Goal: Task Accomplishment & Management: Manage account settings

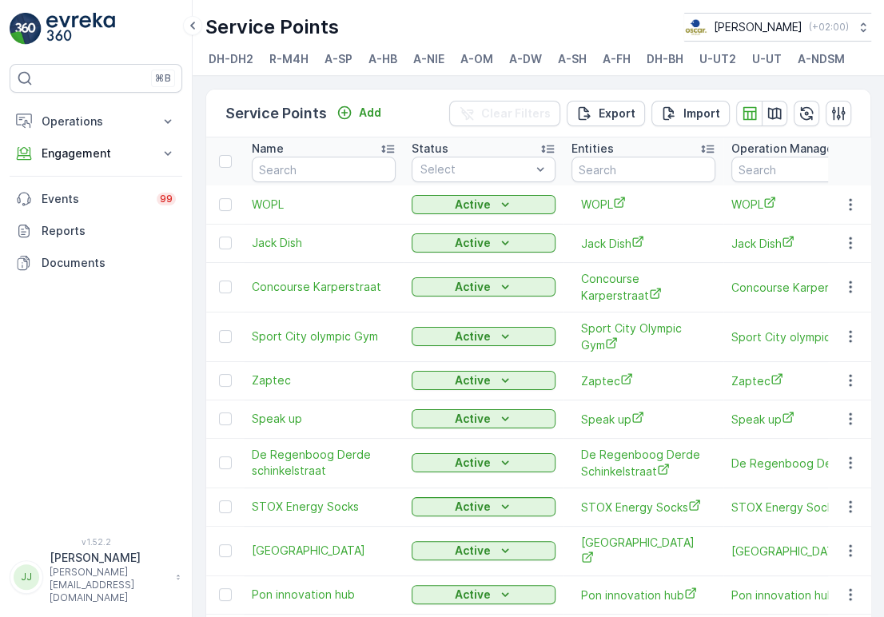
scroll to position [888, 0]
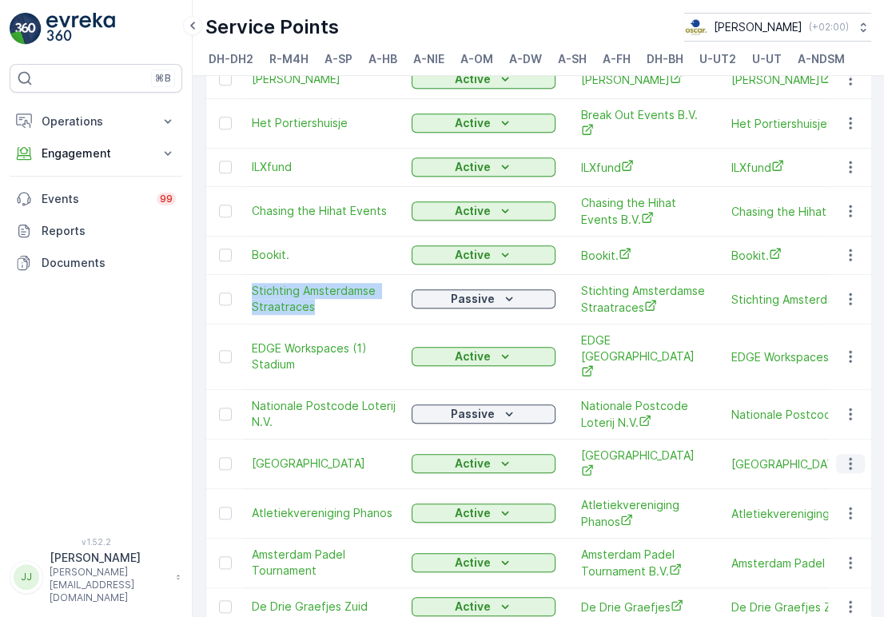
click at [851, 456] on icon "button" at bounding box center [851, 464] width 16 height 16
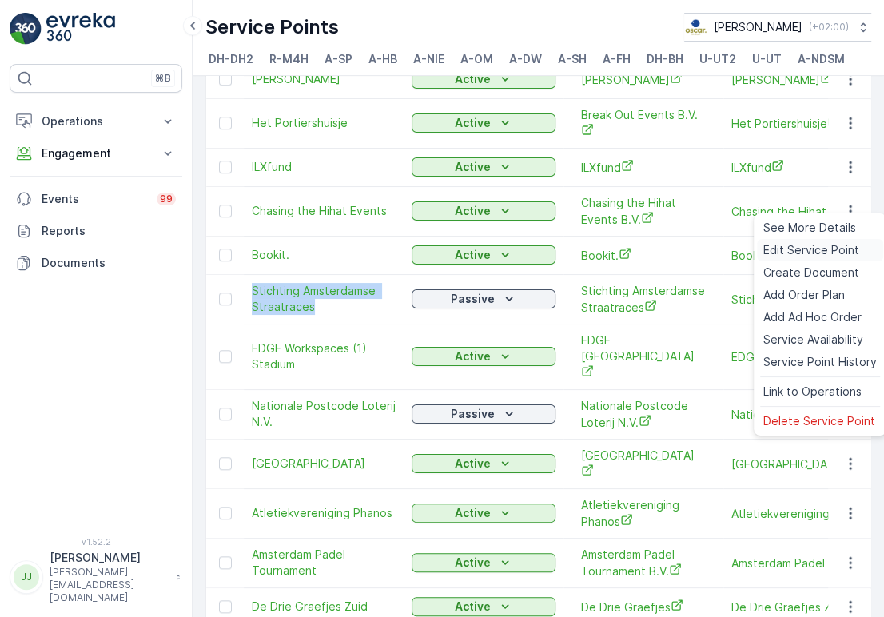
click at [825, 253] on span "Edit Service Point" at bounding box center [811, 250] width 96 height 16
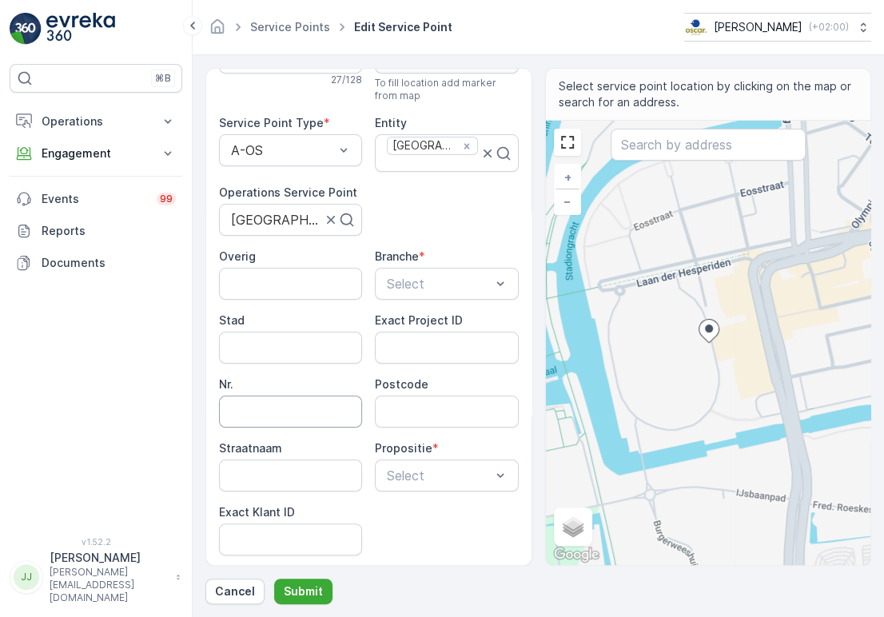
scroll to position [89, 0]
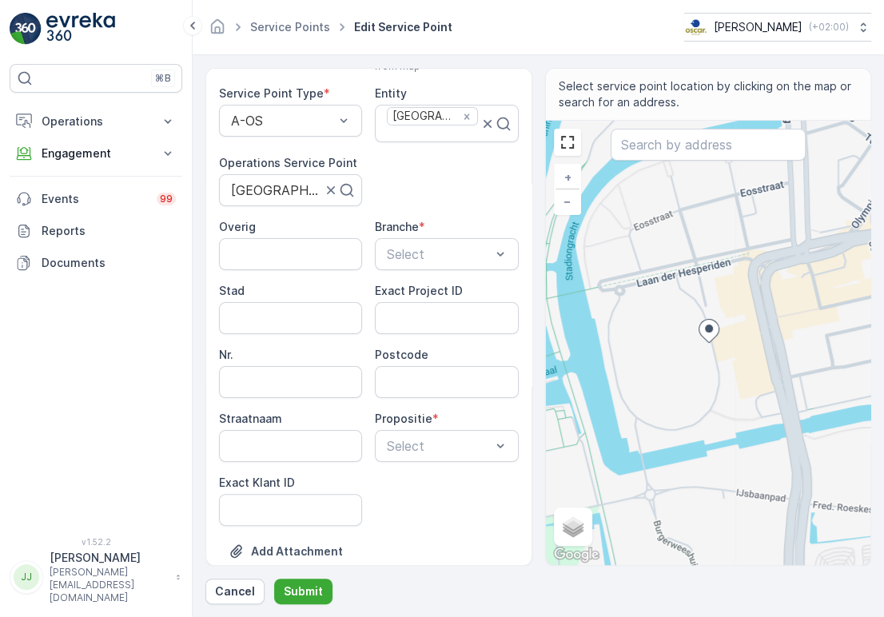
click at [272, 494] on ID "Exact Klant ID" at bounding box center [290, 510] width 143 height 32
paste ID "101"
type ID "101"
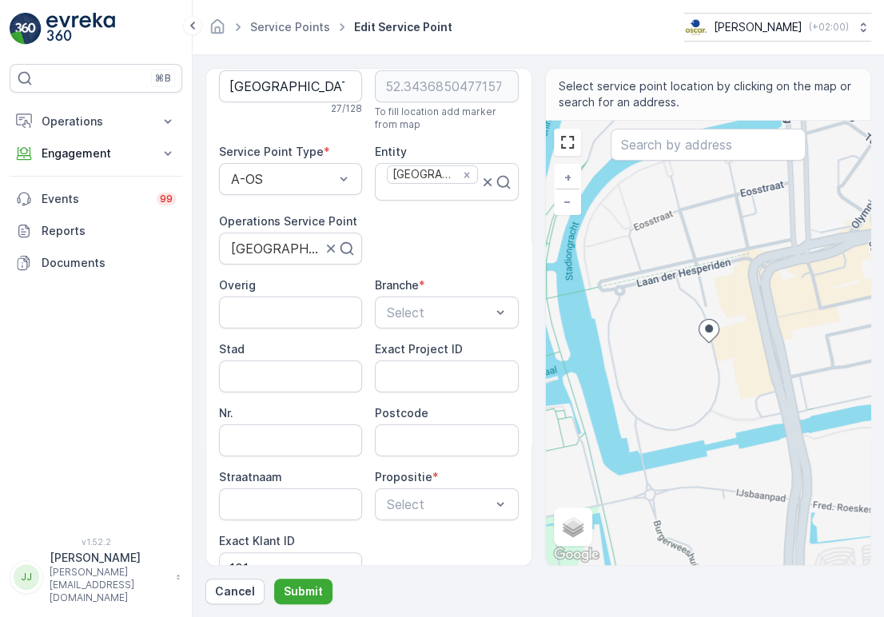
scroll to position [0, 0]
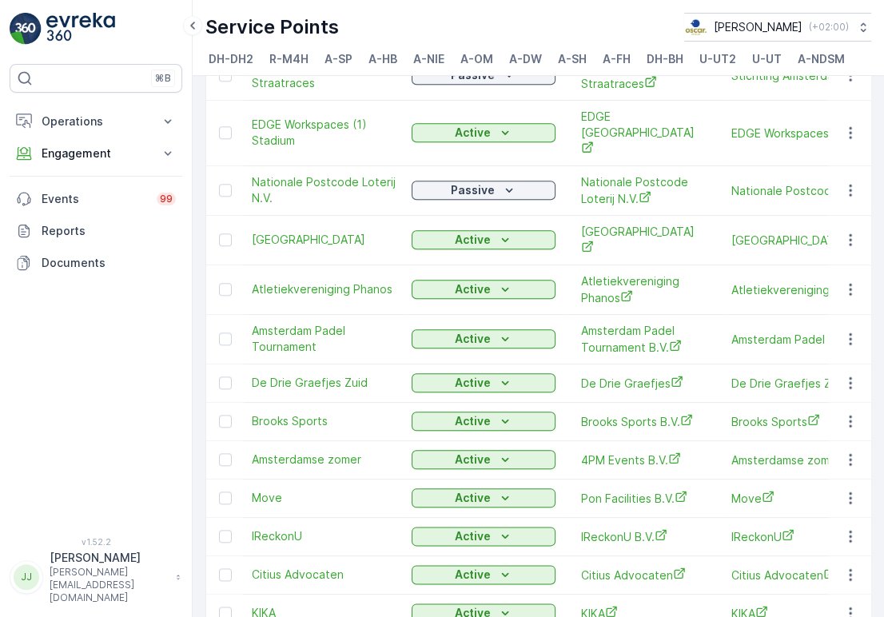
scroll to position [1154, 0]
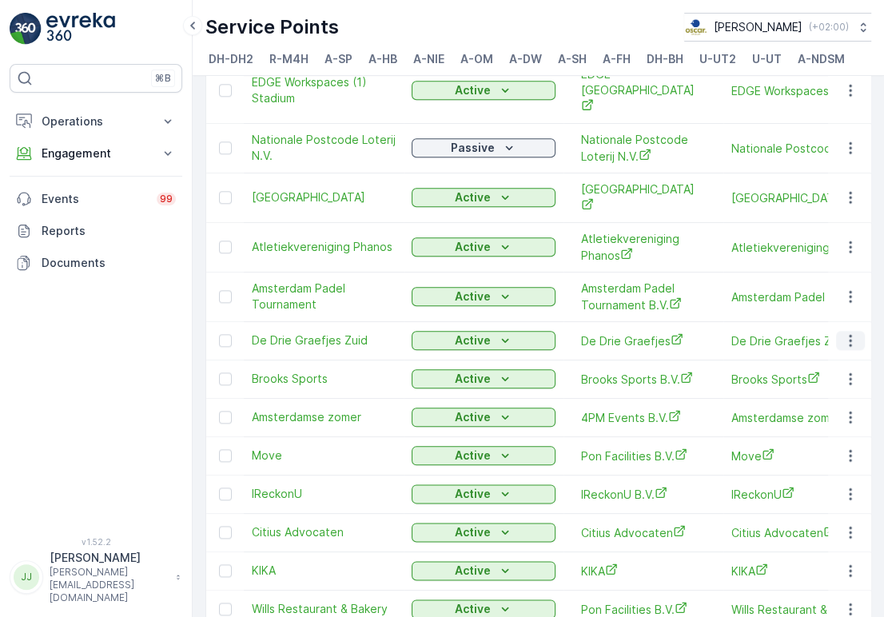
click at [849, 335] on icon "button" at bounding box center [850, 341] width 2 height 12
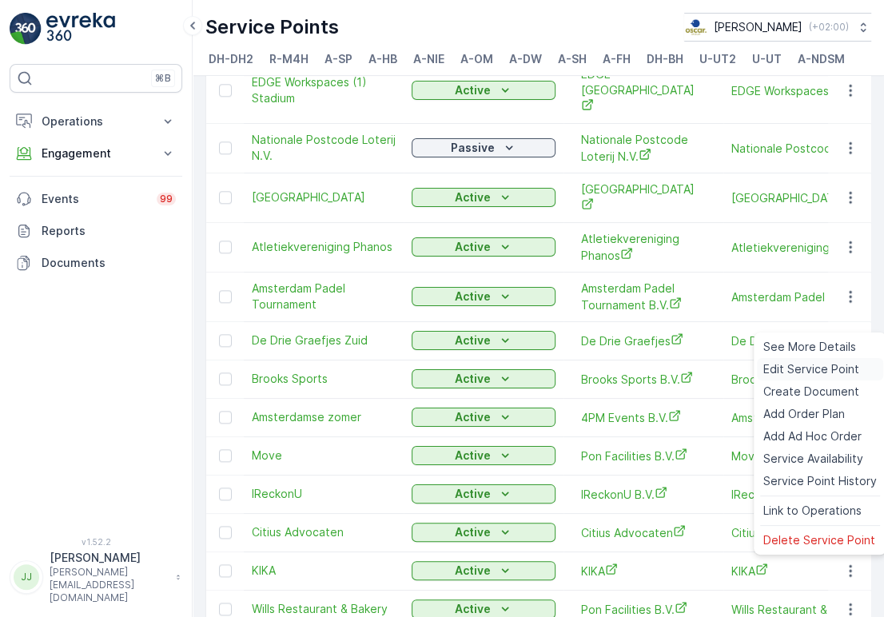
click at [806, 360] on div "Edit Service Point" at bounding box center [820, 369] width 126 height 22
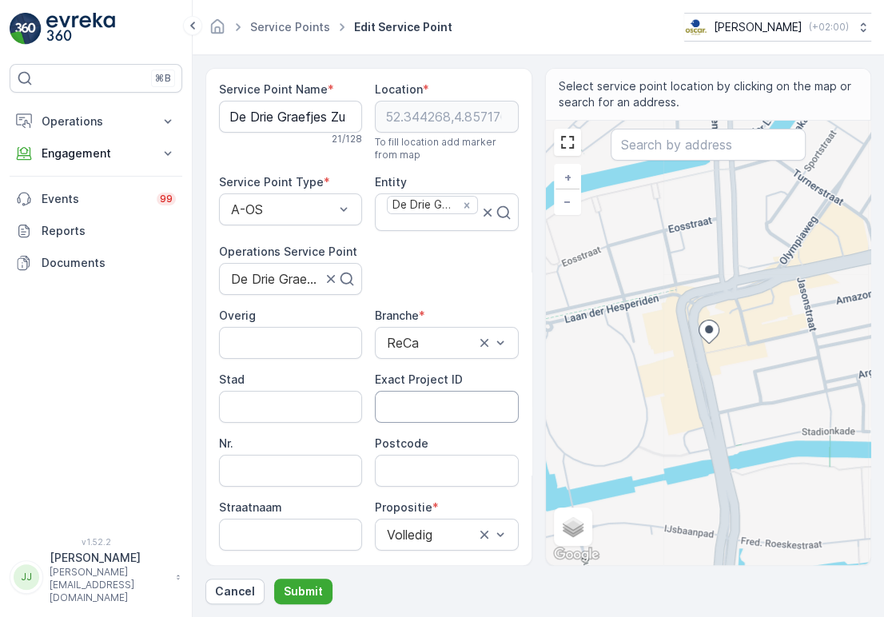
scroll to position [89, 0]
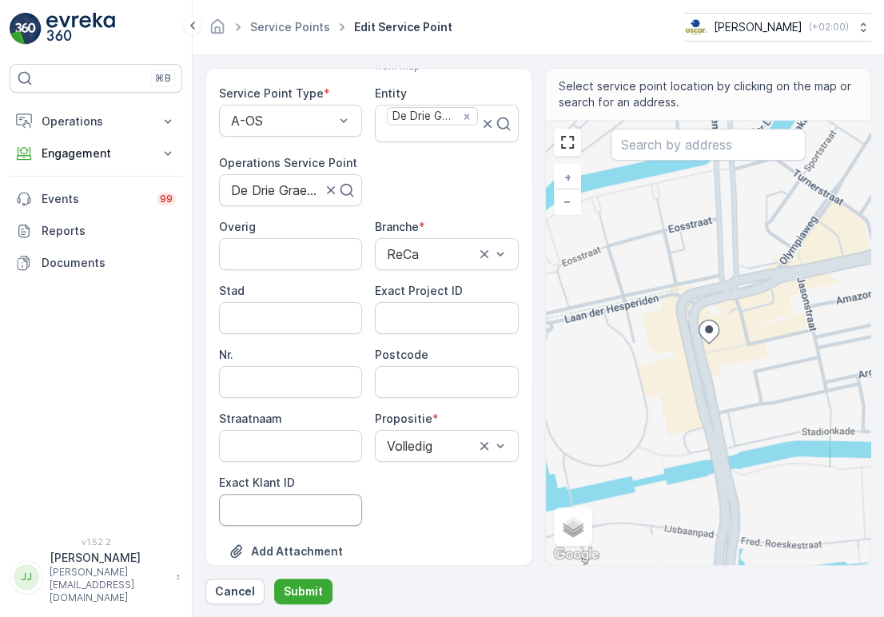
click at [319, 508] on ID "Exact Klant ID" at bounding box center [290, 510] width 143 height 32
paste ID "65"
type ID "65"
click at [451, 304] on ID "Exact Project ID" at bounding box center [446, 318] width 143 height 32
paste ID "OSCAR-2021-042"
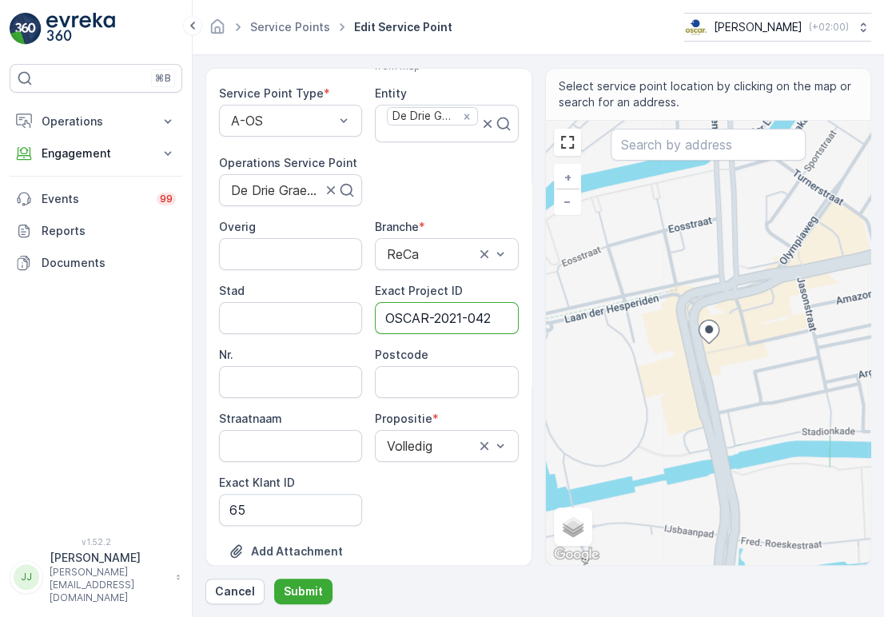
type ID "OSCAR-2021-042"
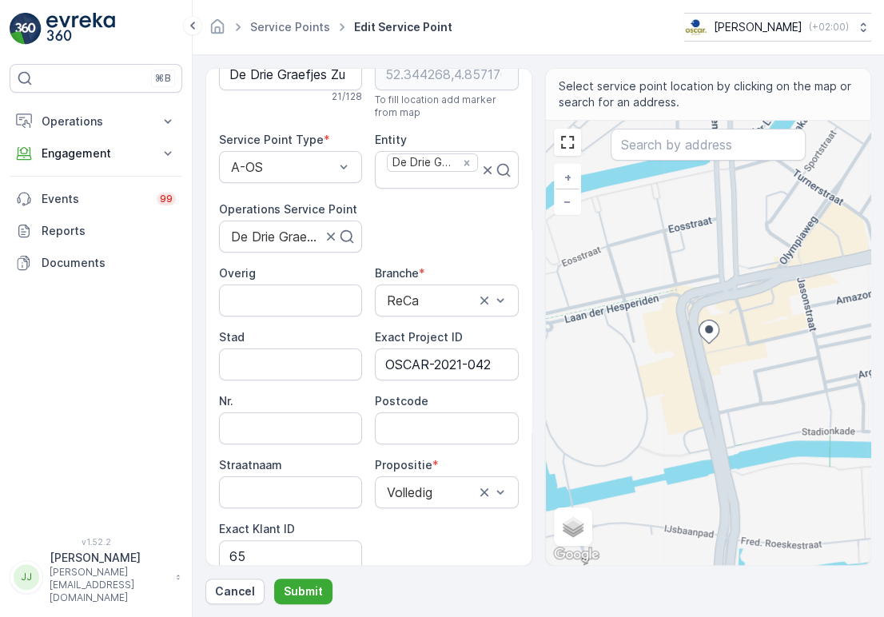
scroll to position [0, 0]
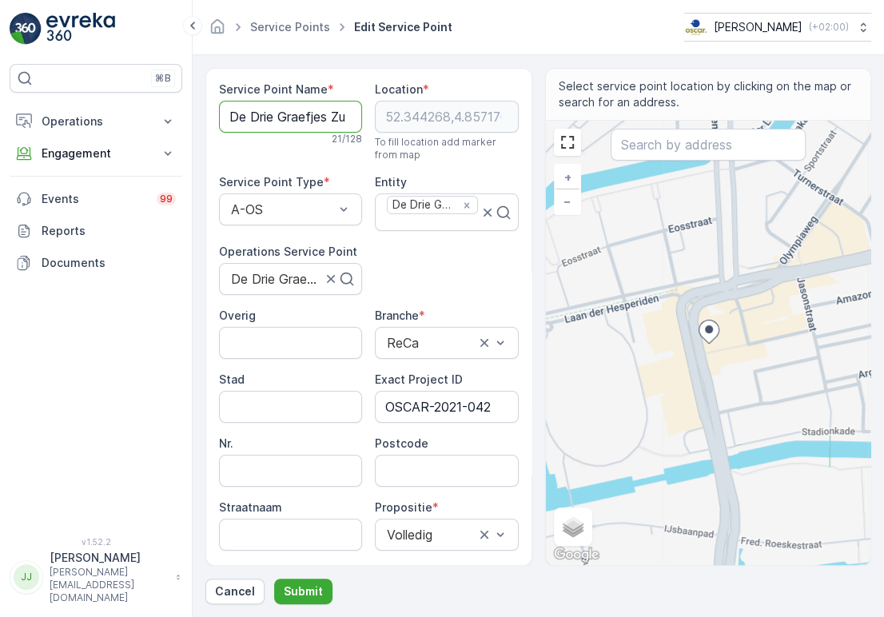
click at [295, 101] on Name "De Drie Graefjes Zuid" at bounding box center [290, 117] width 143 height 32
click at [449, 467] on input "Postcode" at bounding box center [446, 471] width 143 height 32
paste input "1076 CK"
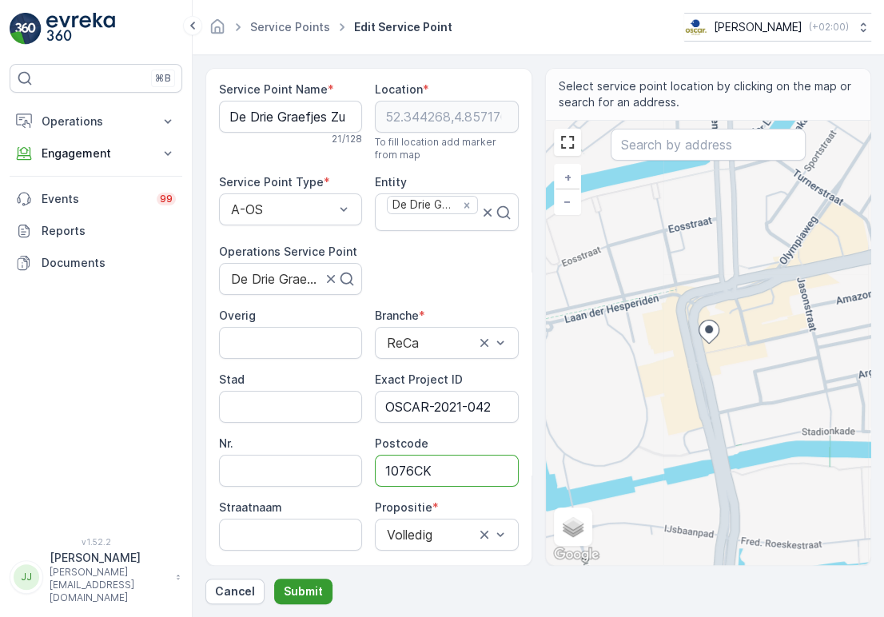
type input "1076CK"
click at [307, 581] on button "Submit" at bounding box center [303, 592] width 58 height 26
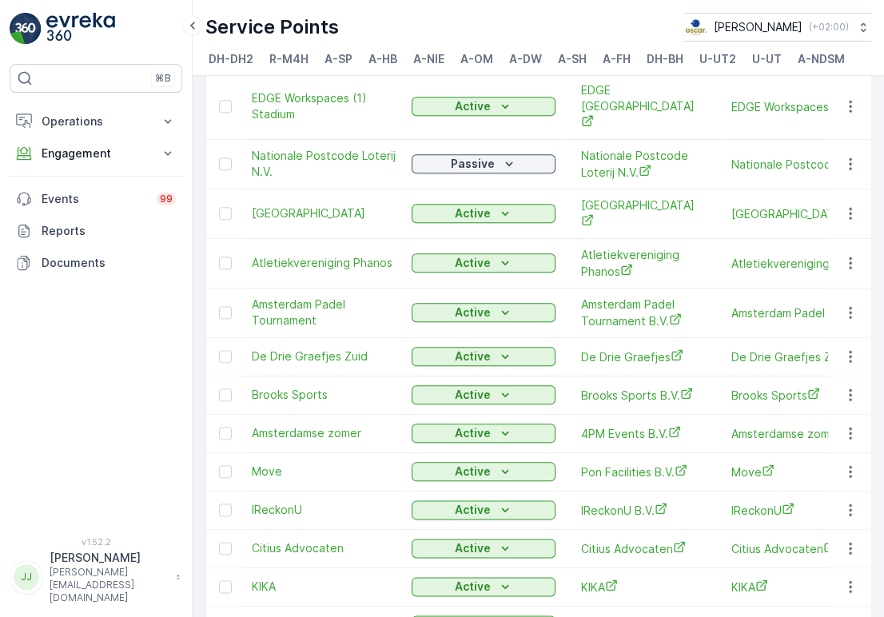
scroll to position [1138, 0]
click at [849, 387] on icon "button" at bounding box center [851, 395] width 16 height 16
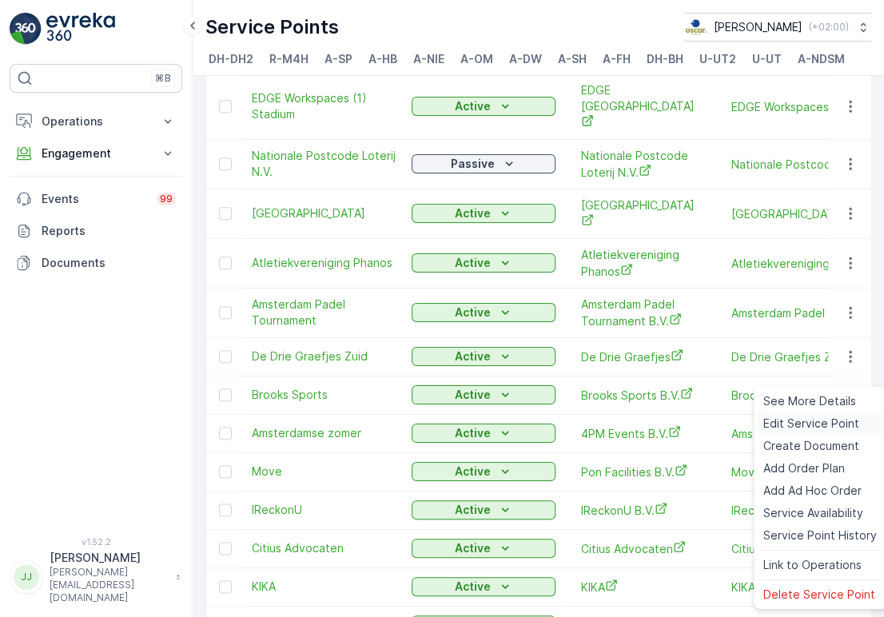
click at [827, 414] on div "Edit Service Point" at bounding box center [820, 424] width 126 height 22
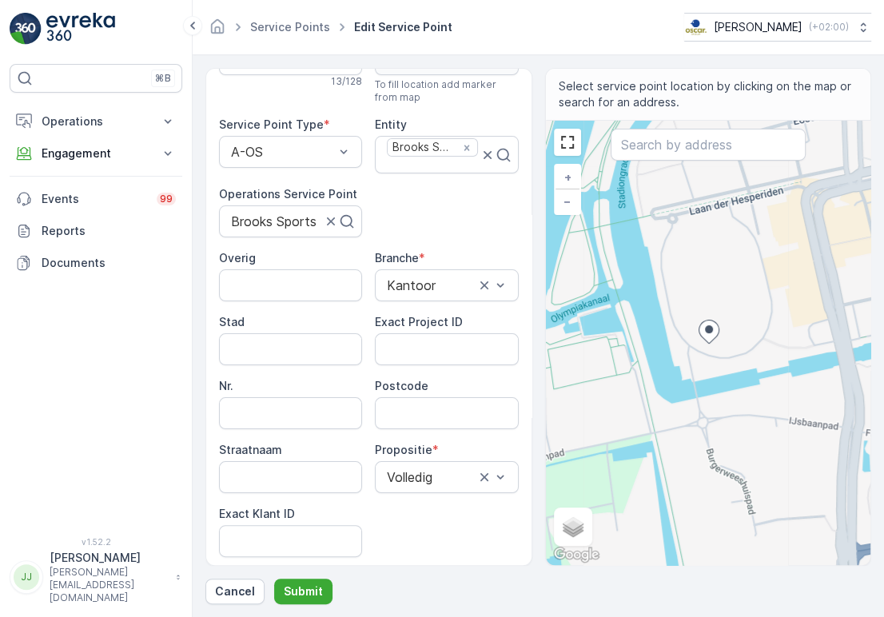
scroll to position [89, 0]
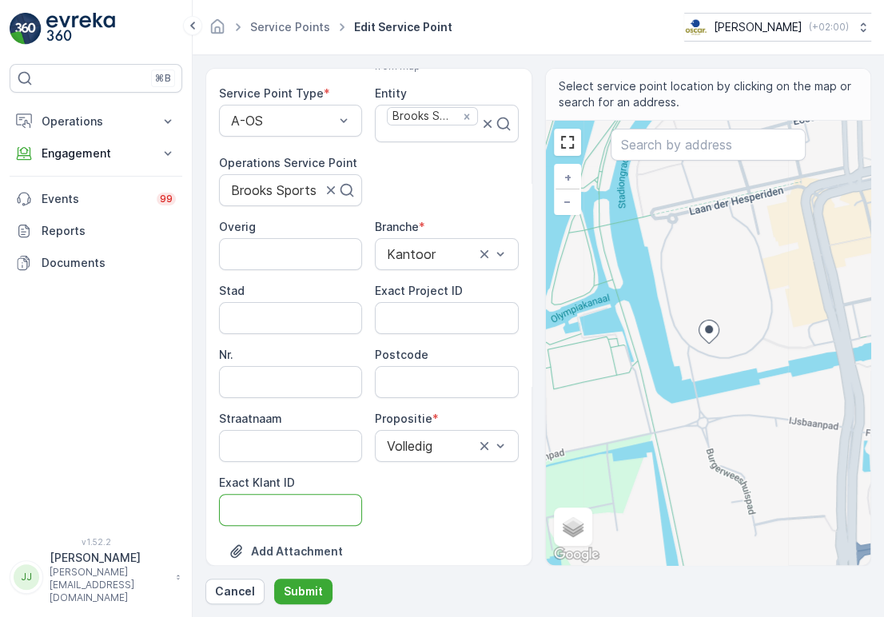
click at [329, 516] on ID "Exact Klant ID" at bounding box center [290, 510] width 143 height 32
paste ID "46"
type ID "46"
click at [468, 315] on ID "Exact Project ID" at bounding box center [446, 318] width 143 height 32
paste ID "OSCAR-2021-041"
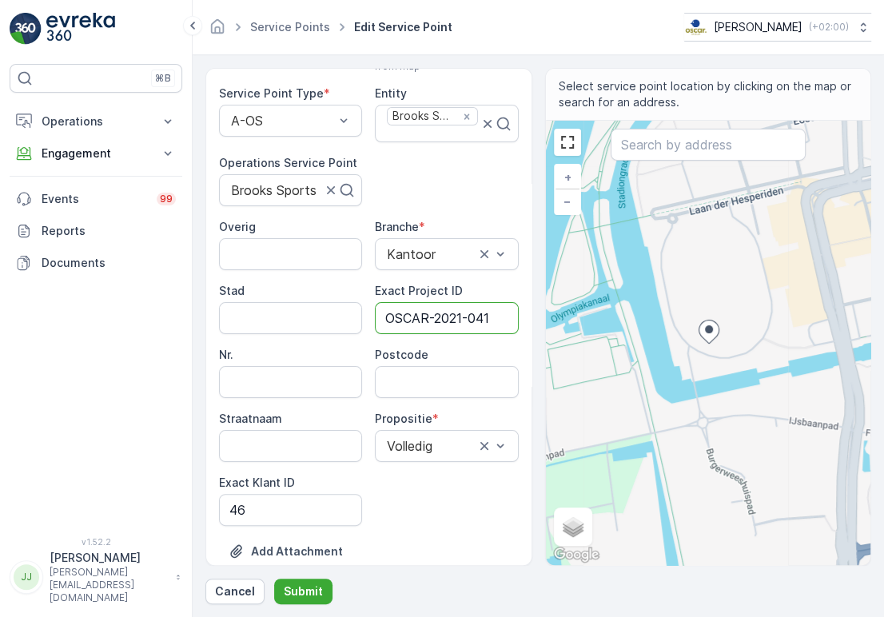
type ID "OSCAR-2021-041"
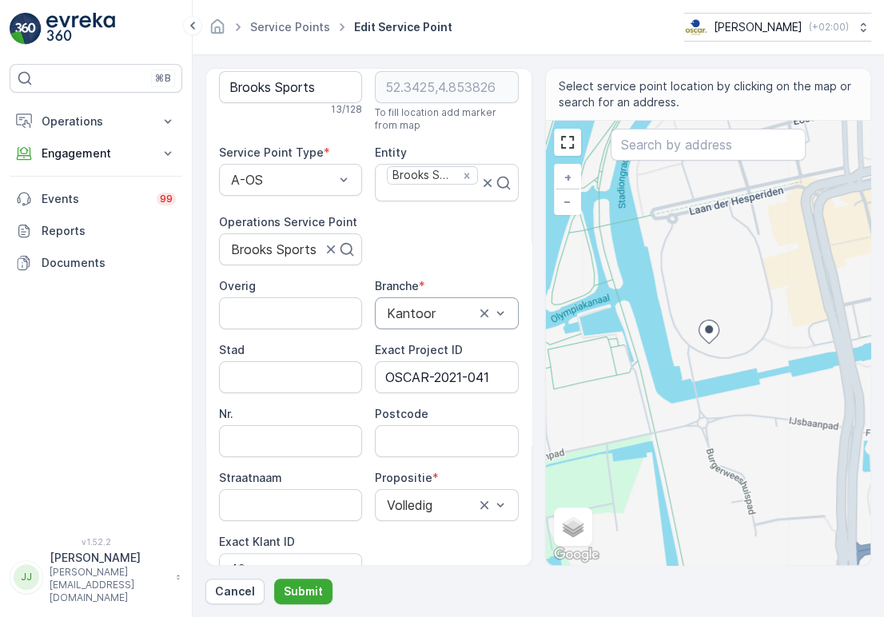
scroll to position [0, 0]
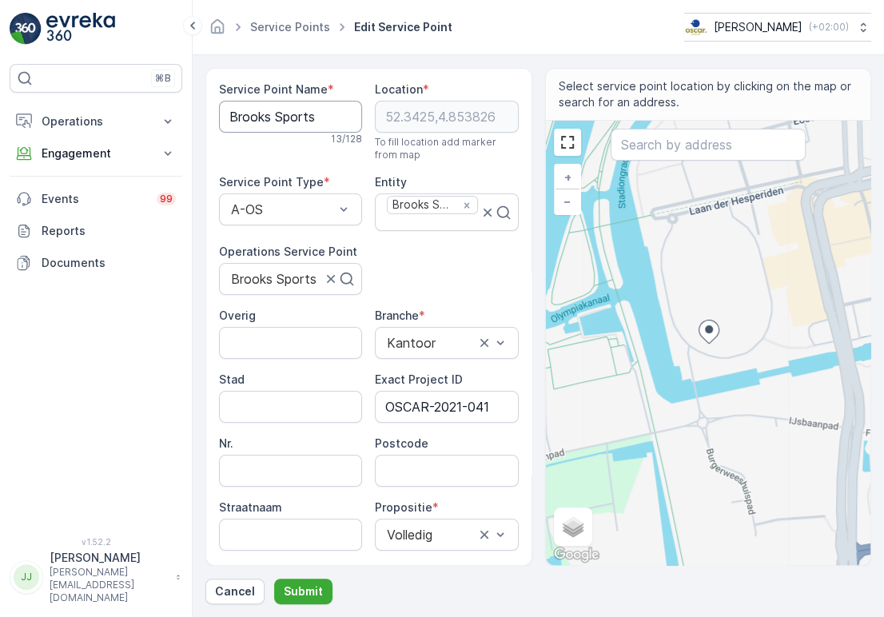
click at [293, 119] on Name "Brooks Sports" at bounding box center [290, 117] width 143 height 32
click at [419, 455] on input "Postcode" at bounding box center [446, 471] width 143 height 32
paste input "1076 DE"
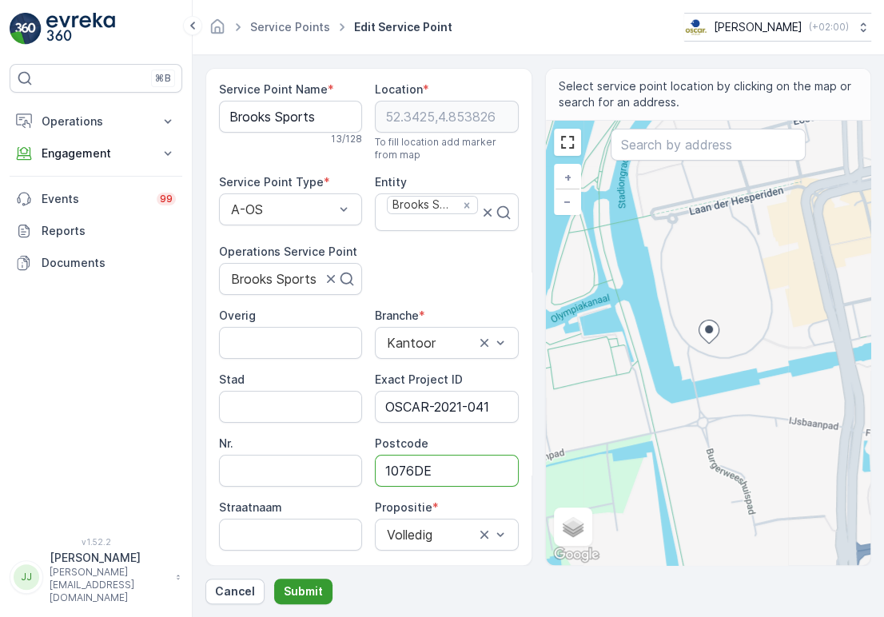
type input "1076DE"
click at [295, 582] on button "Submit" at bounding box center [303, 592] width 58 height 26
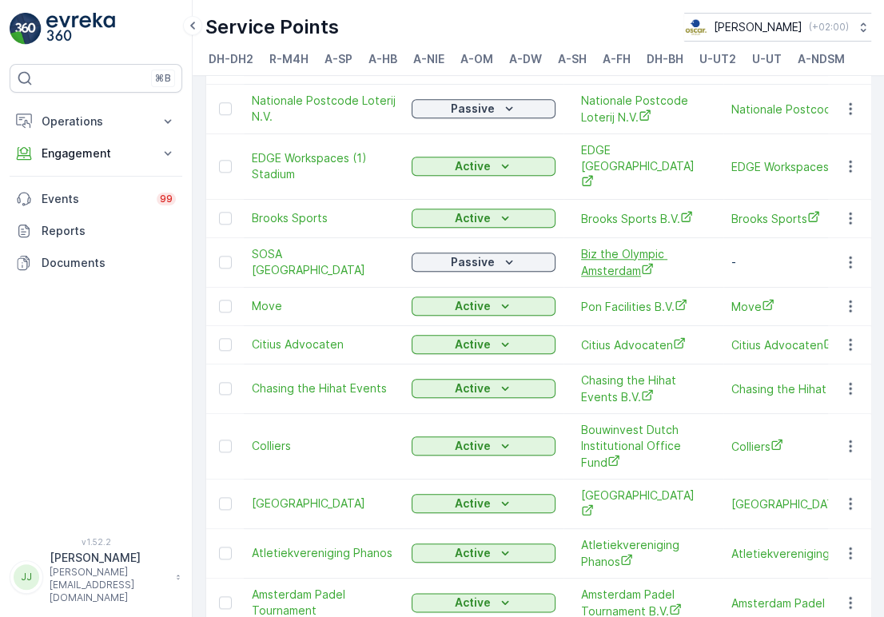
scroll to position [1066, 0]
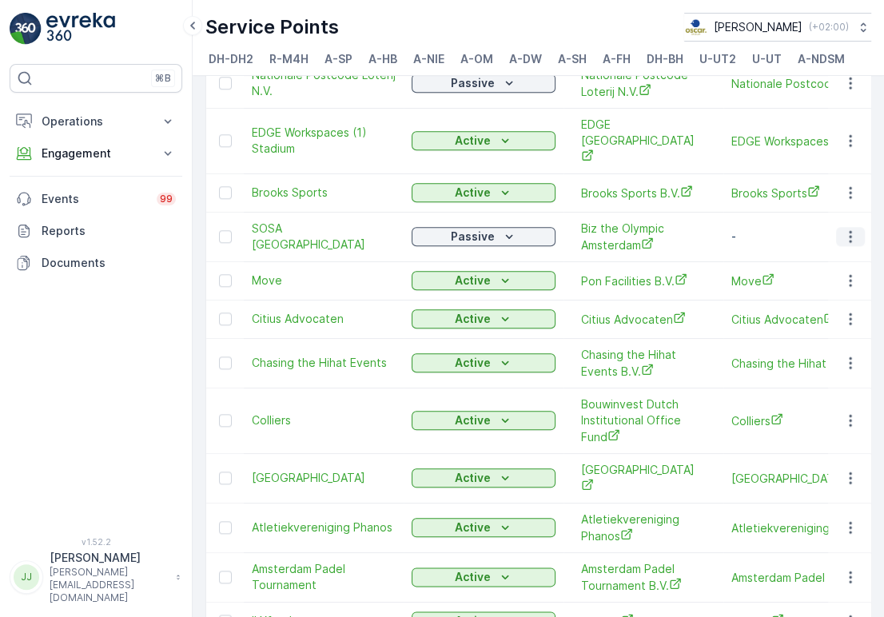
click at [843, 229] on icon "button" at bounding box center [851, 237] width 16 height 16
click at [844, 273] on icon "button" at bounding box center [851, 281] width 16 height 16
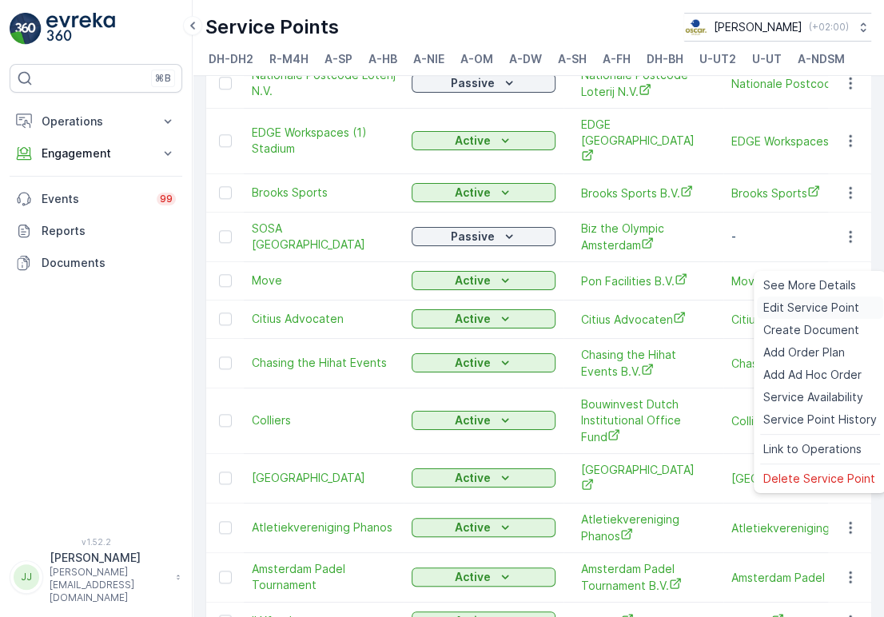
click at [793, 305] on span "Edit Service Point" at bounding box center [811, 308] width 96 height 16
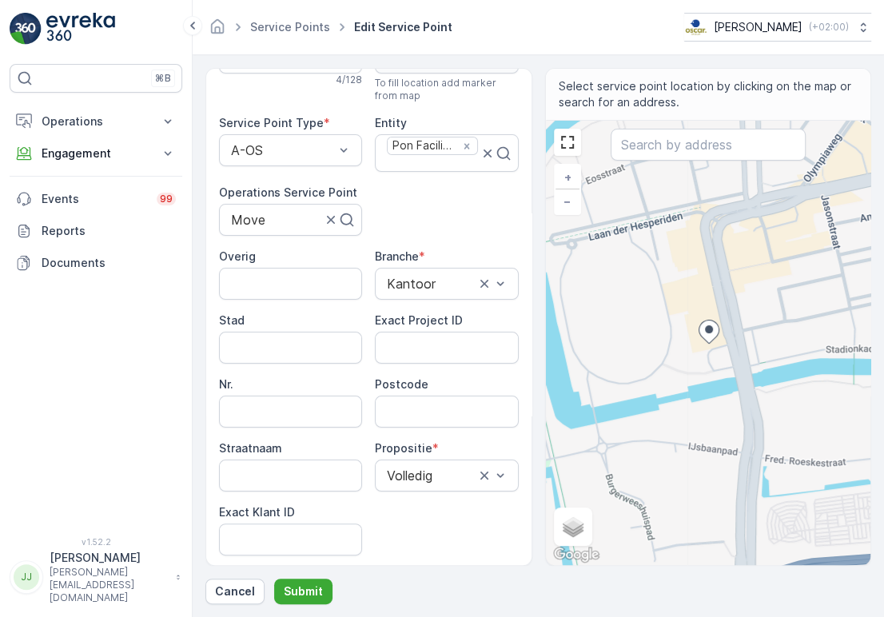
scroll to position [89, 0]
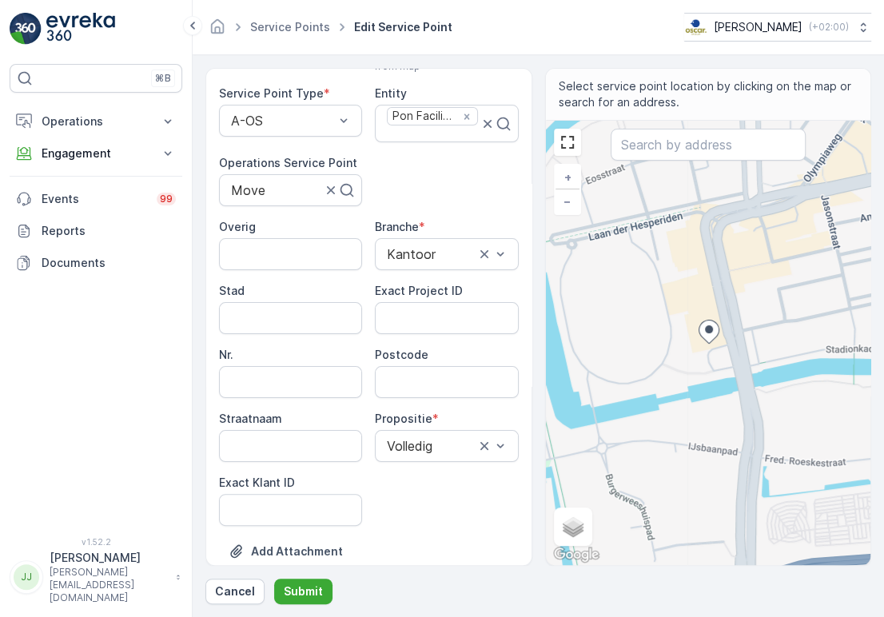
click at [285, 489] on span "Exact Klant ID" at bounding box center [257, 483] width 76 height 16
click at [282, 497] on ID "Exact Klant ID" at bounding box center [290, 510] width 143 height 32
paste ID "107"
type ID "107"
click at [429, 309] on ID "Exact Project ID" at bounding box center [446, 318] width 143 height 32
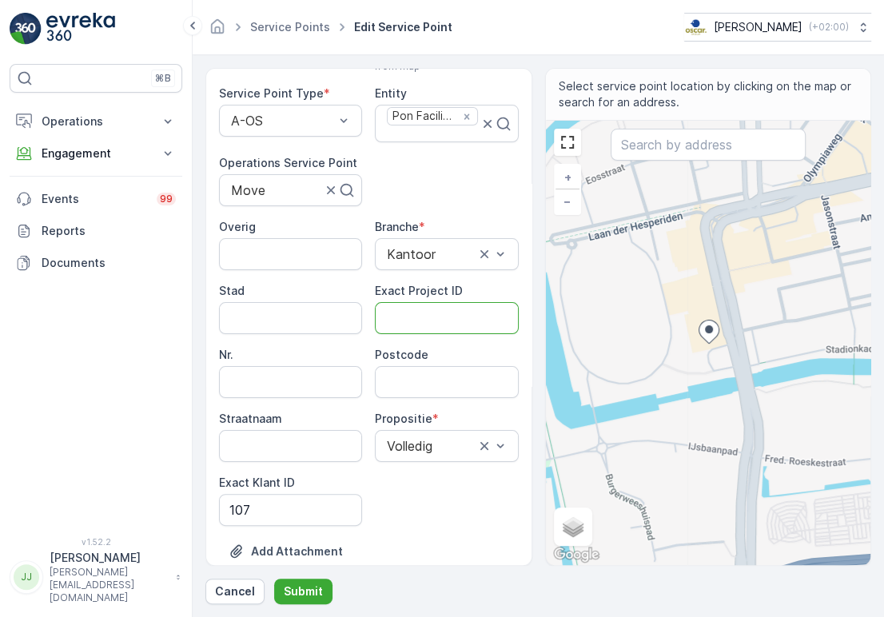
paste ID "OSCAR-2021-067"
type ID "OSCAR-2021-067"
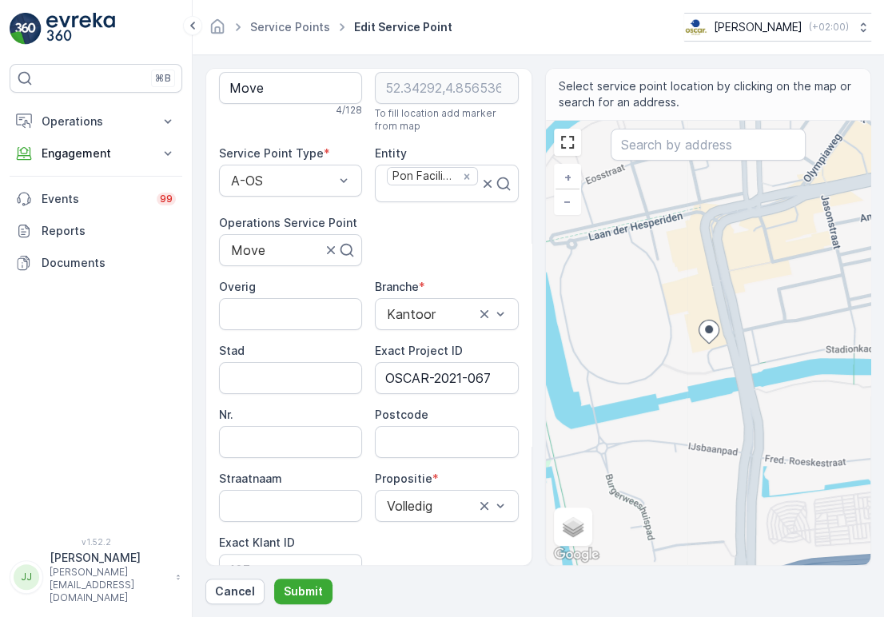
scroll to position [0, 0]
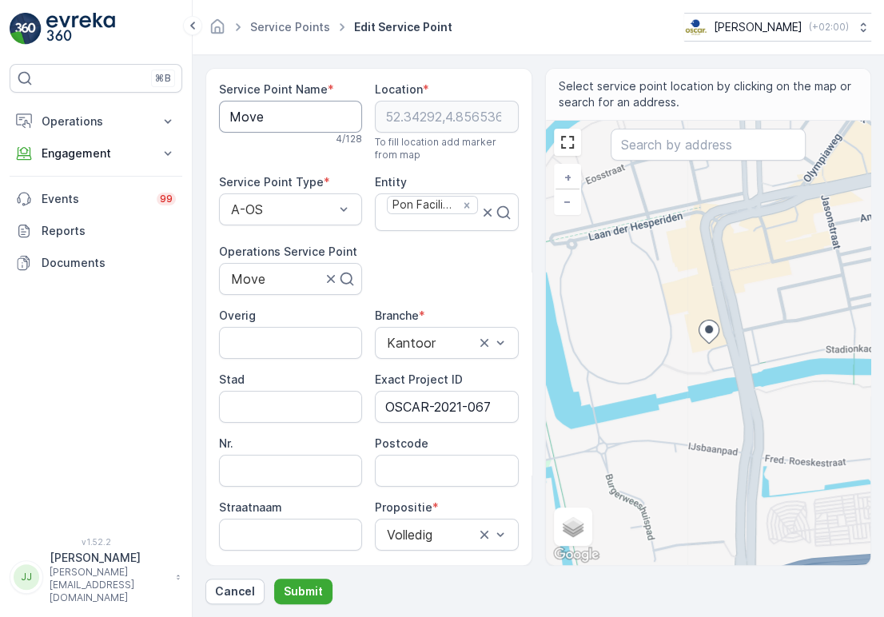
click at [288, 114] on Name "Move" at bounding box center [290, 117] width 143 height 32
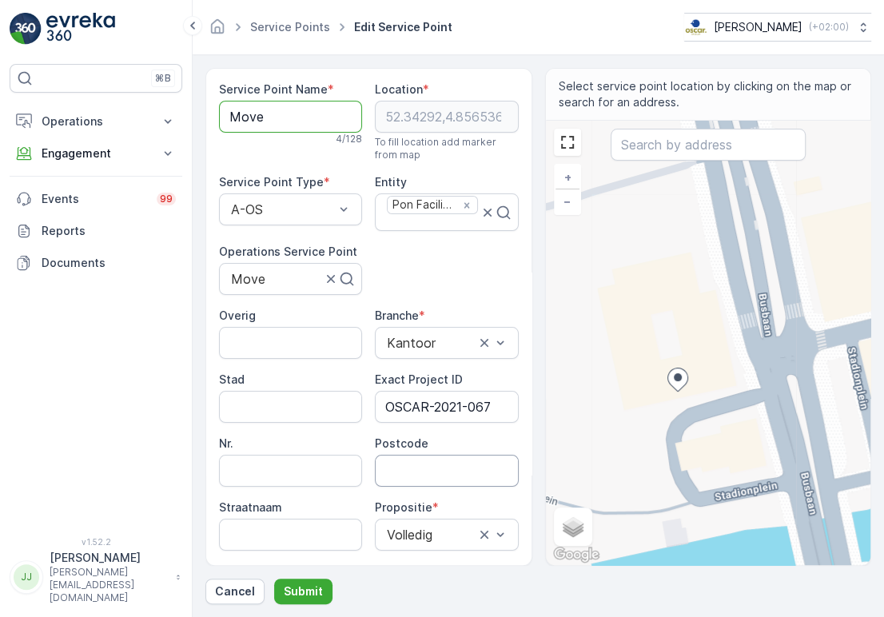
click at [476, 459] on input "Postcode" at bounding box center [446, 471] width 143 height 32
paste input "1076 CM"
type input "1076CM"
click at [310, 588] on p "Submit" at bounding box center [303, 592] width 39 height 16
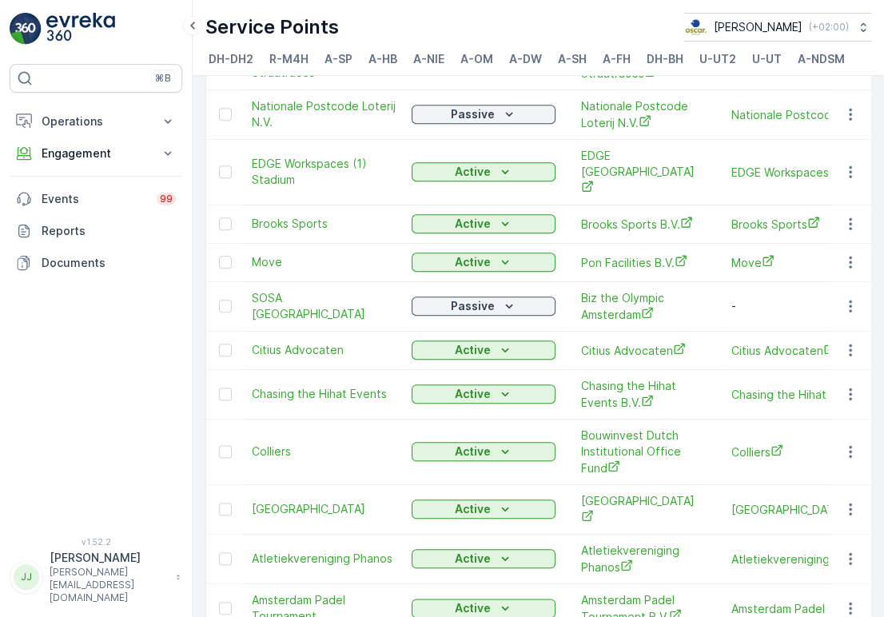
scroll to position [1066, 0]
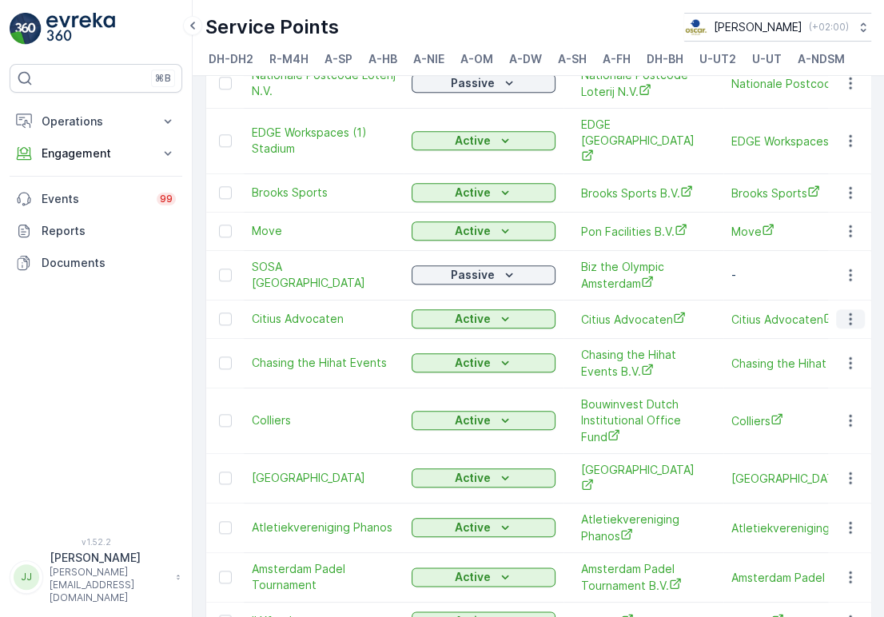
click at [851, 311] on icon "button" at bounding box center [851, 319] width 16 height 16
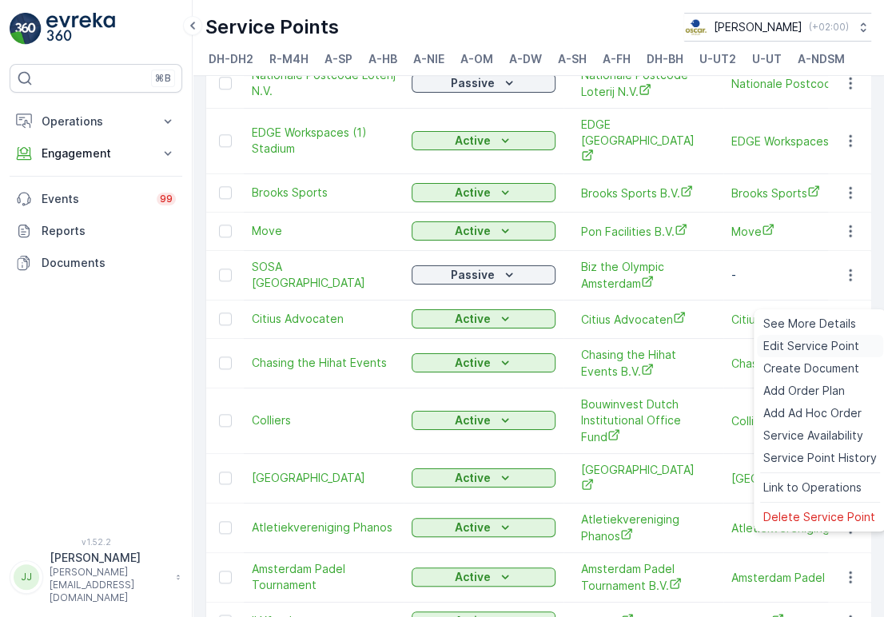
click at [820, 340] on span "Edit Service Point" at bounding box center [811, 346] width 96 height 16
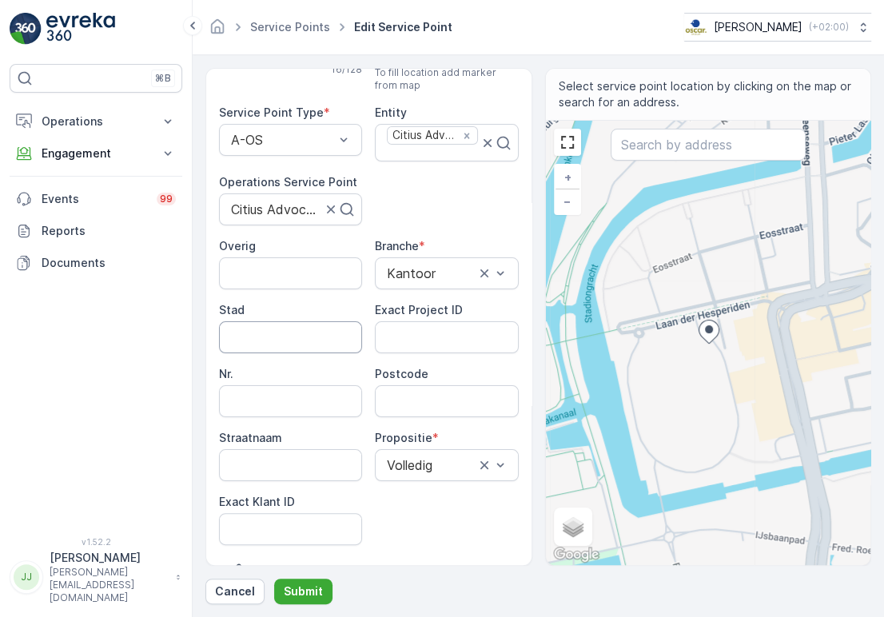
scroll to position [177, 0]
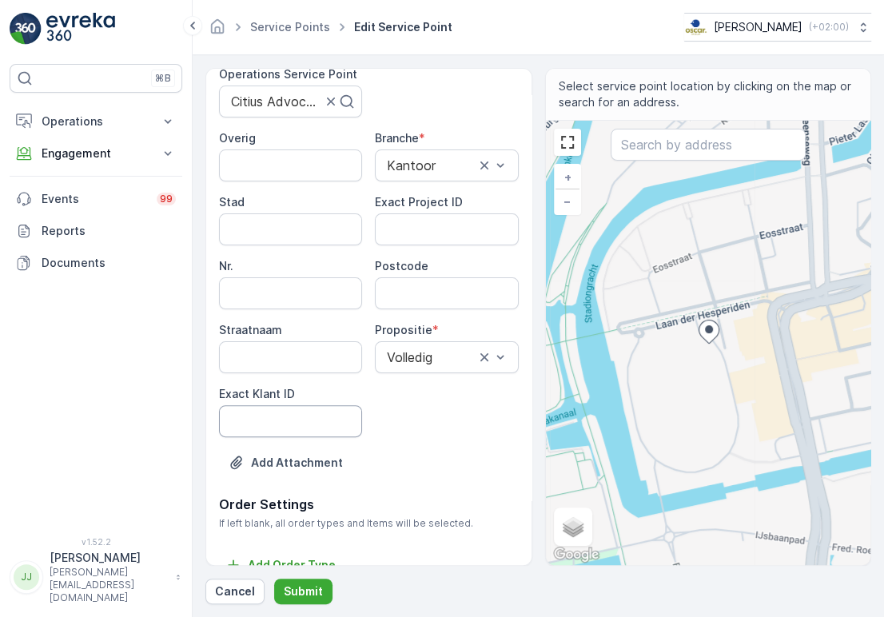
click at [333, 431] on ID "Exact Klant ID" at bounding box center [290, 421] width 143 height 32
paste ID "58"
type ID "58"
click at [435, 234] on ID "Exact Project ID" at bounding box center [446, 229] width 143 height 32
paste ID "OSCAR-2023-052"
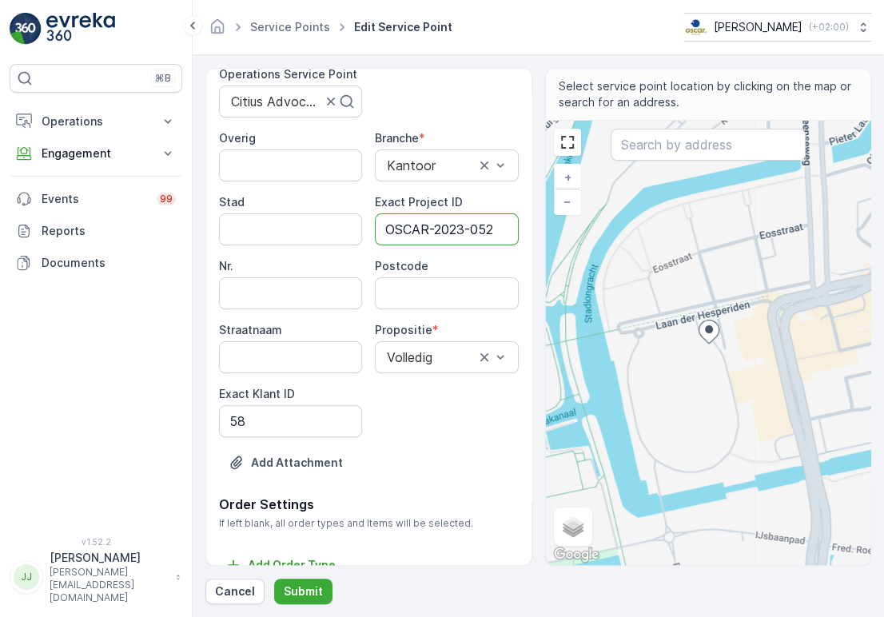
type ID "OSCAR-2023-052"
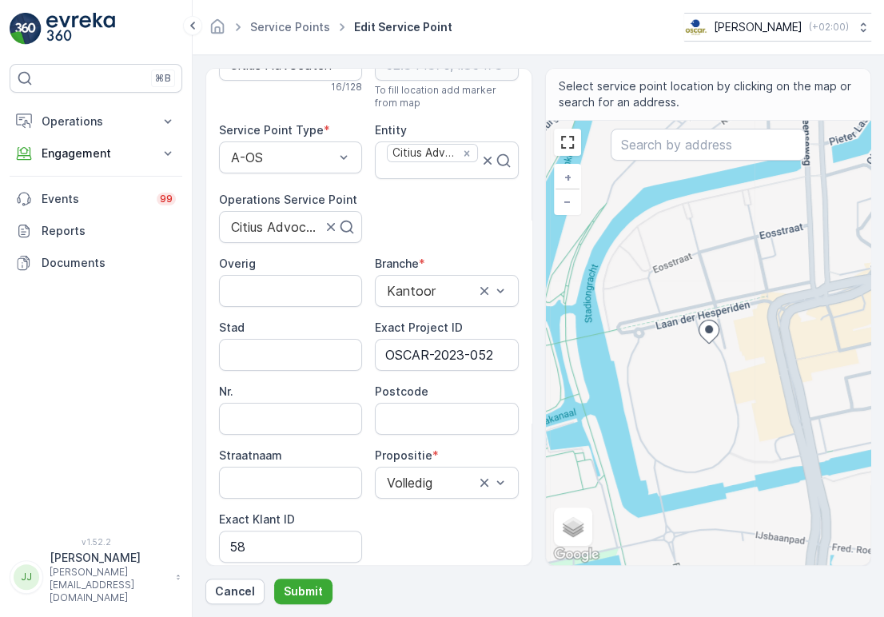
scroll to position [0, 0]
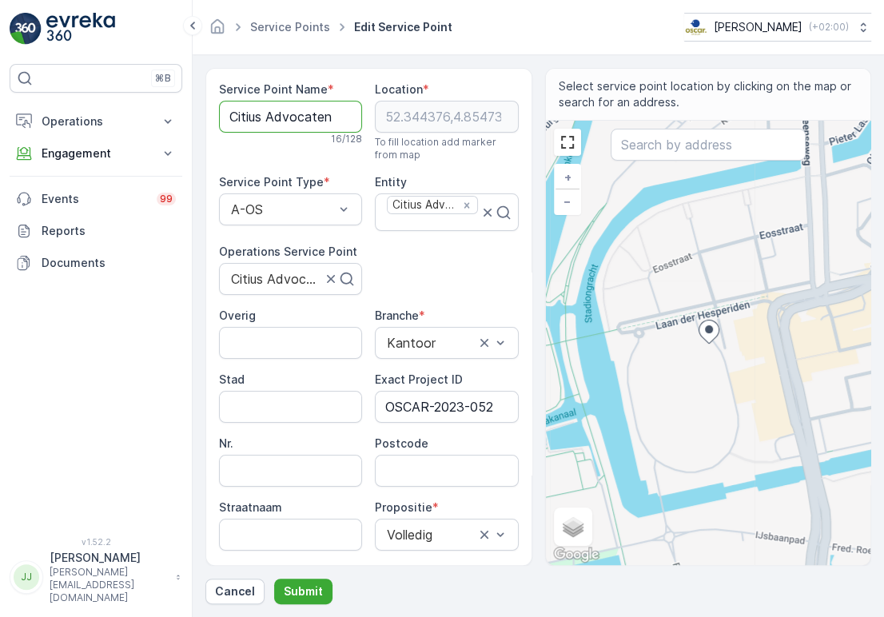
click at [300, 126] on Name "Citius Advocaten" at bounding box center [290, 117] width 143 height 32
click at [298, 126] on Name "Citius Advocaten" at bounding box center [290, 117] width 143 height 32
click at [297, 126] on Name "Citius Advocaten" at bounding box center [290, 117] width 143 height 32
click at [288, 114] on Name "Citius Advocaten" at bounding box center [290, 117] width 143 height 32
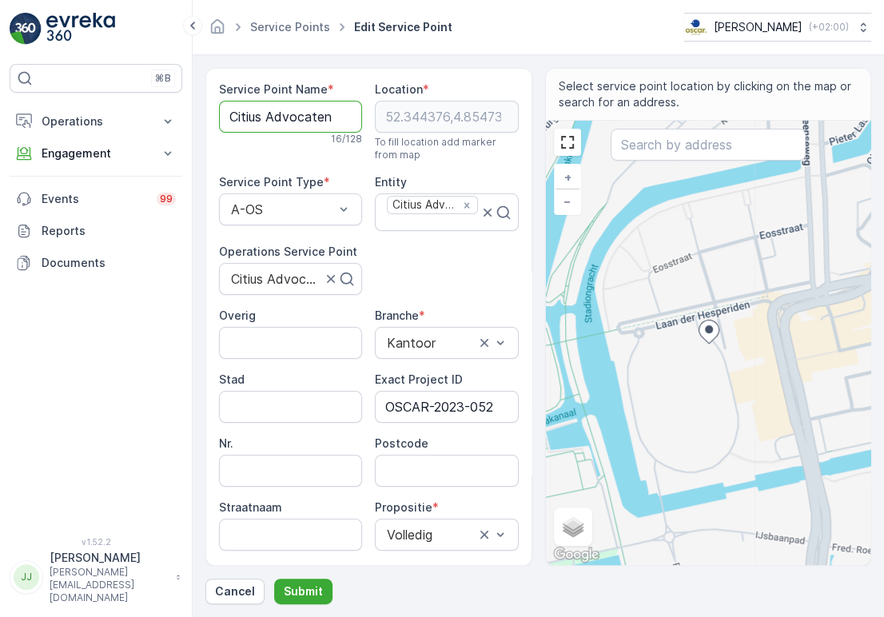
click at [288, 114] on Name "Citius Advocaten" at bounding box center [290, 117] width 143 height 32
click at [410, 463] on input "Postcode" at bounding box center [446, 471] width 143 height 32
paste input "1076 DE"
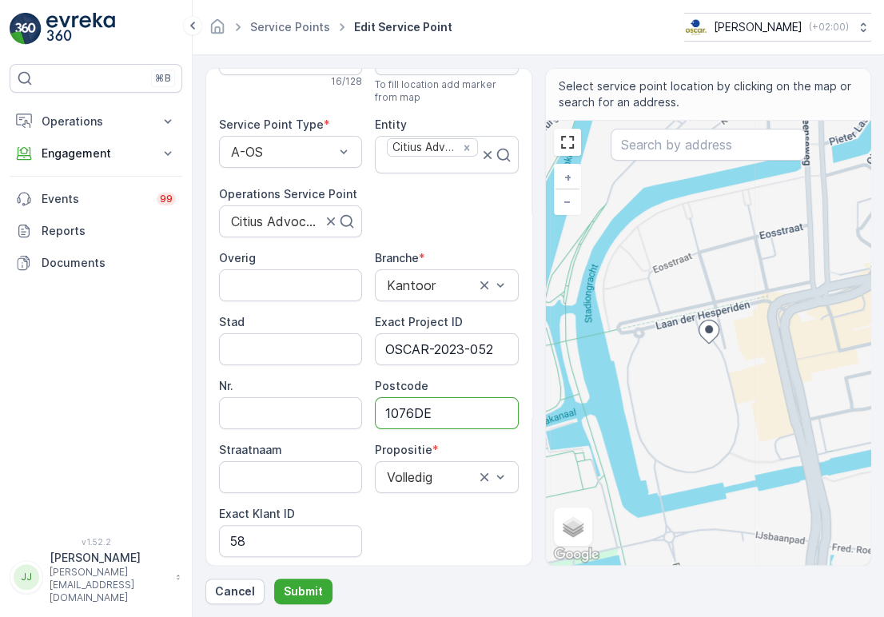
scroll to position [89, 0]
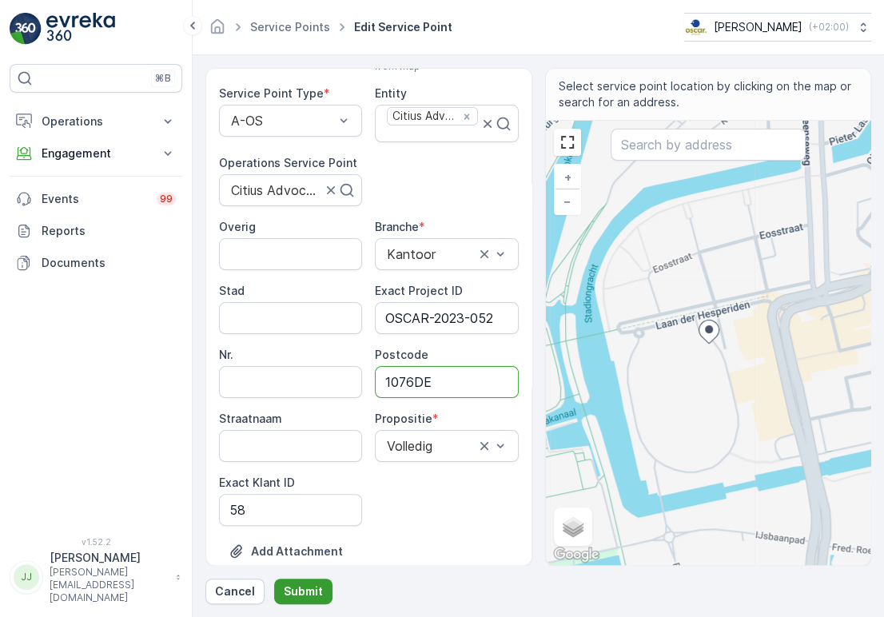
type input "1076DE"
click at [307, 580] on button "Submit" at bounding box center [303, 592] width 58 height 26
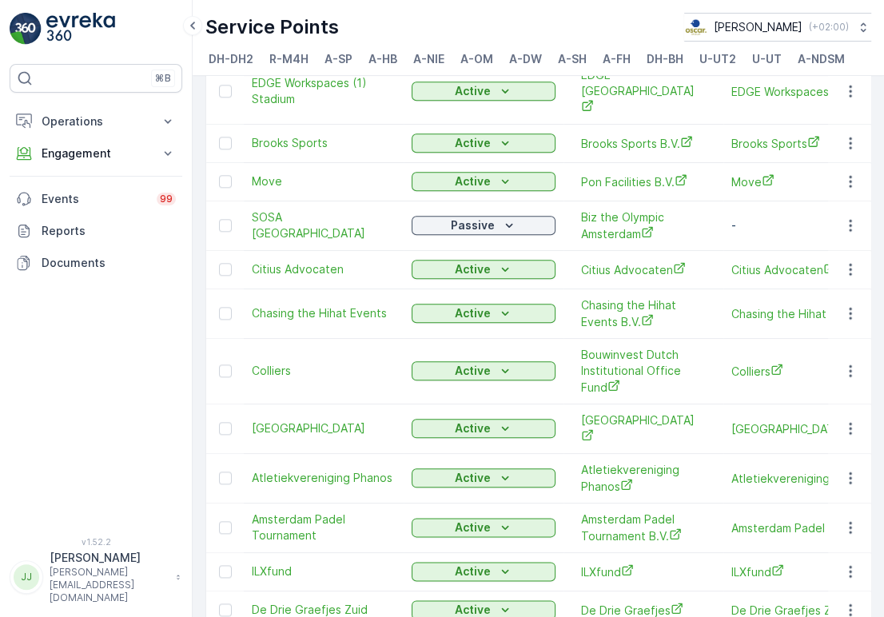
scroll to position [1154, 0]
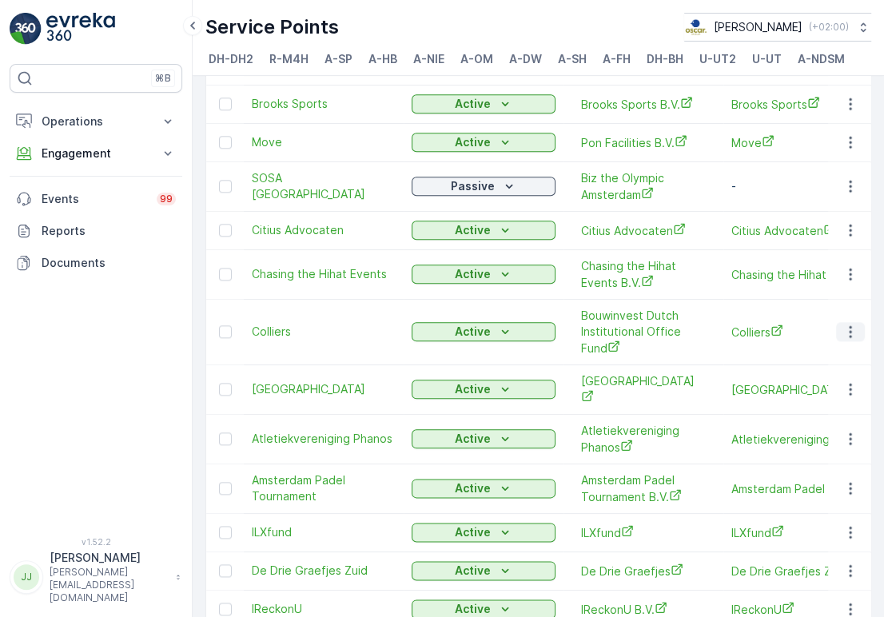
click at [845, 324] on icon "button" at bounding box center [851, 332] width 16 height 16
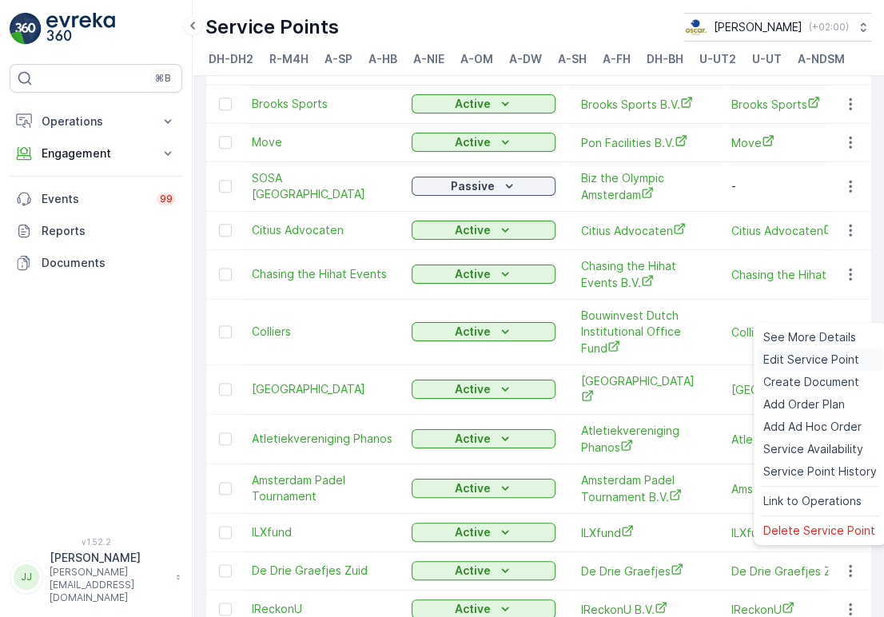
click at [808, 358] on span "Edit Service Point" at bounding box center [811, 360] width 96 height 16
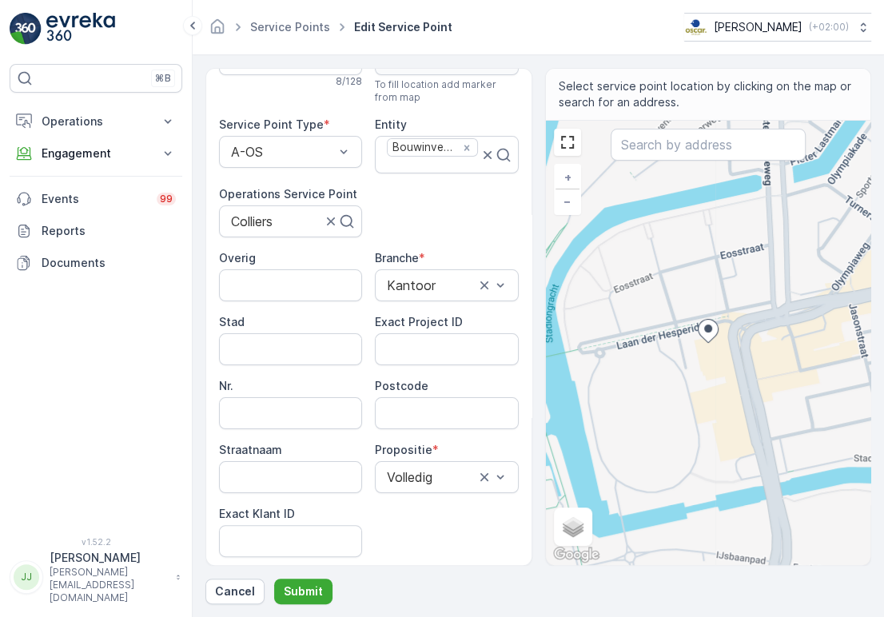
scroll to position [89, 0]
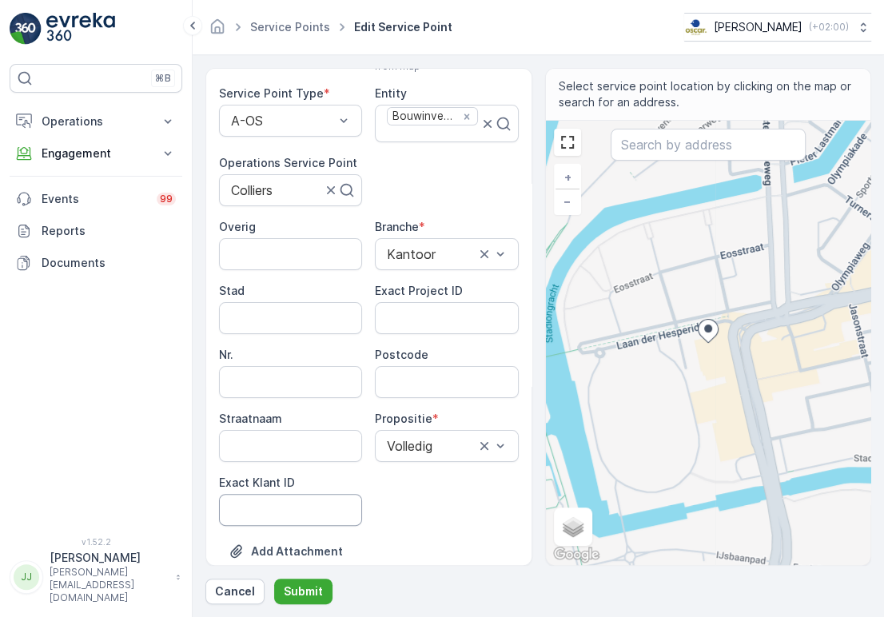
drag, startPoint x: 305, startPoint y: 507, endPoint x: 319, endPoint y: 497, distance: 16.6
click at [306, 508] on ID "Exact Klant ID" at bounding box center [290, 510] width 143 height 32
paste ID "60"
type ID "60"
click at [449, 328] on ID "Exact Project ID" at bounding box center [446, 318] width 143 height 32
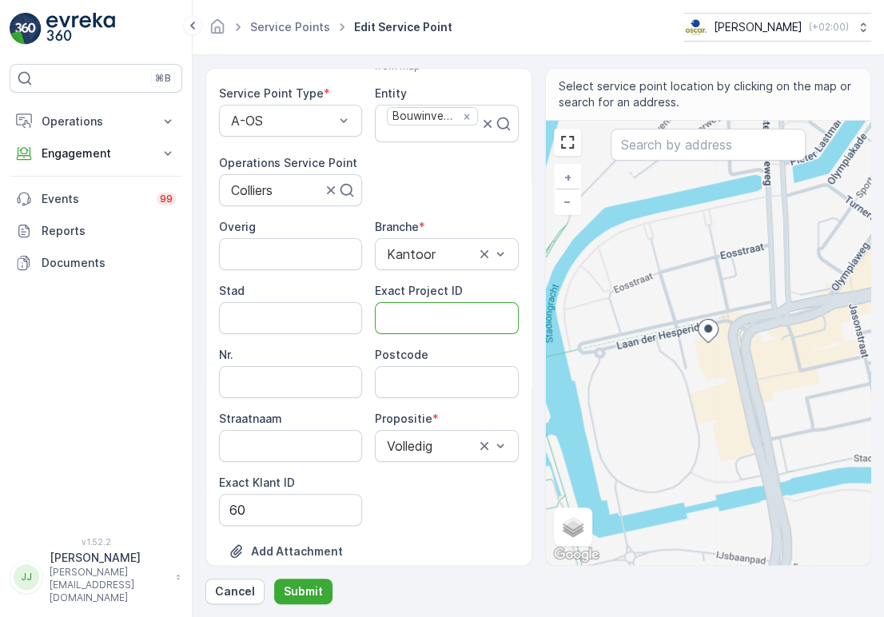
paste ID "OSCAR-2022-004"
type ID "OSCAR-2022-004"
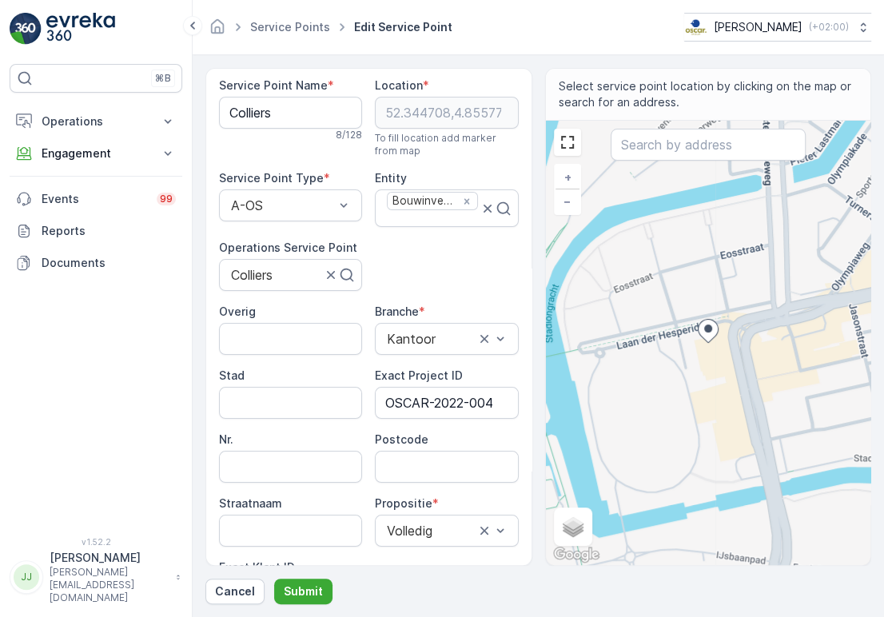
scroll to position [0, 0]
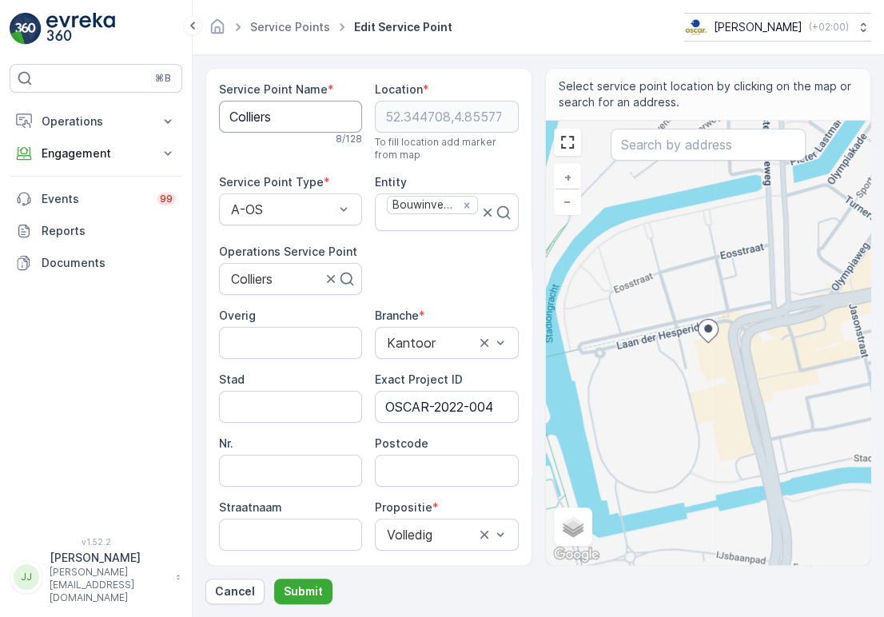
click at [245, 121] on Name "Colliers" at bounding box center [290, 117] width 143 height 32
click at [445, 468] on input "Postcode" at bounding box center [446, 471] width 143 height 32
paste input "1076 CM"
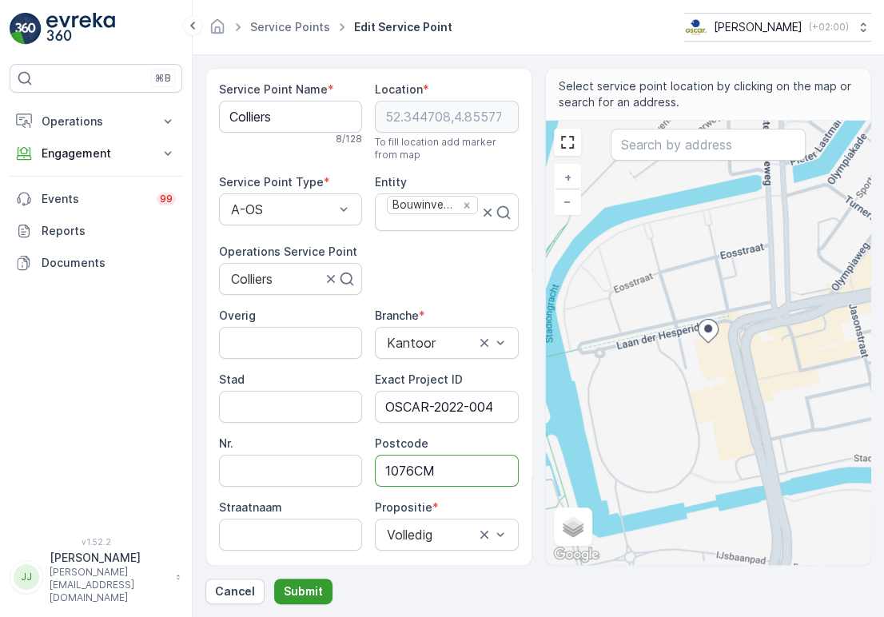
type input "1076CM"
click at [303, 580] on button "Submit" at bounding box center [303, 592] width 58 height 26
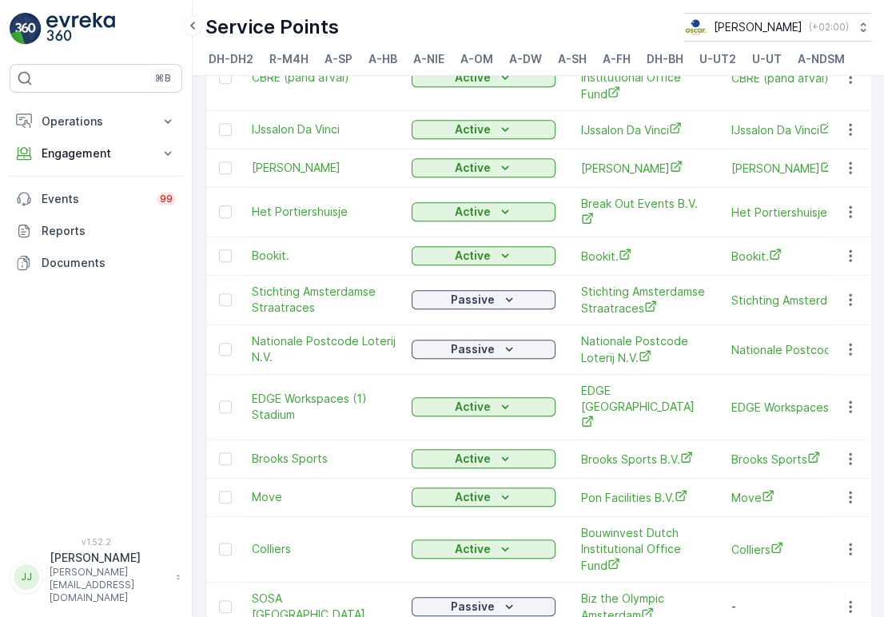
scroll to position [1066, 0]
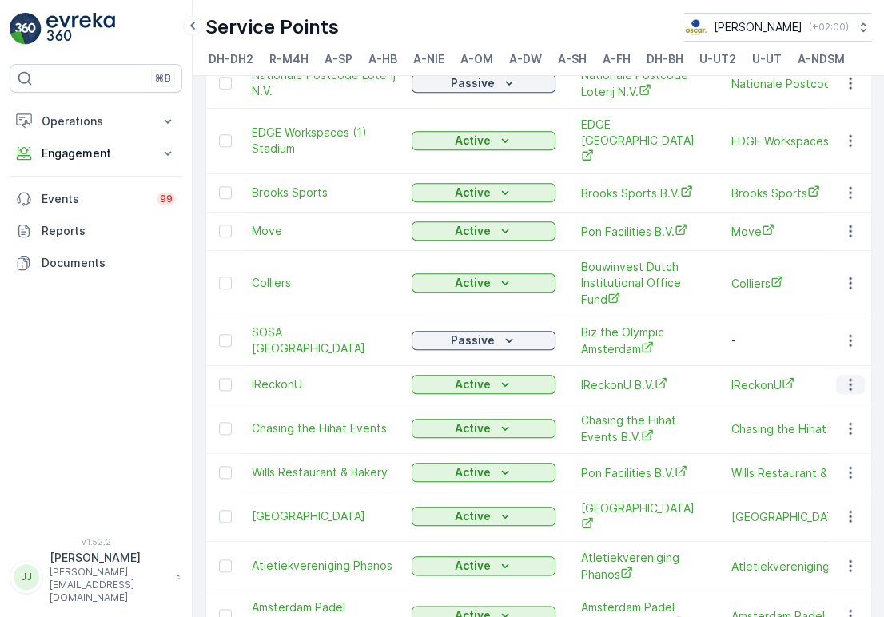
click at [848, 377] on icon "button" at bounding box center [851, 385] width 16 height 16
click at [843, 377] on icon "button" at bounding box center [851, 385] width 16 height 16
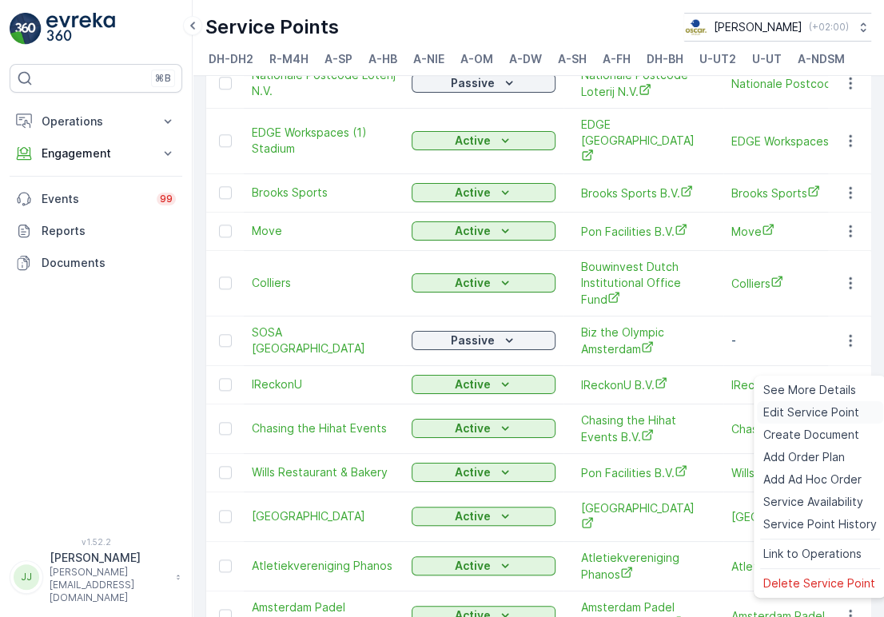
click at [816, 407] on span "Edit Service Point" at bounding box center [811, 413] width 96 height 16
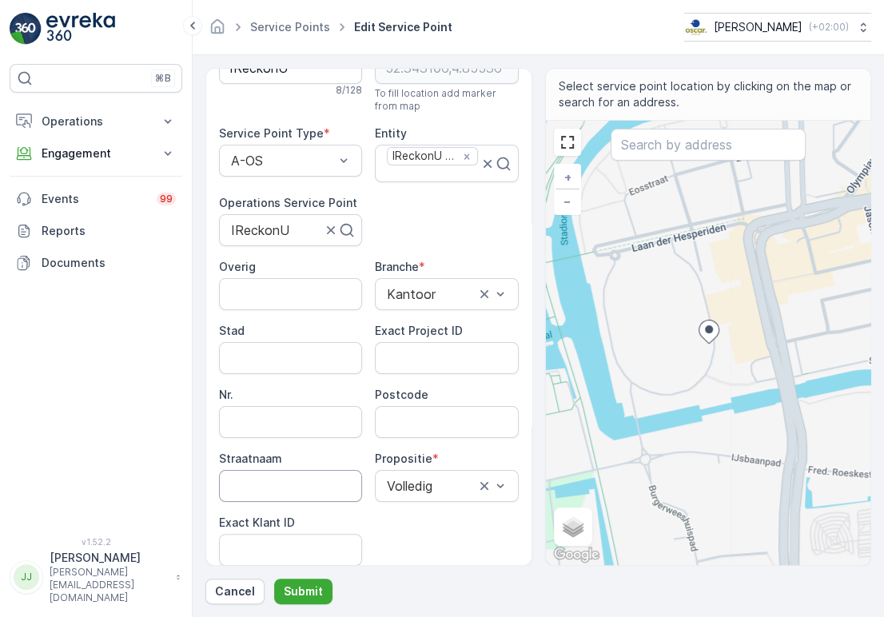
scroll to position [89, 0]
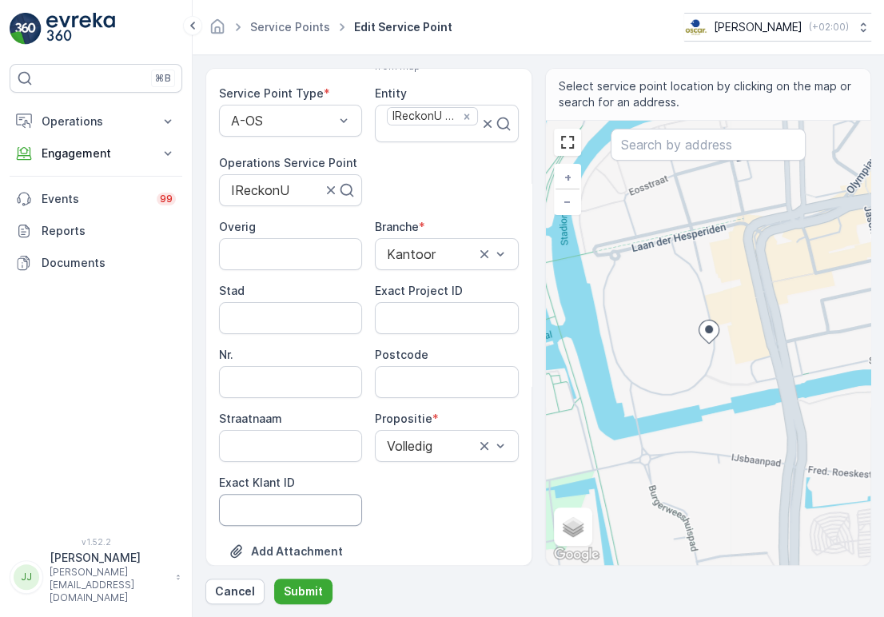
click at [266, 497] on ID "Exact Klant ID" at bounding box center [290, 510] width 143 height 32
paste ID "82"
type ID "82"
click at [458, 327] on ID "Exact Project ID" at bounding box center [446, 318] width 143 height 32
paste ID "OSCAR-2021-038"
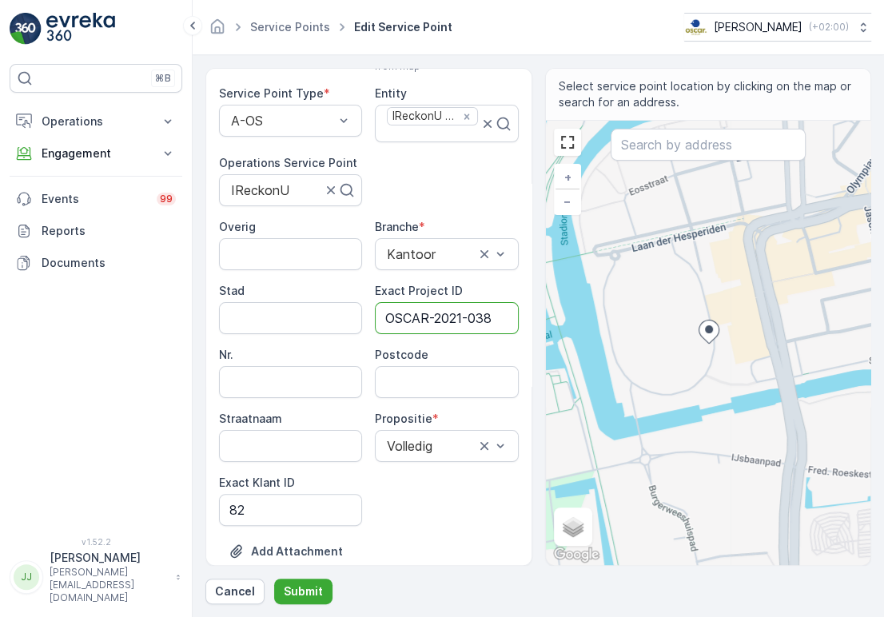
type ID "OSCAR-2021-038"
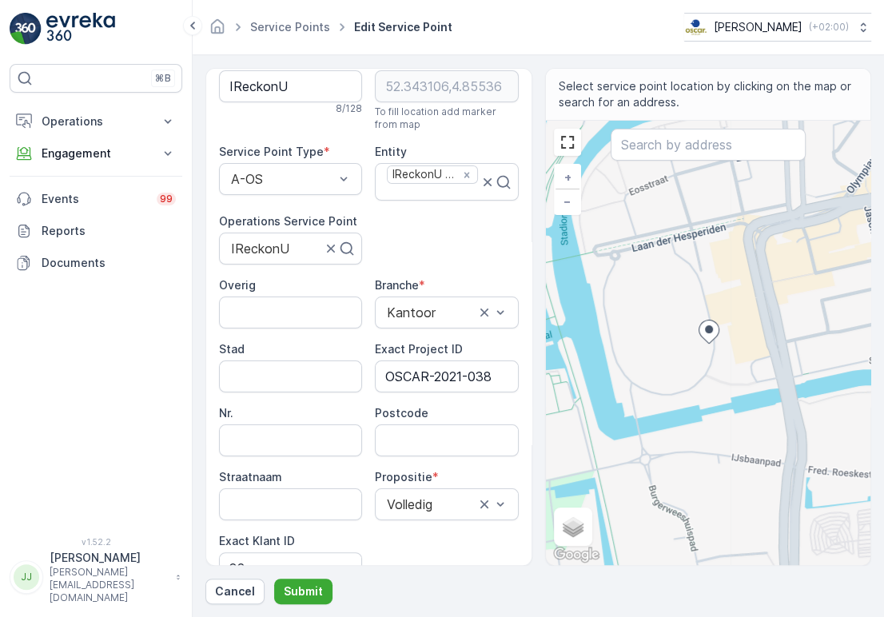
scroll to position [0, 0]
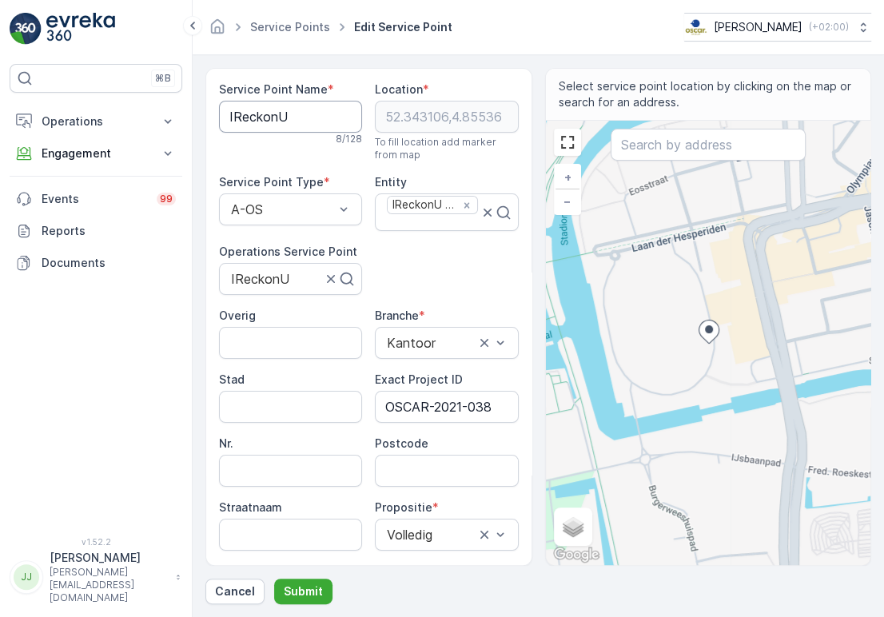
click at [296, 125] on Name "IReckonU" at bounding box center [290, 117] width 143 height 32
click at [429, 446] on div "Postcode" at bounding box center [446, 444] width 143 height 16
click at [429, 455] on input "Postcode" at bounding box center [446, 471] width 143 height 32
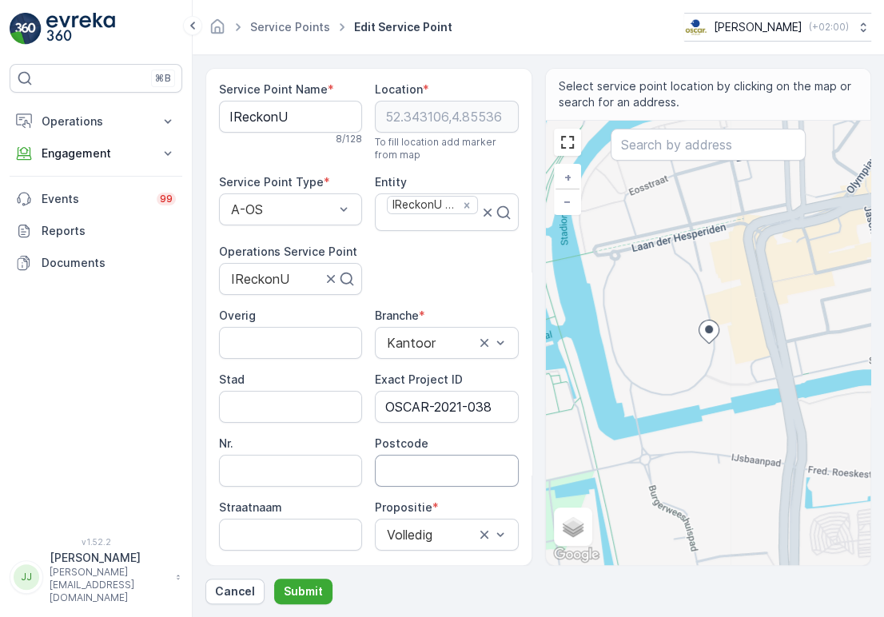
paste input "1076 DE"
type input "1076DE"
click at [295, 588] on p "Submit" at bounding box center [303, 592] width 39 height 16
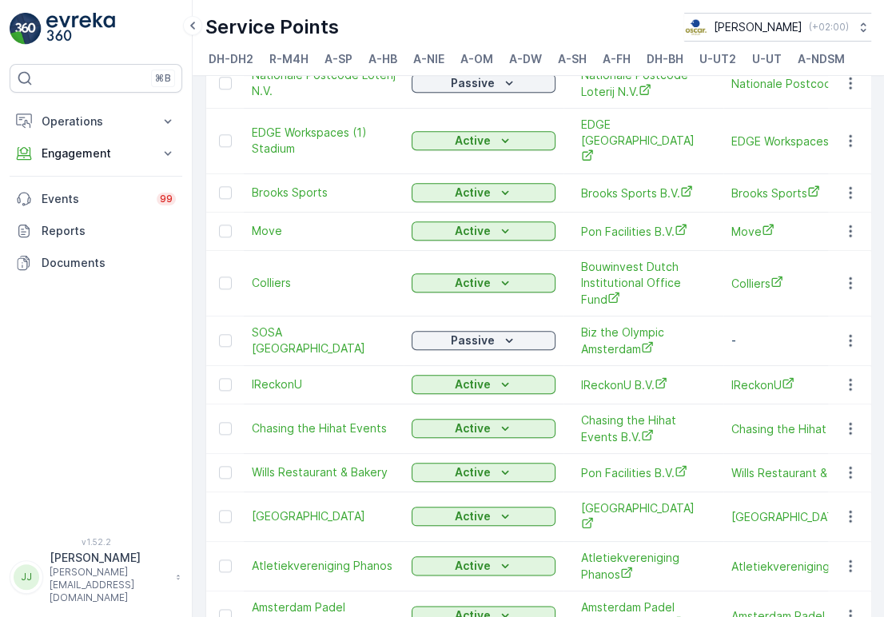
scroll to position [1154, 0]
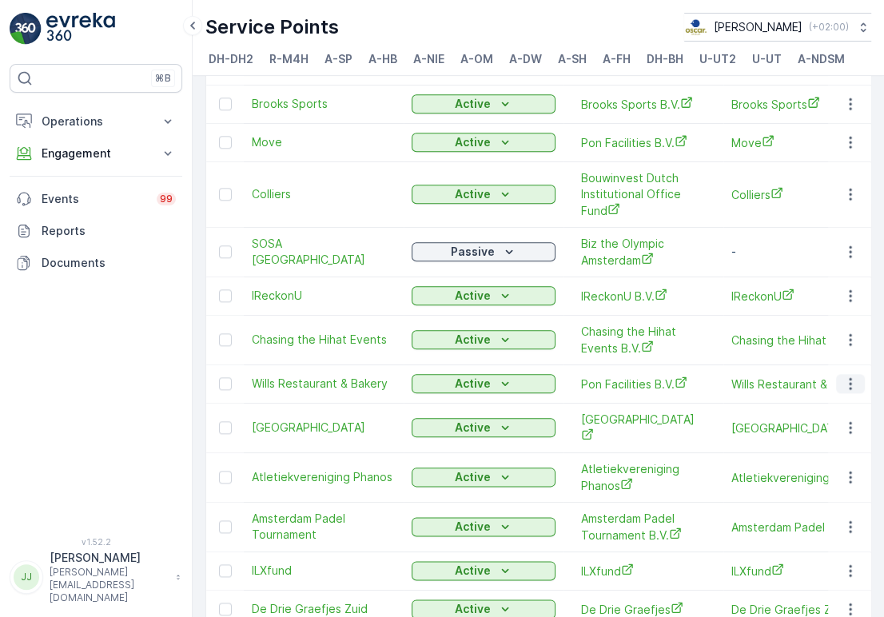
click at [844, 376] on icon "button" at bounding box center [851, 384] width 16 height 16
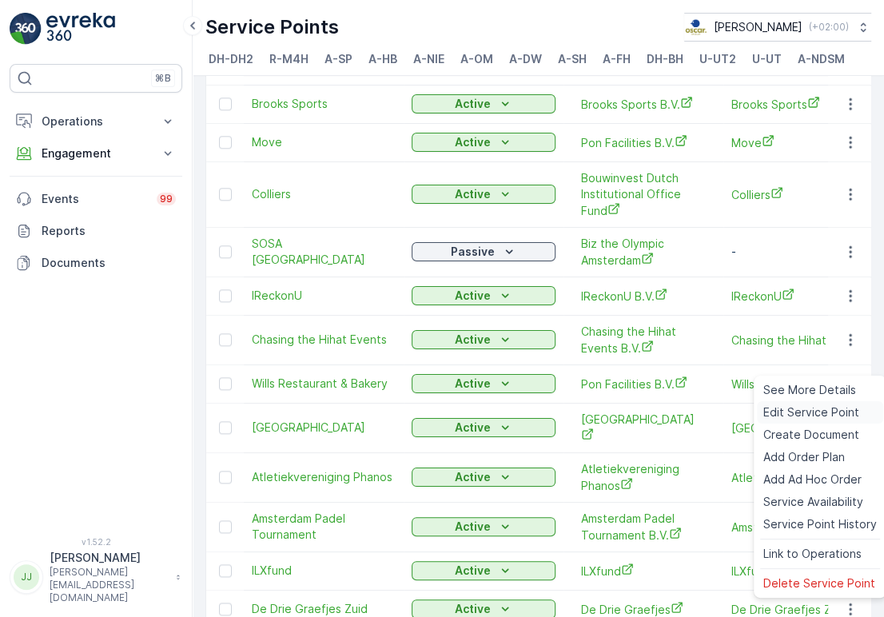
click at [814, 408] on span "Edit Service Point" at bounding box center [811, 413] width 96 height 16
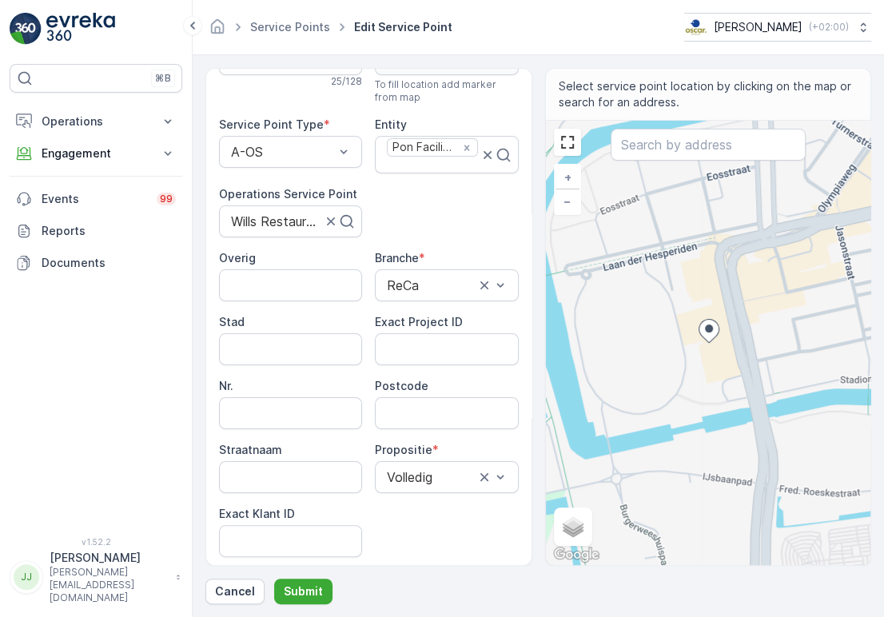
scroll to position [177, 0]
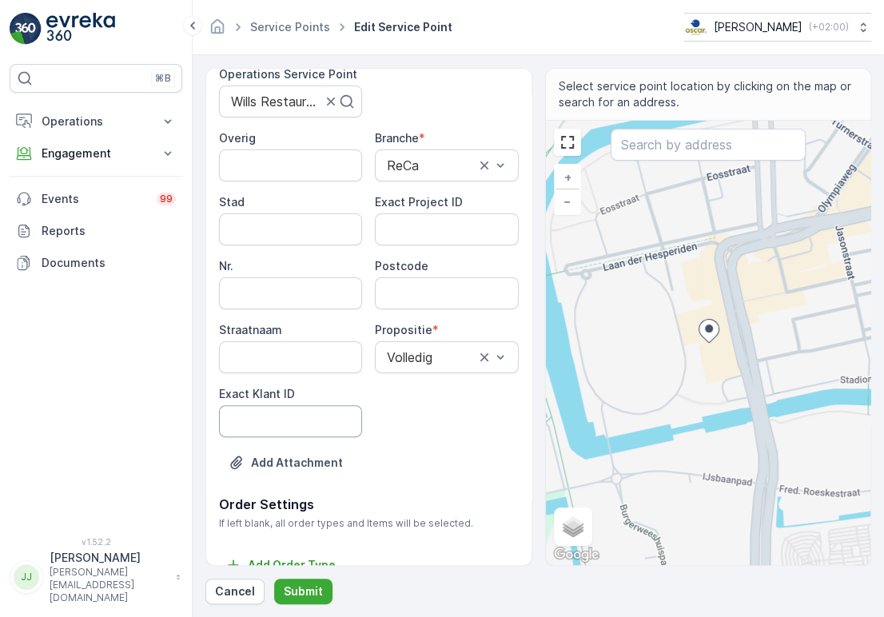
drag, startPoint x: 333, startPoint y: 422, endPoint x: 345, endPoint y: 421, distance: 11.3
click at [333, 422] on ID "Exact Klant ID" at bounding box center [290, 421] width 143 height 32
paste ID "107"
type ID "107"
click at [466, 231] on ID "Exact Project ID" at bounding box center [446, 229] width 143 height 32
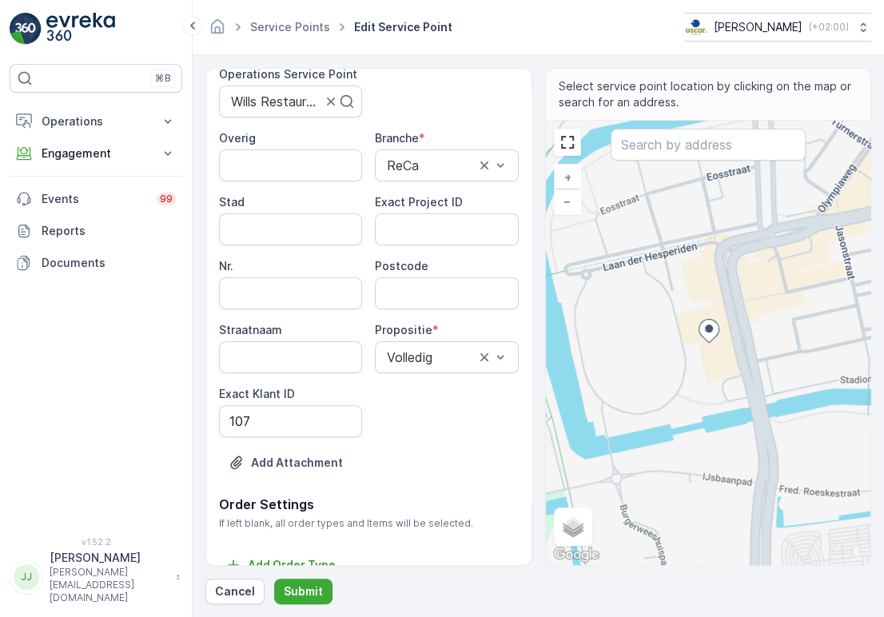
paste ID "OSCAR-2021-069"
type ID "OSCAR-2021-069"
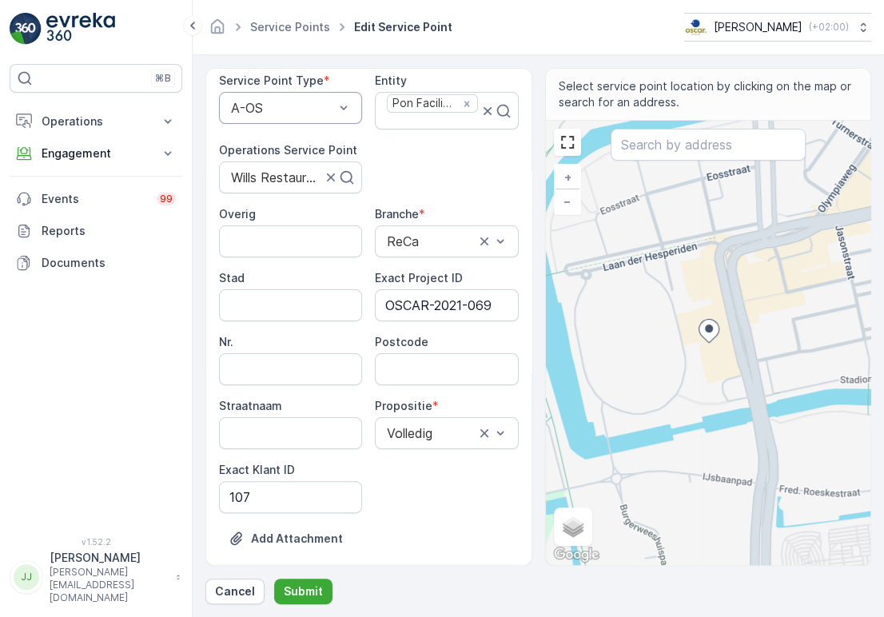
scroll to position [0, 0]
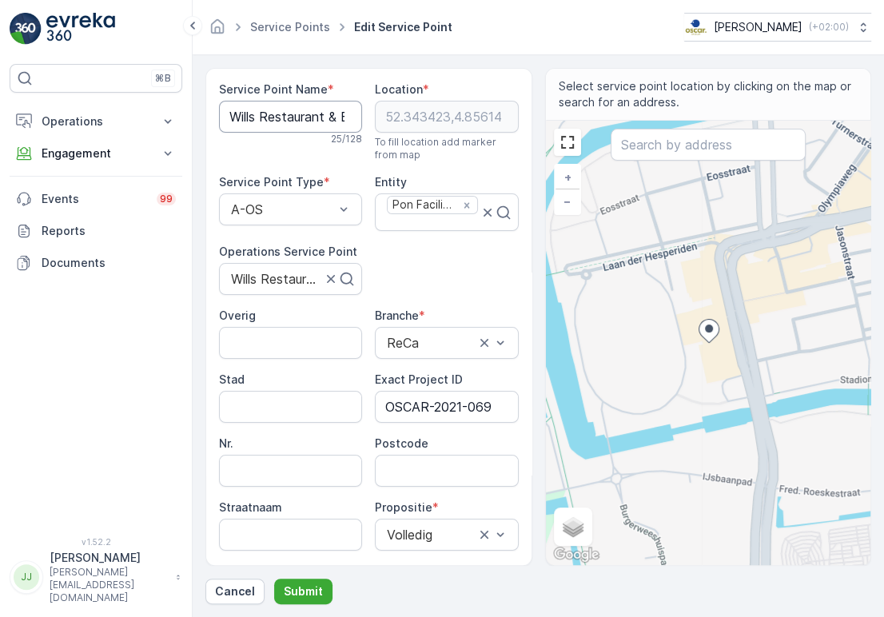
click at [331, 126] on Name "Wills Restaurant & Bakery" at bounding box center [290, 117] width 143 height 32
click at [410, 494] on div "Overig Branche * ReCa Stad Exact Project ID OSCAR-2021-069 Nr. Postcode Straatn…" at bounding box center [369, 461] width 300 height 307
click at [418, 455] on input "Postcode" at bounding box center [446, 471] width 143 height 32
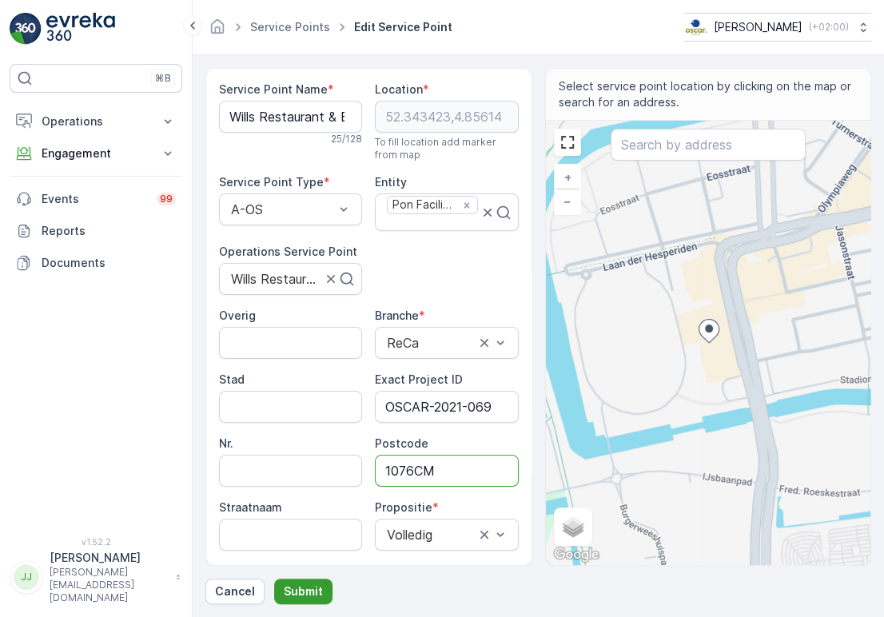
type input "1076CM"
click at [291, 586] on p "Submit" at bounding box center [303, 592] width 39 height 16
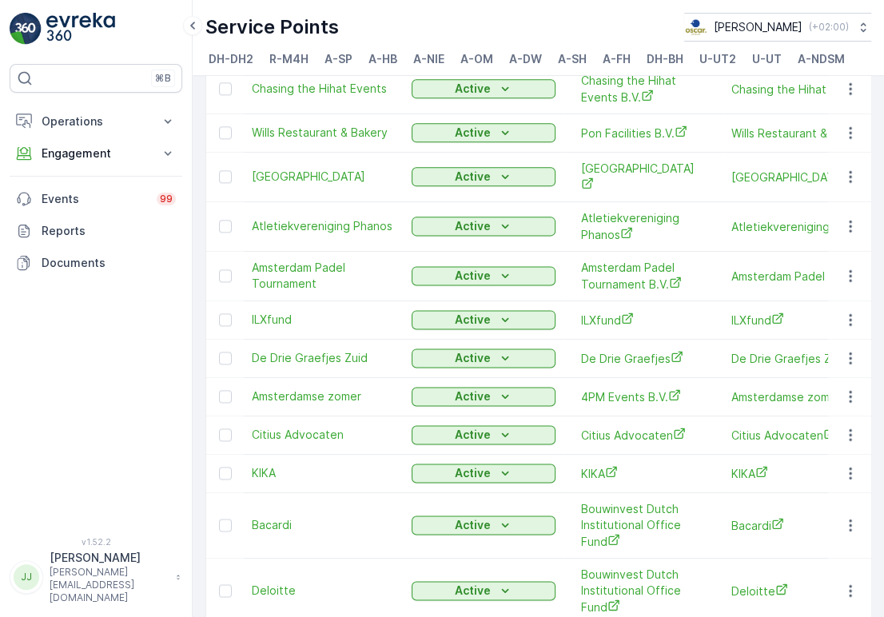
scroll to position [1494, 0]
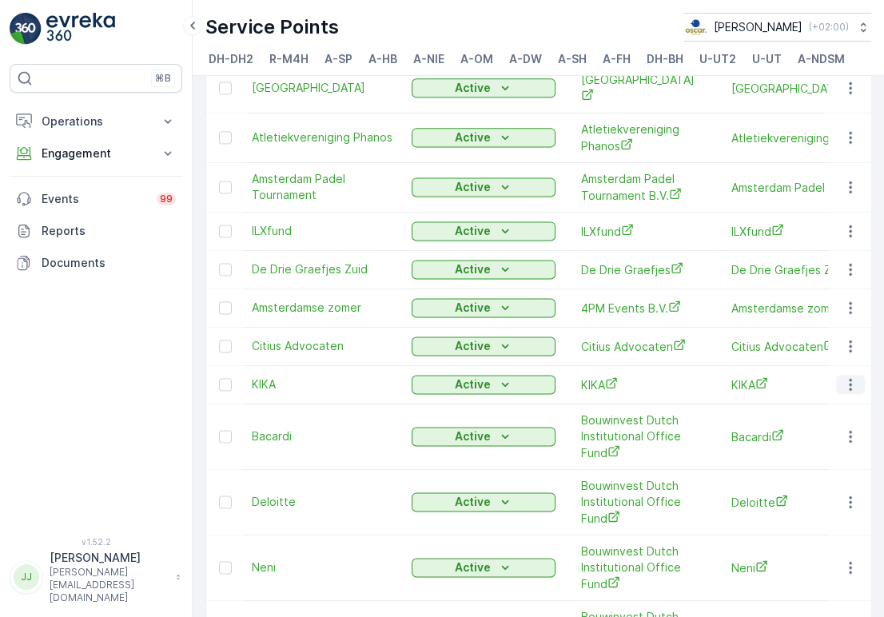
click at [849, 379] on icon "button" at bounding box center [850, 385] width 2 height 12
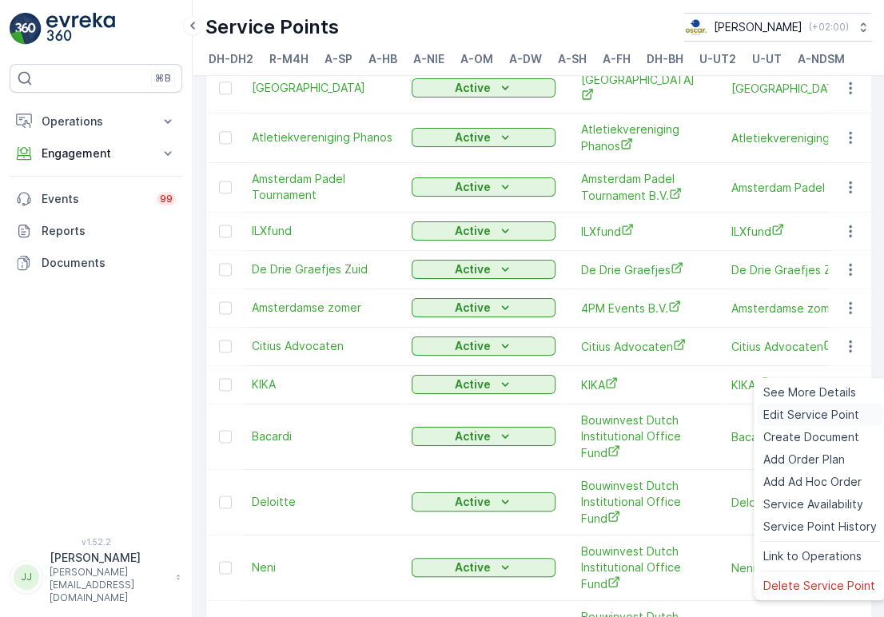
click at [817, 408] on span "Edit Service Point" at bounding box center [811, 415] width 96 height 16
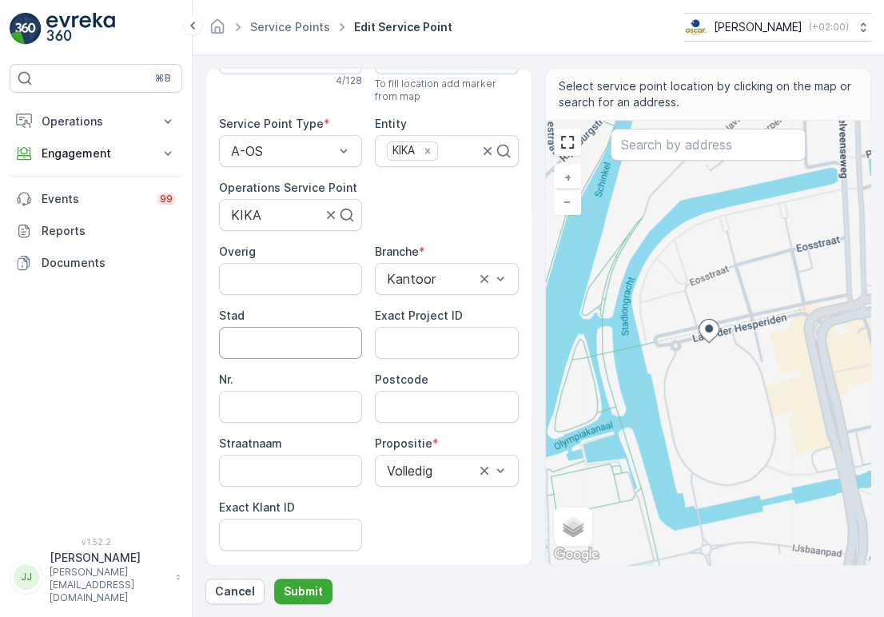
scroll to position [177, 0]
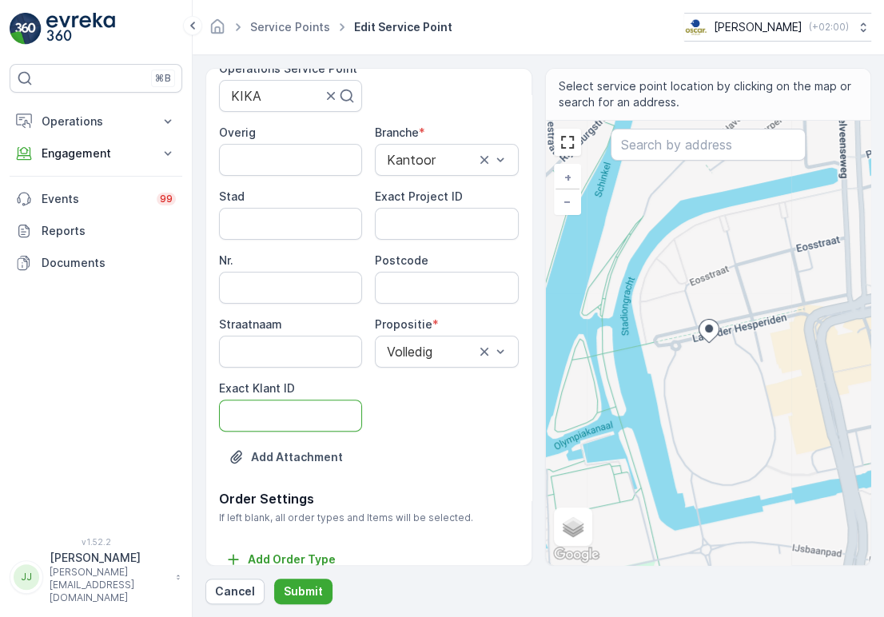
click at [263, 408] on ID "Exact Klant ID" at bounding box center [290, 416] width 143 height 32
paste ID "84"
type ID "84"
click at [425, 231] on ID "Exact Project ID" at bounding box center [446, 224] width 143 height 32
paste ID "OSCAR-2021-040"
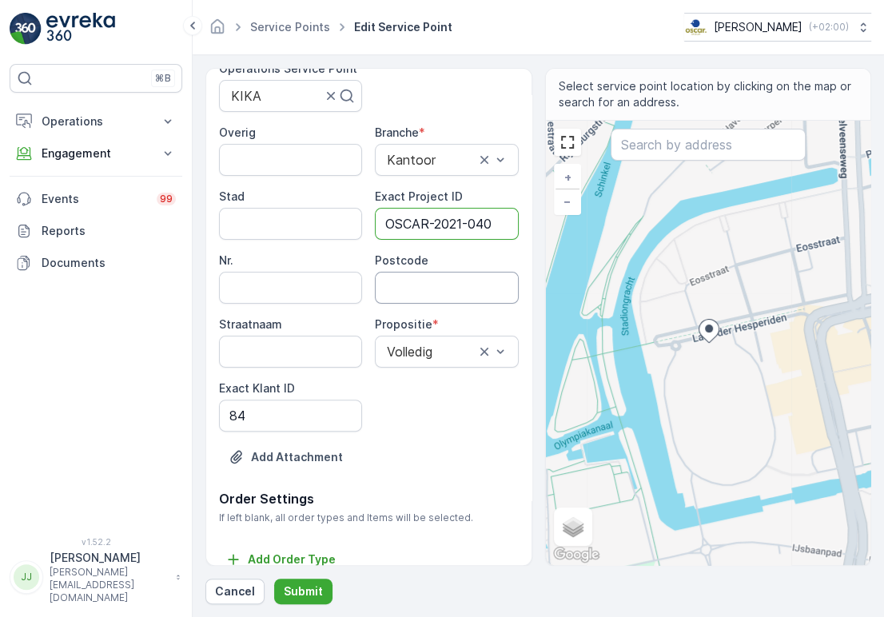
type ID "OSCAR-2021-040"
click at [441, 286] on input "Postcode" at bounding box center [446, 288] width 143 height 32
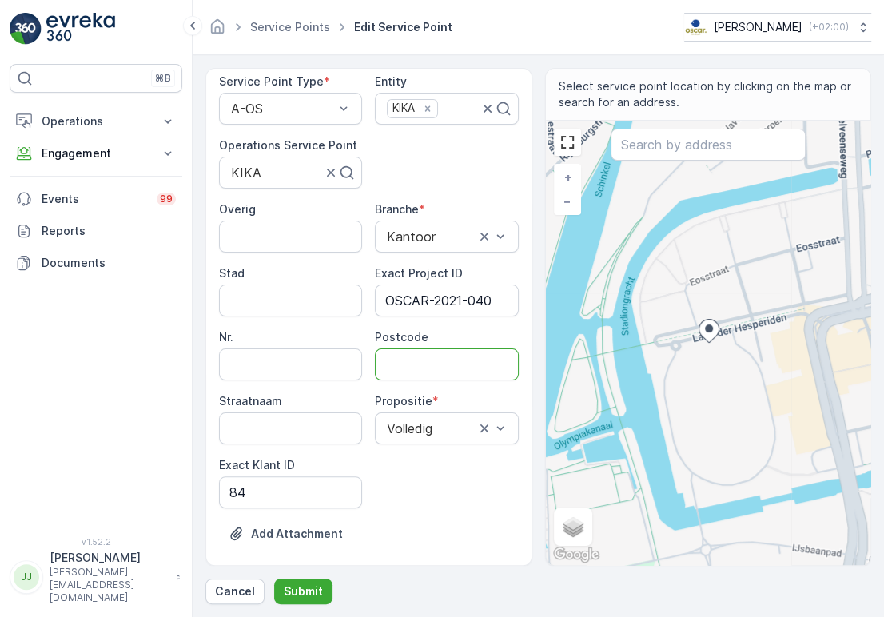
scroll to position [0, 0]
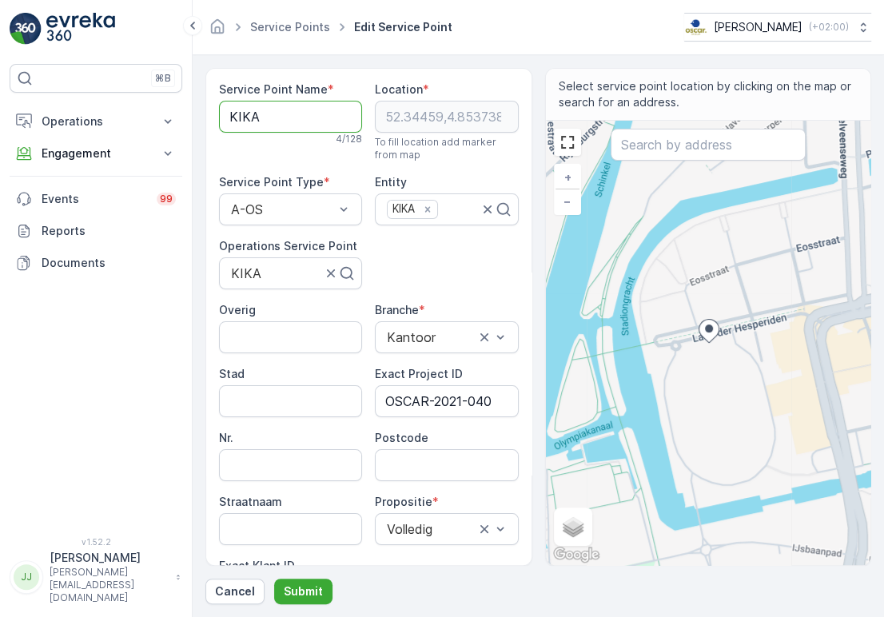
click at [265, 111] on Name "KIKA" at bounding box center [290, 117] width 143 height 32
click at [447, 468] on input "Postcode" at bounding box center [446, 465] width 143 height 32
paste input "1076 DE"
type input "1076DE"
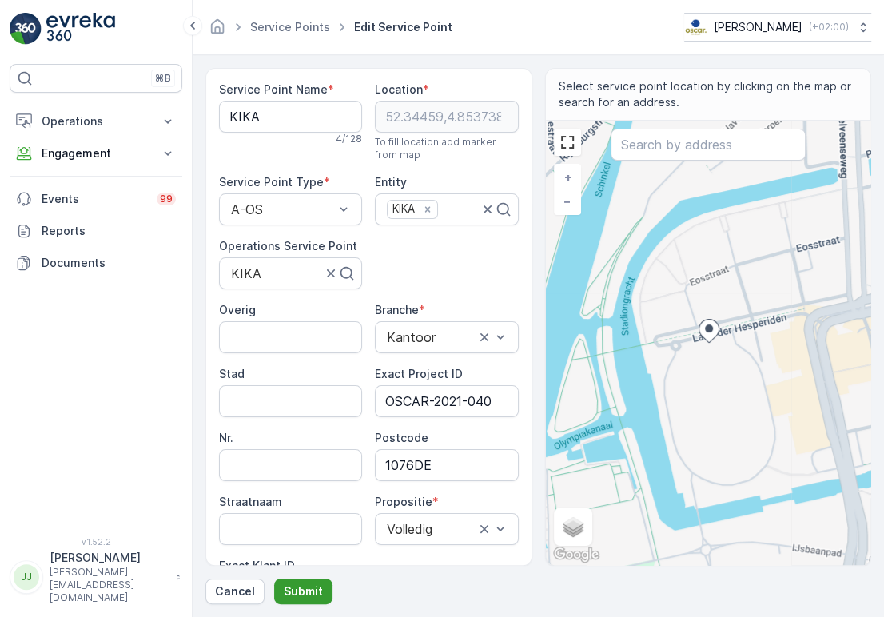
click at [292, 591] on p "Submit" at bounding box center [303, 592] width 39 height 16
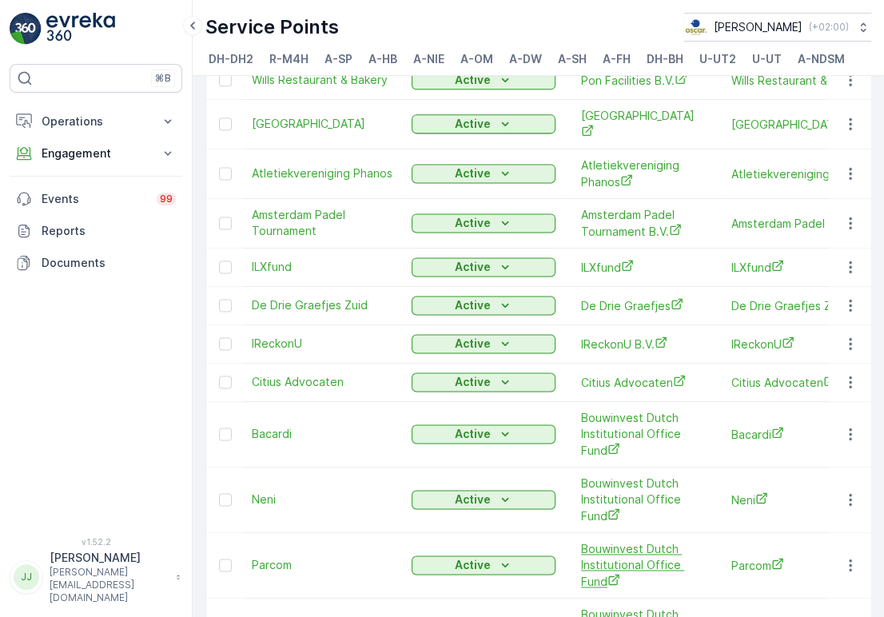
scroll to position [1494, 0]
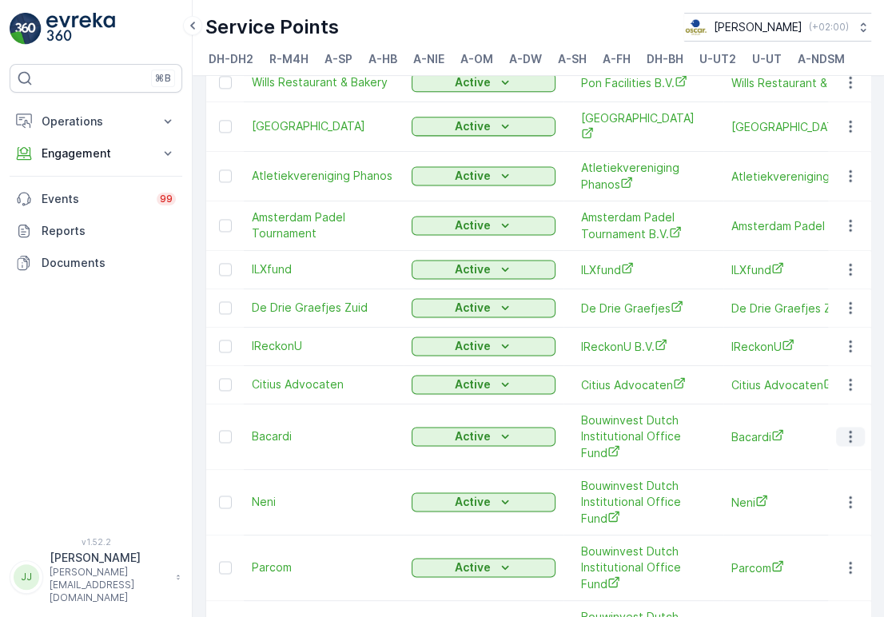
click at [849, 431] on icon "button" at bounding box center [850, 437] width 2 height 12
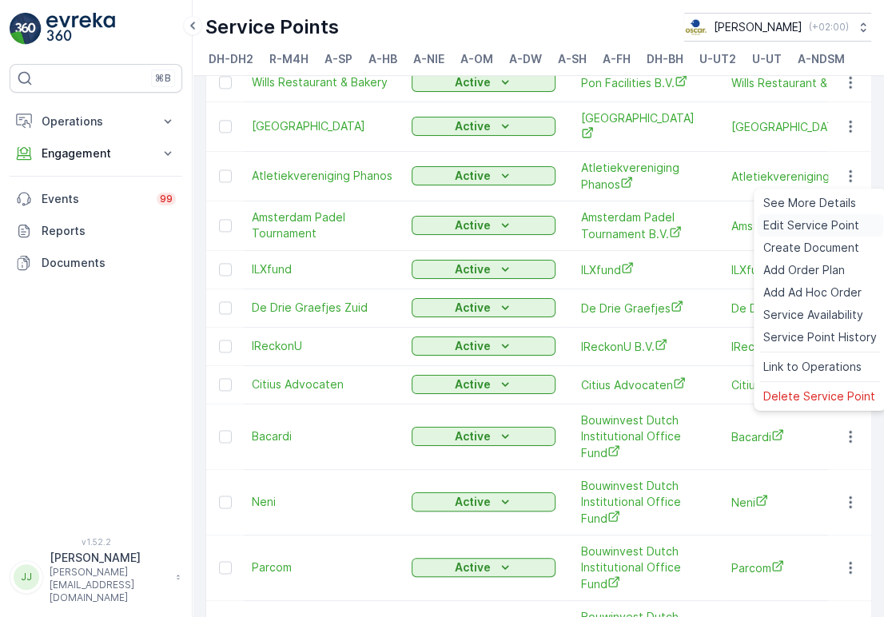
click at [782, 229] on span "Edit Service Point" at bounding box center [811, 225] width 96 height 16
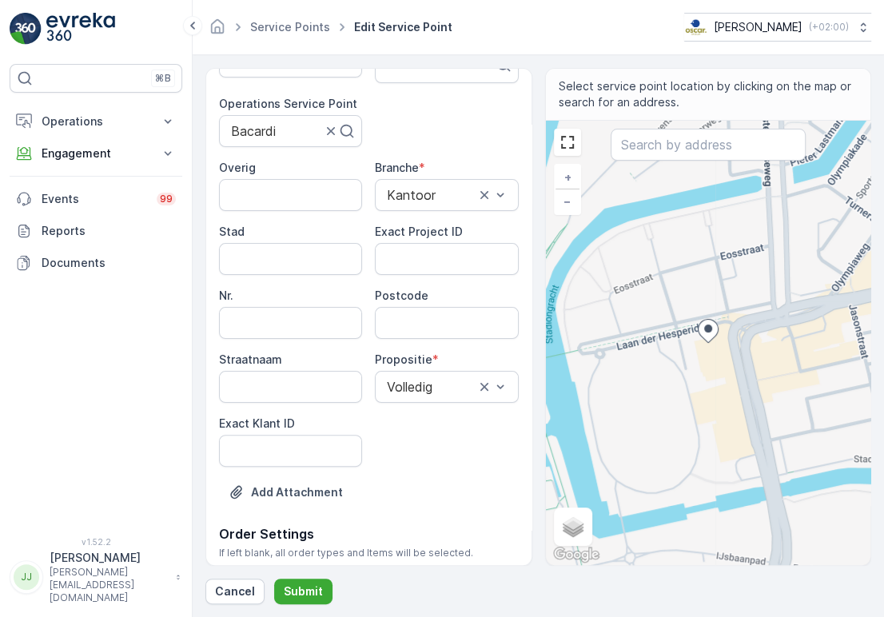
scroll to position [177, 0]
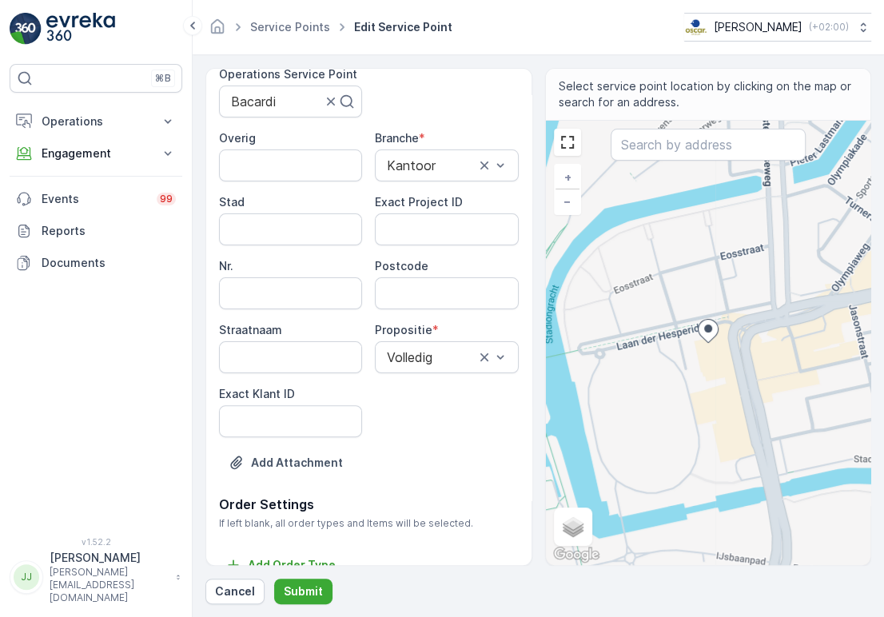
click at [298, 439] on div "Service Point Name * Bacardi 7 / 128 Location * [GEOGRAPHIC_DATA] To fill locat…" at bounding box center [369, 199] width 300 height 591
click at [286, 419] on ID "Exact Klant ID" at bounding box center [290, 421] width 143 height 32
paste ID "21"
type ID "21"
click at [397, 216] on ID "Exact Project ID" at bounding box center [446, 229] width 143 height 32
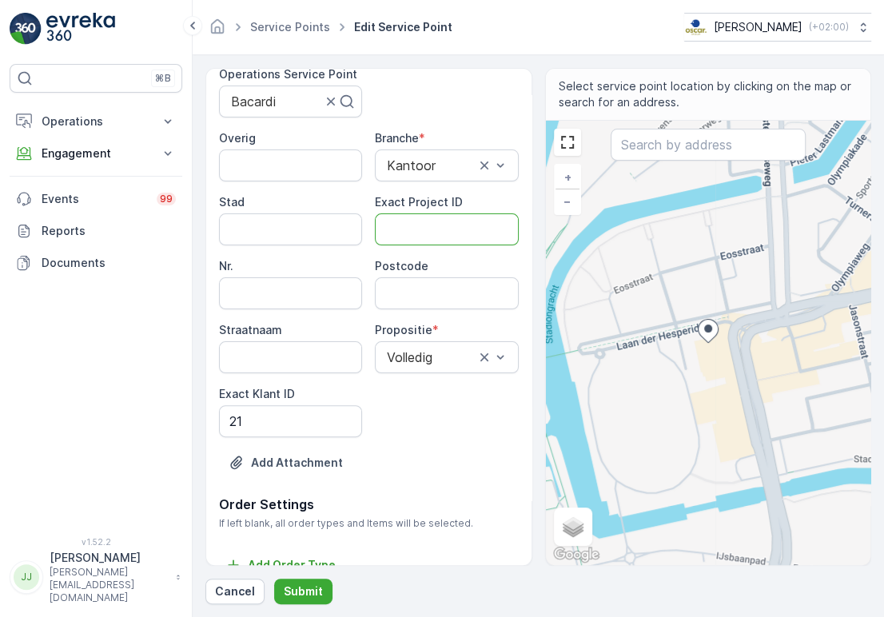
paste ID "OSCAR-2022-002"
type ID "OSCAR-2022-002"
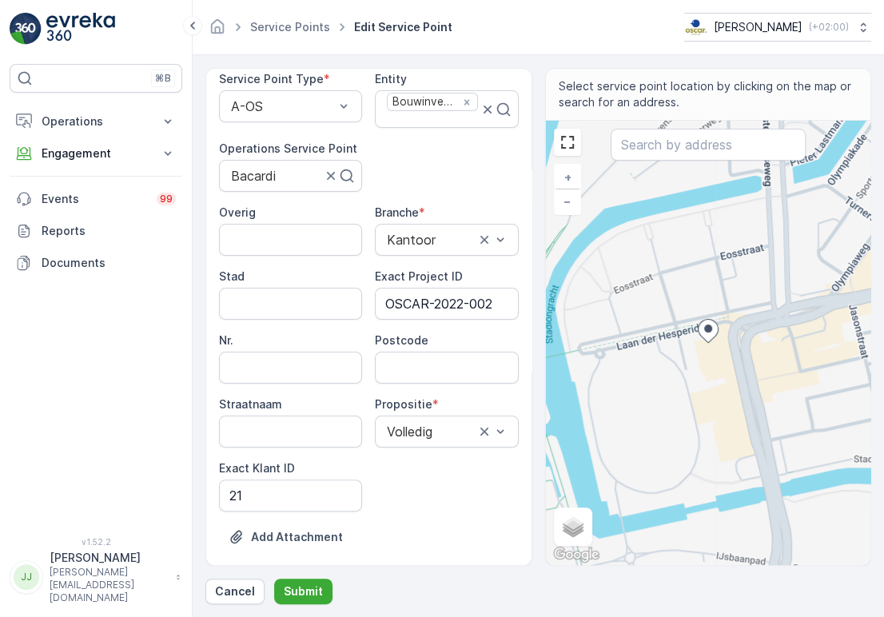
scroll to position [0, 0]
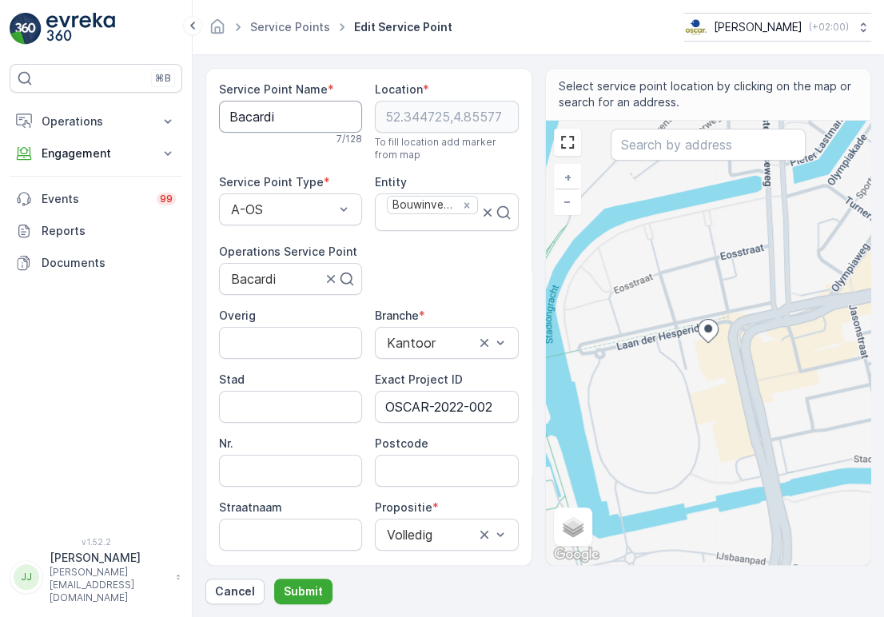
click at [257, 114] on Name "Bacardi" at bounding box center [290, 117] width 143 height 32
click at [422, 470] on input "Postcode" at bounding box center [446, 471] width 143 height 32
paste input "1076 CM"
type input "1076CM"
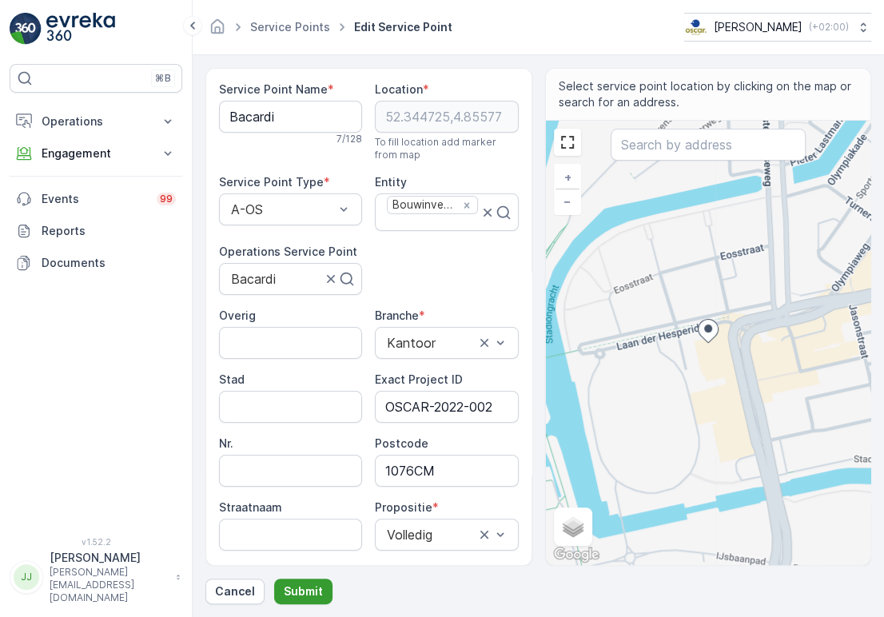
click at [300, 585] on p "Submit" at bounding box center [303, 592] width 39 height 16
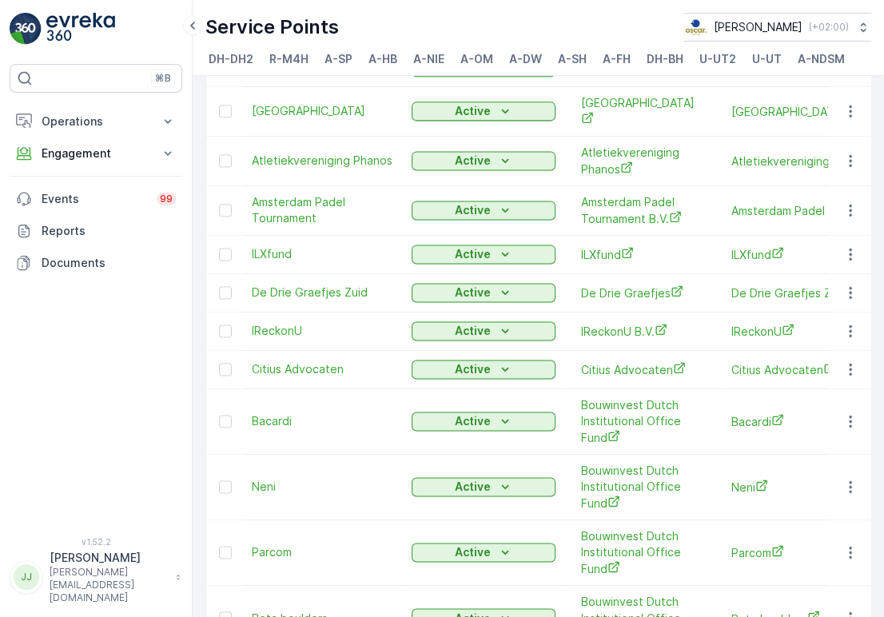
scroll to position [1599, 0]
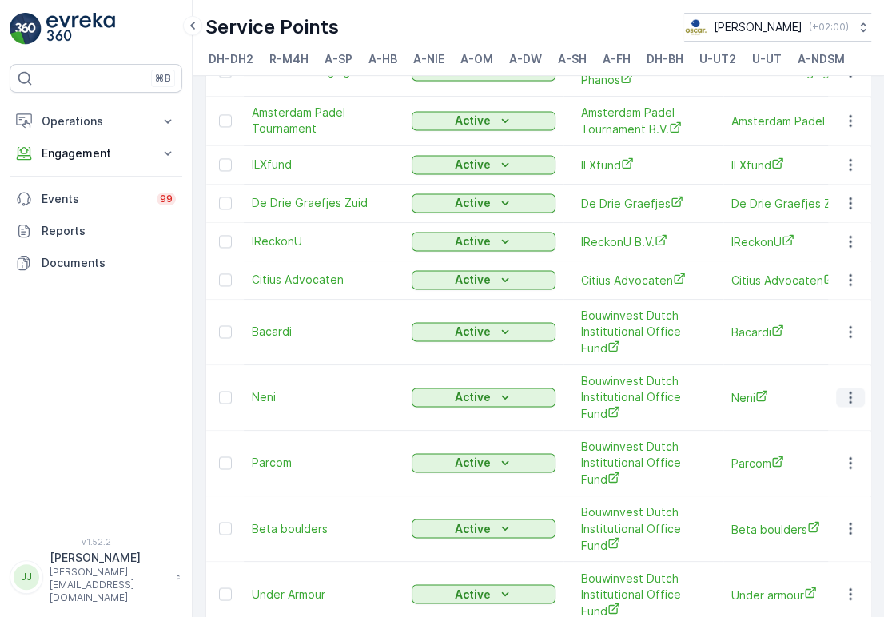
click at [855, 389] on icon "button" at bounding box center [851, 397] width 16 height 16
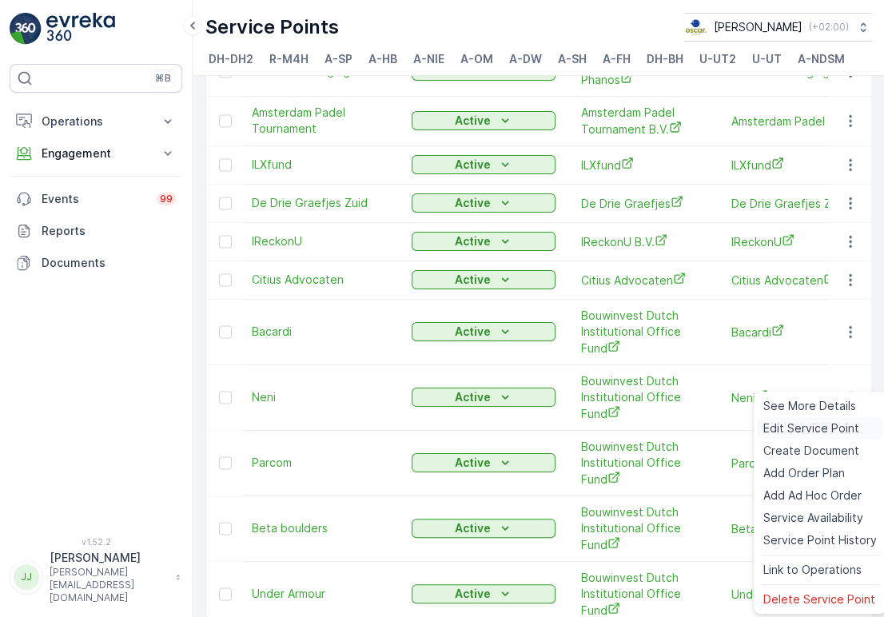
click at [812, 425] on span "Edit Service Point" at bounding box center [811, 429] width 96 height 16
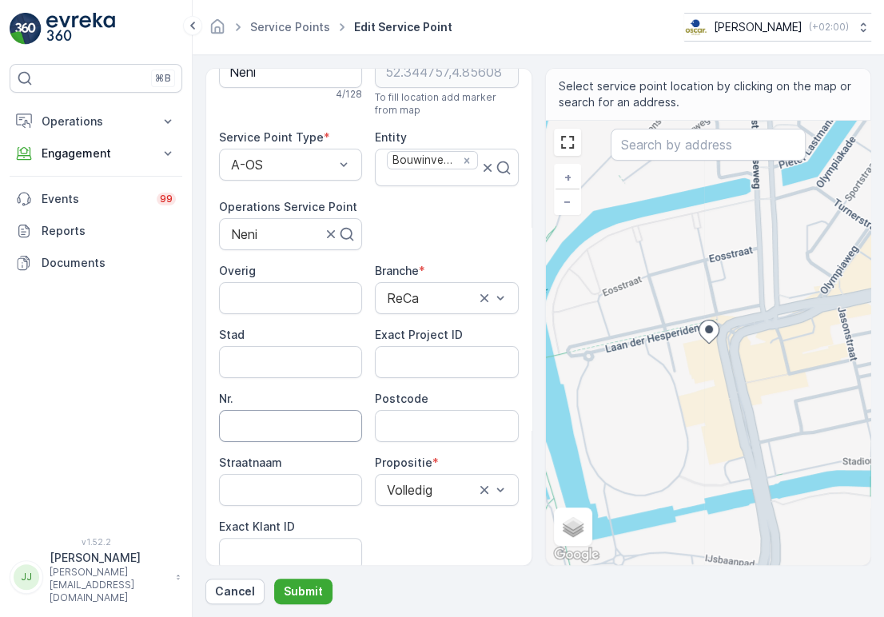
scroll to position [89, 0]
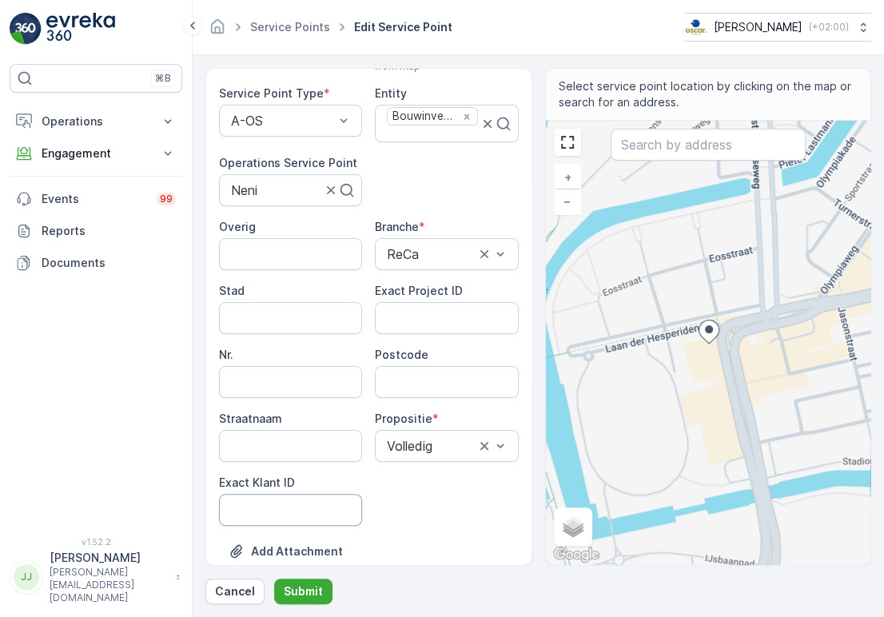
drag, startPoint x: 309, startPoint y: 508, endPoint x: 279, endPoint y: 495, distance: 33.0
click at [309, 508] on ID "Exact Klant ID" at bounding box center [290, 510] width 143 height 32
click at [269, 514] on ID "Exact Klant ID" at bounding box center [290, 510] width 143 height 32
click at [267, 498] on ID "Exact Klant ID" at bounding box center [290, 510] width 143 height 32
paste ID "99"
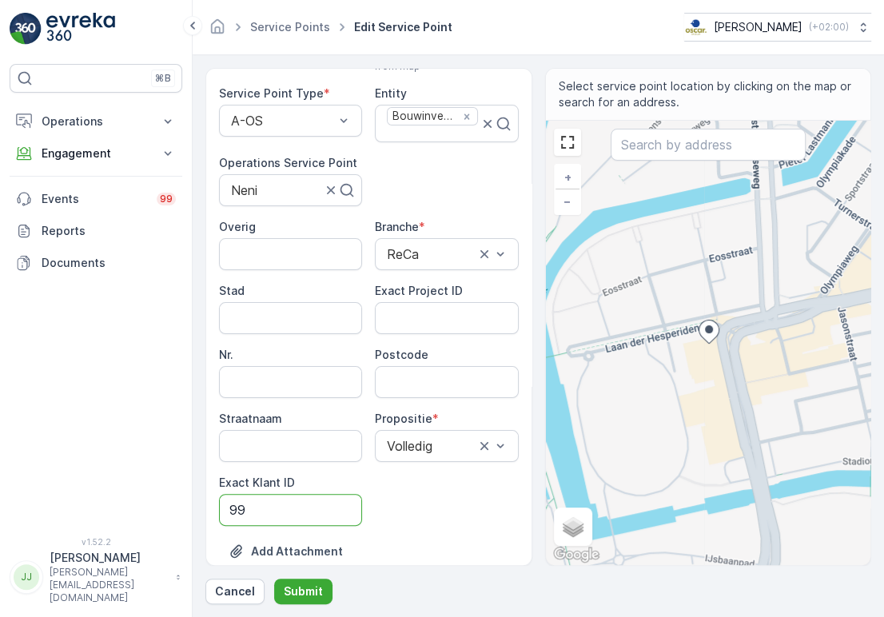
type ID "99"
click at [411, 302] on ID "Exact Project ID" at bounding box center [446, 318] width 143 height 32
paste ID "OSCAR-2022-008"
type ID "OSCAR-2022-008"
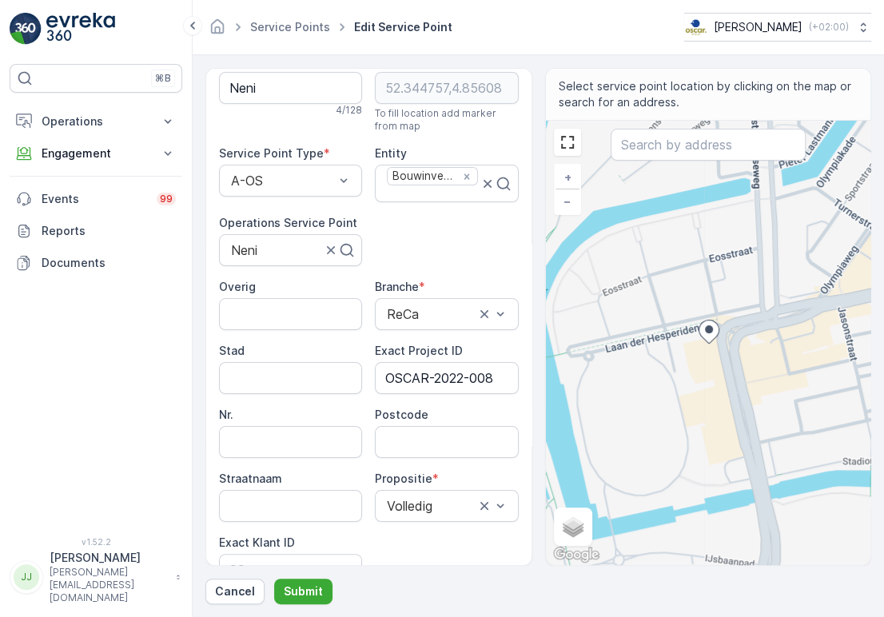
scroll to position [0, 0]
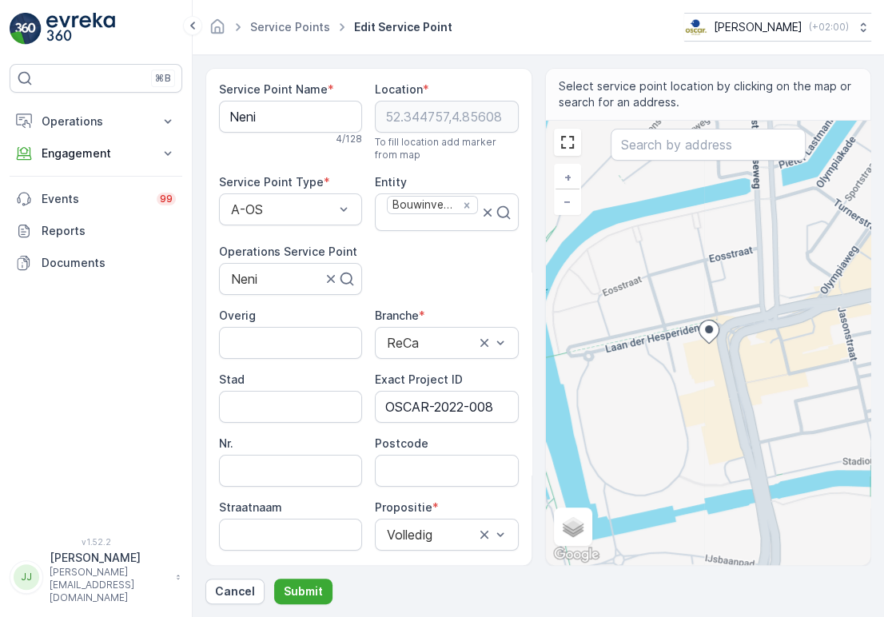
click at [265, 120] on Name "Neni" at bounding box center [290, 117] width 143 height 32
click at [416, 473] on input "Postcode" at bounding box center [446, 471] width 143 height 32
paste input "1076 CM"
type input "1076CM"
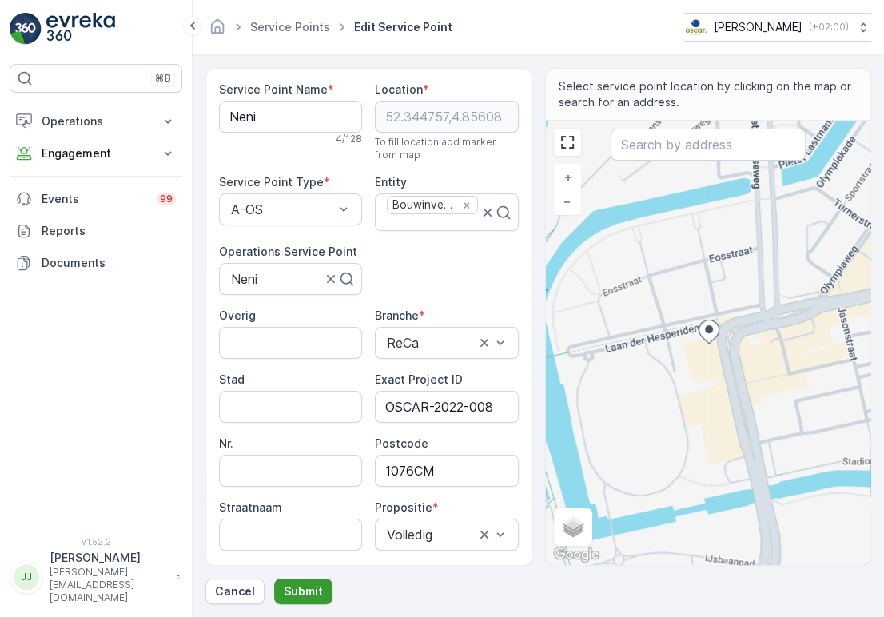
click at [297, 593] on p "Submit" at bounding box center [303, 592] width 39 height 16
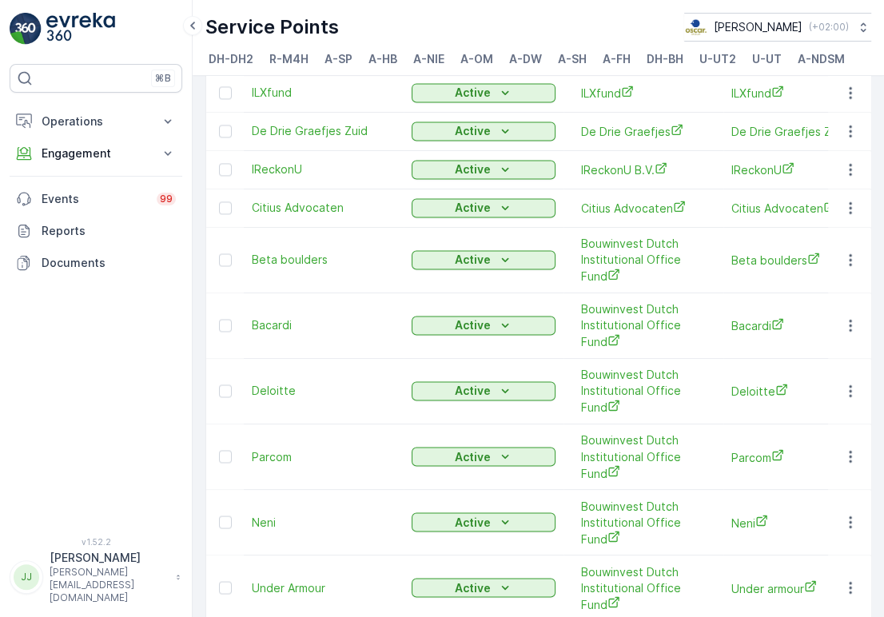
scroll to position [1672, 0]
click at [843, 251] on icon "button" at bounding box center [851, 259] width 16 height 16
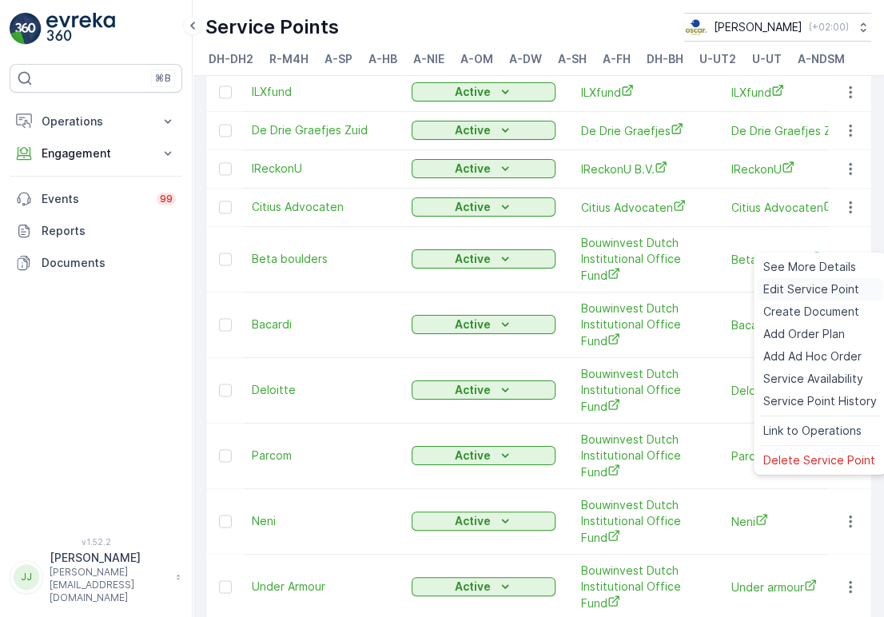
click at [807, 283] on span "Edit Service Point" at bounding box center [811, 289] width 96 height 16
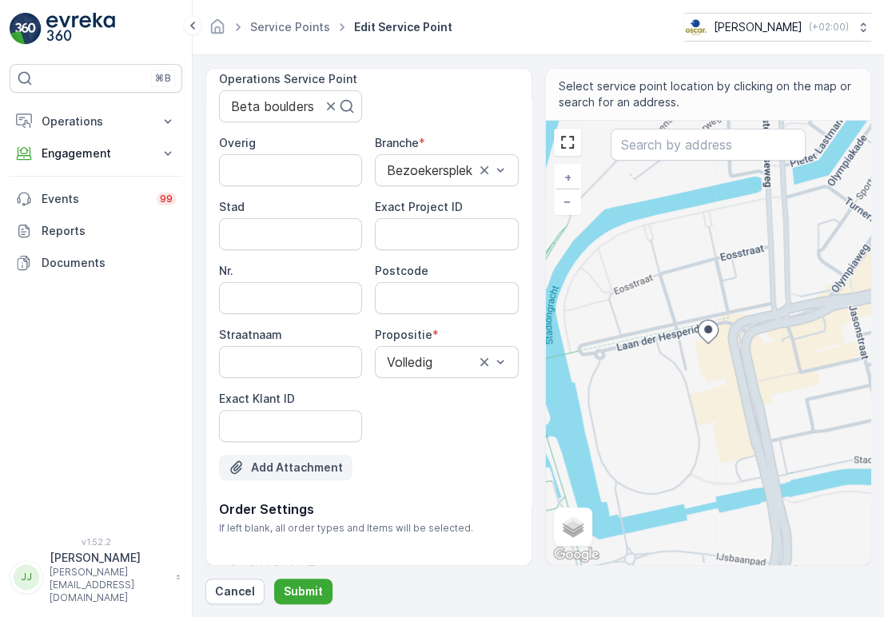
scroll to position [177, 0]
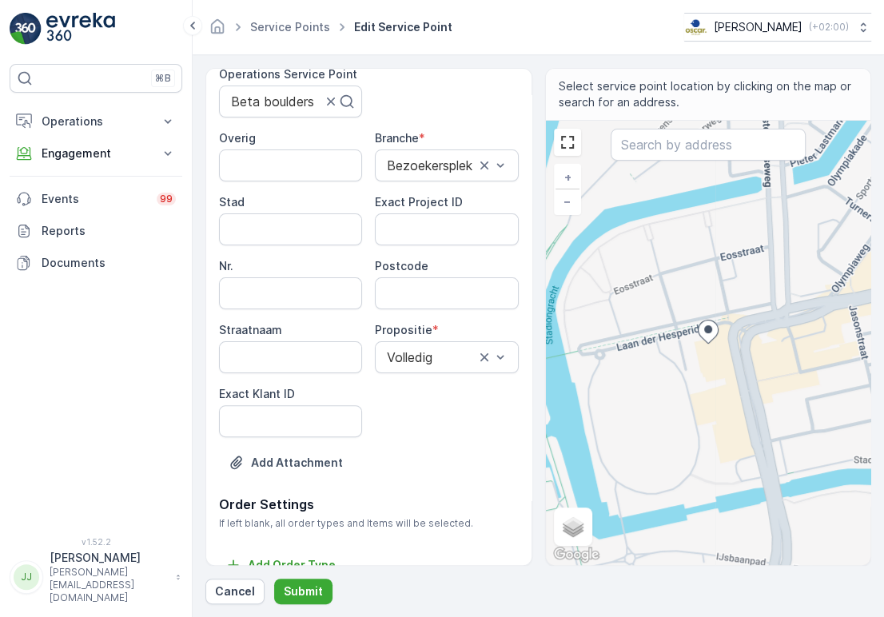
click at [275, 429] on ID "Exact Klant ID" at bounding box center [290, 421] width 143 height 32
paste ID "35"
type ID "35"
click at [510, 238] on ID "Exact Project ID" at bounding box center [446, 229] width 143 height 32
paste ID "OSCAR-2022-003"
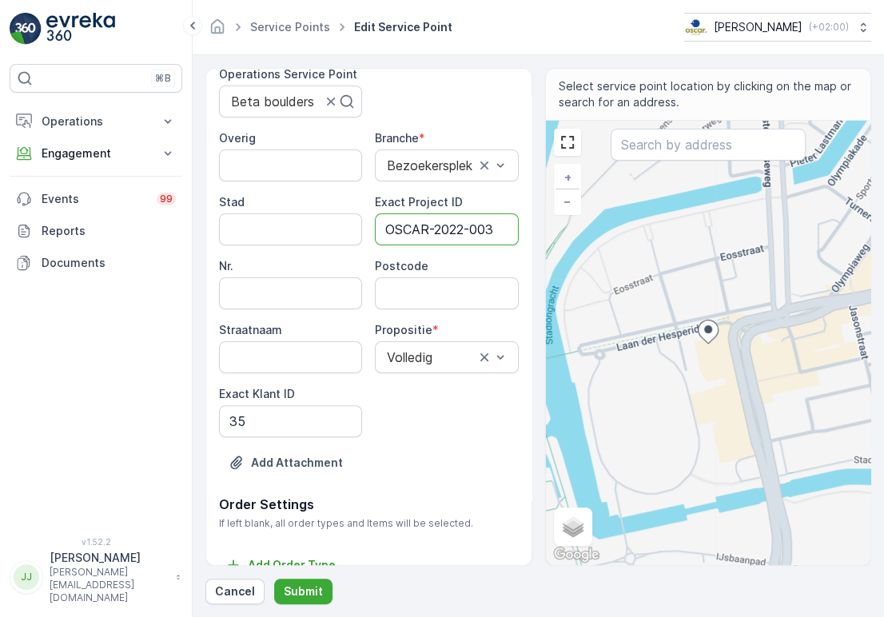
type ID "OSCAR-2022-003"
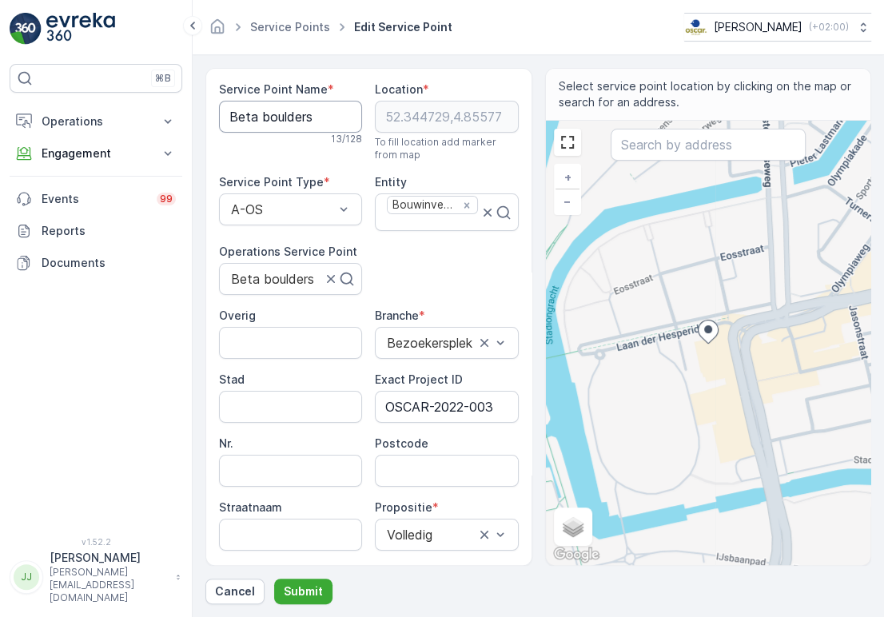
click at [289, 124] on Name "Beta boulders" at bounding box center [290, 117] width 143 height 32
click at [402, 457] on input "Postcode" at bounding box center [446, 471] width 143 height 32
paste input "1076 CM"
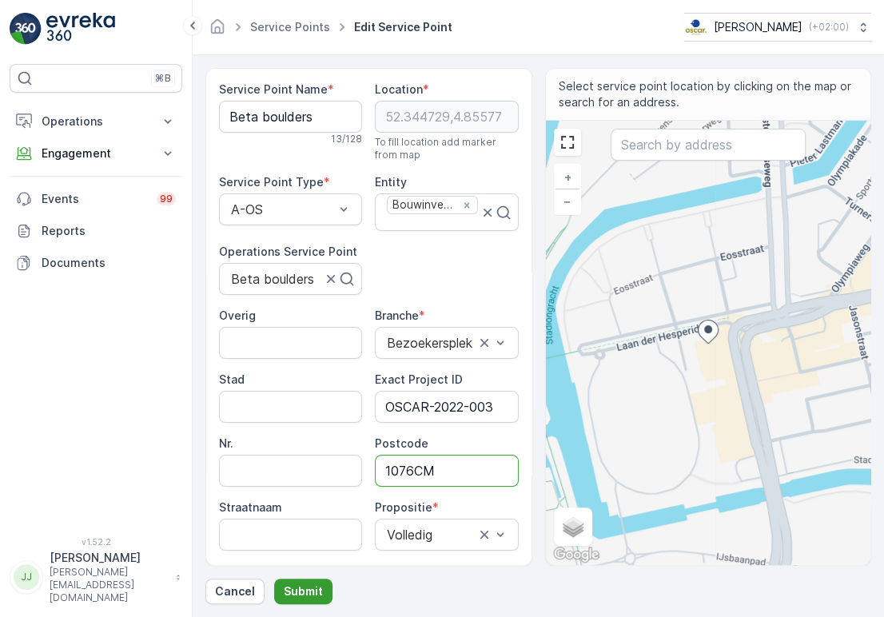
type input "1076CM"
click at [297, 585] on p "Submit" at bounding box center [303, 592] width 39 height 16
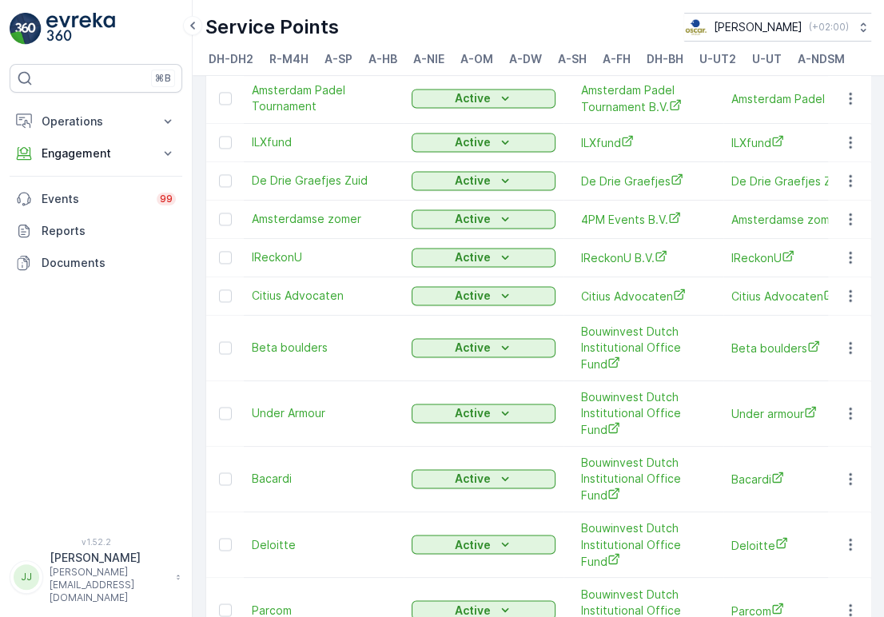
scroll to position [1672, 0]
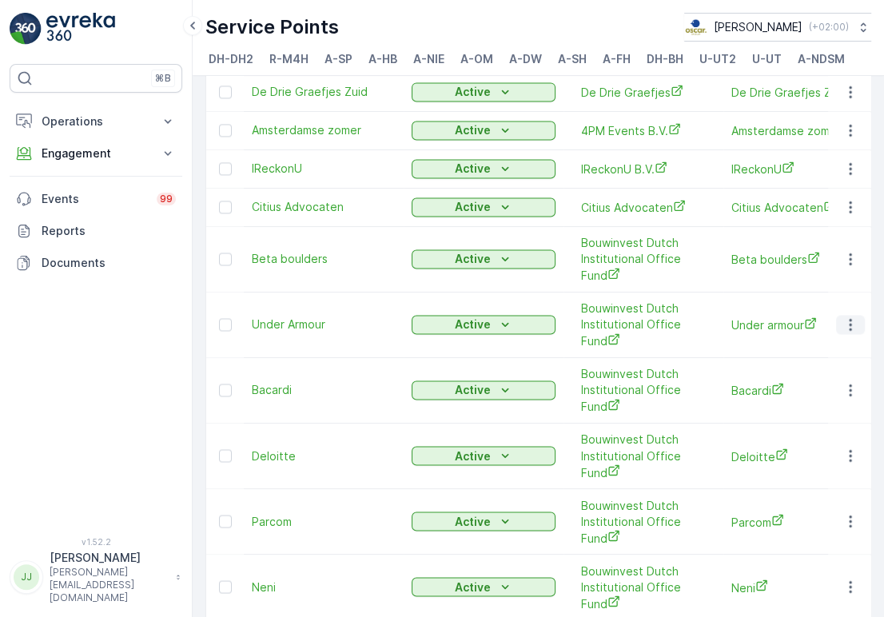
click at [850, 317] on icon "button" at bounding box center [851, 325] width 16 height 16
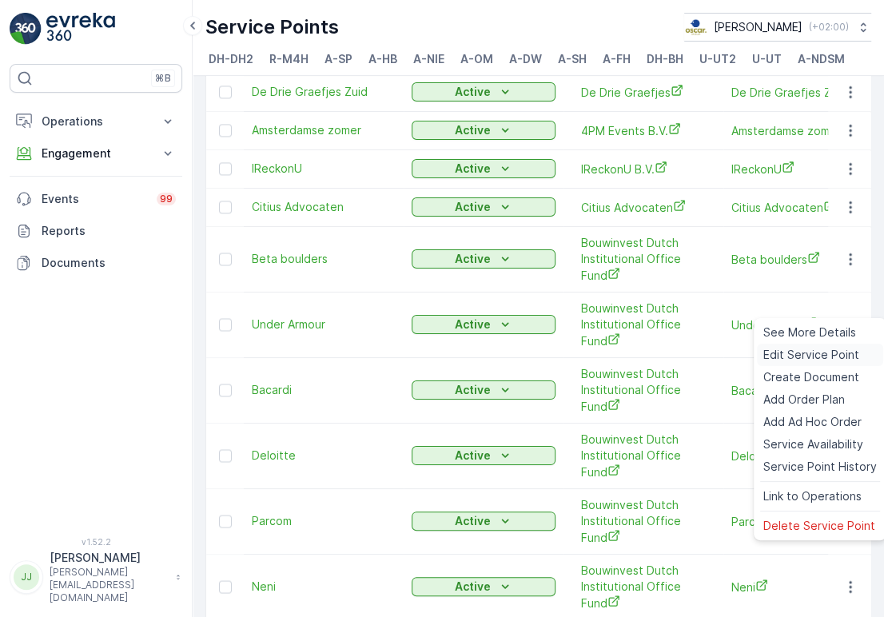
click at [837, 353] on span "Edit Service Point" at bounding box center [811, 355] width 96 height 16
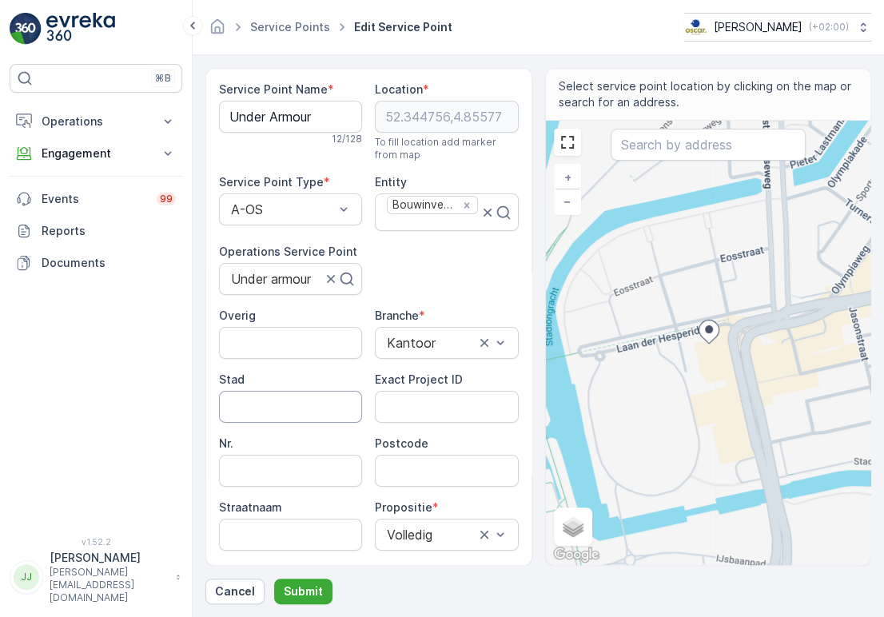
scroll to position [89, 0]
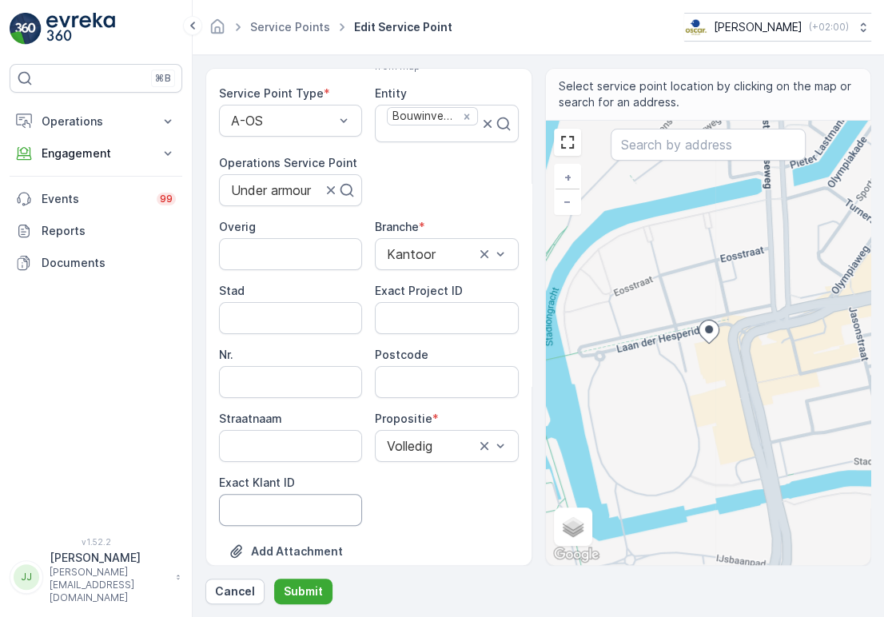
click at [304, 512] on ID "Exact Klant ID" at bounding box center [290, 510] width 143 height 32
paste ID "447"
type ID "447"
click at [452, 321] on ID "Exact Project ID" at bounding box center [446, 318] width 143 height 32
paste ID "OSCAR-2022-007"
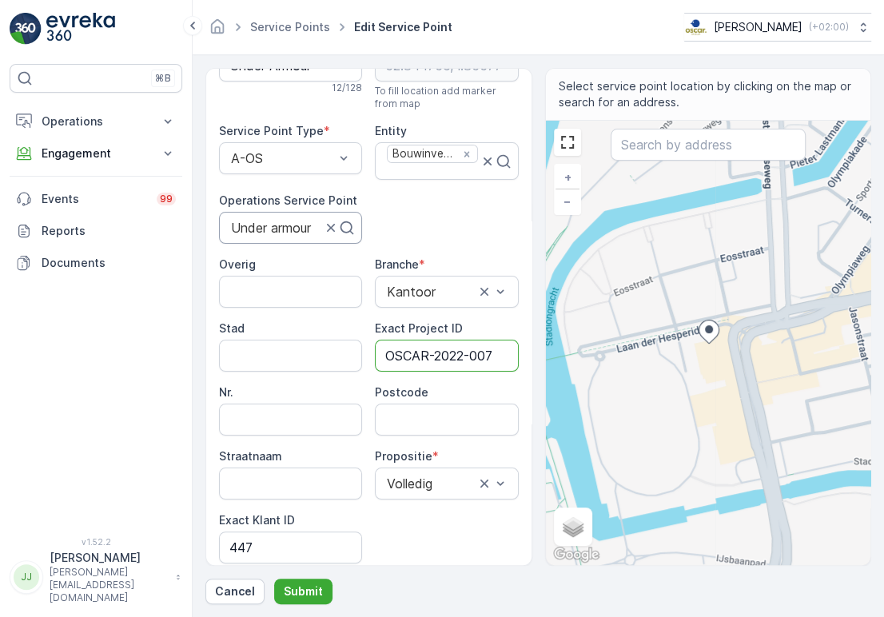
scroll to position [0, 0]
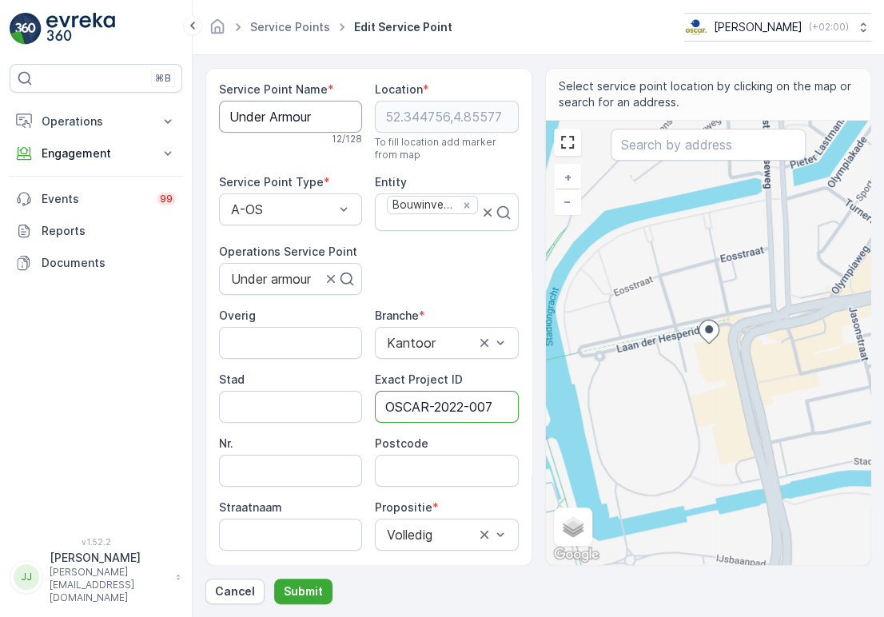
type ID "OSCAR-2022-007"
click at [287, 117] on Name "Under Armour" at bounding box center [290, 117] width 143 height 32
click at [286, 117] on Name "Under Armour" at bounding box center [290, 117] width 143 height 32
click at [409, 464] on input "Postcode" at bounding box center [446, 471] width 143 height 32
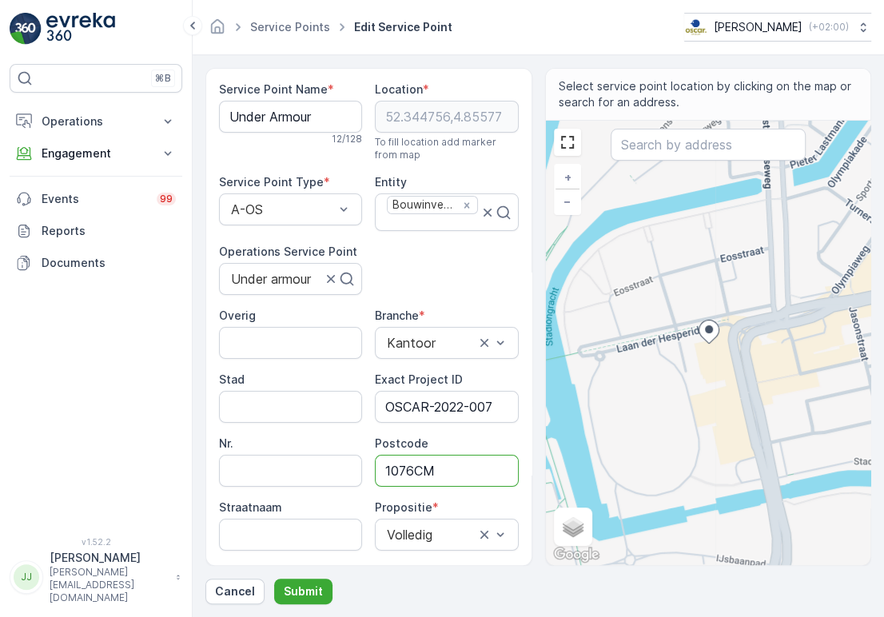
type input "1076CM"
click at [368, 448] on div "Overig Branche * [GEOGRAPHIC_DATA] Exact Project ID OSCAR-2022-007 Nr. Postcode…" at bounding box center [369, 461] width 300 height 307
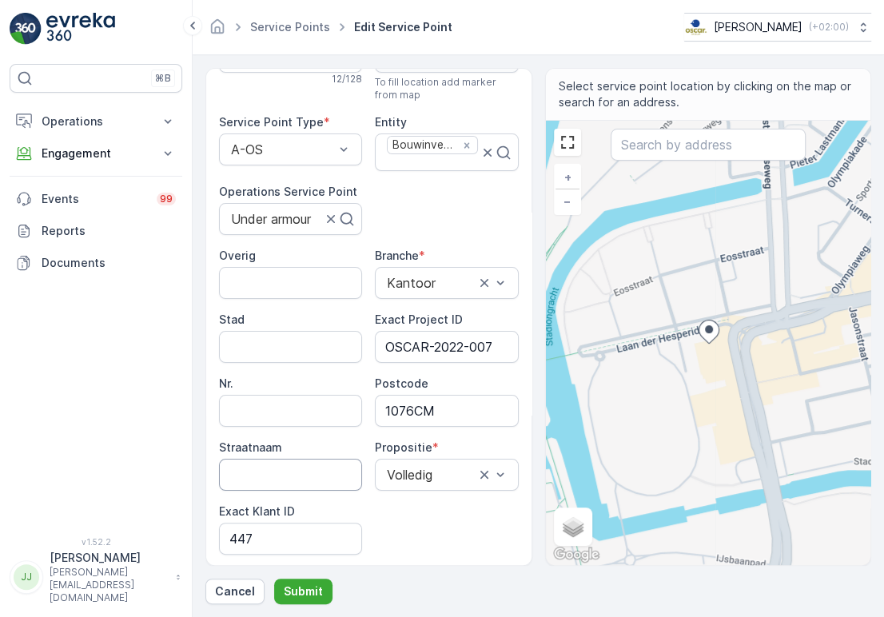
scroll to position [89, 0]
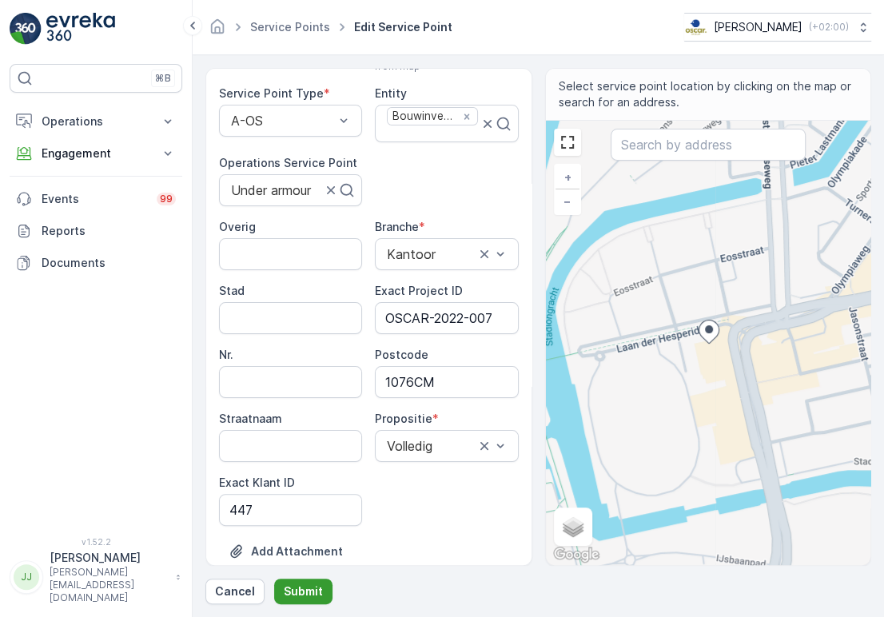
click at [306, 583] on button "Submit" at bounding box center [303, 592] width 58 height 26
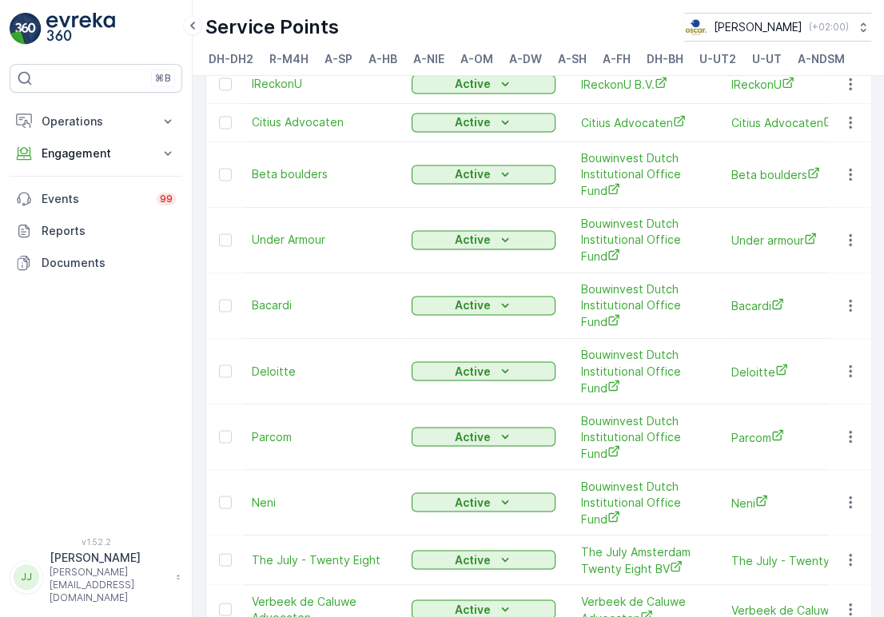
scroll to position [1776, 0]
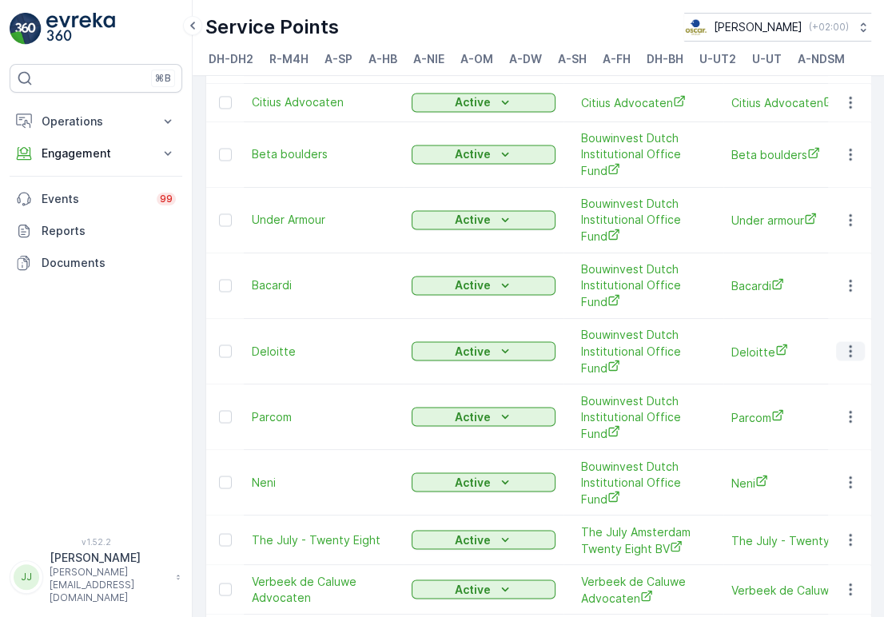
click at [849, 341] on button "button" at bounding box center [850, 350] width 29 height 19
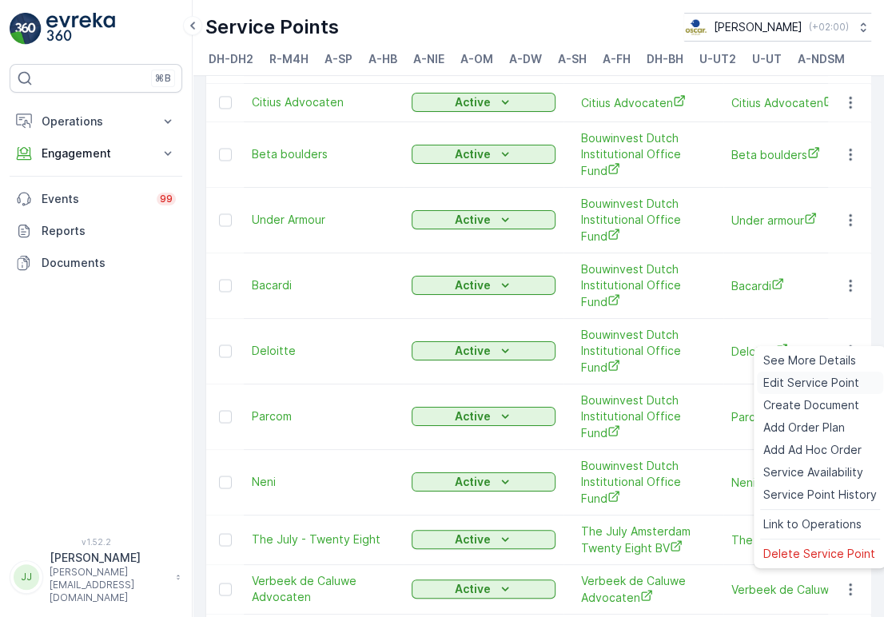
click at [822, 377] on span "Edit Service Point" at bounding box center [811, 383] width 96 height 16
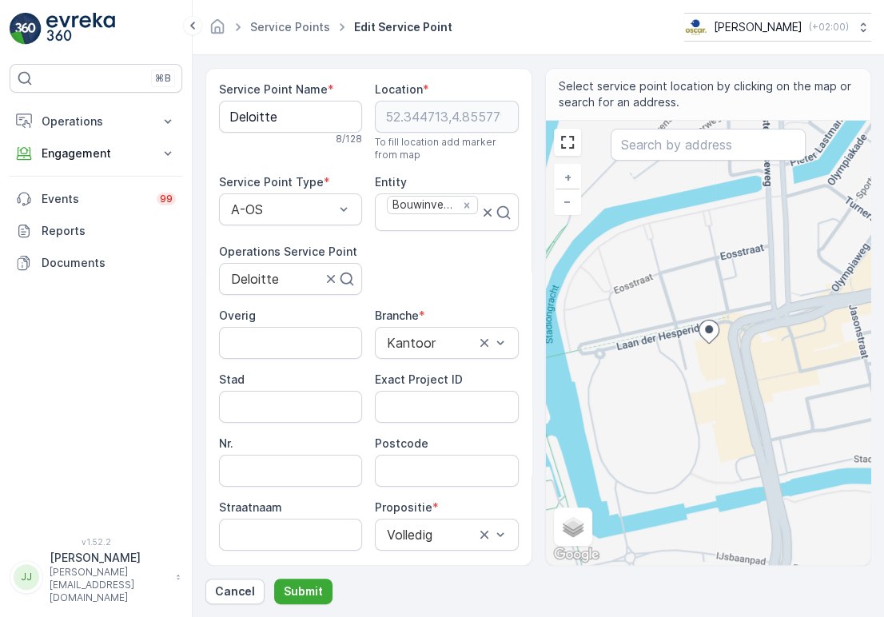
click at [399, 249] on div "Service Point Name * Deloitte 8 / 128 Location * [GEOGRAPHIC_DATA] To fill loca…" at bounding box center [369, 377] width 300 height 591
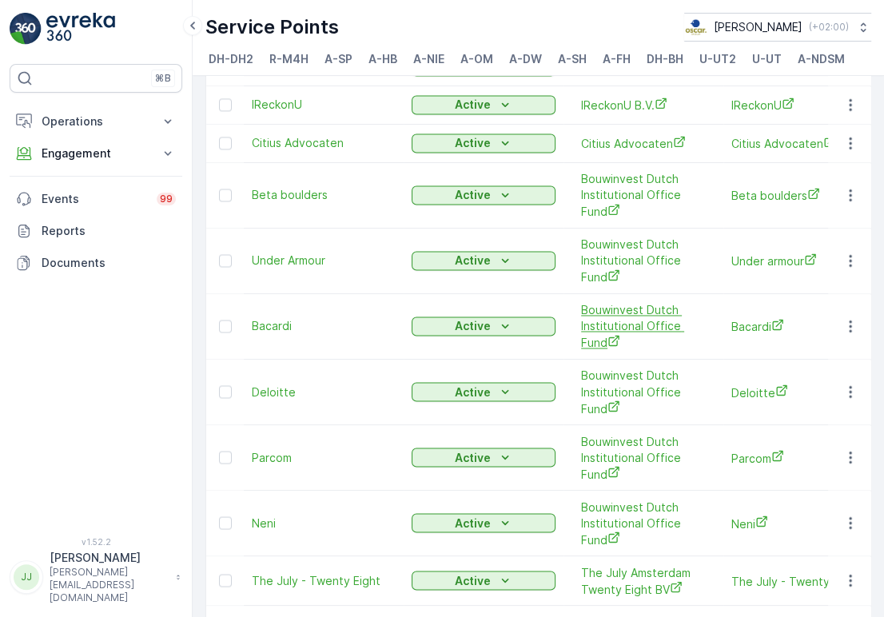
scroll to position [1776, 0]
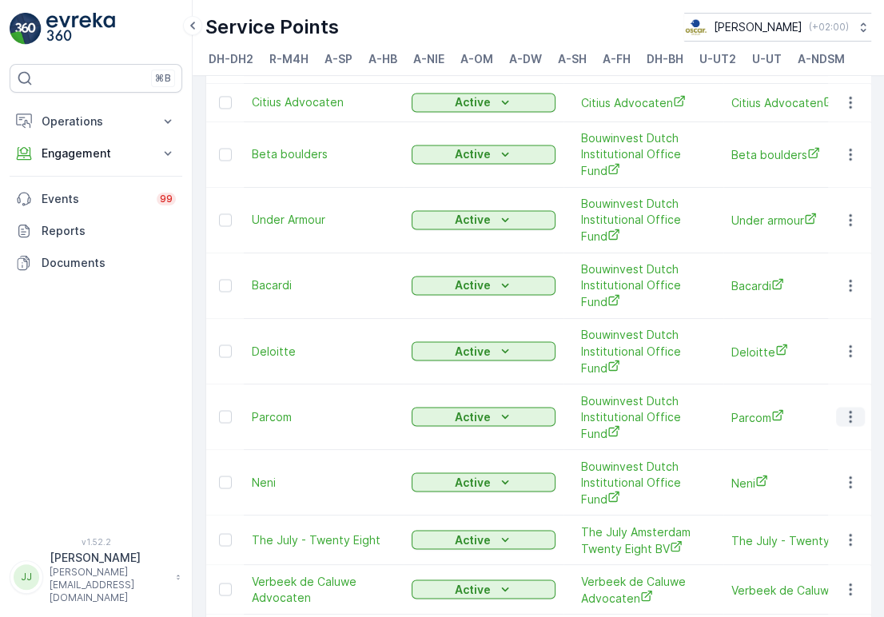
click at [843, 409] on icon "button" at bounding box center [851, 417] width 16 height 16
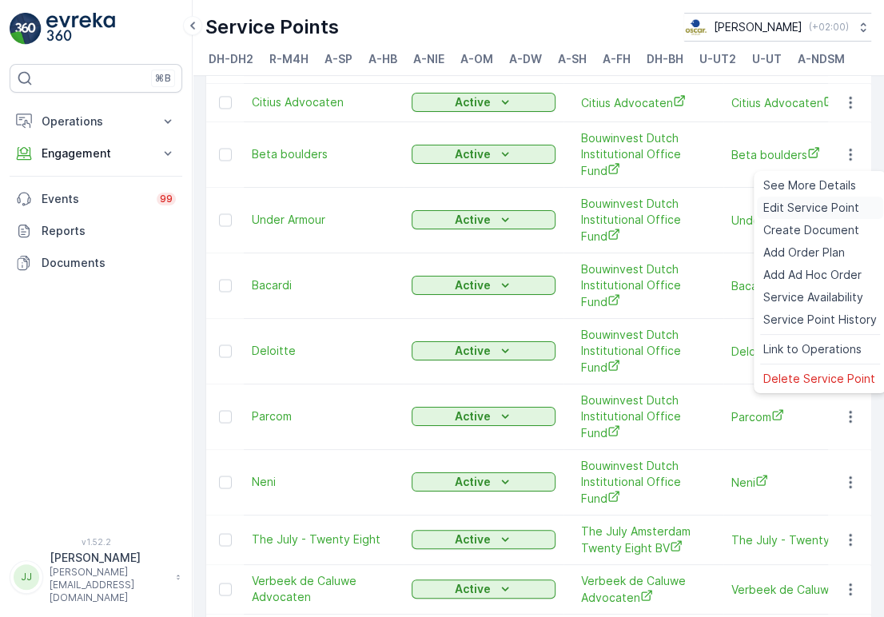
click at [781, 211] on span "Edit Service Point" at bounding box center [811, 208] width 96 height 16
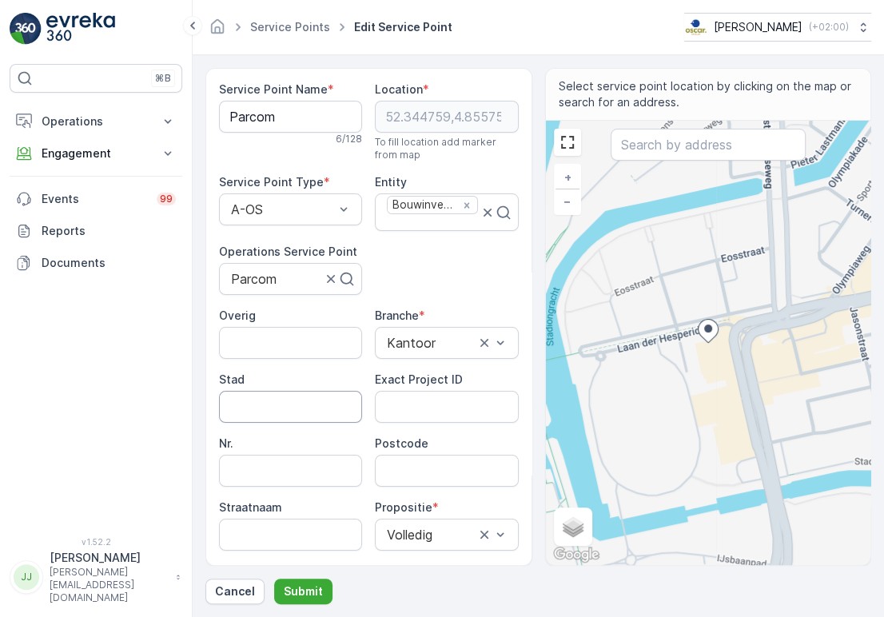
scroll to position [177, 0]
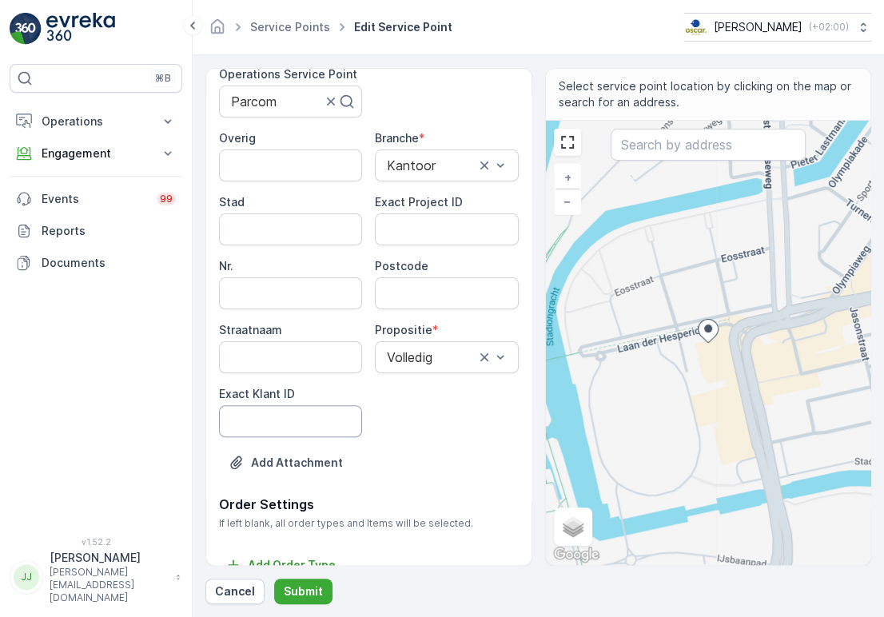
click at [324, 416] on ID "Exact Klant ID" at bounding box center [290, 421] width 143 height 32
paste ID "104"
type ID "104"
click at [434, 237] on ID "Exact Project ID" at bounding box center [446, 229] width 143 height 32
paste ID "OSCAR-2022-006"
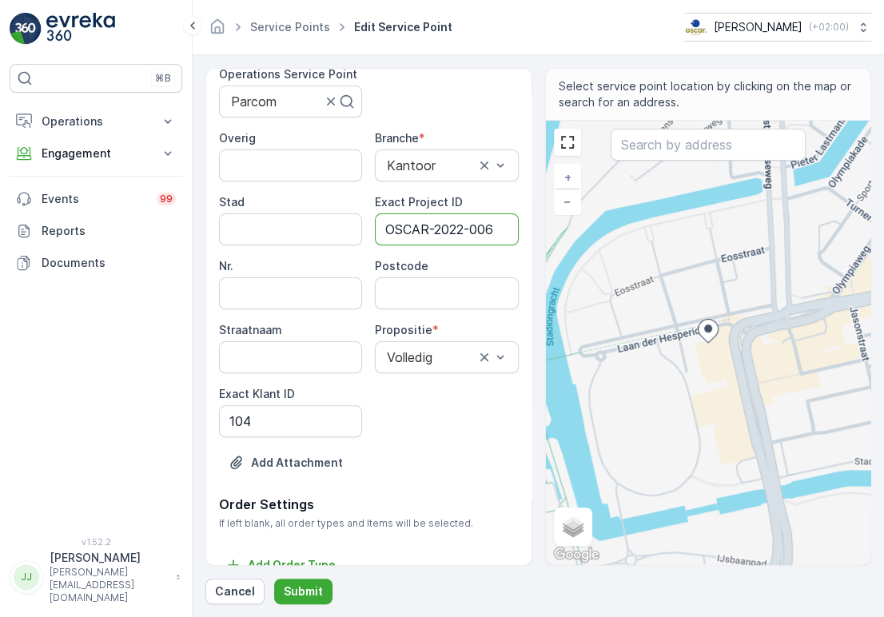
type ID "OSCAR-2022-006"
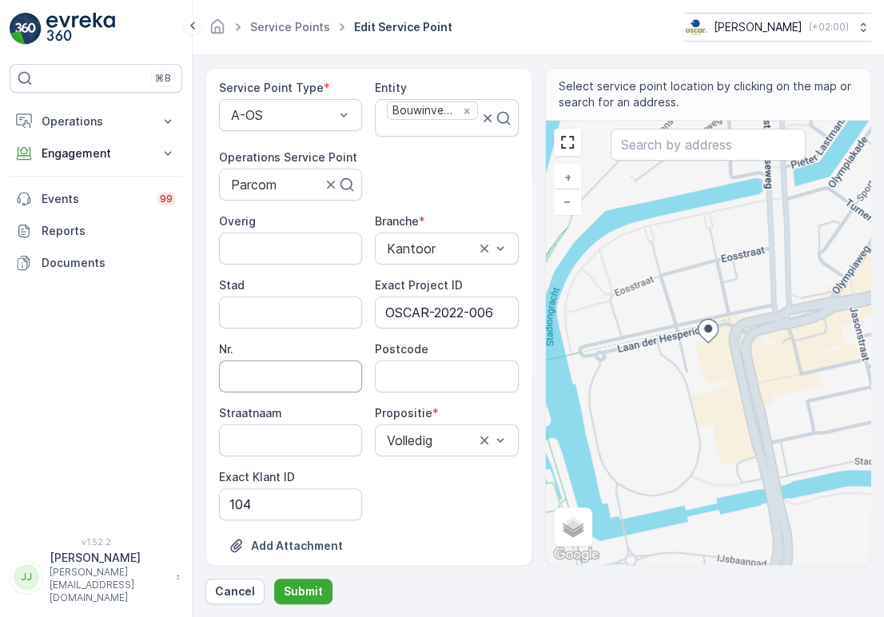
scroll to position [0, 0]
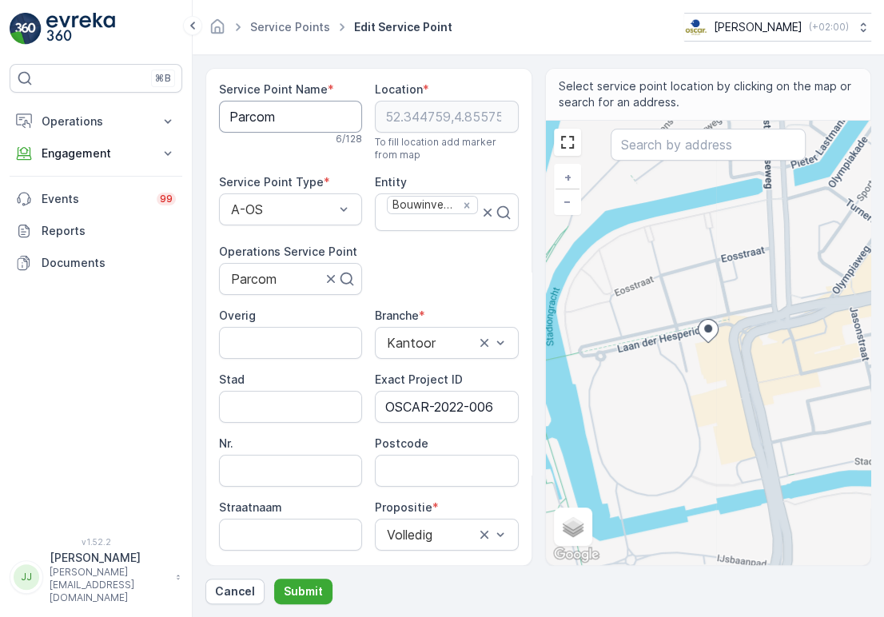
click at [229, 123] on Name "Parcom" at bounding box center [290, 117] width 143 height 32
click at [402, 451] on span "Postcode" at bounding box center [402, 444] width 54 height 16
click at [402, 459] on input "Postcode" at bounding box center [446, 471] width 143 height 32
type input "1076CM"
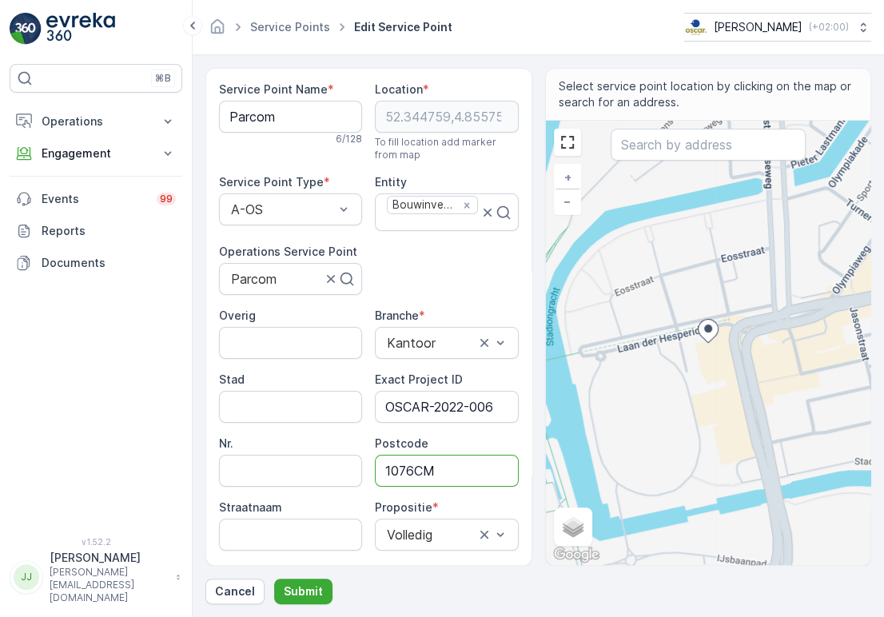
click at [363, 425] on div "Overig Branche * [GEOGRAPHIC_DATA] Exact Project ID OSCAR-2022-006 Nr. Postcode…" at bounding box center [369, 461] width 300 height 307
click at [297, 588] on p "Submit" at bounding box center [303, 592] width 39 height 16
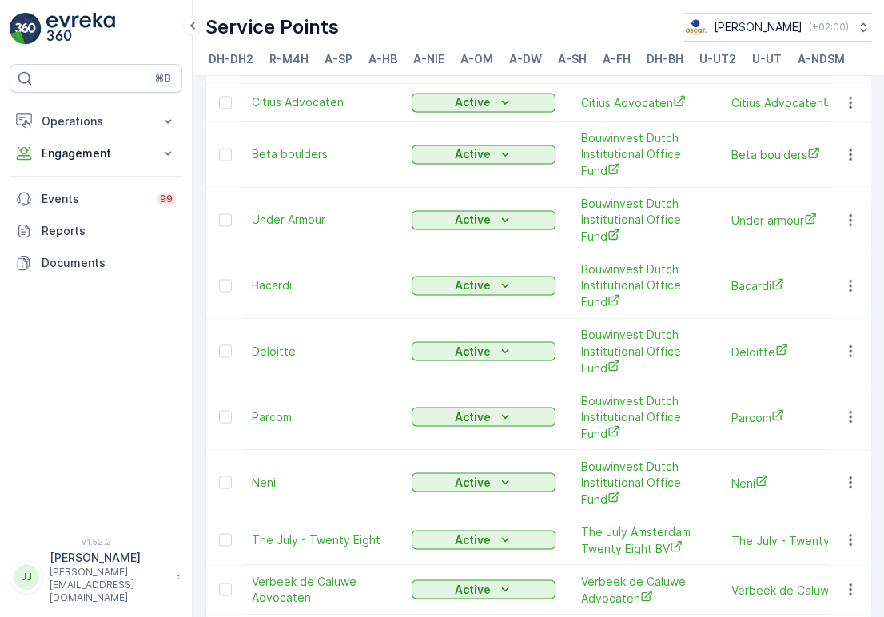
scroll to position [1865, 0]
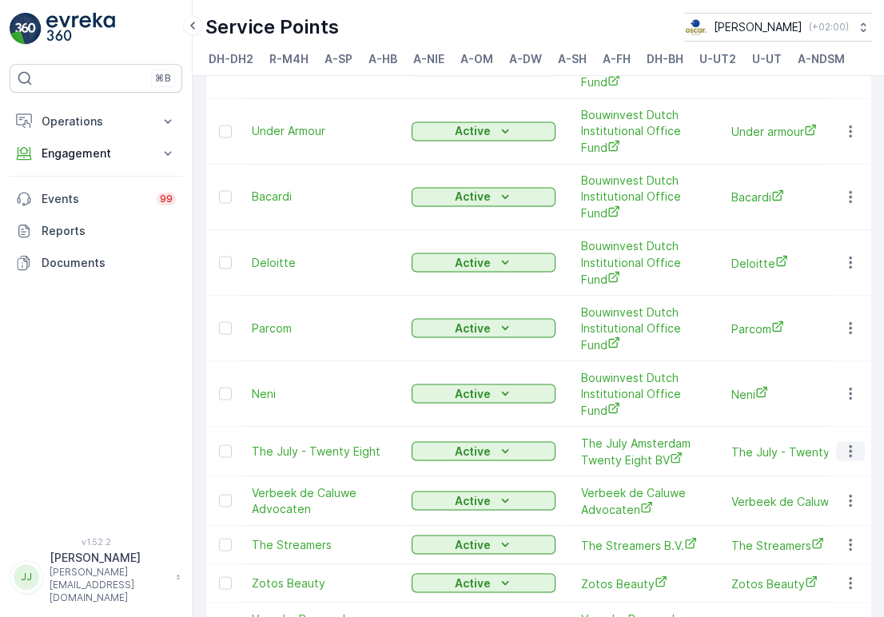
click at [843, 443] on icon "button" at bounding box center [851, 451] width 16 height 16
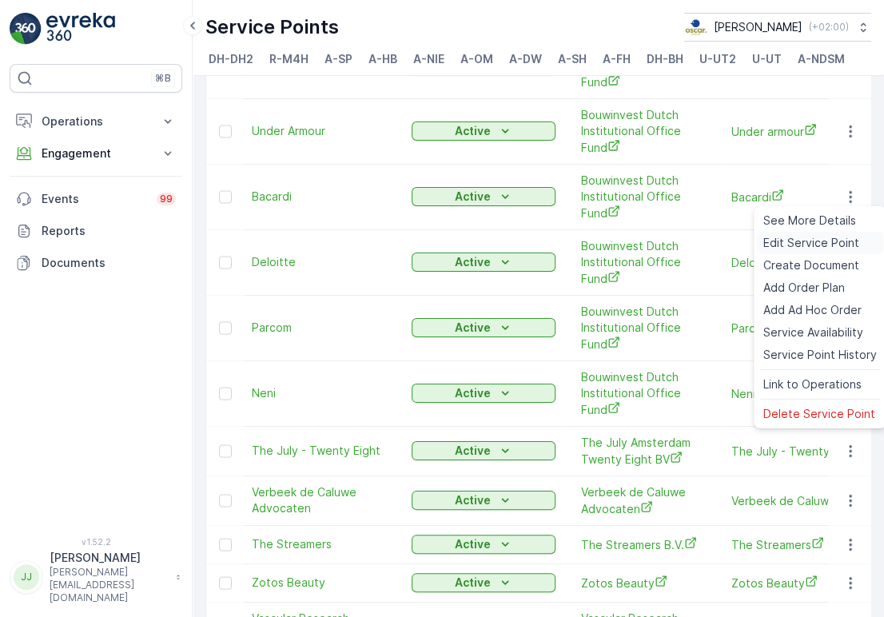
click at [803, 241] on span "Edit Service Point" at bounding box center [811, 243] width 96 height 16
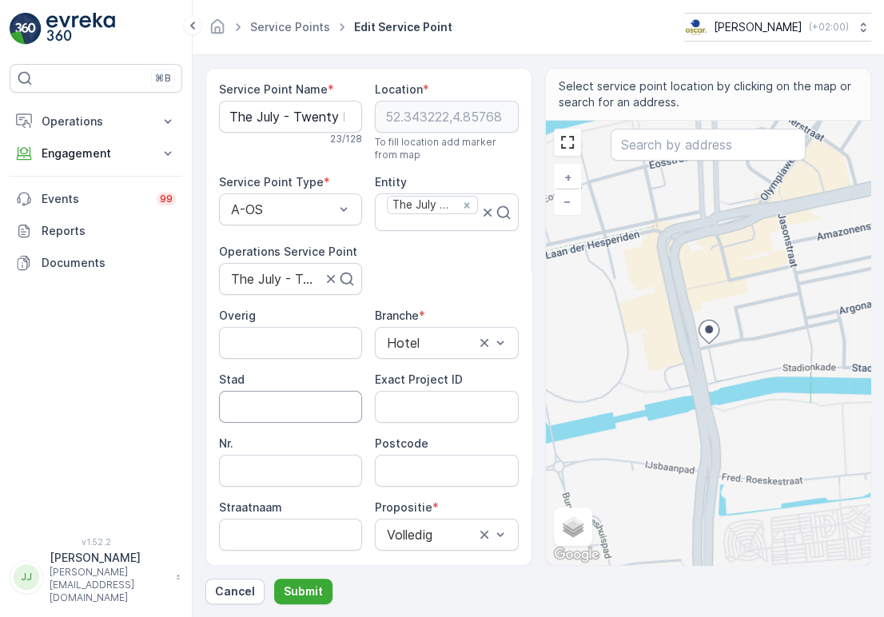
scroll to position [89, 0]
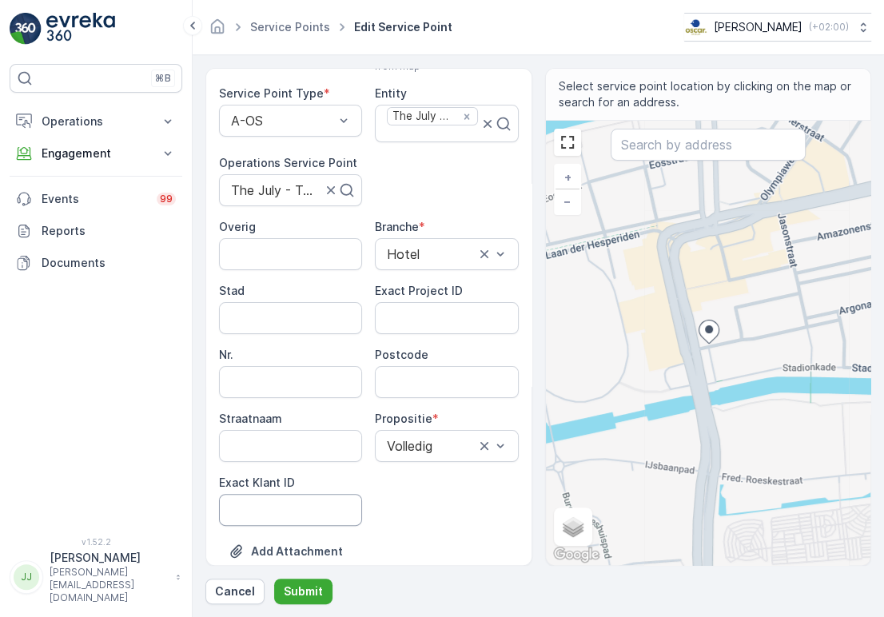
click at [289, 500] on ID "Exact Klant ID" at bounding box center [290, 510] width 143 height 32
paste ID "440"
type ID "440"
click at [402, 302] on ID "Exact Project ID" at bounding box center [446, 318] width 143 height 32
paste ID "OSCAR-2021-043"
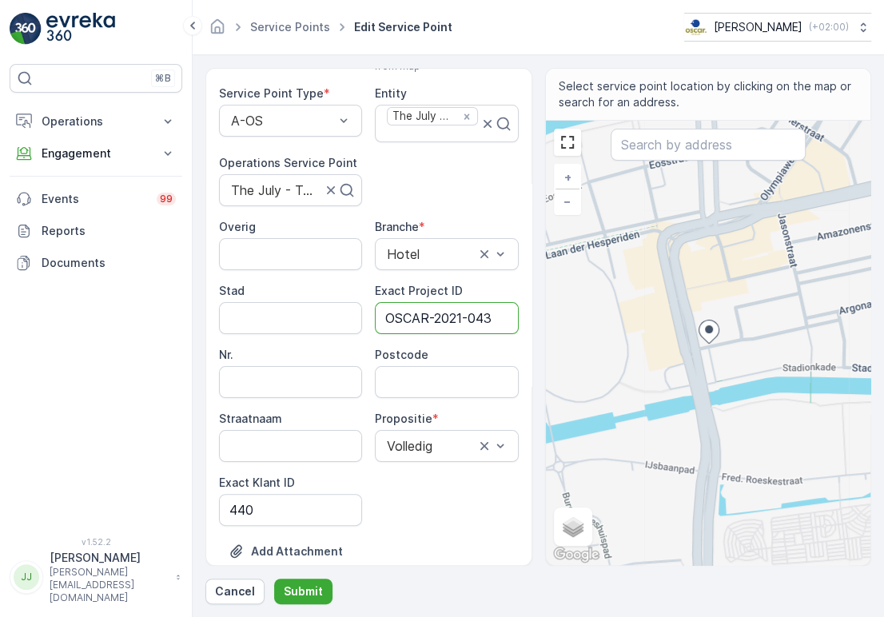
type ID "OSCAR-2021-043"
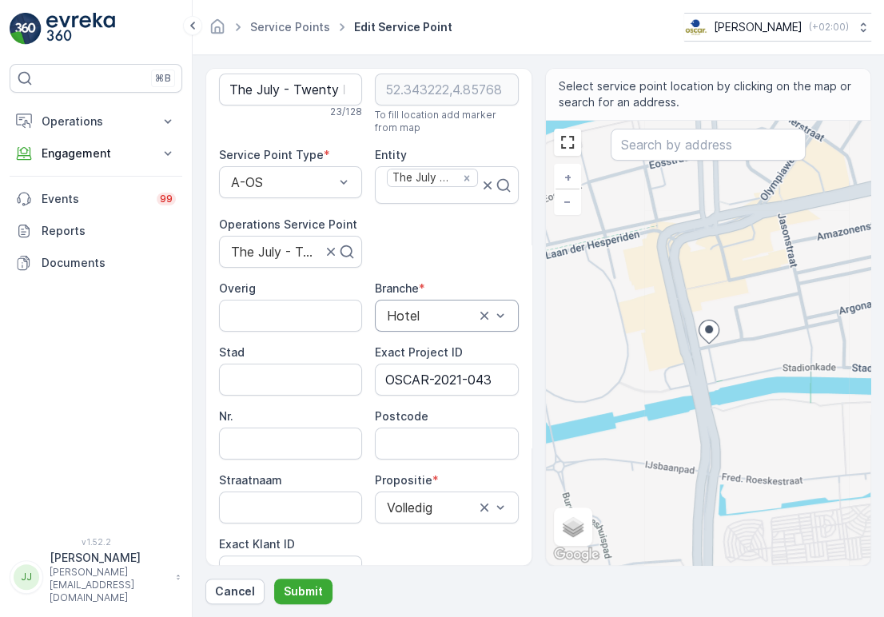
scroll to position [0, 0]
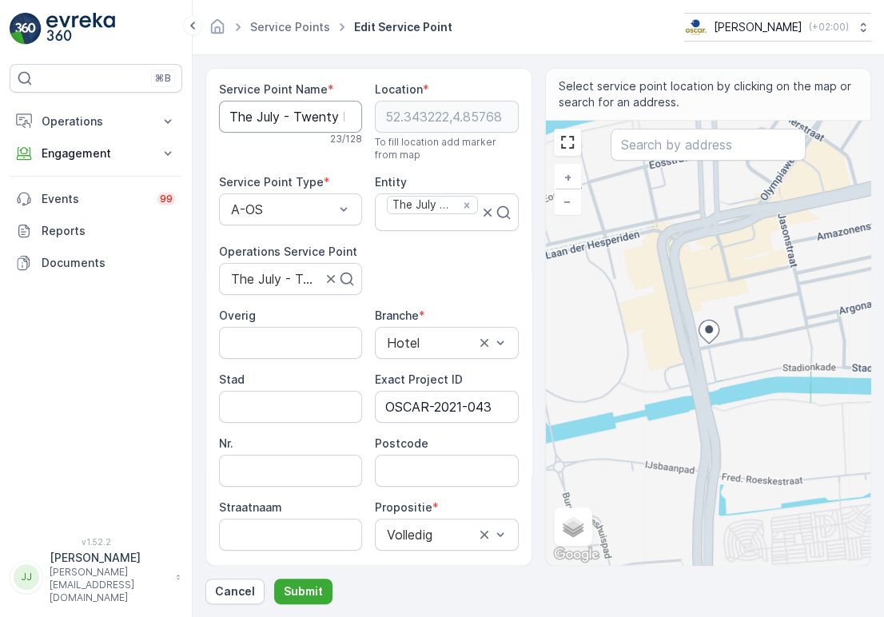
click at [273, 110] on Name "The July - Twenty Eight" at bounding box center [290, 117] width 143 height 32
click at [434, 480] on input "Postcode" at bounding box center [446, 471] width 143 height 32
type input "1076CK"
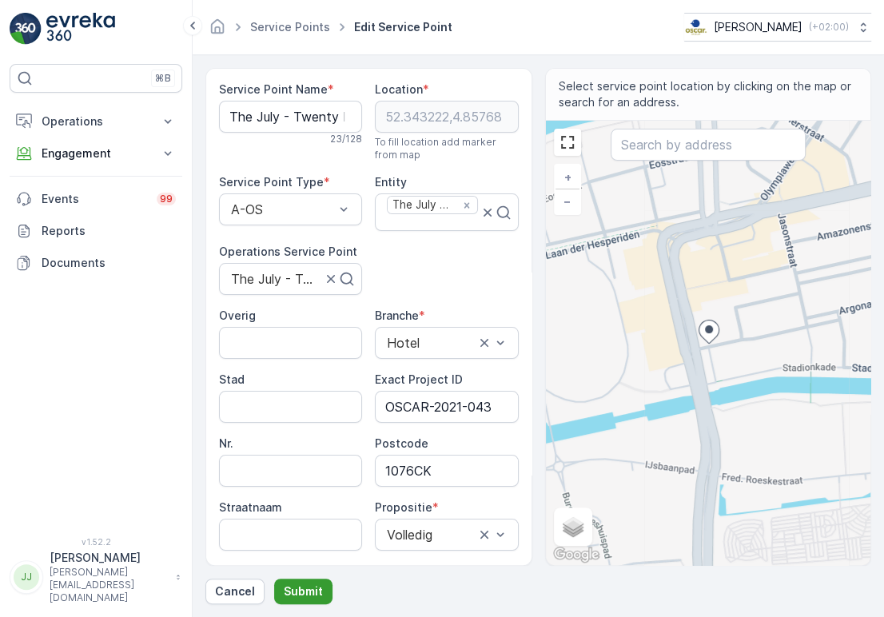
click at [304, 585] on p "Submit" at bounding box center [303, 592] width 39 height 16
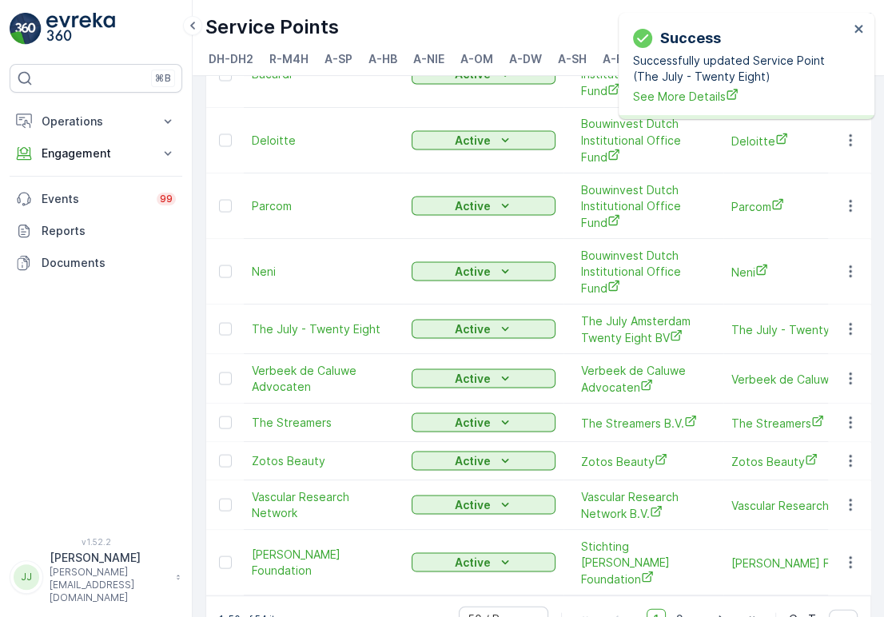
scroll to position [2005, 0]
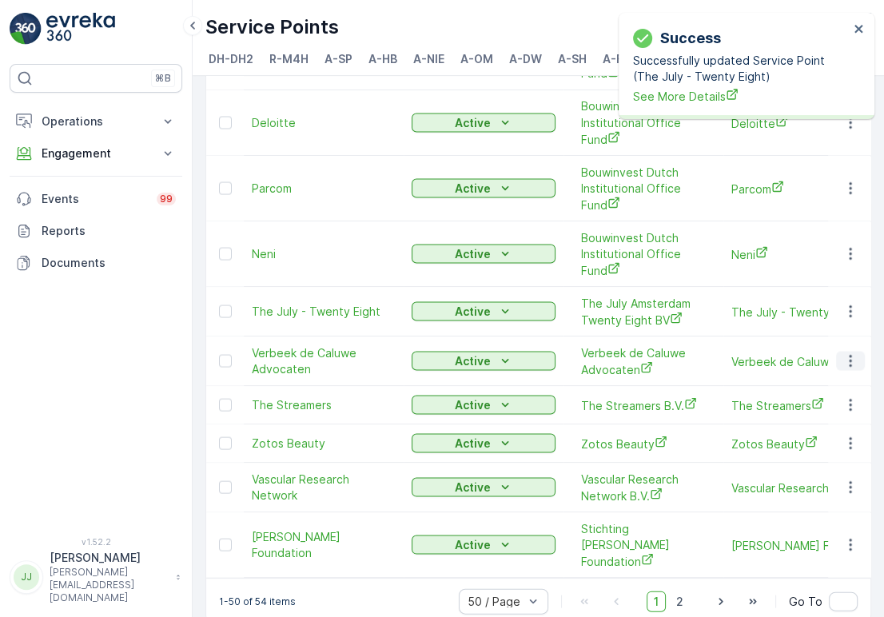
click at [850, 353] on icon "button" at bounding box center [851, 361] width 16 height 16
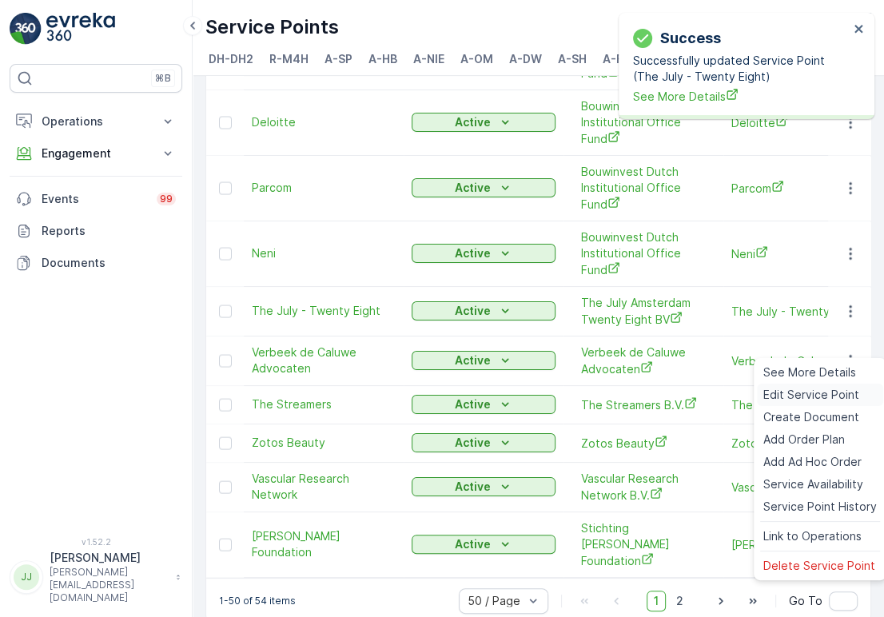
click at [808, 394] on span "Edit Service Point" at bounding box center [811, 395] width 96 height 16
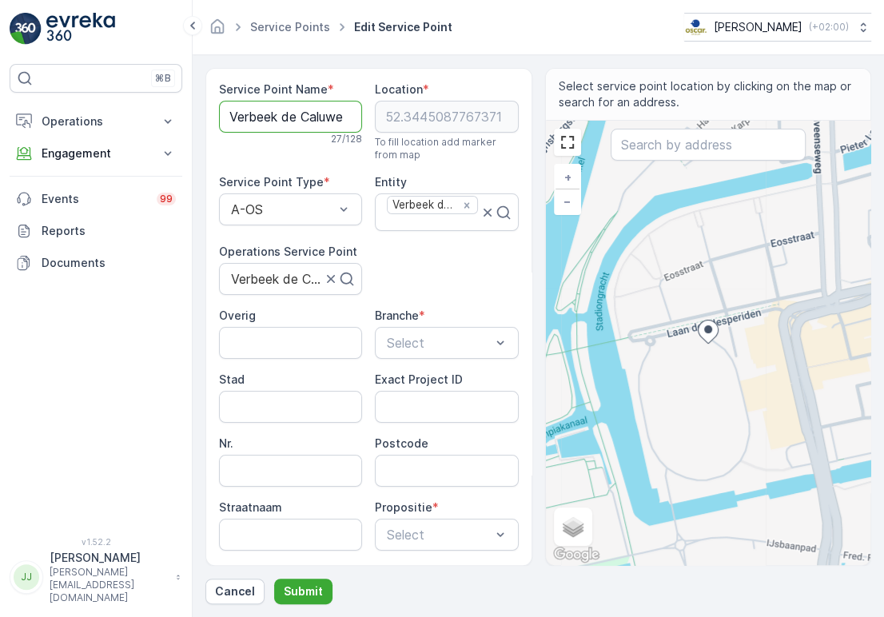
click at [270, 121] on Name "Verbeek de Caluwe Advocaten" at bounding box center [290, 117] width 143 height 32
click at [446, 274] on div "Service Point Name * Verbeek de [GEOGRAPHIC_DATA] Advocaten 27 / 128 Location *…" at bounding box center [369, 377] width 300 height 591
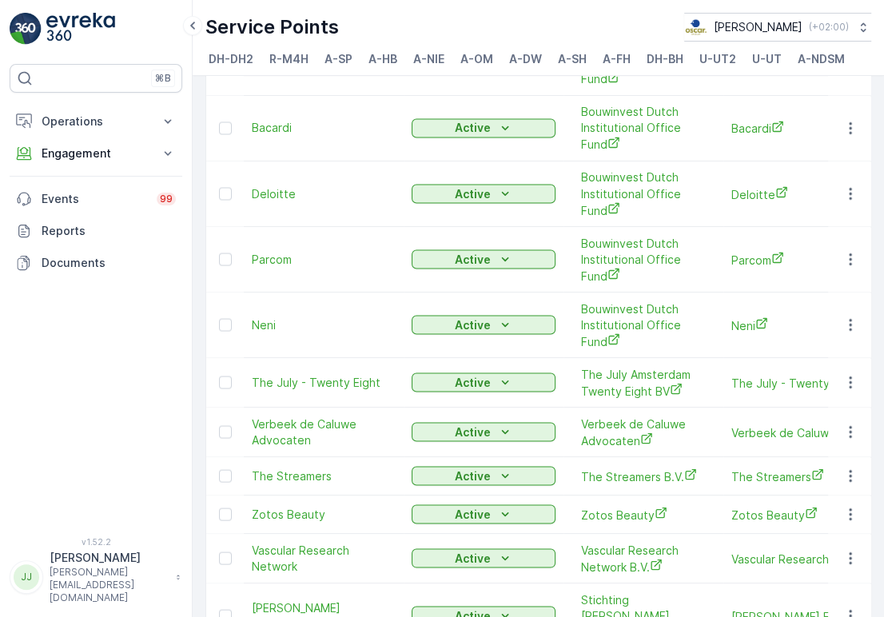
scroll to position [2005, 0]
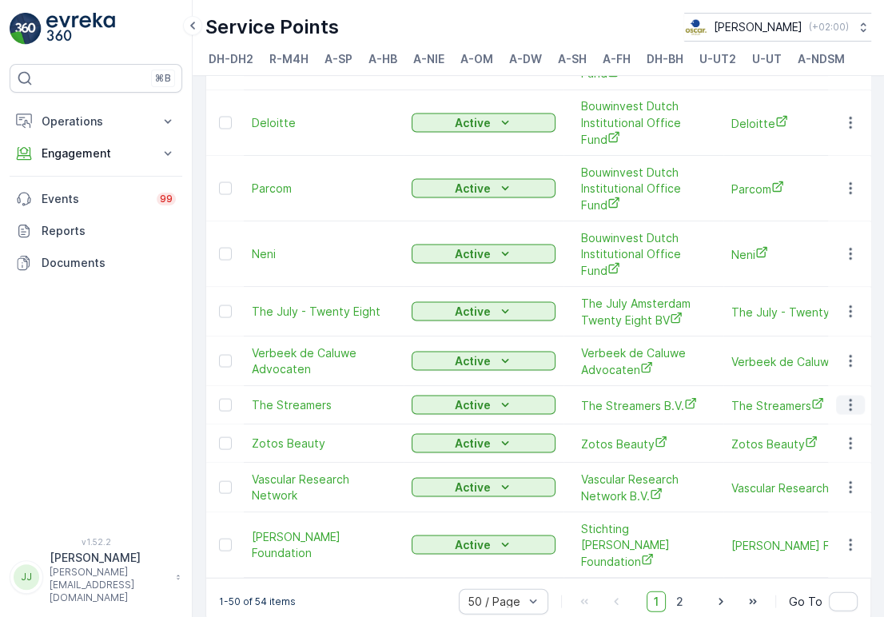
click at [844, 397] on icon "button" at bounding box center [851, 405] width 16 height 16
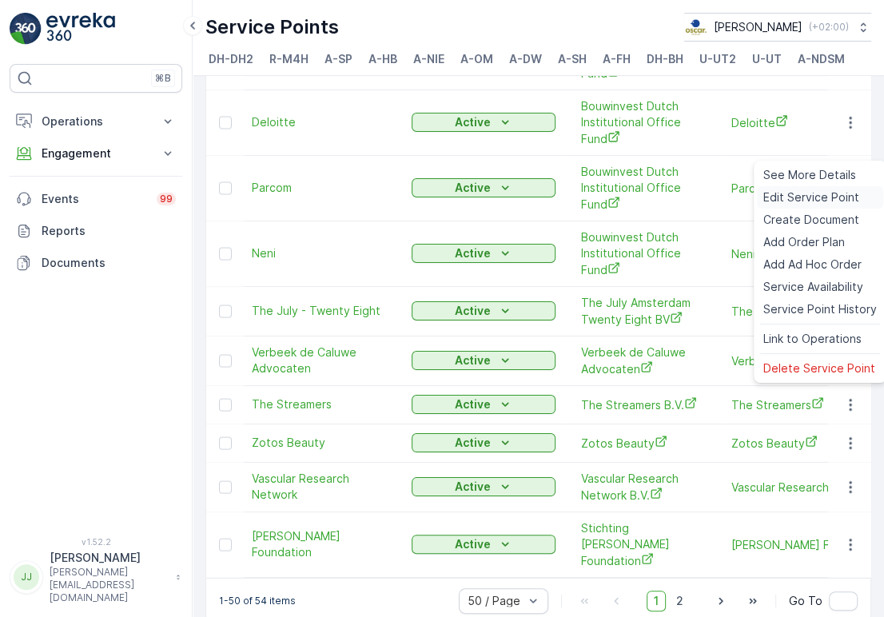
click at [774, 197] on span "Edit Service Point" at bounding box center [811, 197] width 96 height 16
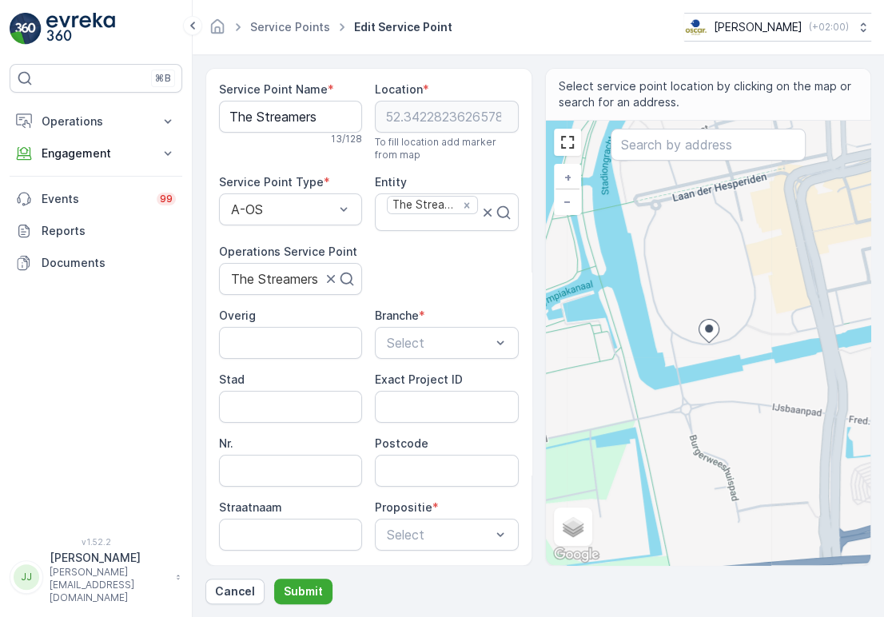
click at [446, 277] on div "Service Point Name * The Streamers 13 / 128 Location * [GEOGRAPHIC_DATA] To fil…" at bounding box center [369, 377] width 300 height 591
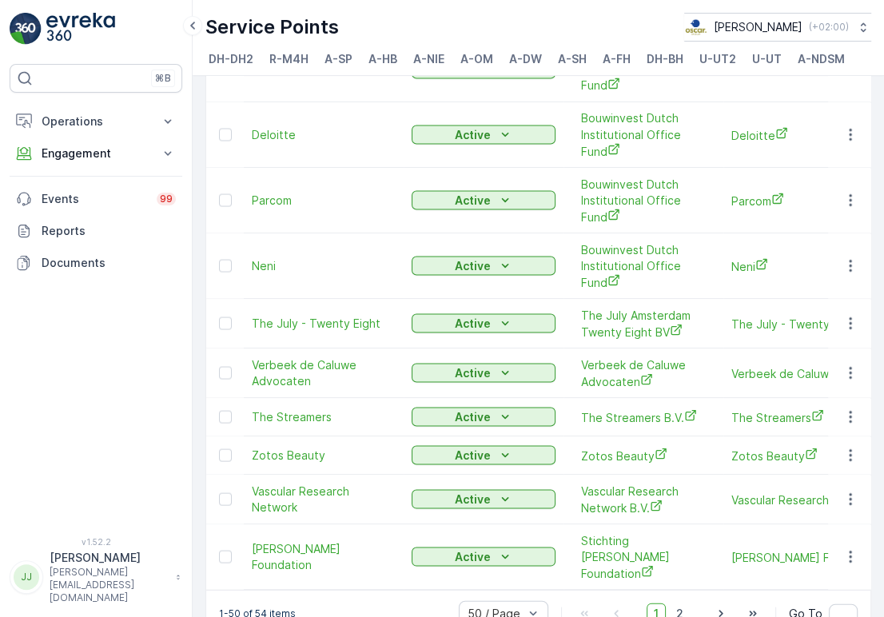
scroll to position [2005, 0]
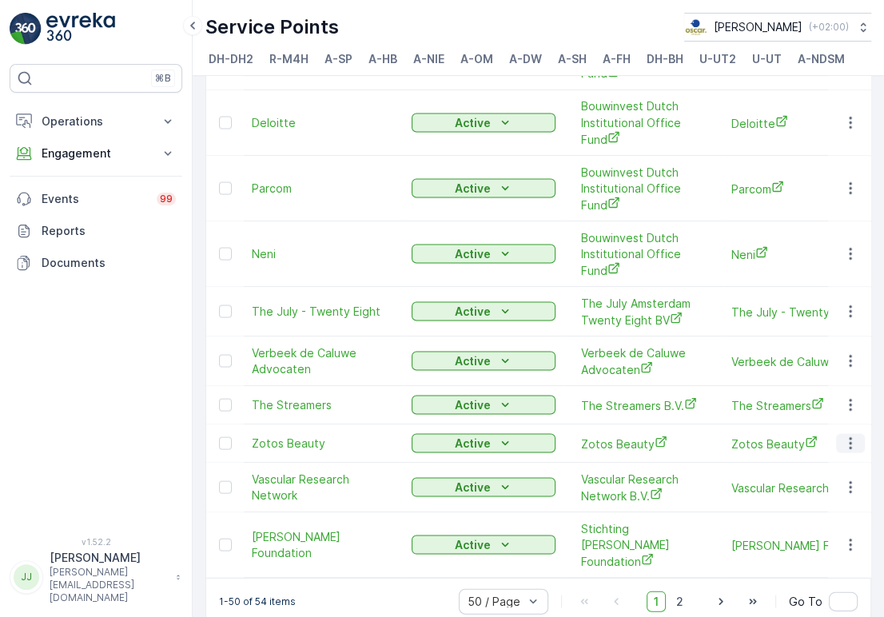
click at [847, 435] on icon "button" at bounding box center [851, 443] width 16 height 16
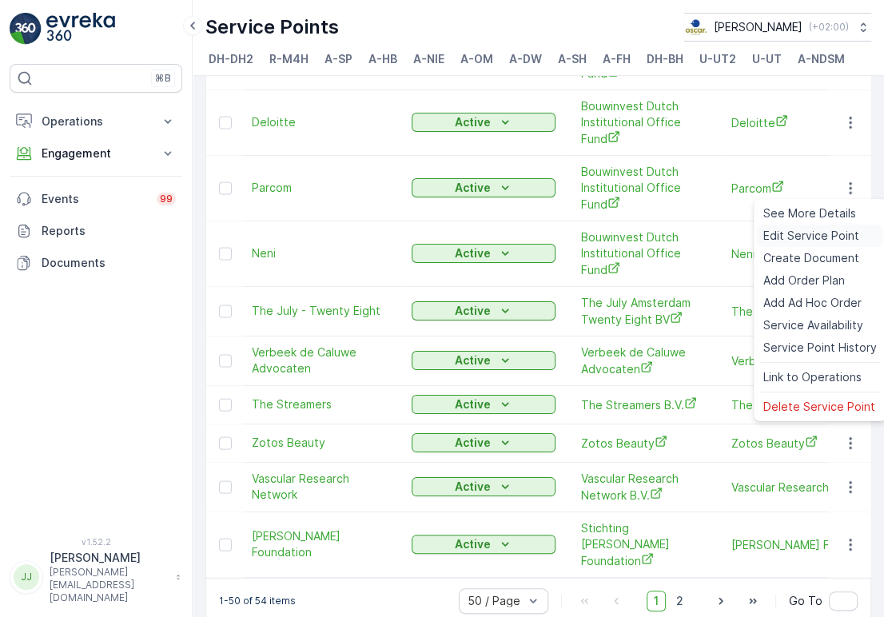
click at [798, 237] on span "Edit Service Point" at bounding box center [811, 236] width 96 height 16
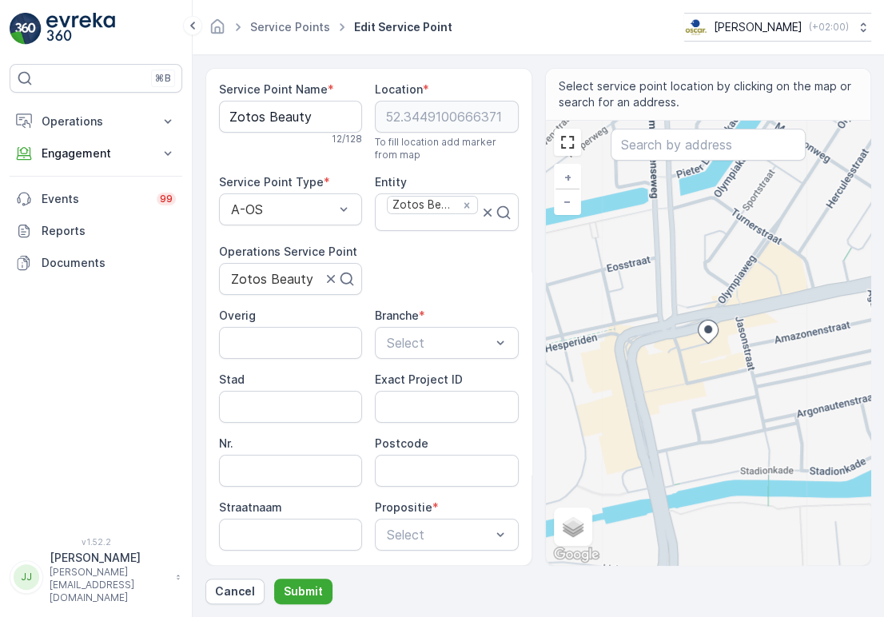
drag, startPoint x: 417, startPoint y: 315, endPoint x: 417, endPoint y: 305, distance: 9.6
click at [419, 315] on span "*" at bounding box center [422, 316] width 6 height 16
click at [417, 298] on div "Service Point Name * Zotos Beauty 12 / 128 Location * [GEOGRAPHIC_DATA] To fill…" at bounding box center [369, 377] width 300 height 591
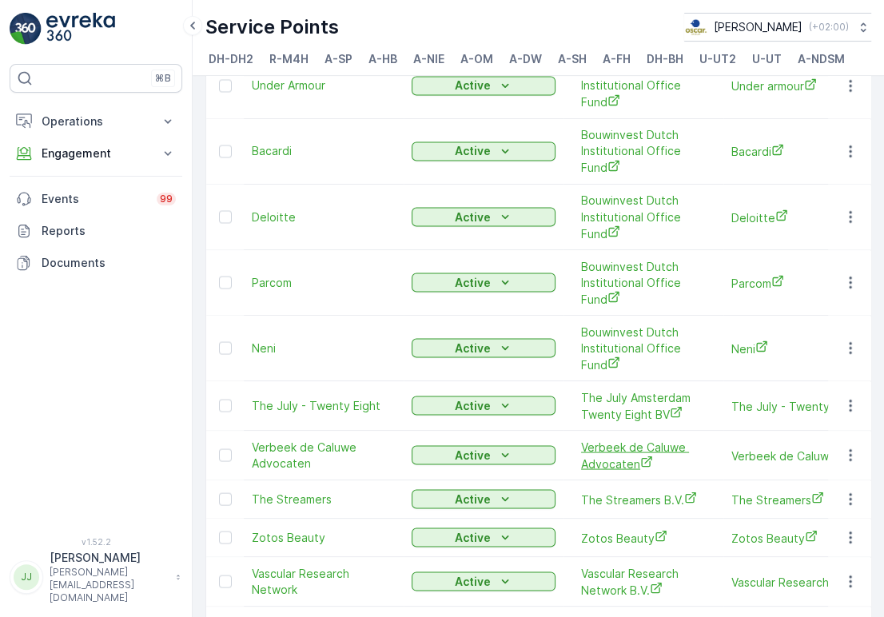
scroll to position [2005, 0]
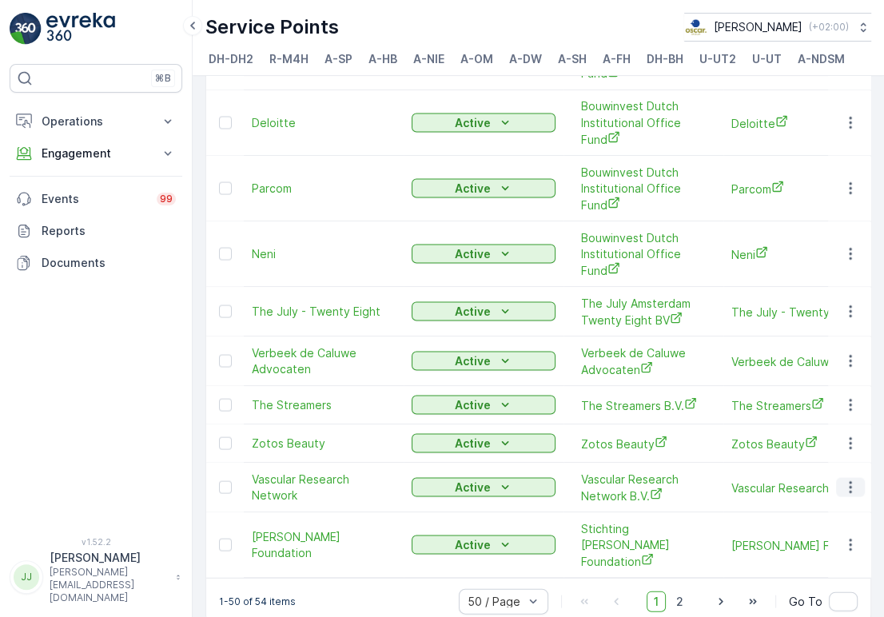
click at [849, 480] on icon "button" at bounding box center [851, 487] width 16 height 16
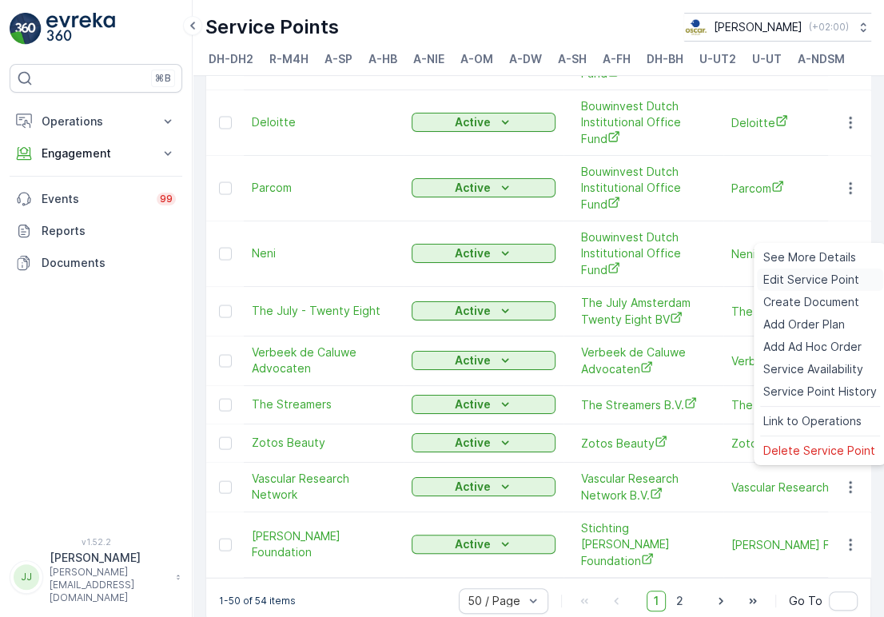
click at [796, 283] on span "Edit Service Point" at bounding box center [811, 280] width 96 height 16
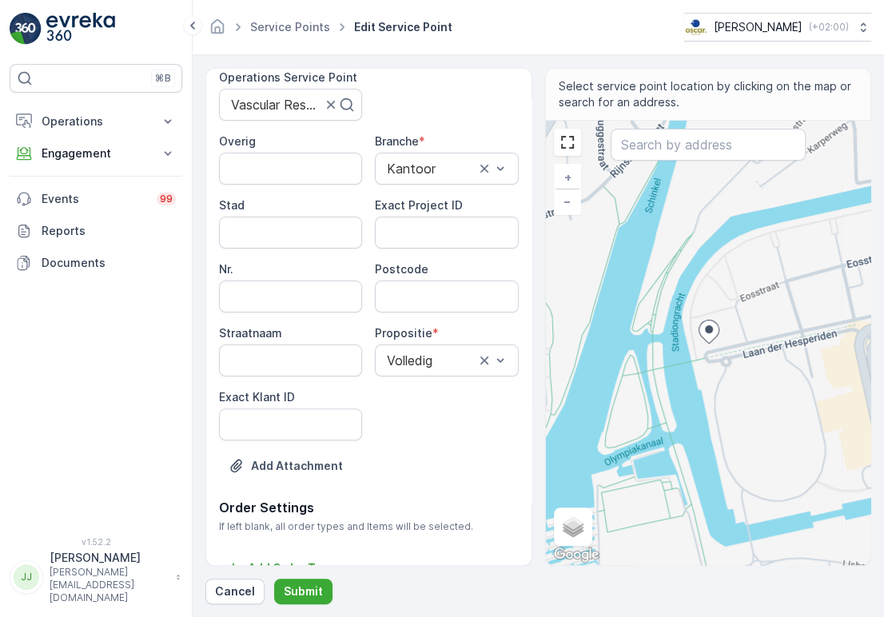
scroll to position [177, 0]
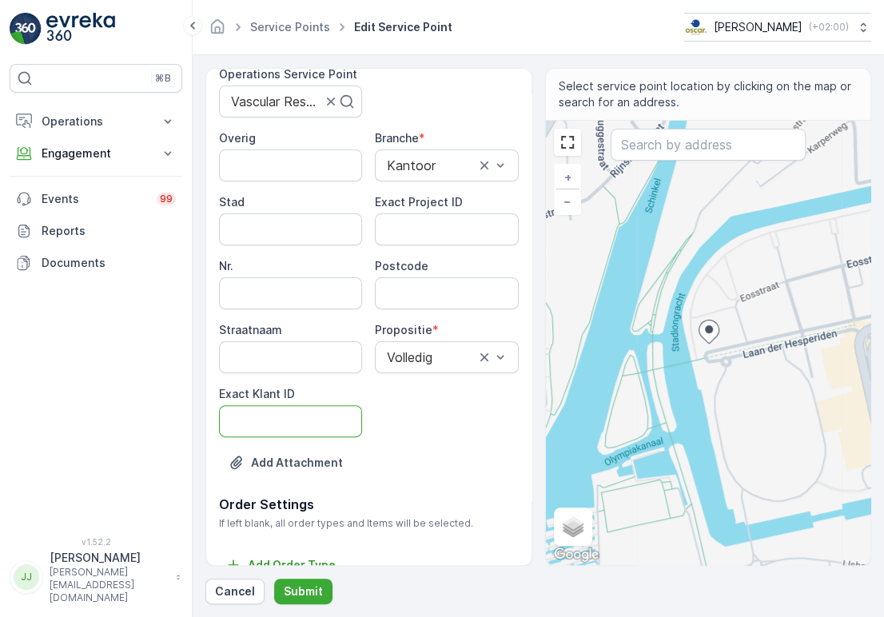
click at [301, 430] on ID "Exact Klant ID" at bounding box center [290, 421] width 143 height 32
paste ID "136"
type ID "136"
click at [459, 242] on ID "Exact Project ID" at bounding box center [446, 229] width 143 height 32
paste ID "OSCAR-2022-030"
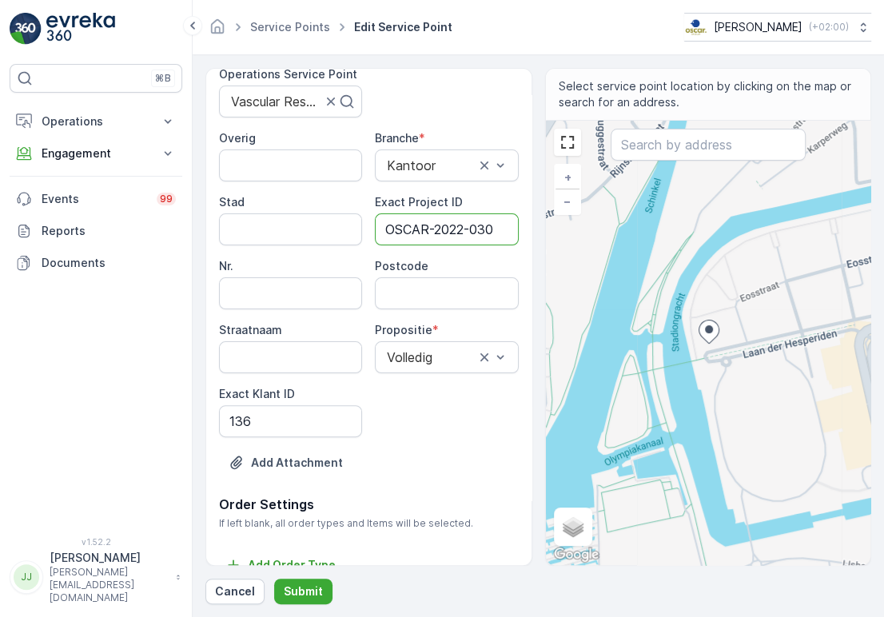
type ID "OSCAR-2022-030"
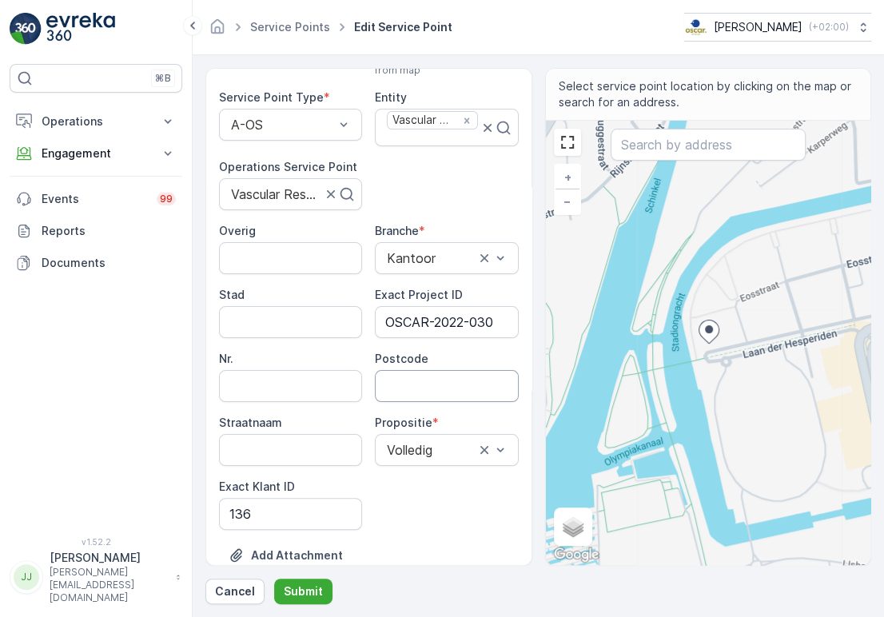
scroll to position [0, 0]
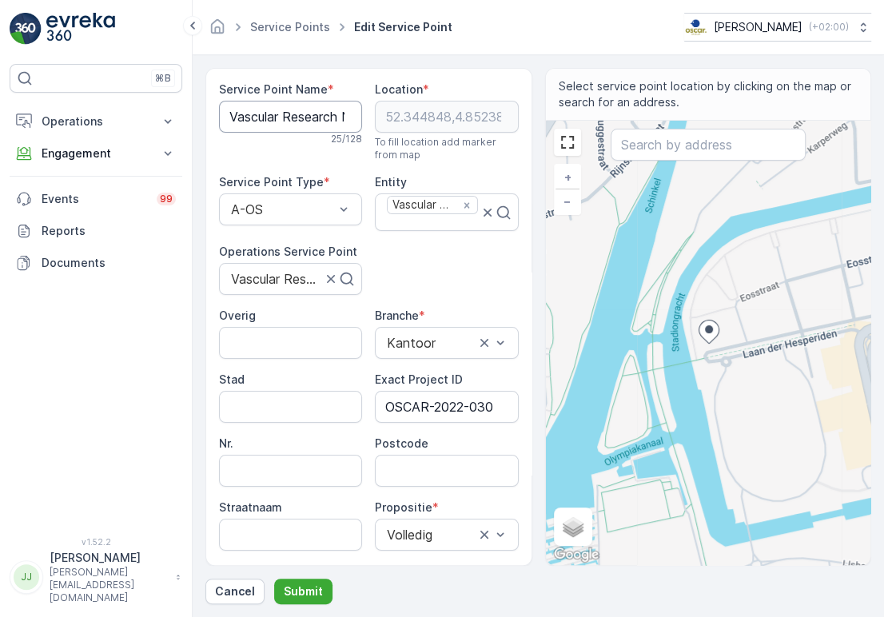
click at [288, 106] on Name "Vascular Research Network" at bounding box center [290, 117] width 143 height 32
click at [419, 476] on input "Postcode" at bounding box center [446, 471] width 143 height 32
paste input "1076 DX"
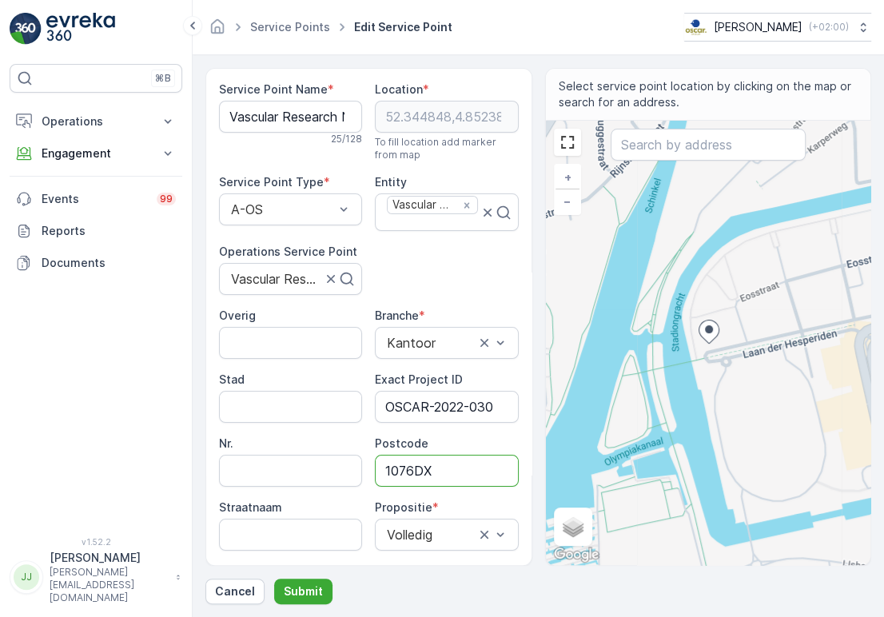
scroll to position [200, 0]
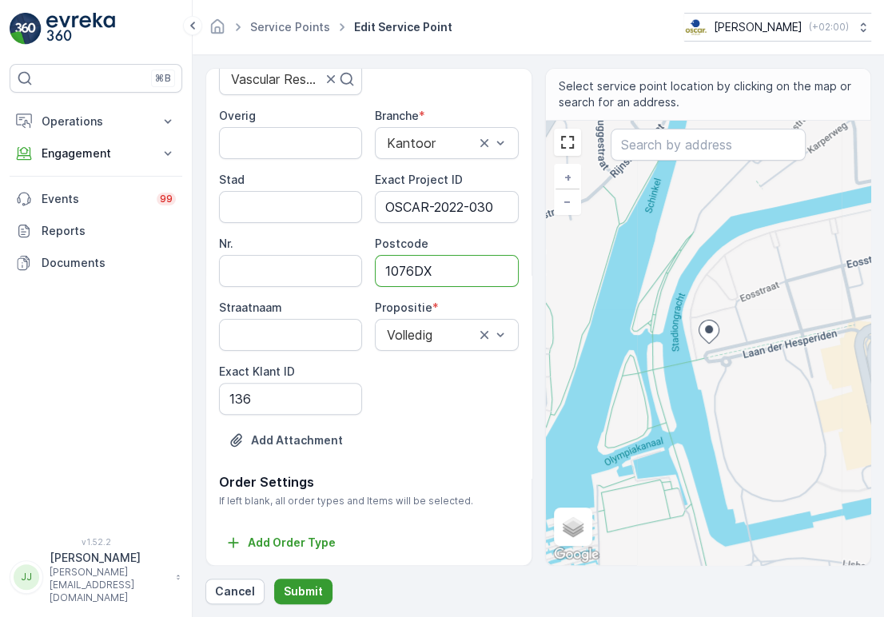
type input "1076DX"
click at [297, 597] on p "Submit" at bounding box center [303, 592] width 39 height 16
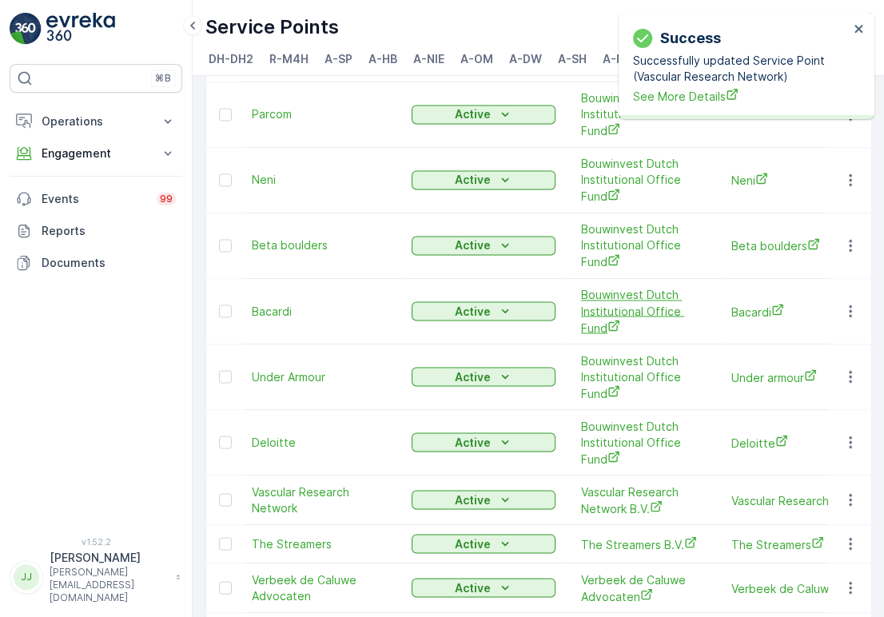
scroll to position [1994, 0]
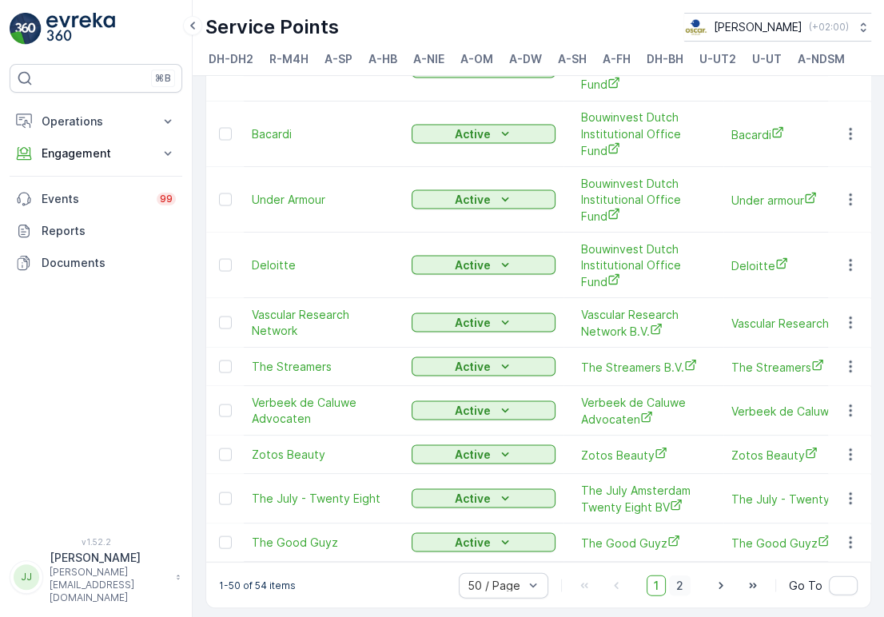
click at [670, 576] on span "2" at bounding box center [680, 585] width 22 height 21
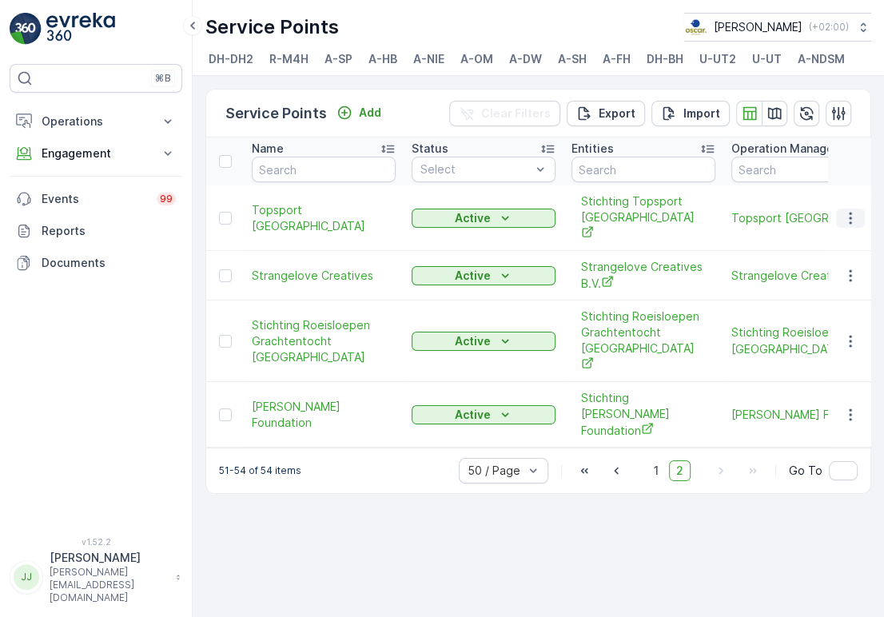
click at [847, 218] on icon "button" at bounding box center [851, 218] width 16 height 16
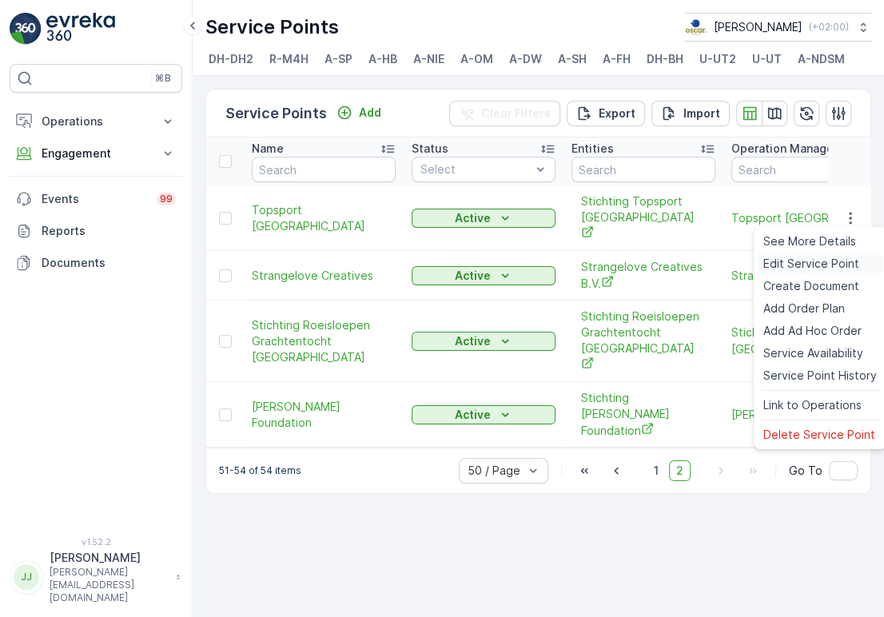
click at [811, 268] on span "Edit Service Point" at bounding box center [811, 264] width 96 height 16
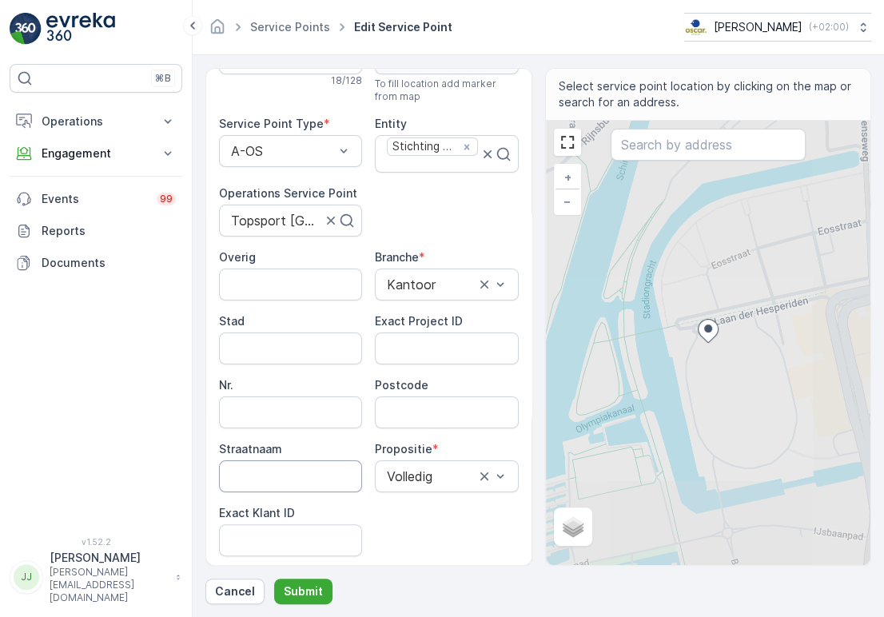
scroll to position [89, 0]
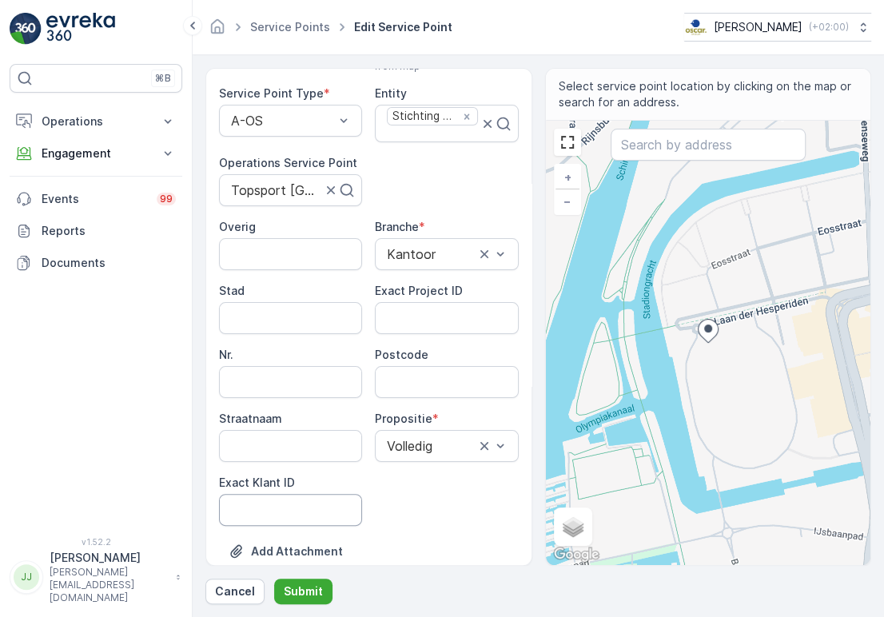
click at [285, 502] on ID "Exact Klant ID" at bounding box center [290, 510] width 143 height 32
paste ID "128"
type ID "128"
click at [441, 314] on ID "Exact Project ID" at bounding box center [446, 318] width 143 height 32
paste ID "OSCAR-2021-035"
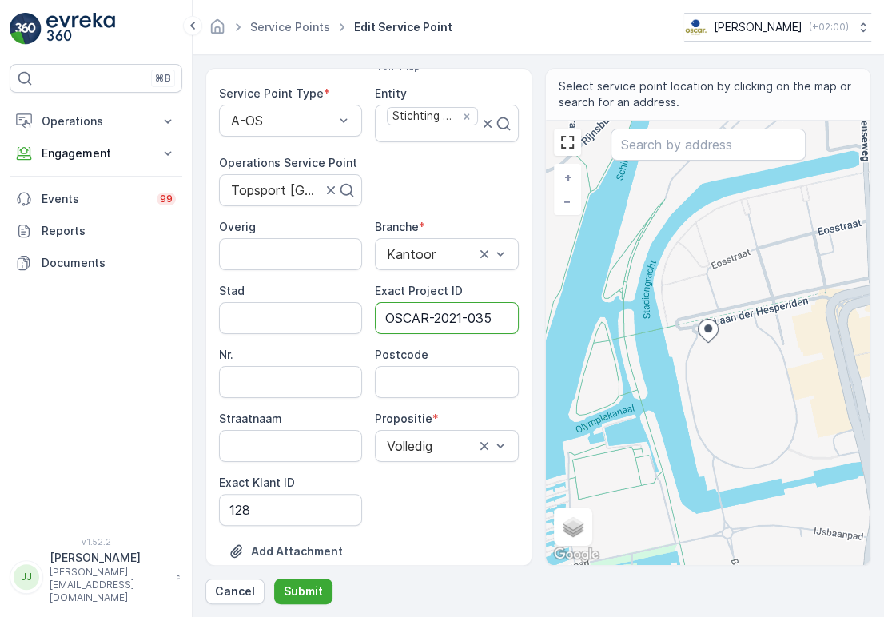
type ID "OSCAR-2021-035"
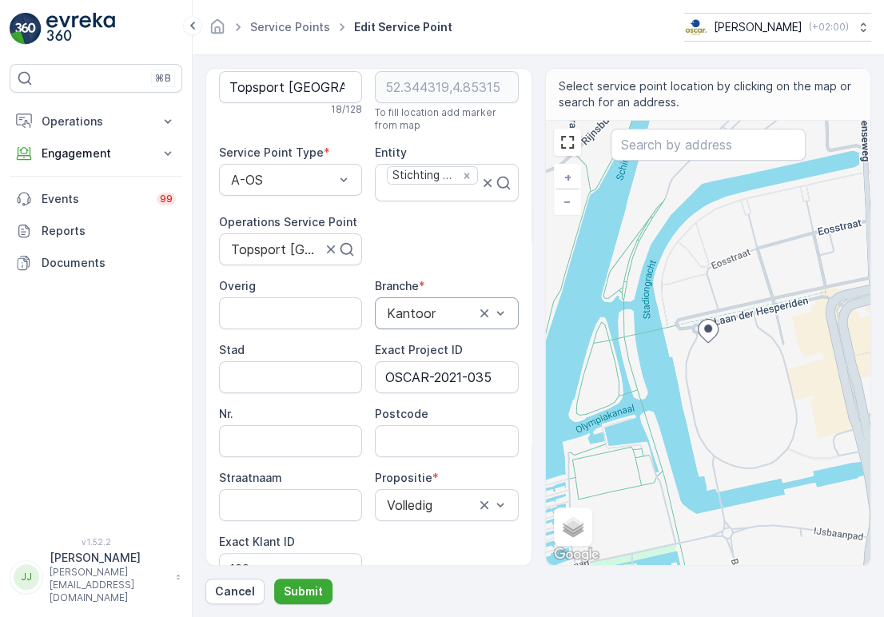
scroll to position [0, 0]
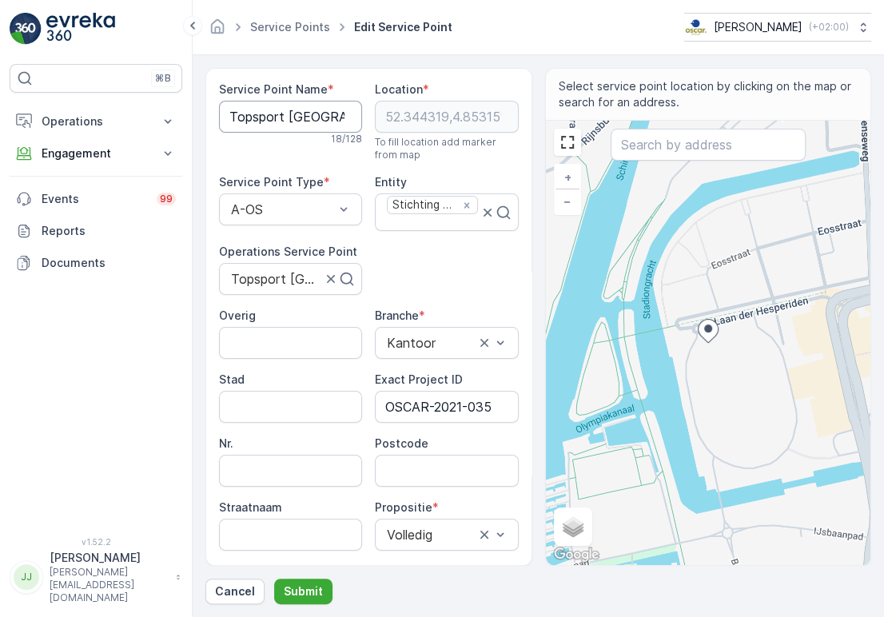
click at [249, 102] on Name "Topsport [GEOGRAPHIC_DATA]" at bounding box center [290, 117] width 143 height 32
click at [436, 449] on div "Postcode" at bounding box center [446, 444] width 143 height 16
click at [429, 456] on input "Postcode" at bounding box center [446, 471] width 143 height 32
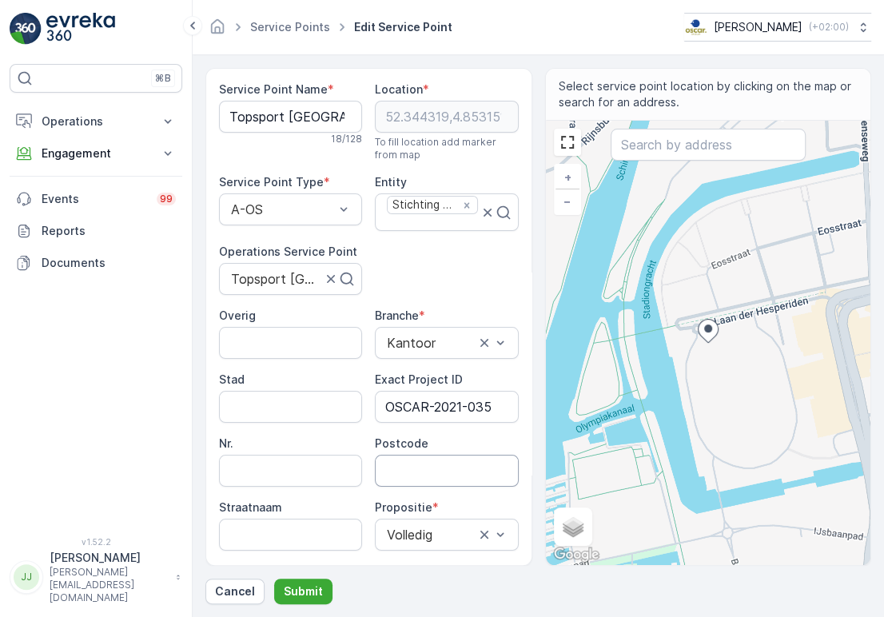
paste input "1076 DE"
type input "1076DE"
click at [307, 582] on button "Submit" at bounding box center [303, 592] width 58 height 26
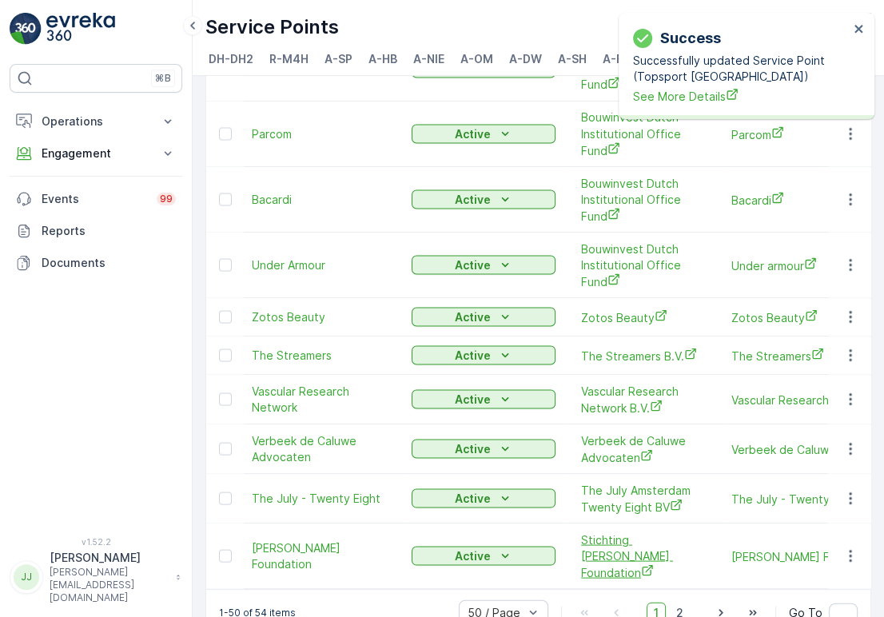
scroll to position [2005, 0]
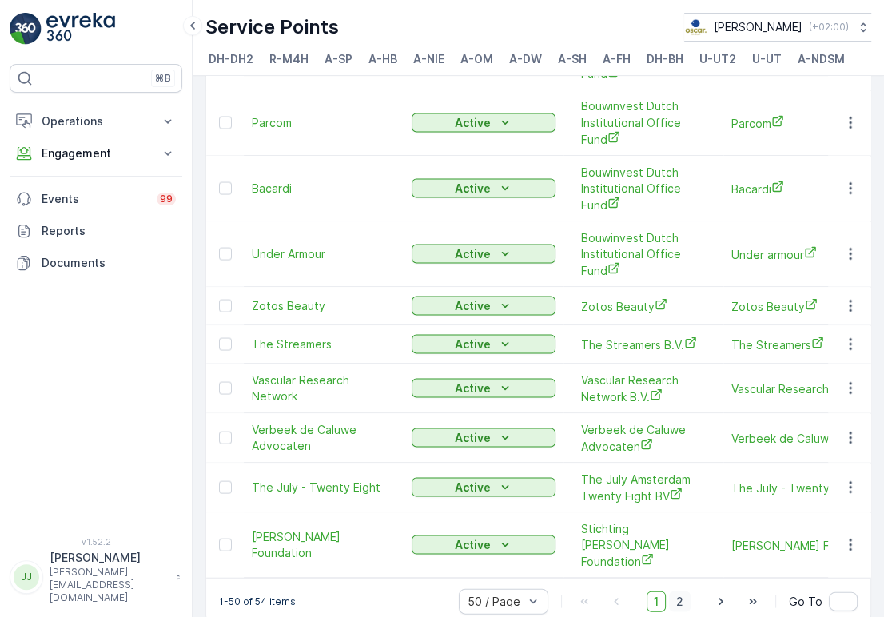
click at [676, 591] on span "2" at bounding box center [680, 601] width 22 height 21
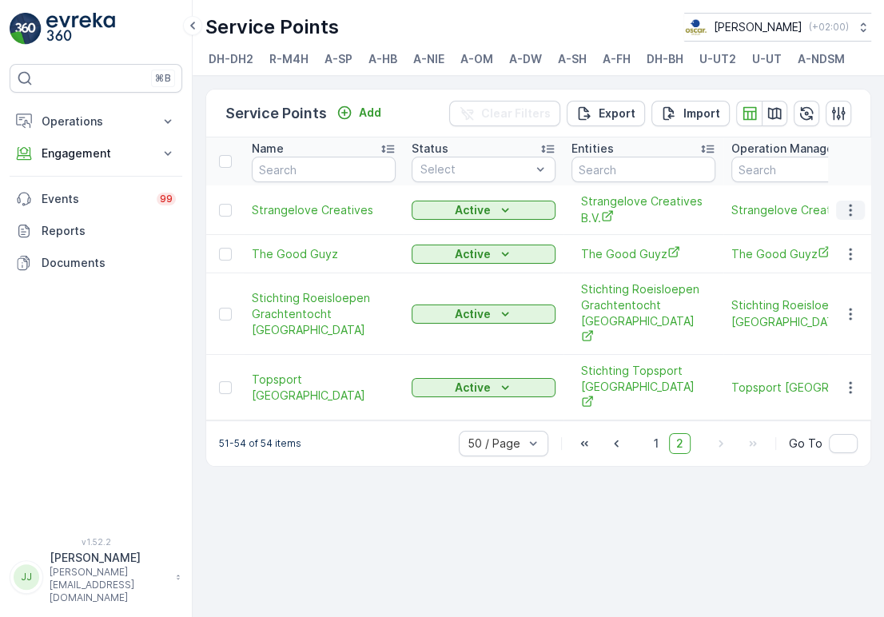
click at [859, 211] on button "button" at bounding box center [850, 210] width 29 height 19
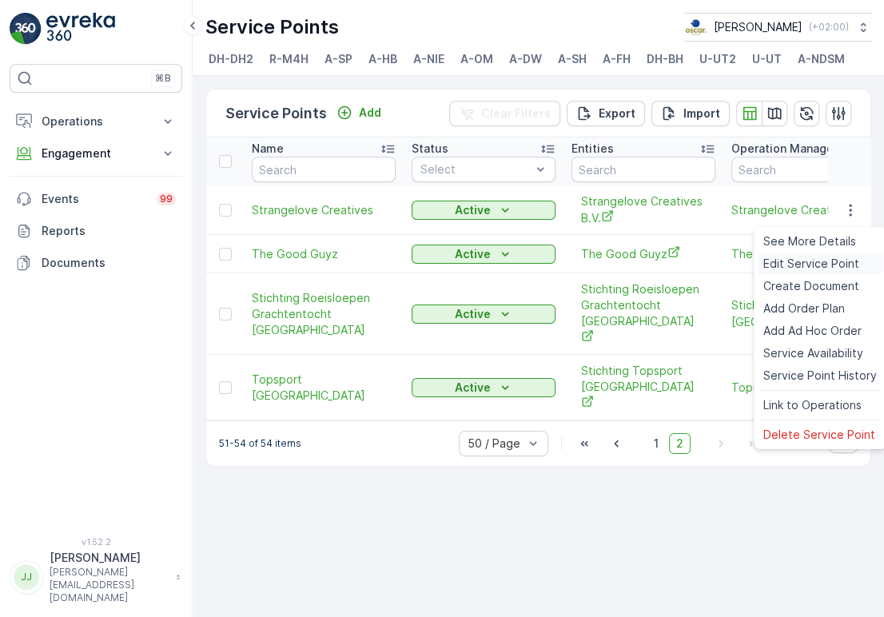
click at [807, 270] on span "Edit Service Point" at bounding box center [811, 264] width 96 height 16
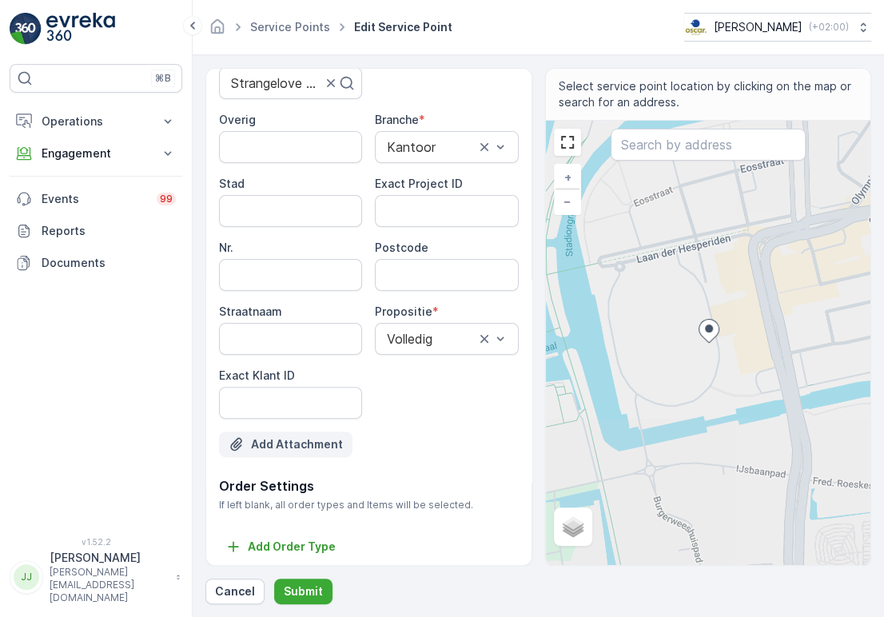
scroll to position [200, 0]
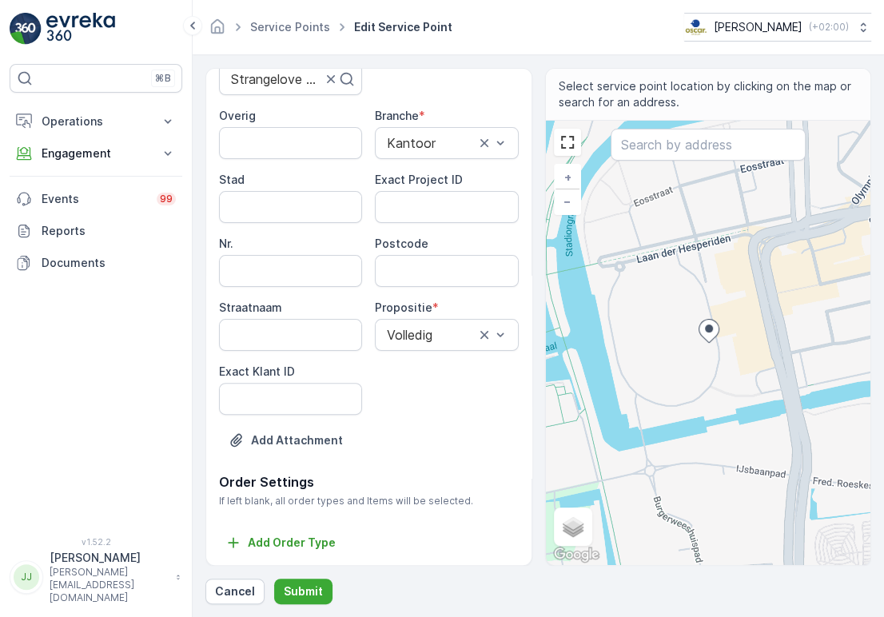
click at [299, 398] on ID "Exact Klant ID" at bounding box center [290, 399] width 143 height 32
paste ID "129"
type ID "129"
click at [413, 207] on ID "Exact Project ID" at bounding box center [446, 207] width 143 height 32
paste ID "OSCAR-2023-049"
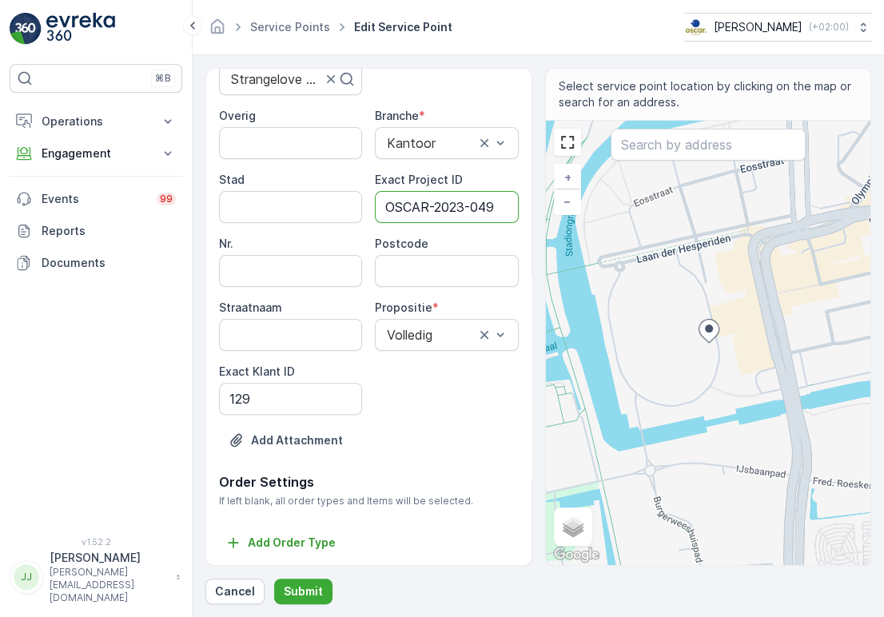
type ID "OSCAR-2023-049"
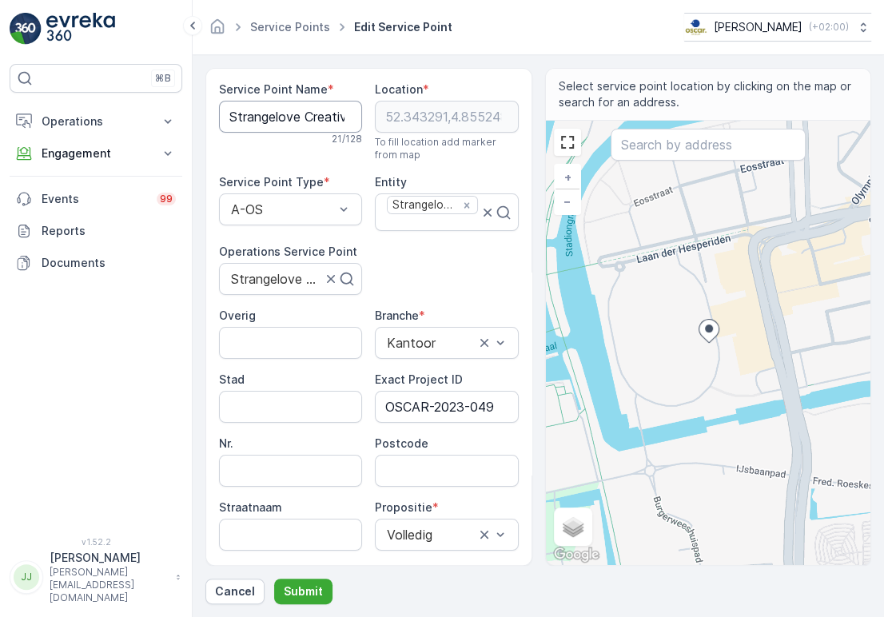
click at [293, 120] on Name "Strangelove Creatives" at bounding box center [290, 117] width 143 height 32
click at [393, 464] on input "Postcode" at bounding box center [446, 471] width 143 height 32
paste input "1076 DE,"
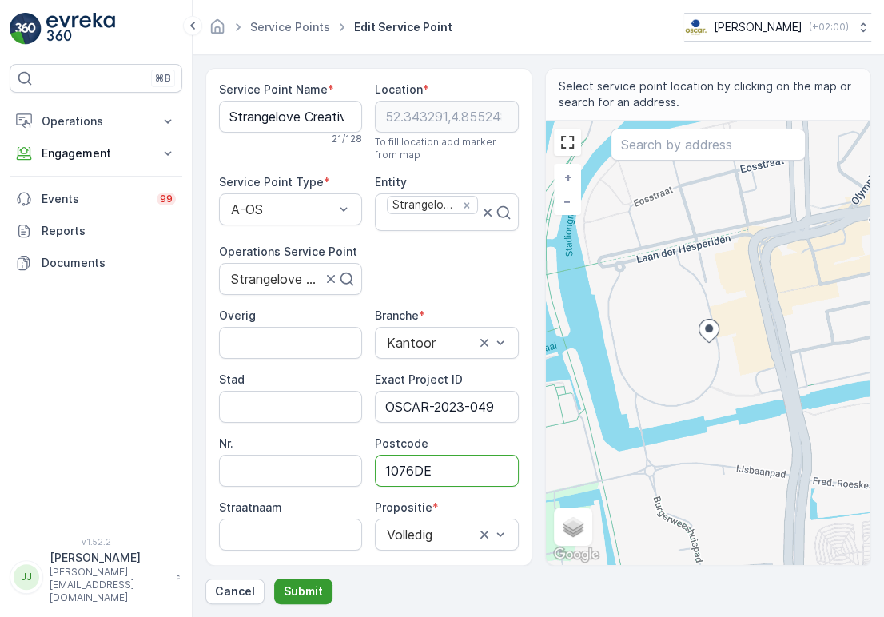
type input "1076DE"
click at [294, 587] on p "Submit" at bounding box center [303, 592] width 39 height 16
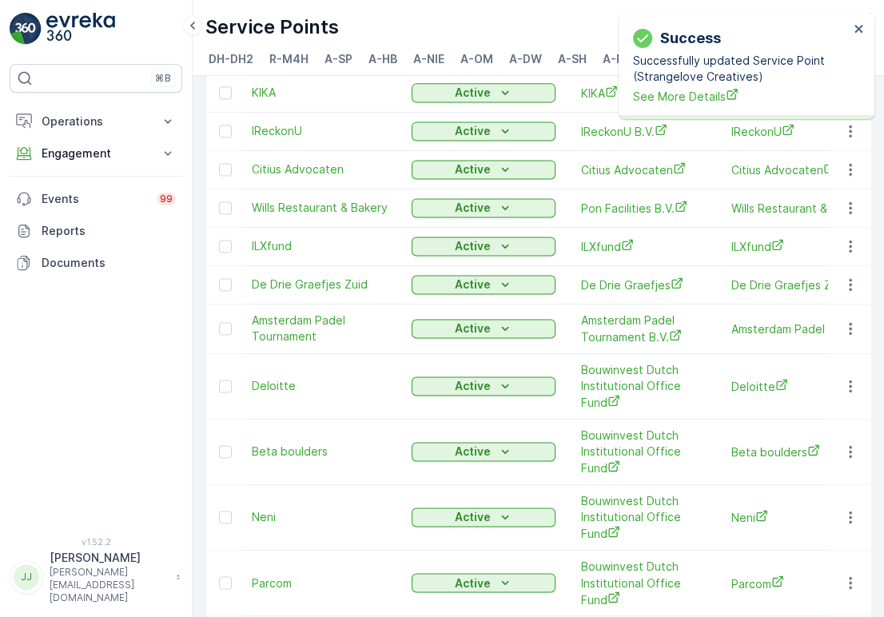
scroll to position [2005, 0]
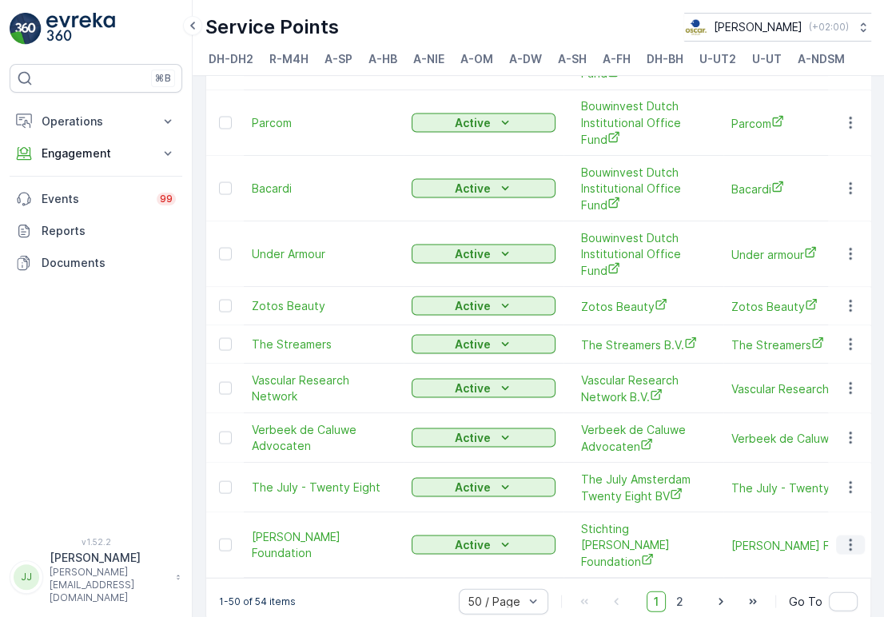
click at [844, 536] on icon "button" at bounding box center [851, 544] width 16 height 16
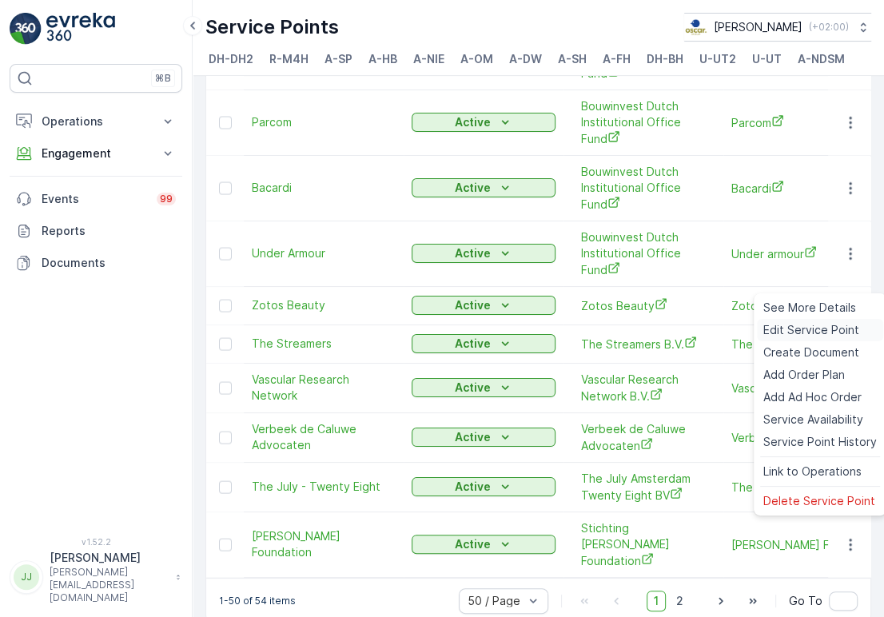
click at [790, 335] on span "Edit Service Point" at bounding box center [811, 330] width 96 height 16
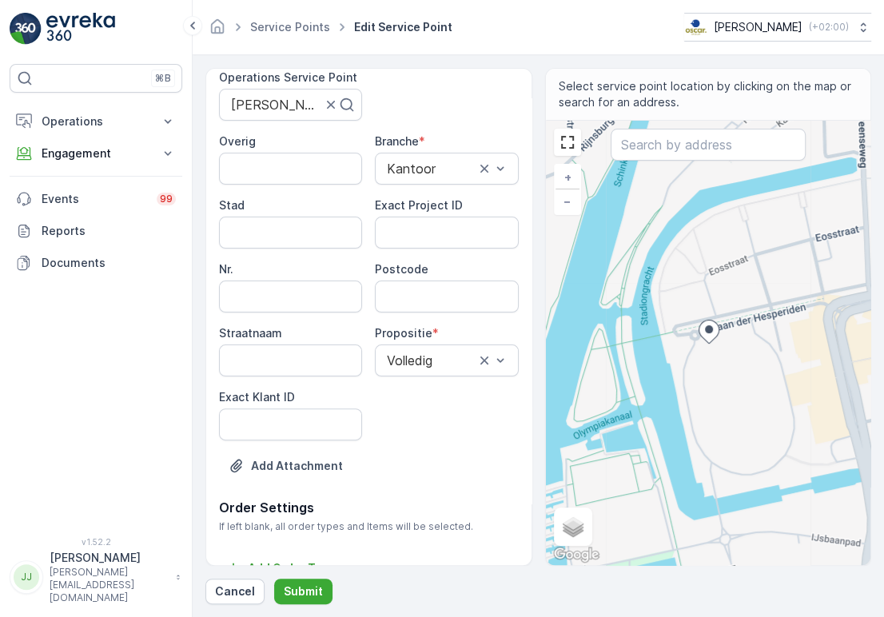
scroll to position [177, 0]
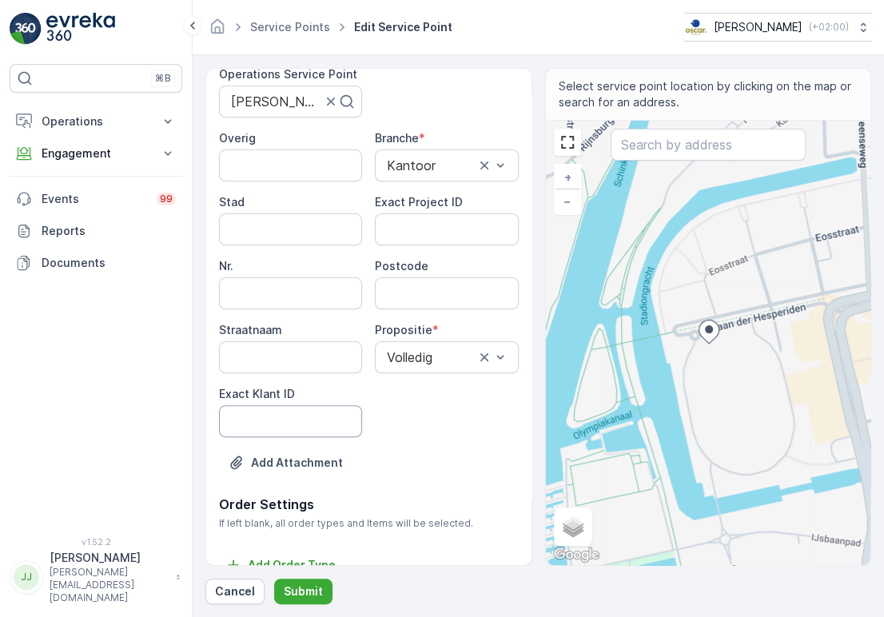
click at [293, 427] on ID "Exact Klant ID" at bounding box center [290, 421] width 143 height 32
paste ID "122"
type ID "122"
click at [437, 216] on ID "Exact Project ID" at bounding box center [446, 229] width 143 height 32
paste ID "OSCAR-2021-039"
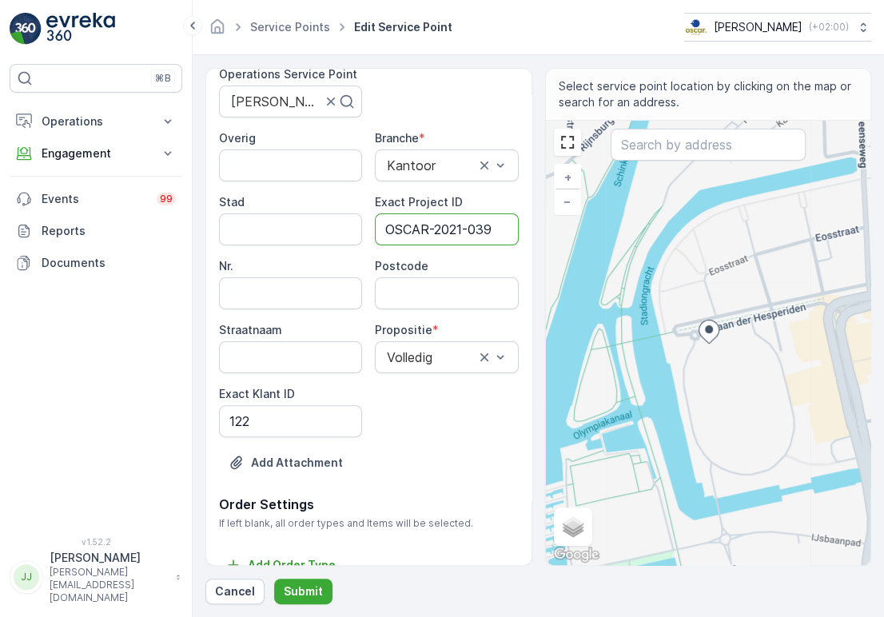
type ID "OSCAR-2021-039"
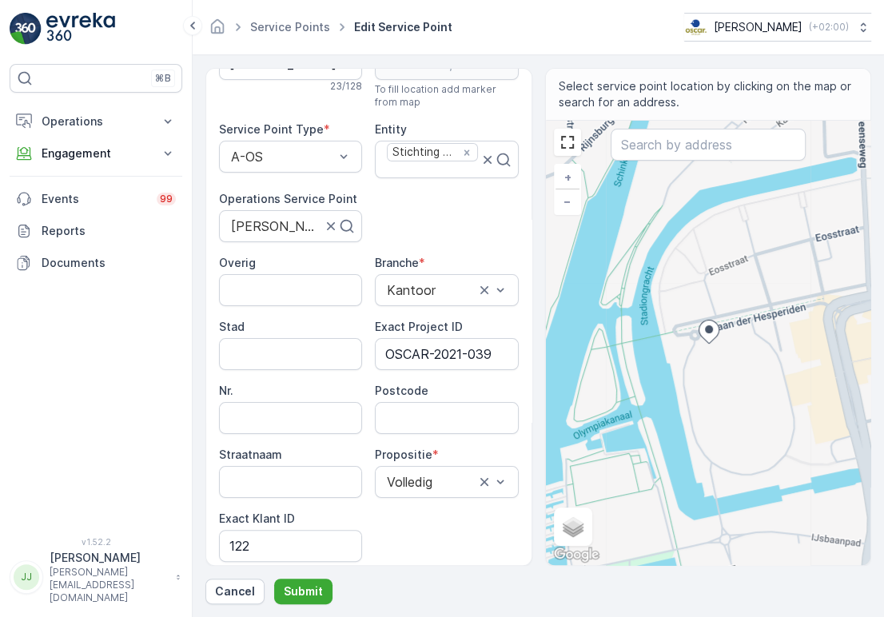
scroll to position [0, 0]
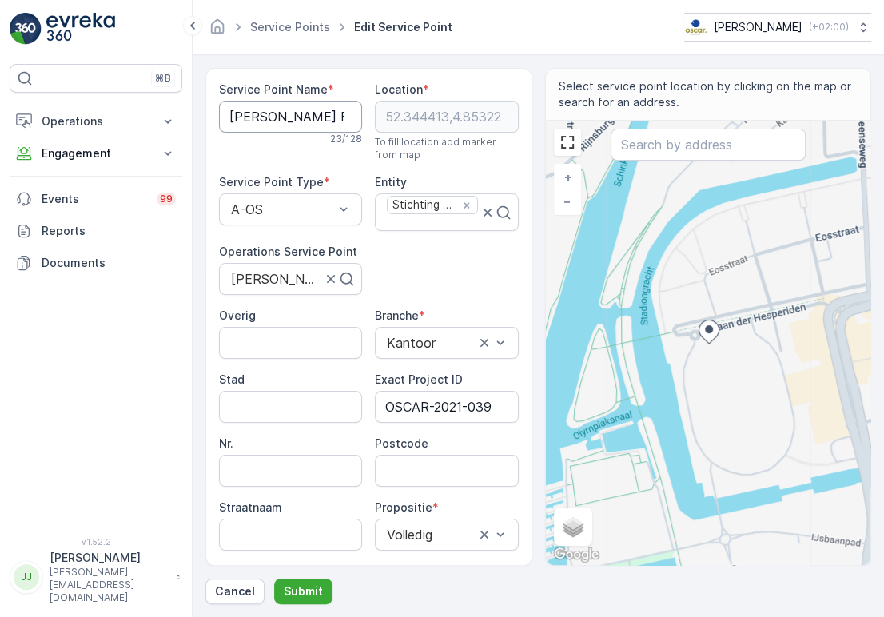
click at [272, 122] on Name "[PERSON_NAME] Foundation" at bounding box center [290, 117] width 143 height 32
click at [424, 466] on input "Postcode" at bounding box center [446, 471] width 143 height 32
paste input "1076 DE"
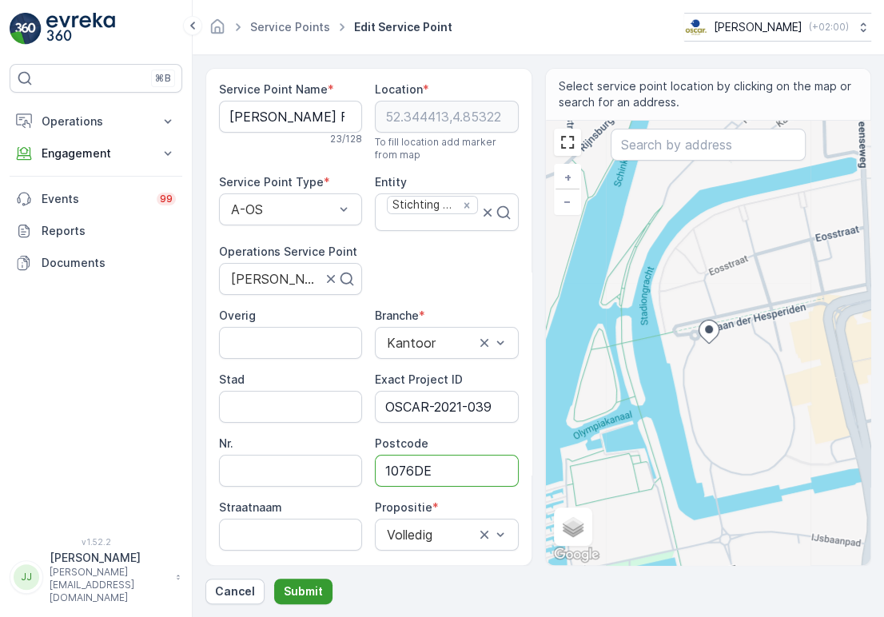
type input "1076DE"
click at [305, 580] on button "Submit" at bounding box center [303, 592] width 58 height 26
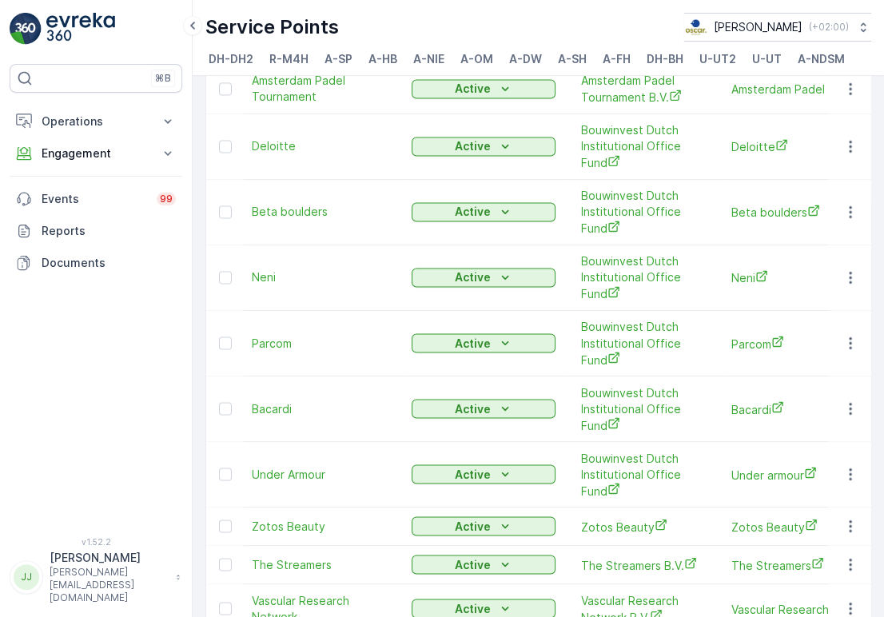
scroll to position [2005, 0]
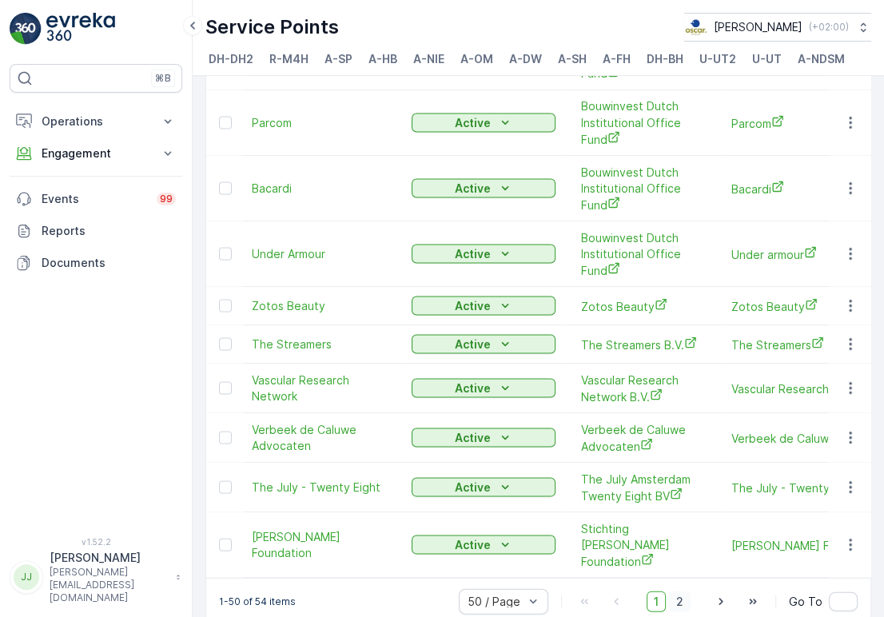
click at [684, 591] on span "2" at bounding box center [680, 601] width 22 height 21
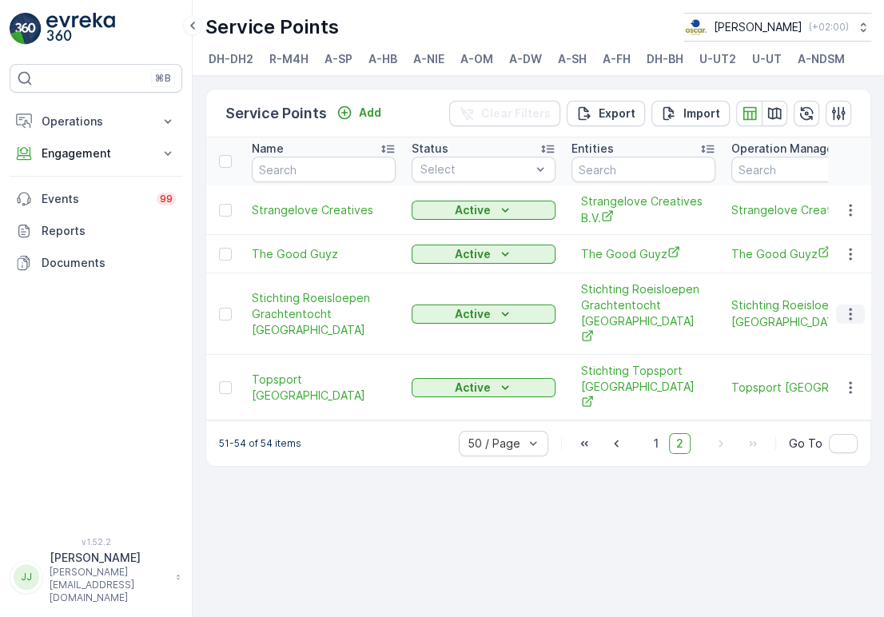
click at [852, 309] on icon "button" at bounding box center [851, 314] width 16 height 16
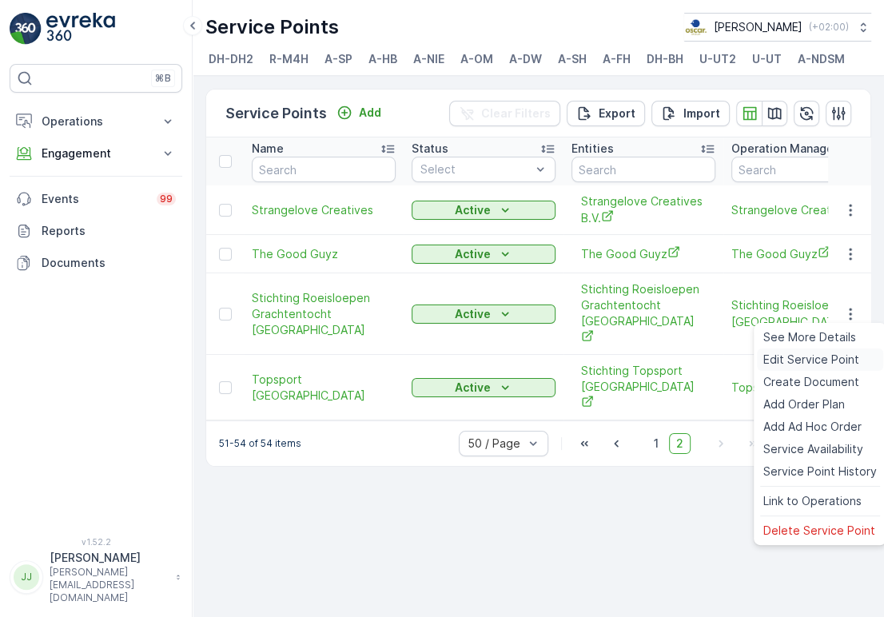
click at [814, 353] on span "Edit Service Point" at bounding box center [811, 360] width 96 height 16
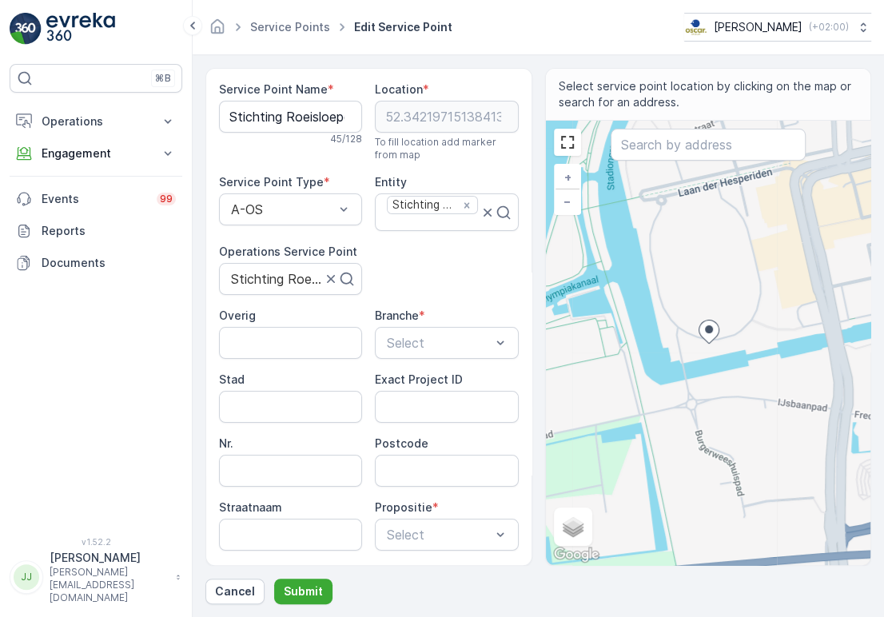
click at [425, 299] on div "Service Point Name * Stichting Roeisloepen Grachtentocht [GEOGRAPHIC_DATA] 45 /…" at bounding box center [369, 377] width 300 height 591
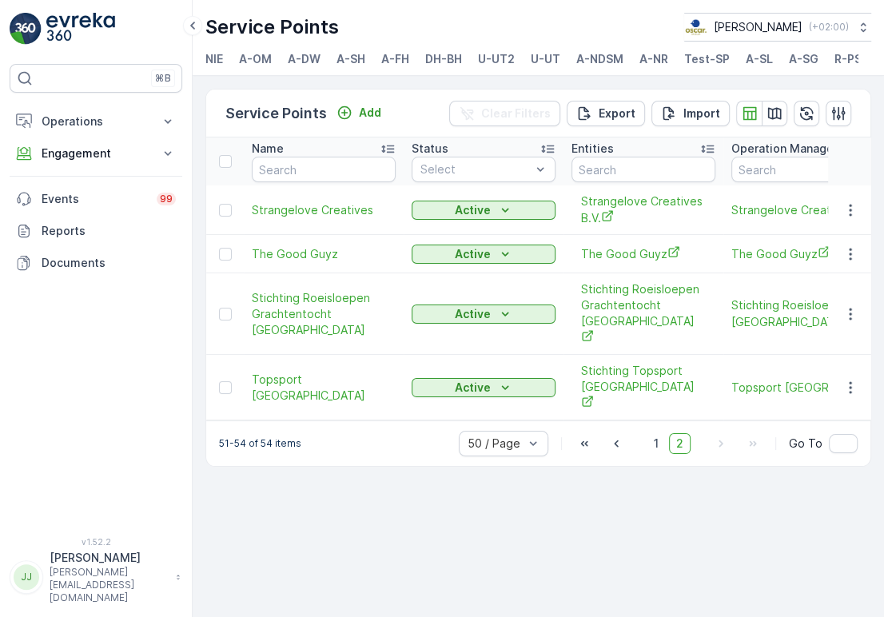
scroll to position [0, 412]
click at [740, 55] on span "A-MQ" at bounding box center [748, 59] width 33 height 16
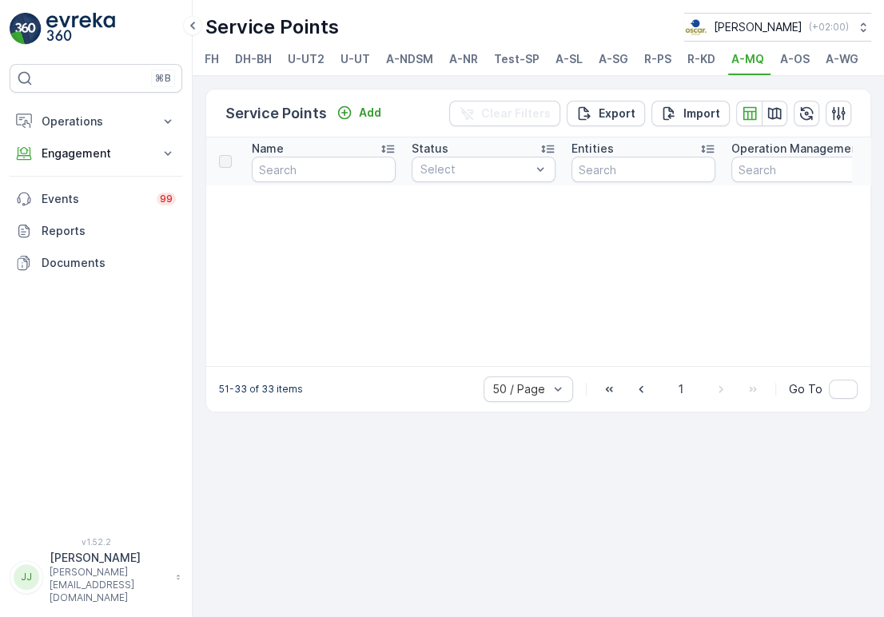
click at [827, 58] on span "A-WG" at bounding box center [842, 59] width 33 height 16
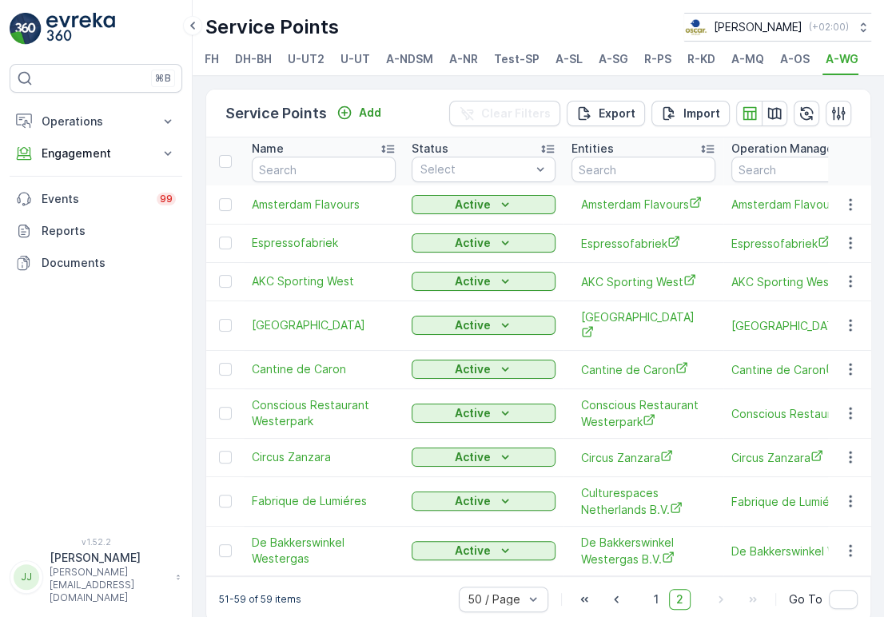
click at [749, 59] on span "A-MQ" at bounding box center [748, 59] width 33 height 16
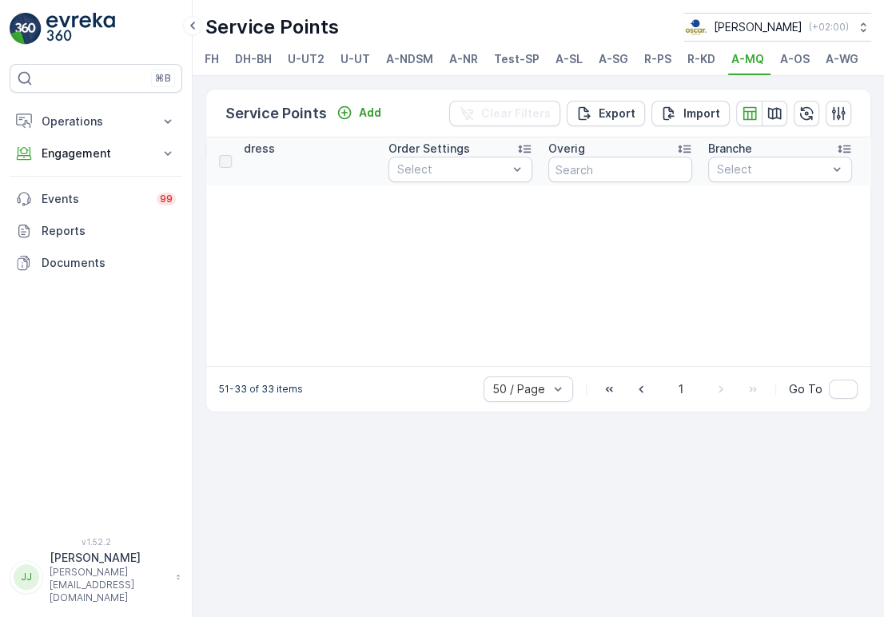
scroll to position [0, 761]
click at [667, 396] on div "50 / Page 1 Go To" at bounding box center [671, 390] width 374 height 26
click at [688, 397] on span "1" at bounding box center [681, 389] width 19 height 21
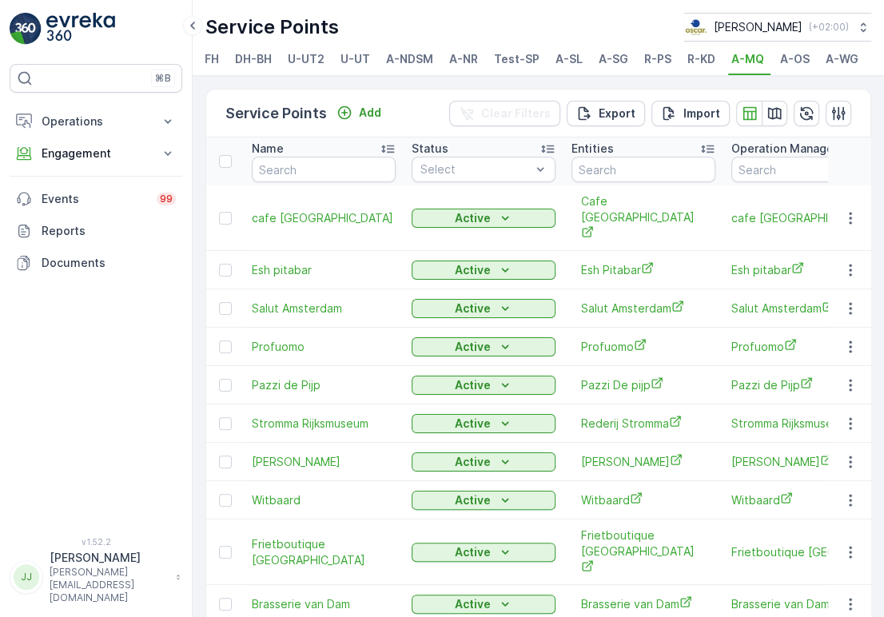
click at [831, 56] on span "A-WG" at bounding box center [842, 59] width 33 height 16
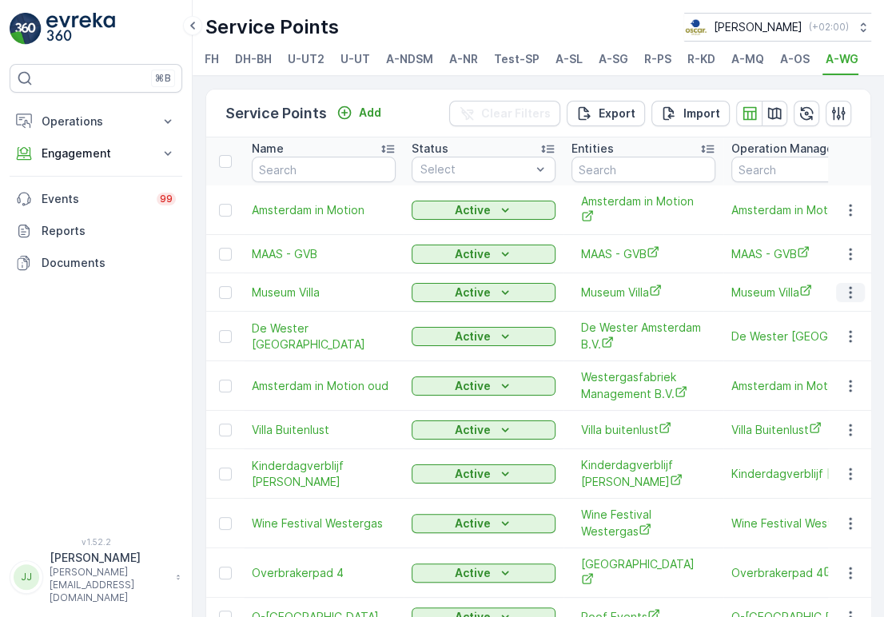
click at [848, 301] on icon "button" at bounding box center [851, 293] width 16 height 16
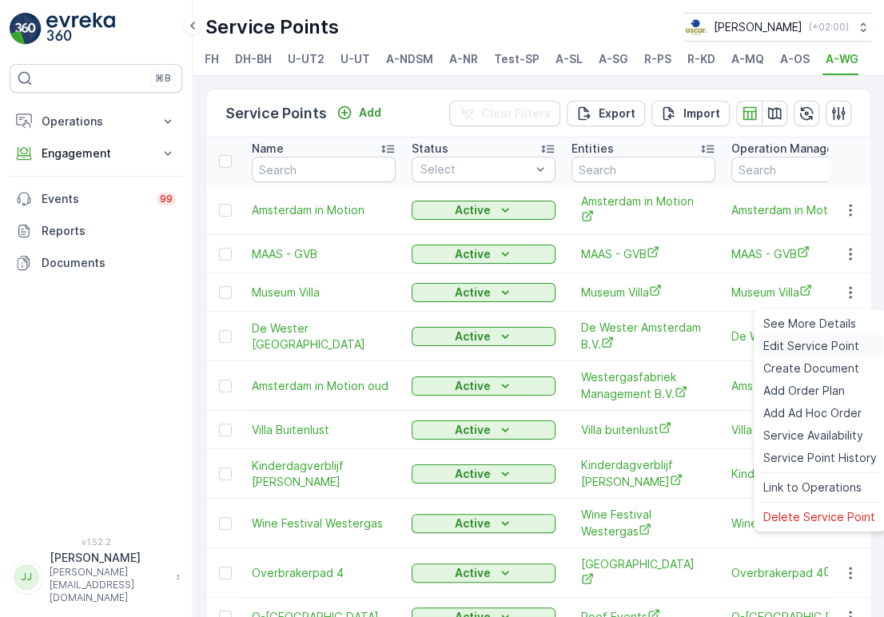
click at [809, 342] on span "Edit Service Point" at bounding box center [811, 346] width 96 height 16
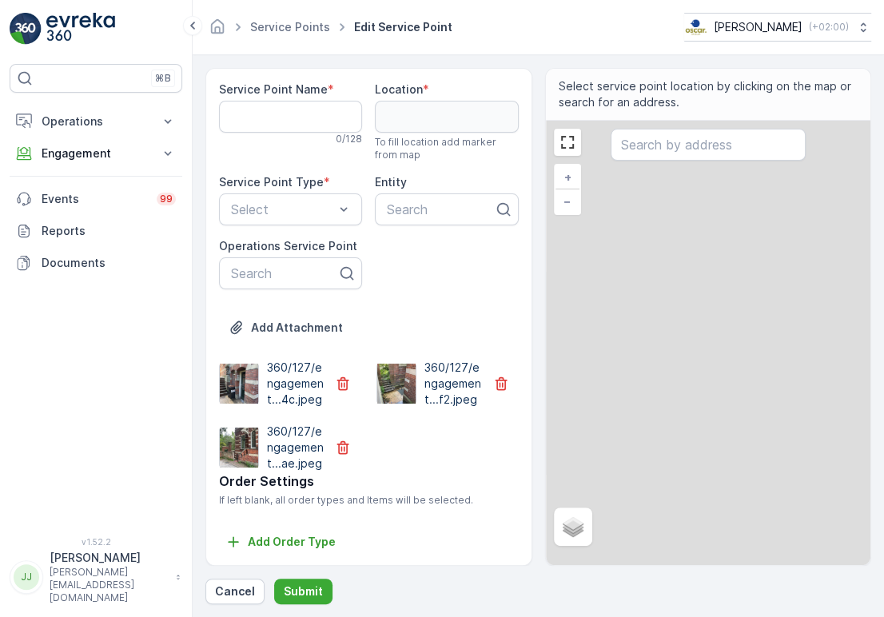
type Name "Museum Villa"
type input "52.386127,4.875296"
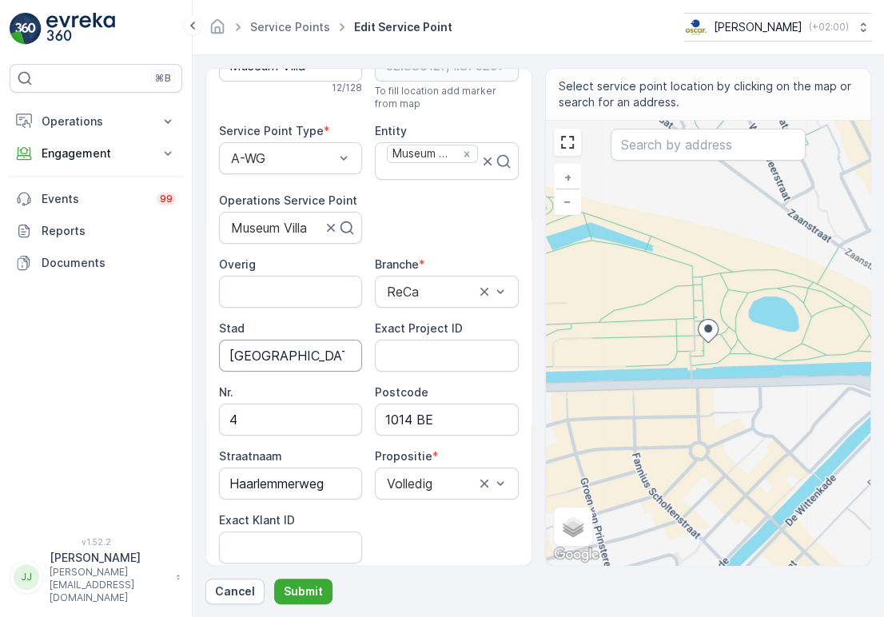
scroll to position [89, 0]
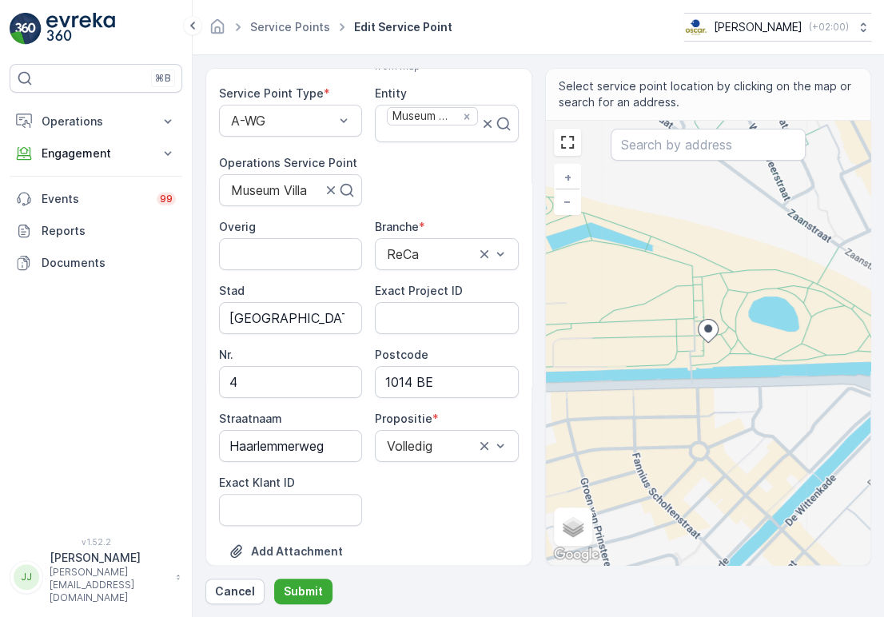
click at [294, 524] on ID "Exact Klant ID" at bounding box center [290, 510] width 143 height 32
paste ID "1582"
type ID "1582"
click at [418, 388] on input "1014 BE" at bounding box center [446, 382] width 143 height 32
type input "1014BE"
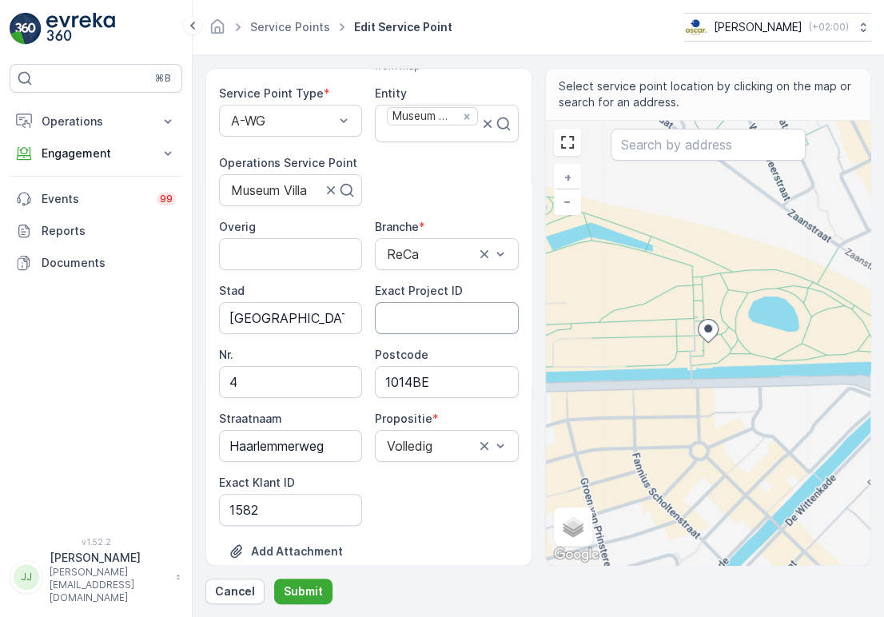
click at [400, 311] on ID "Exact Project ID" at bounding box center [446, 318] width 143 height 32
paste ID "OC-0099-2025"
type ID "OC-0099-2025"
click at [305, 580] on button "Submit" at bounding box center [303, 592] width 58 height 26
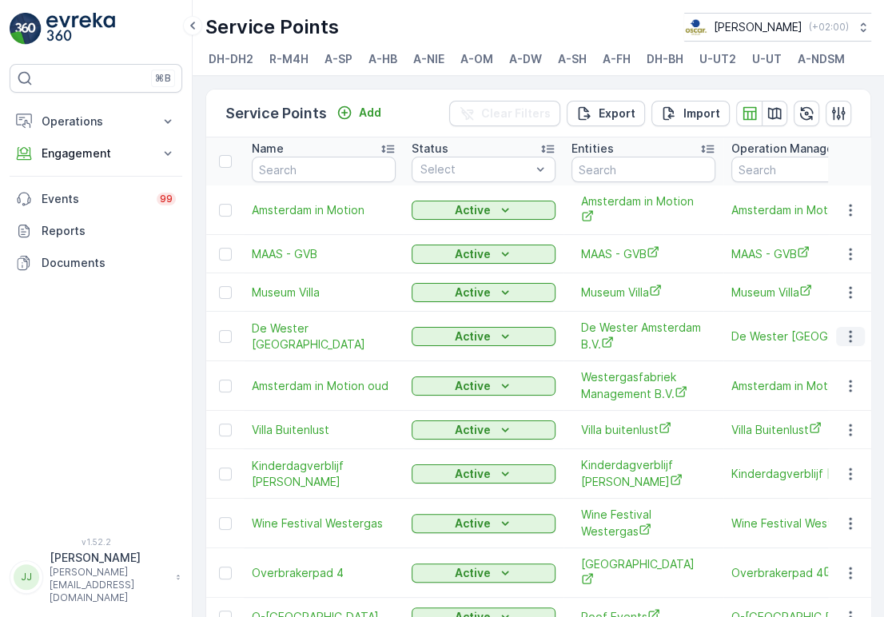
click at [848, 338] on icon "button" at bounding box center [851, 337] width 16 height 16
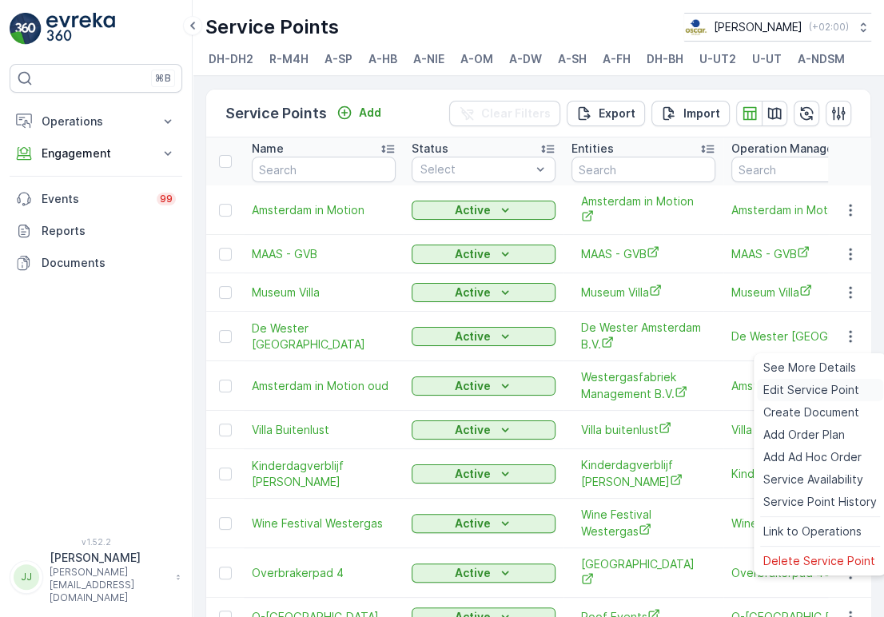
click at [804, 380] on div "Edit Service Point" at bounding box center [820, 390] width 126 height 22
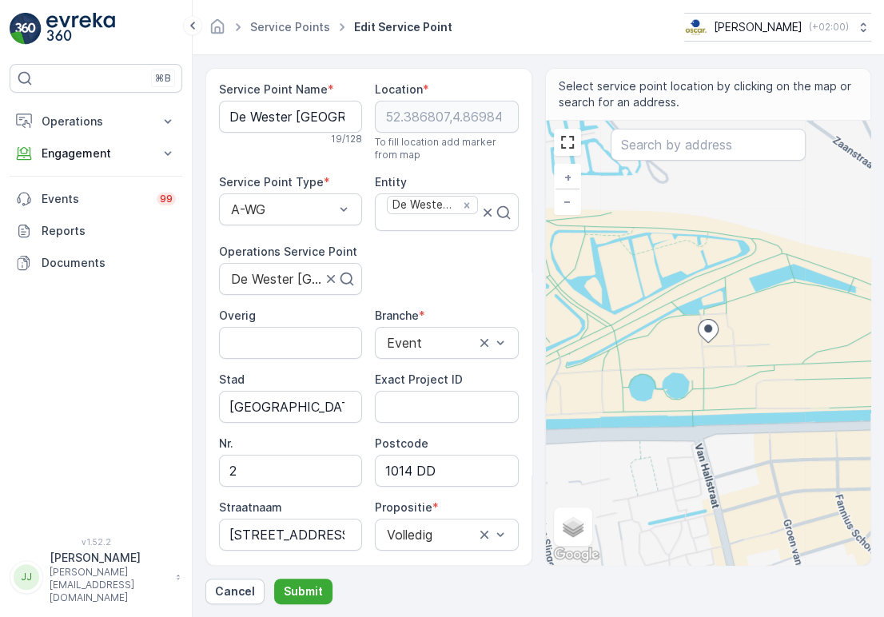
scroll to position [89, 0]
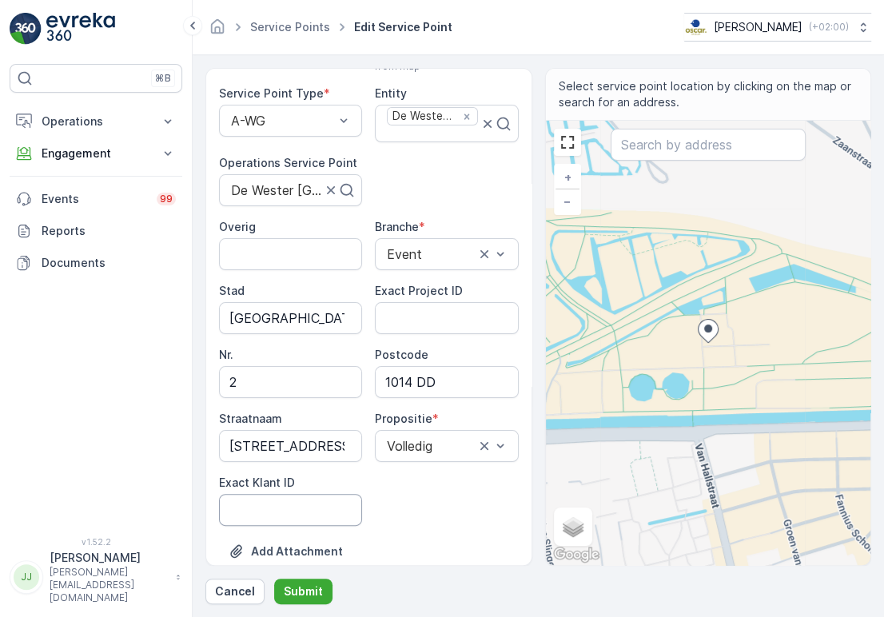
click at [298, 507] on ID "Exact Klant ID" at bounding box center [290, 510] width 143 height 32
paste ID "1432"
type ID "1432"
click at [419, 382] on input "1014 DD" at bounding box center [446, 382] width 143 height 32
type input "1014DD"
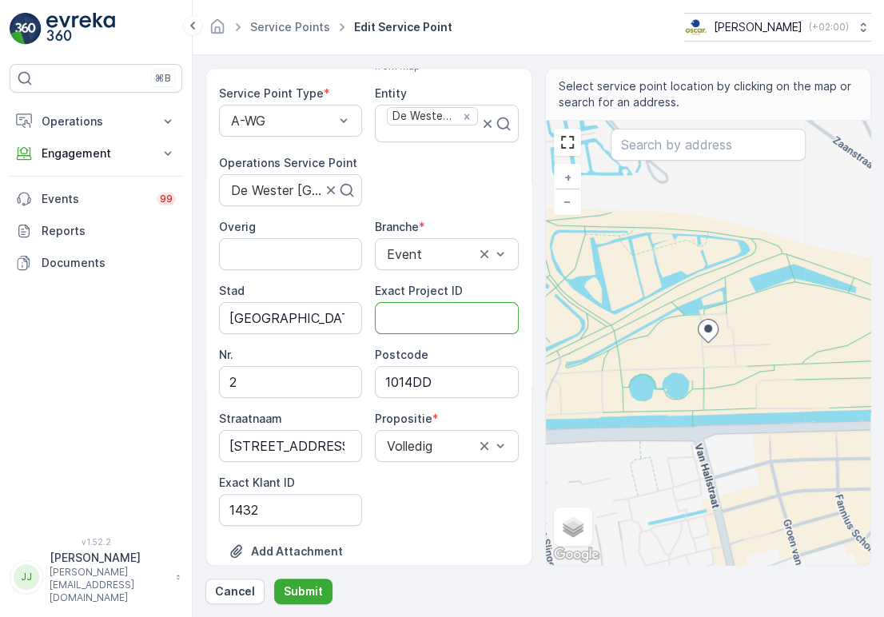
click at [471, 310] on ID "Exact Project ID" at bounding box center [446, 318] width 143 height 32
paste ID "1432"
type ID "1432"
click at [460, 318] on ID "Exact Project ID" at bounding box center [446, 318] width 143 height 32
paste ID "OC-0059-2025"
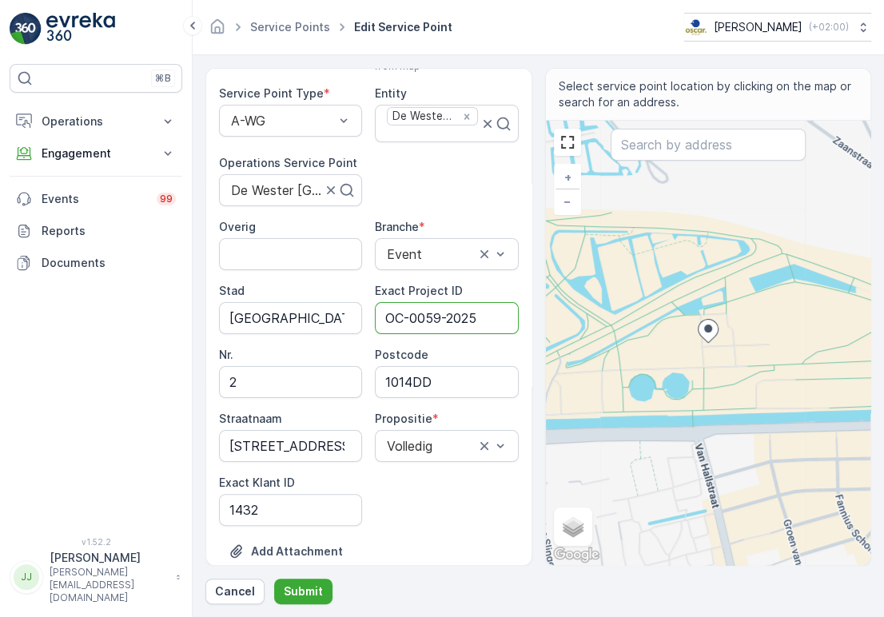
type ID "OC-0059-2025"
click at [288, 584] on p "Submit" at bounding box center [303, 592] width 39 height 16
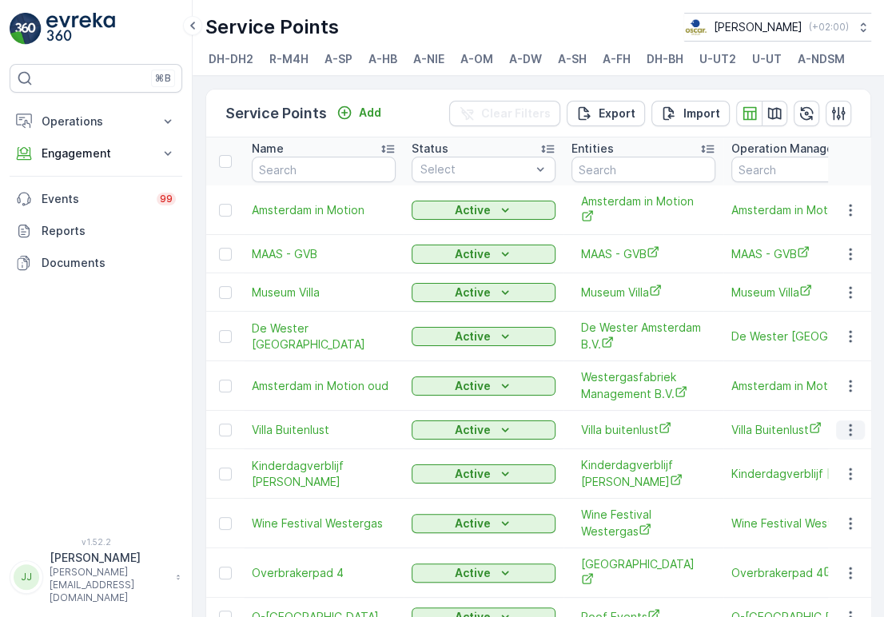
click at [849, 436] on icon "button" at bounding box center [850, 430] width 2 height 12
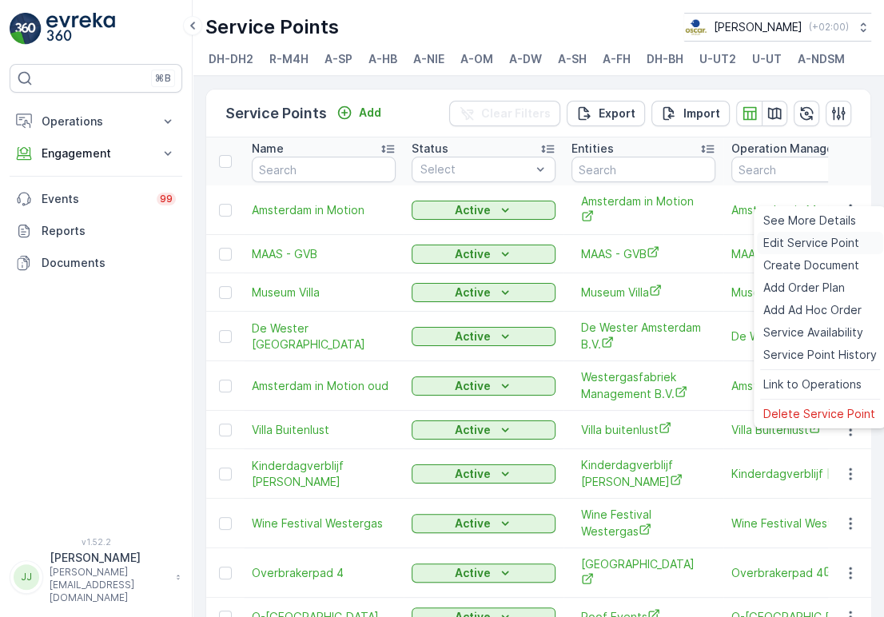
click at [819, 246] on span "Edit Service Point" at bounding box center [811, 243] width 96 height 16
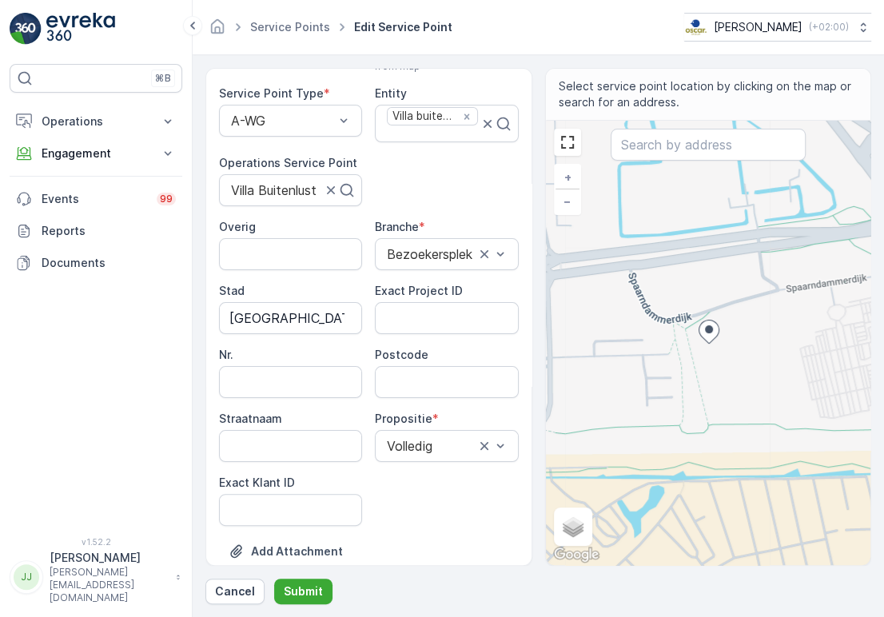
scroll to position [177, 0]
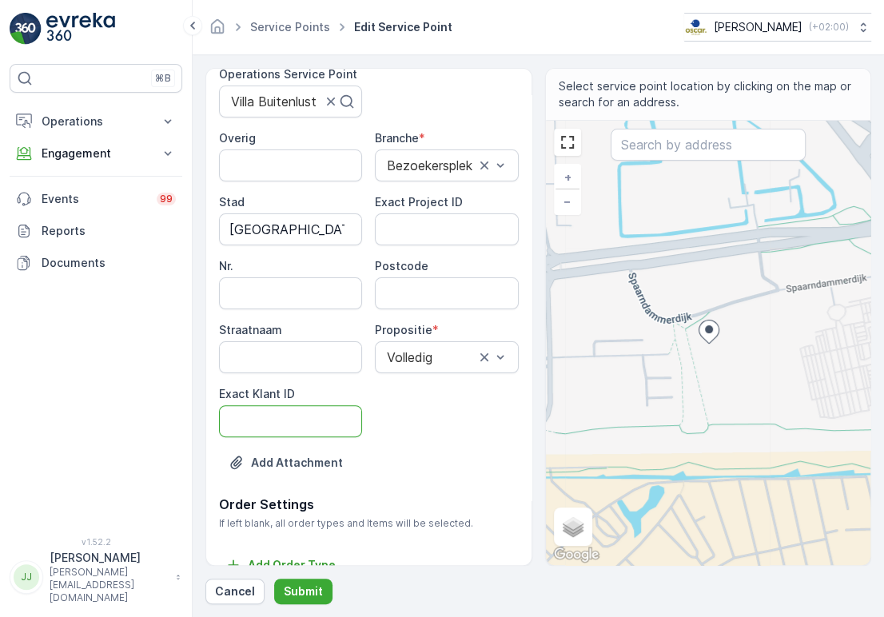
click at [292, 421] on ID "Exact Klant ID" at bounding box center [290, 421] width 143 height 32
paste ID "1439"
type ID "1439"
click at [420, 231] on ID "Exact Project ID" at bounding box center [446, 229] width 143 height 32
paste ID "OC-0062-2025"
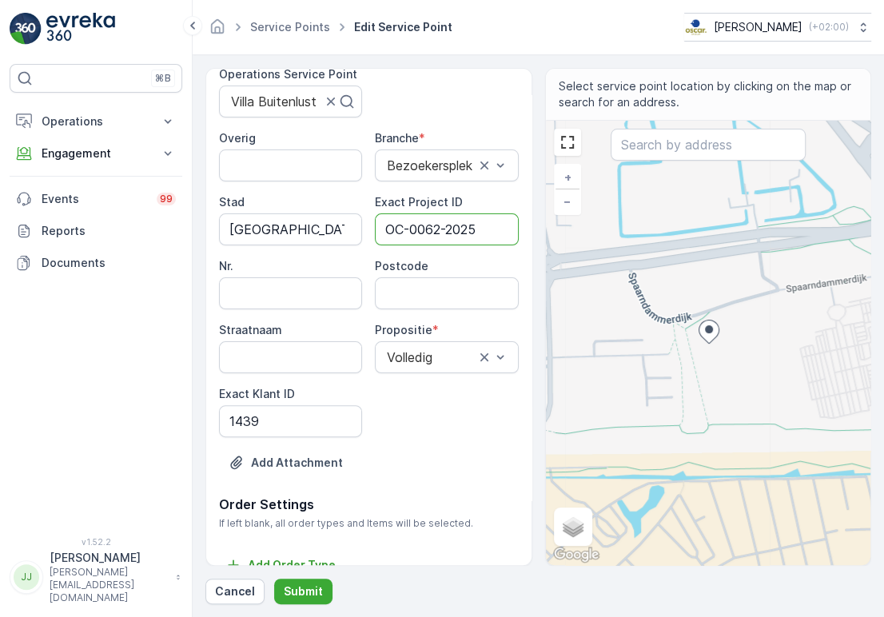
scroll to position [0, 0]
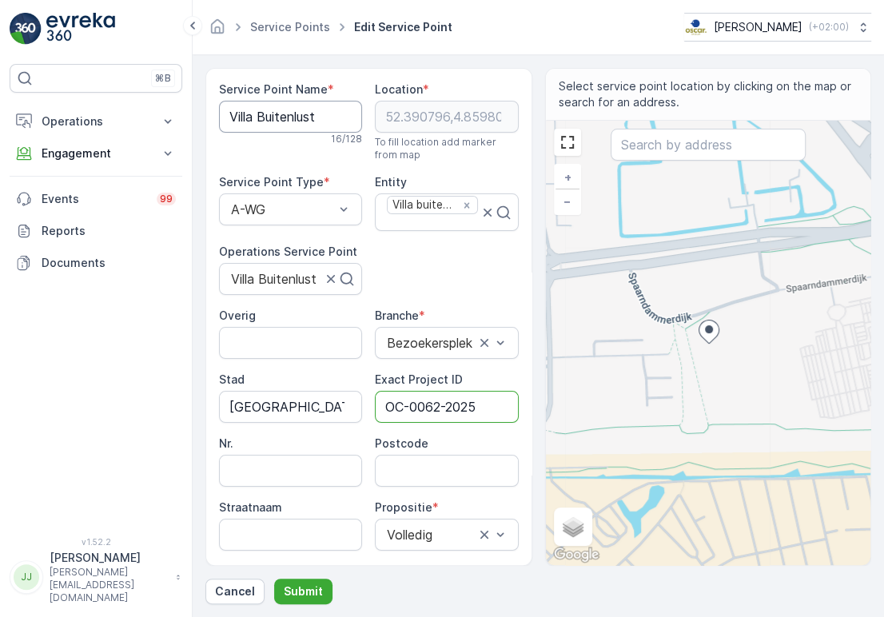
type ID "OC-0062-2025"
click at [253, 108] on Name "Villa Buitenlust" at bounding box center [290, 117] width 143 height 32
click at [429, 468] on input "Postcode" at bounding box center [446, 471] width 143 height 32
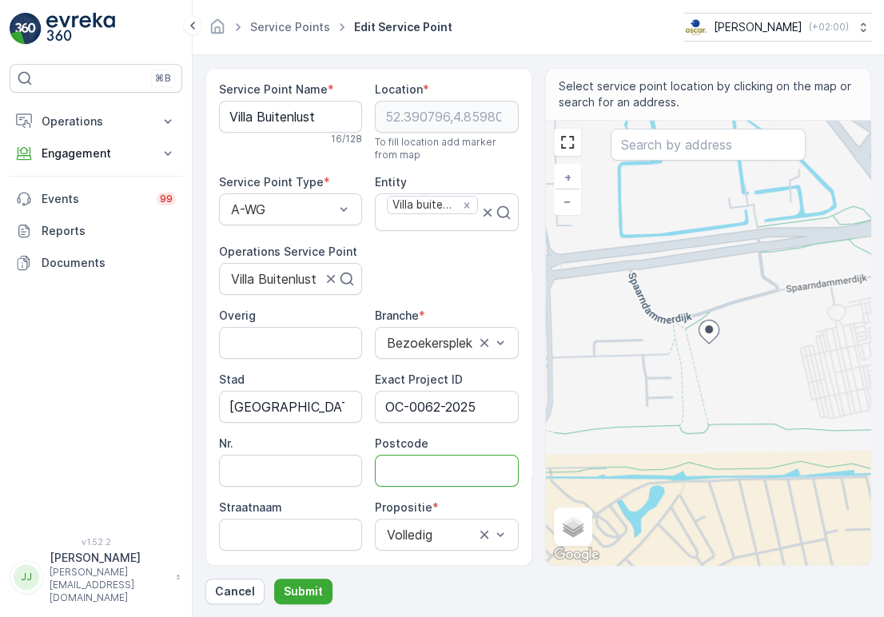
paste input "1014 AA"
type input "1014AA"
click at [306, 597] on p "Submit" at bounding box center [303, 592] width 39 height 16
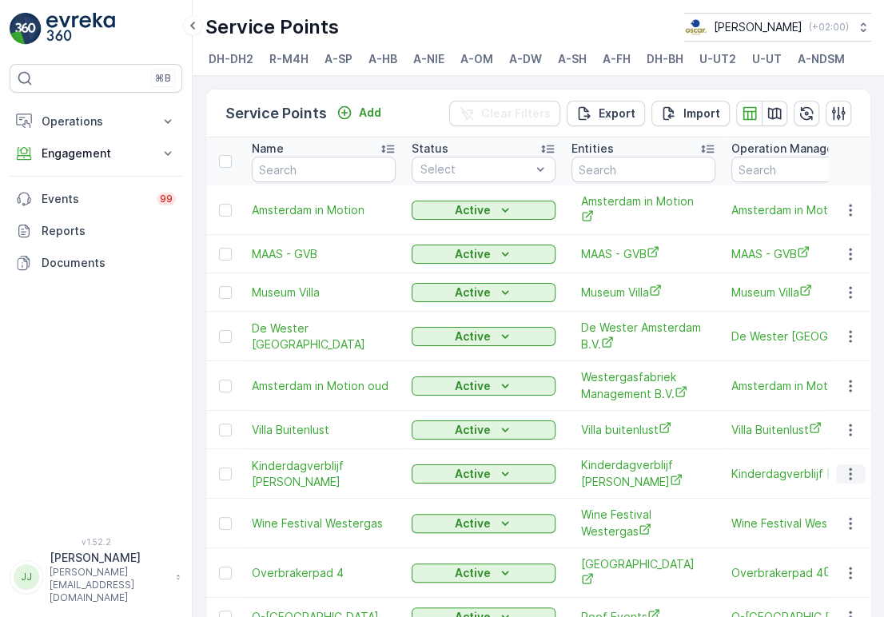
click at [852, 482] on icon "button" at bounding box center [851, 474] width 16 height 16
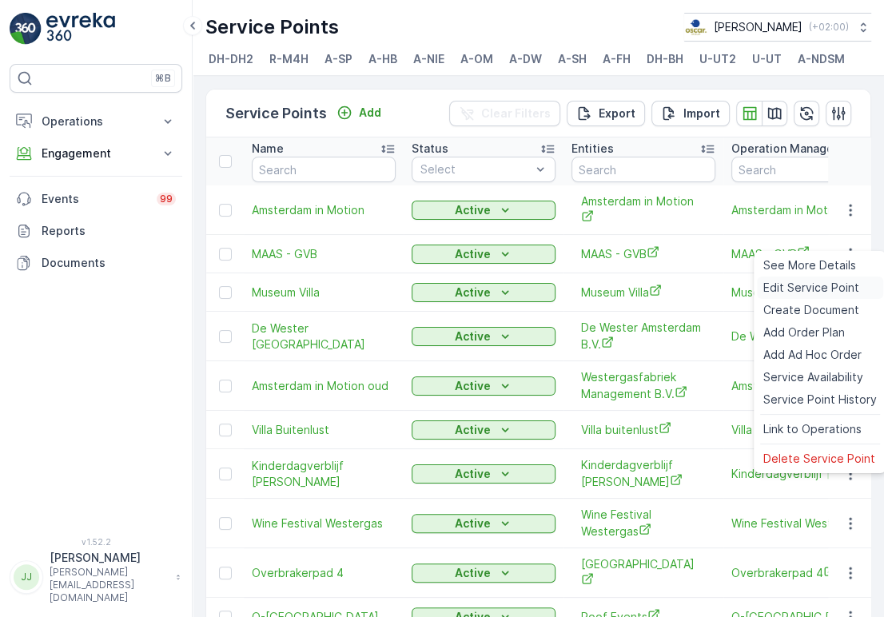
click at [798, 293] on span "Edit Service Point" at bounding box center [811, 288] width 96 height 16
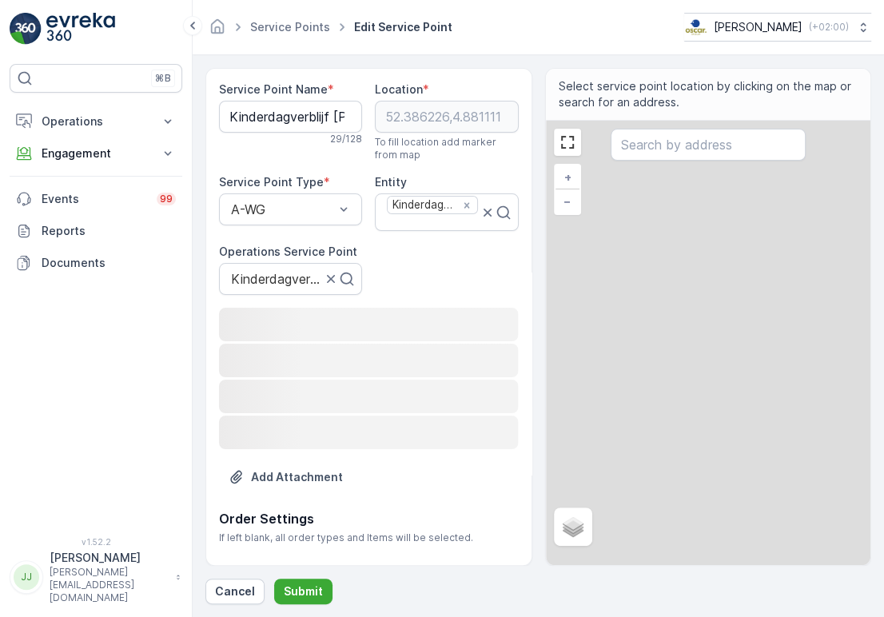
type Name "Kinderdagverblijf [PERSON_NAME]"
type input "52.386226,4.881111"
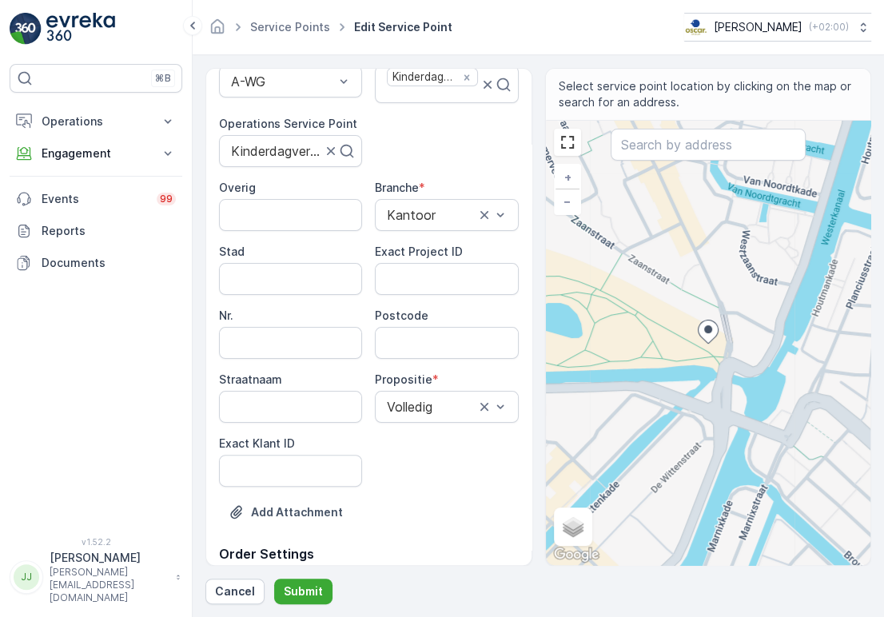
scroll to position [177, 0]
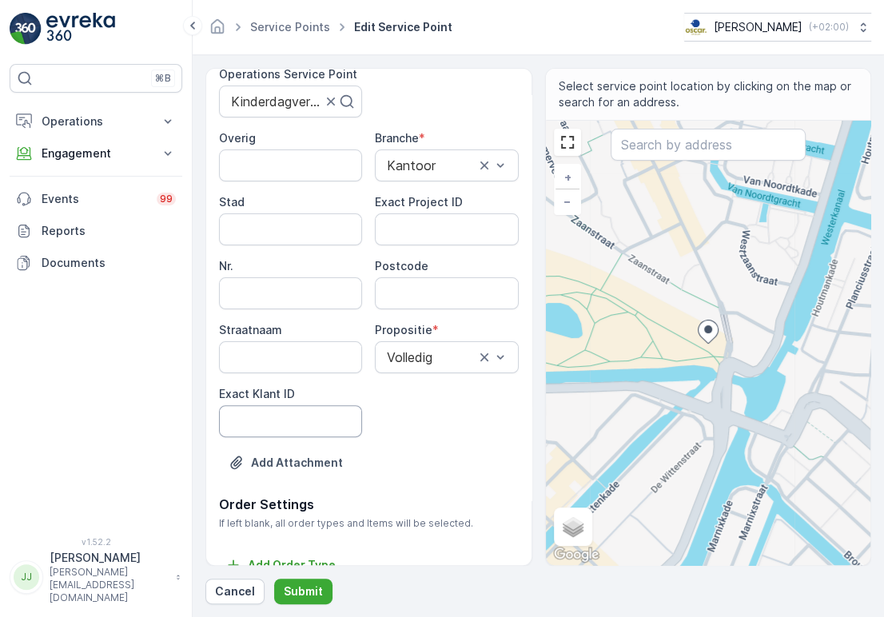
click at [261, 430] on ID "Exact Klant ID" at bounding box center [290, 421] width 143 height 32
paste ID "1414"
type ID "1414"
click at [438, 230] on ID "Exact Project ID" at bounding box center [446, 229] width 143 height 32
paste ID "OC-0046-2025"
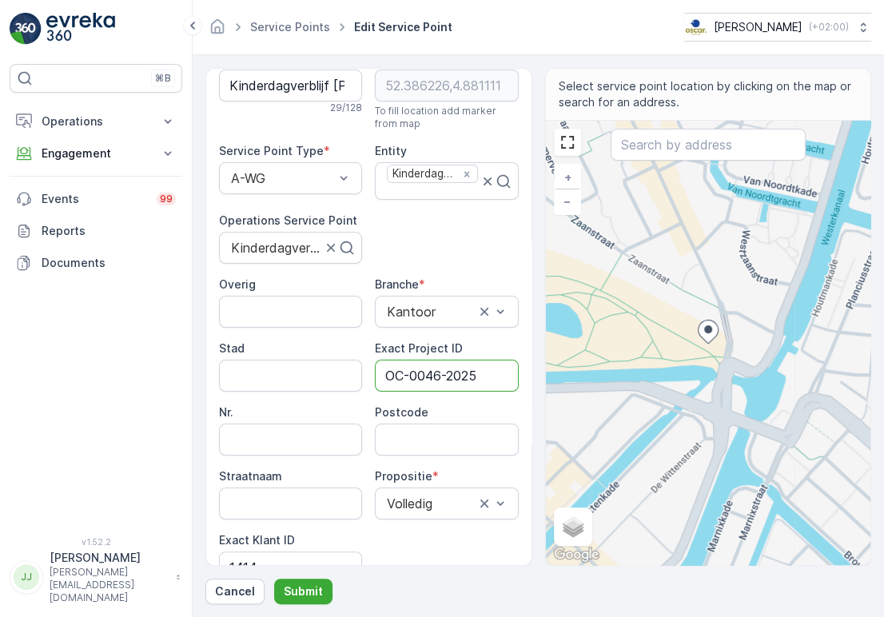
scroll to position [0, 0]
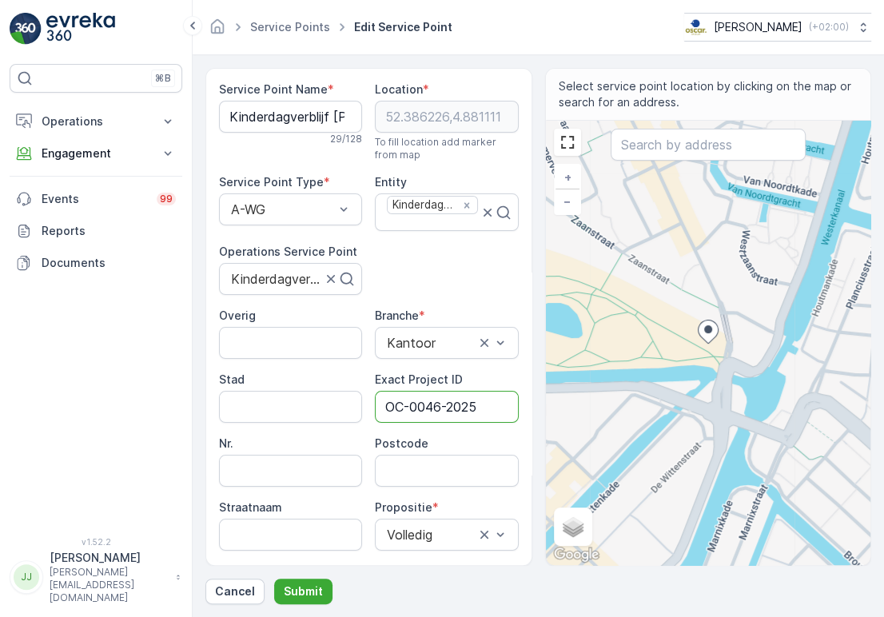
type ID "OC-0046-2025"
click at [390, 274] on div "Service Point Name * Kinderdagverblijf [PERSON_NAME] 29 / 128 Location * [GEOGR…" at bounding box center [369, 377] width 300 height 591
click at [266, 114] on Name "Kinderdagverblijf [PERSON_NAME]" at bounding box center [290, 117] width 143 height 32
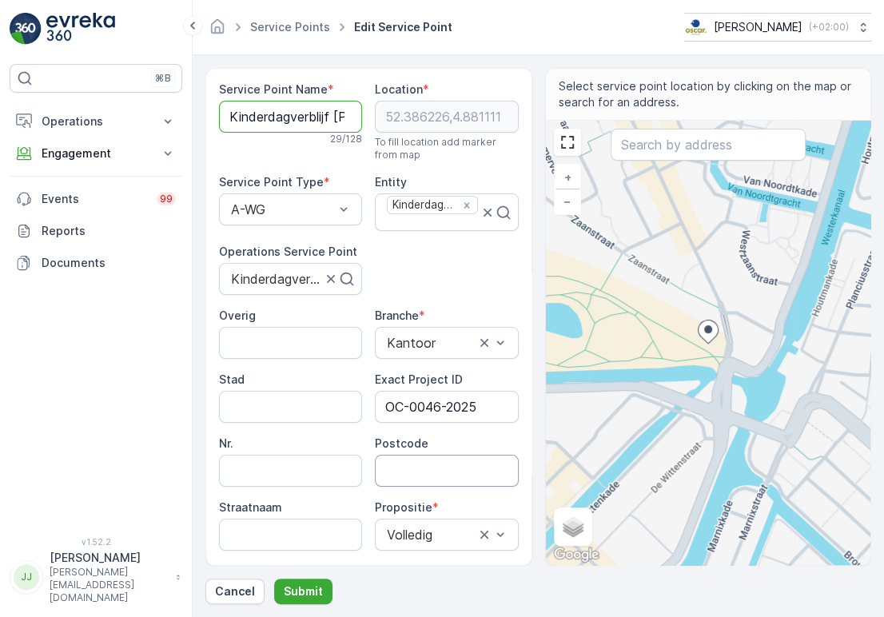
click at [452, 465] on input "Postcode" at bounding box center [446, 471] width 143 height 32
paste input "1013 RR"
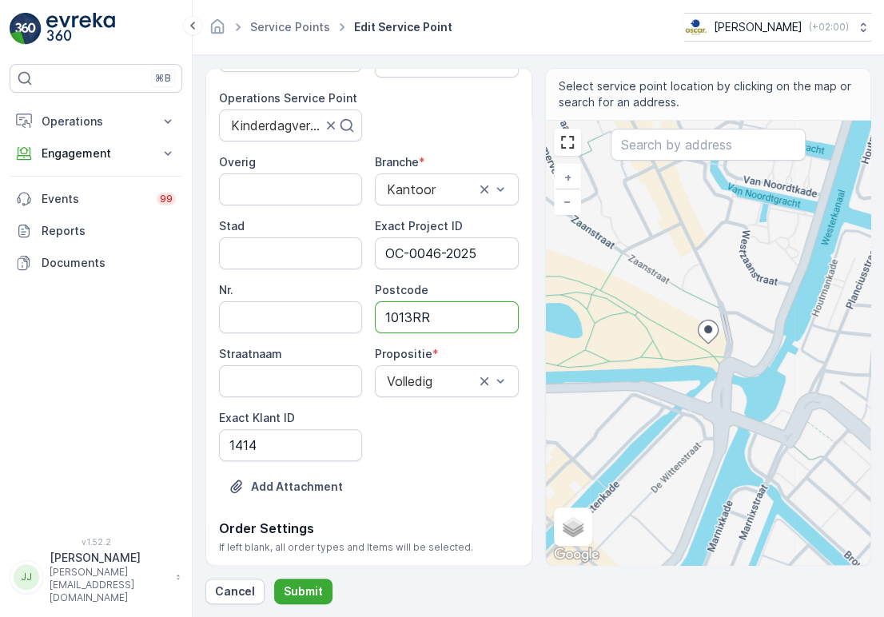
scroll to position [177, 0]
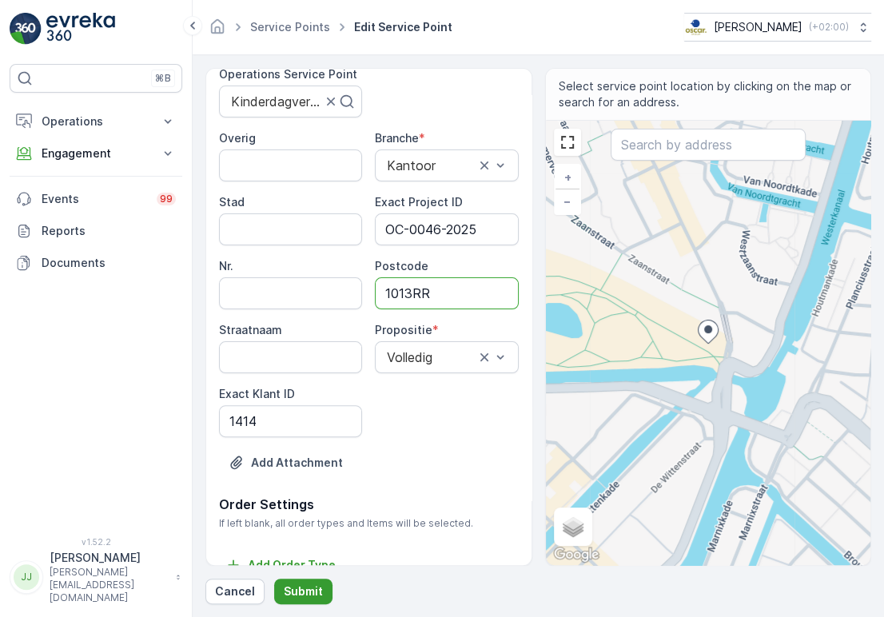
type input "1013RR"
click at [298, 594] on p "Submit" at bounding box center [303, 592] width 39 height 16
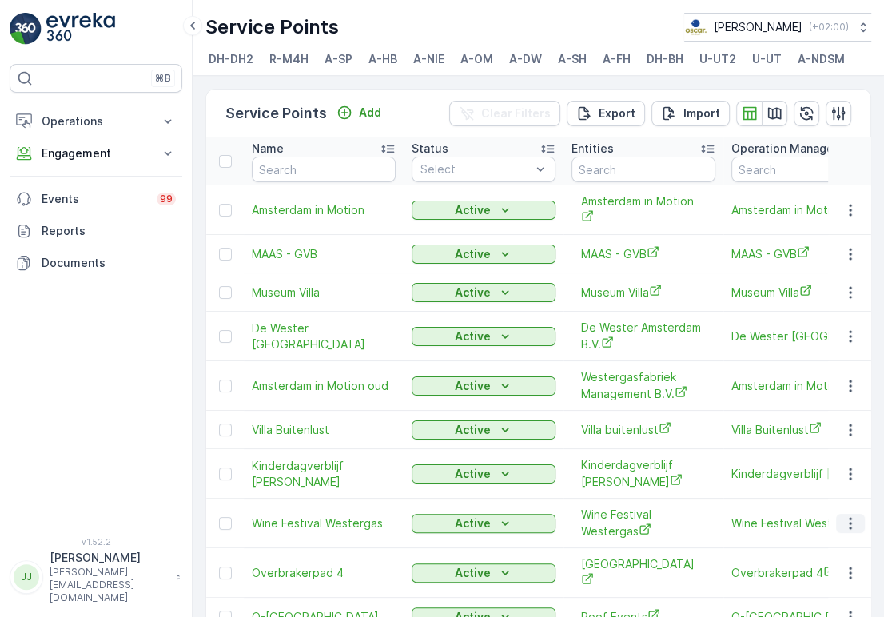
click at [843, 524] on icon "button" at bounding box center [851, 524] width 16 height 16
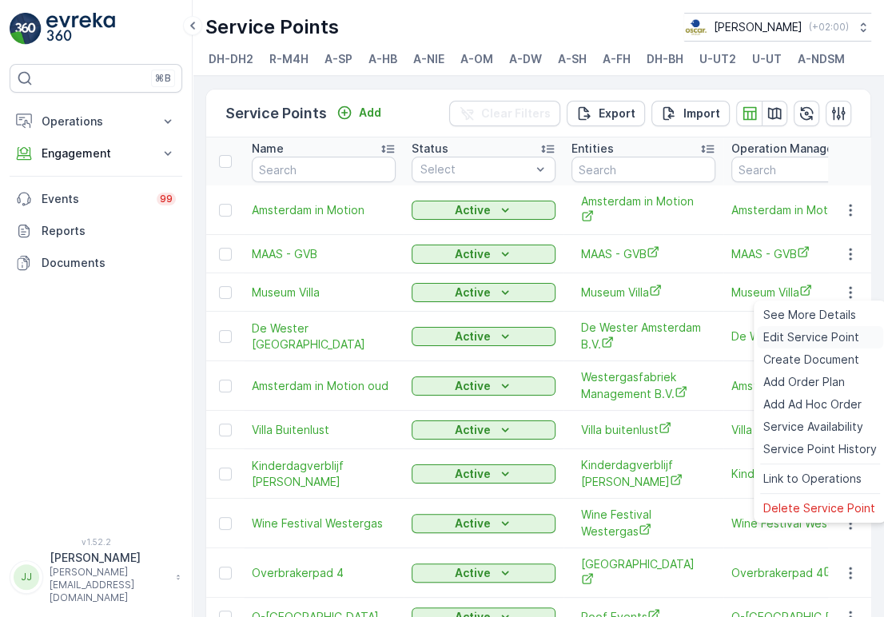
click at [793, 330] on span "Edit Service Point" at bounding box center [811, 337] width 96 height 16
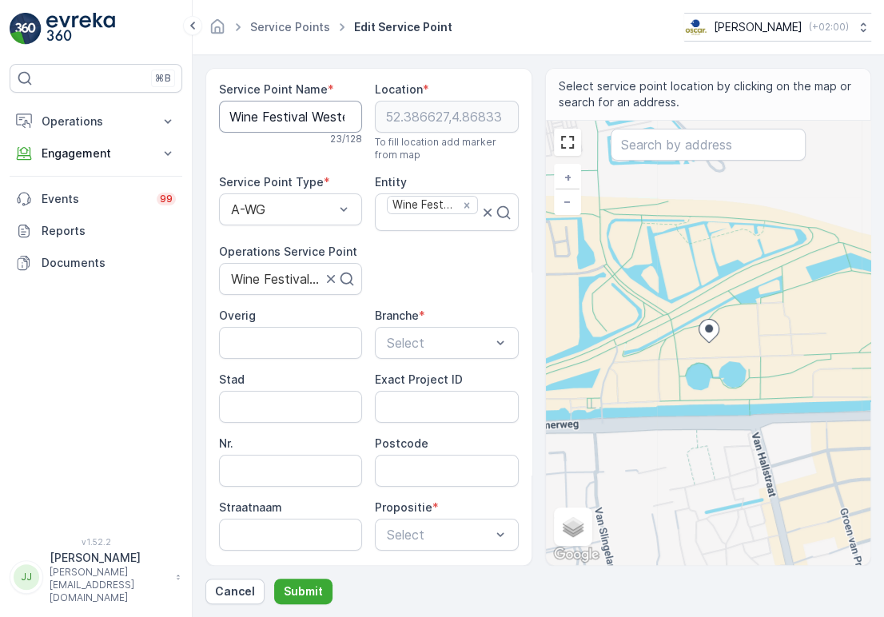
click at [270, 113] on Name "Wine Festival Westergas" at bounding box center [290, 117] width 143 height 32
click at [269, 113] on Name "Wine Festival Westergas" at bounding box center [290, 117] width 143 height 32
click at [449, 308] on div "Branche *" at bounding box center [446, 316] width 143 height 16
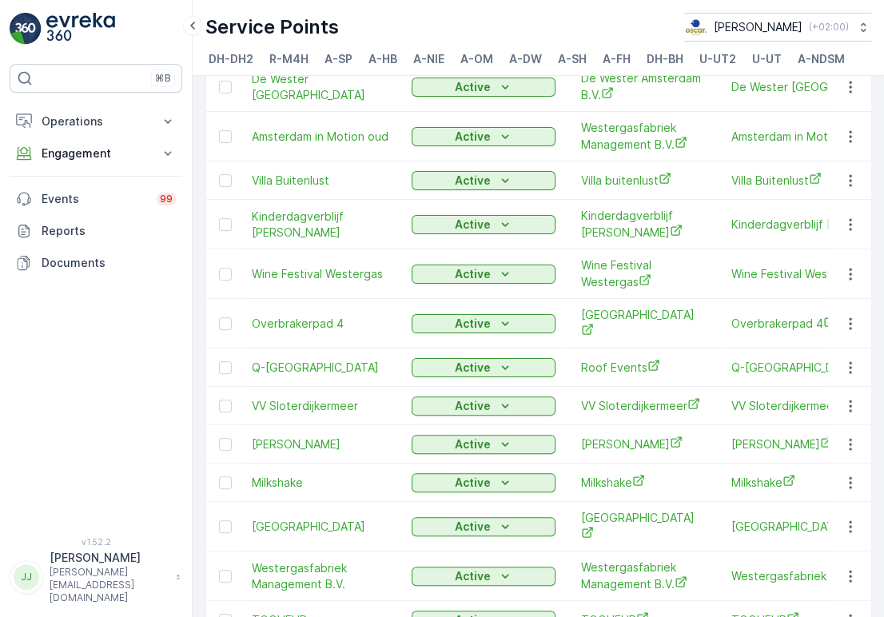
scroll to position [266, 0]
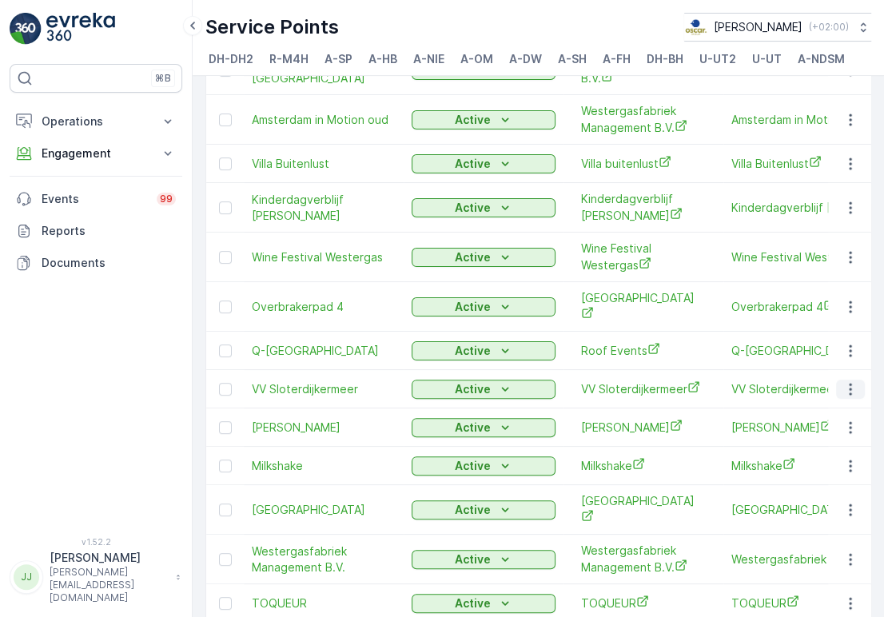
click at [843, 394] on icon "button" at bounding box center [851, 389] width 16 height 16
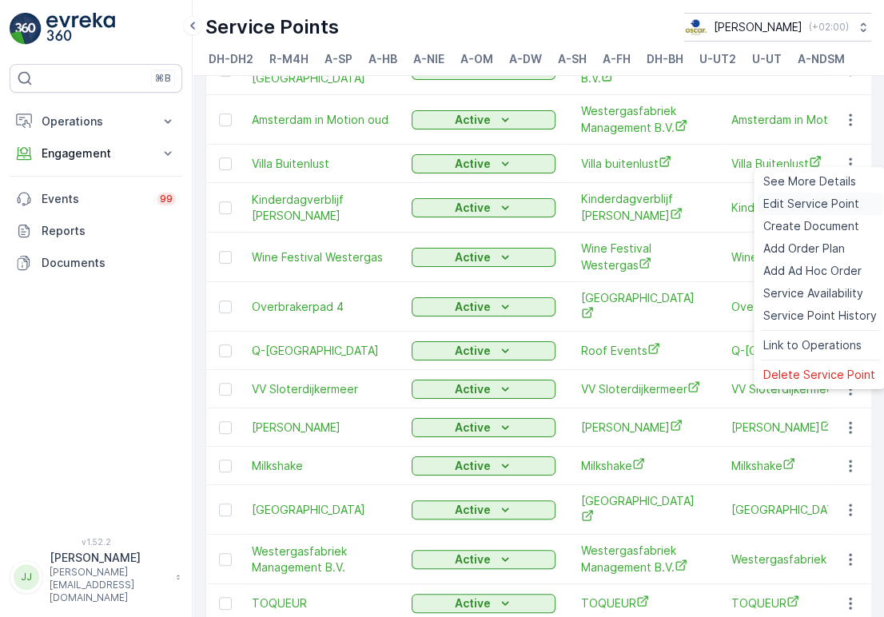
click at [769, 199] on span "Edit Service Point" at bounding box center [811, 204] width 96 height 16
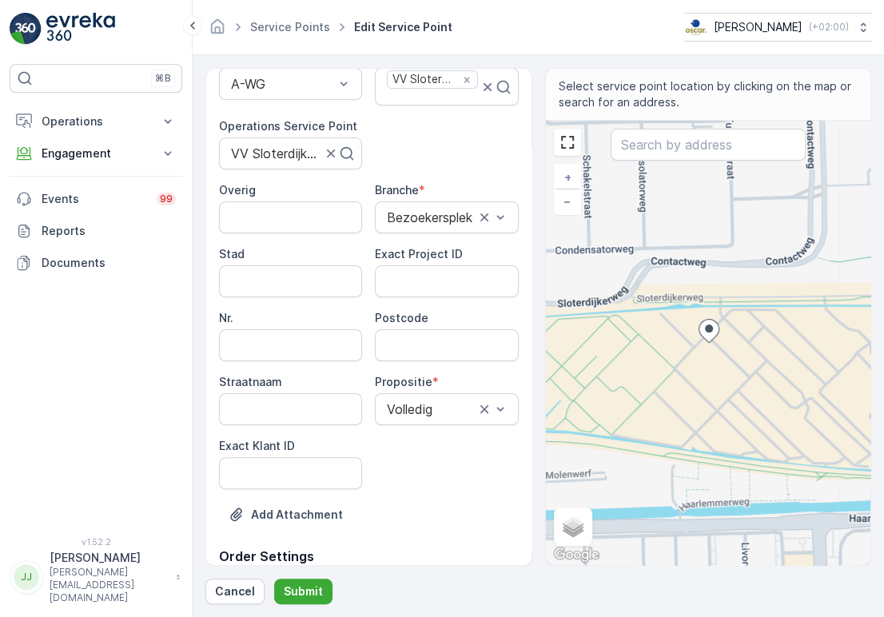
scroll to position [200, 0]
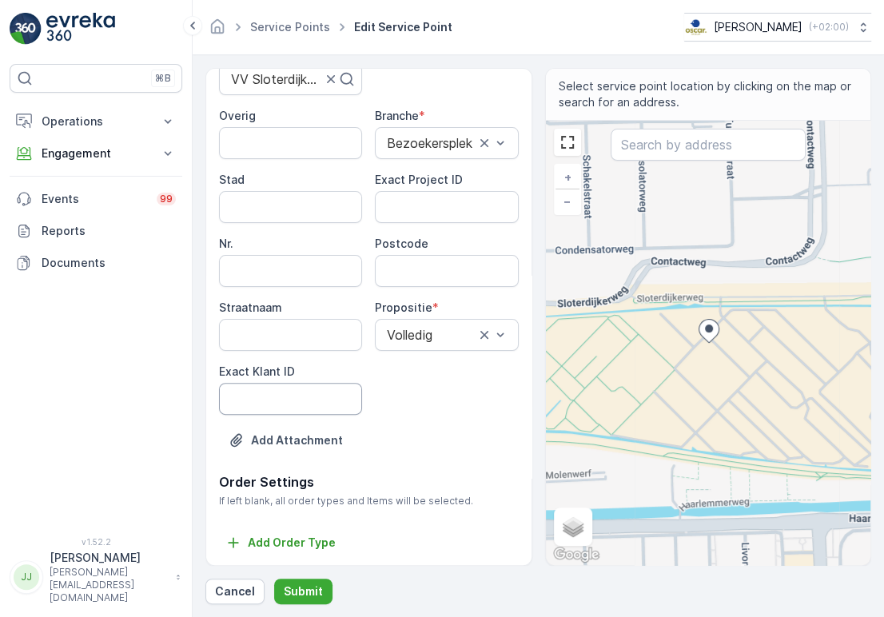
click at [261, 397] on ID "Exact Klant ID" at bounding box center [290, 399] width 143 height 32
paste ID "470"
type ID "470"
click at [470, 213] on ID "Exact Project ID" at bounding box center [446, 207] width 143 height 32
paste ID "2024-0076"
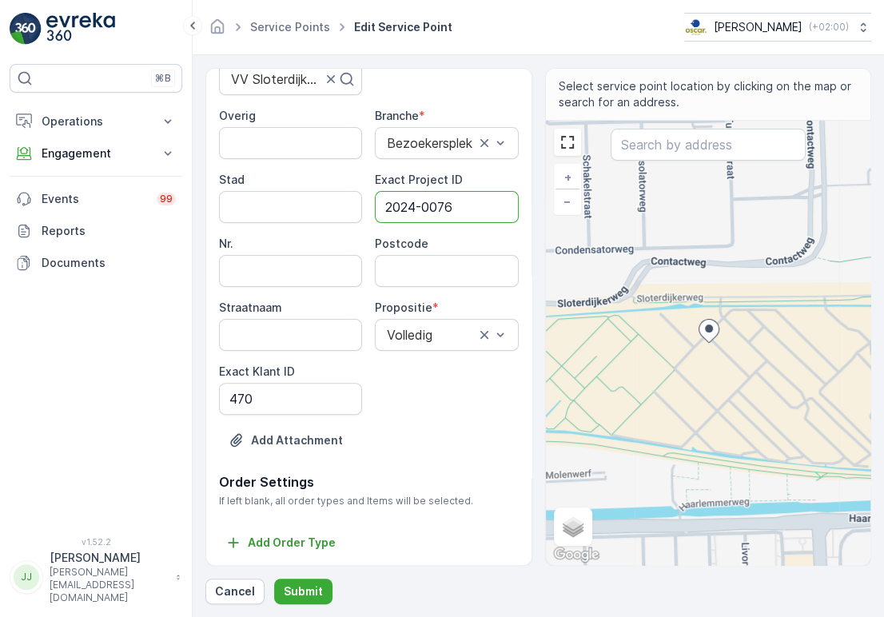
type ID "2024-0076"
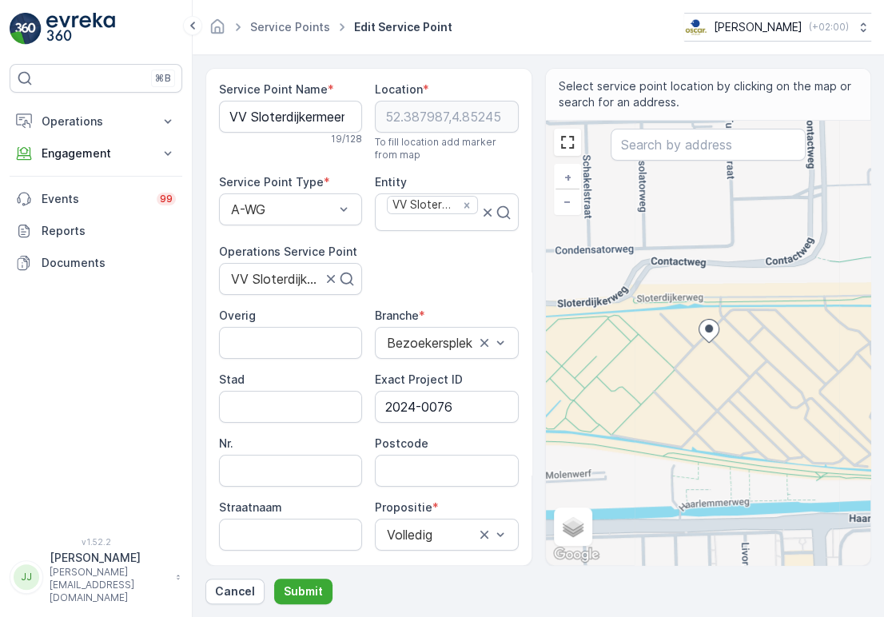
click at [296, 122] on Name "VV Sloterdijkermeer" at bounding box center [290, 117] width 143 height 32
click at [425, 471] on input "Postcode" at bounding box center [446, 471] width 143 height 32
paste input "1014 CB"
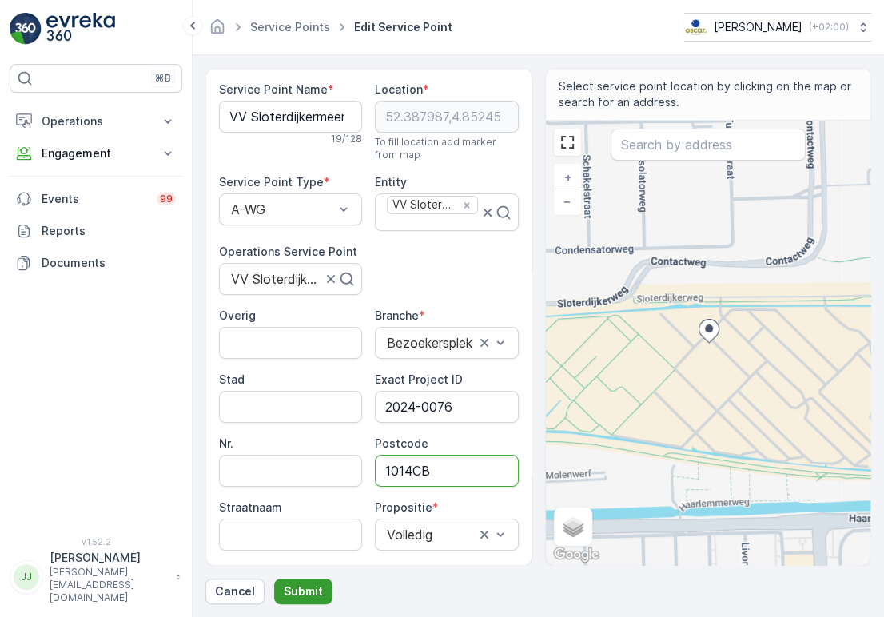
type input "1014CB"
click at [288, 591] on p "Submit" at bounding box center [303, 592] width 39 height 16
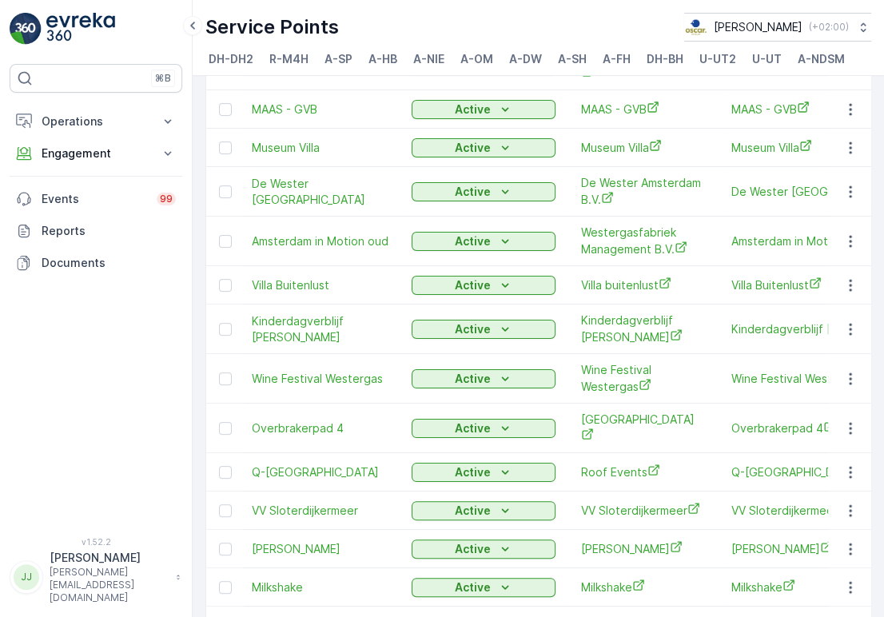
scroll to position [185, 0]
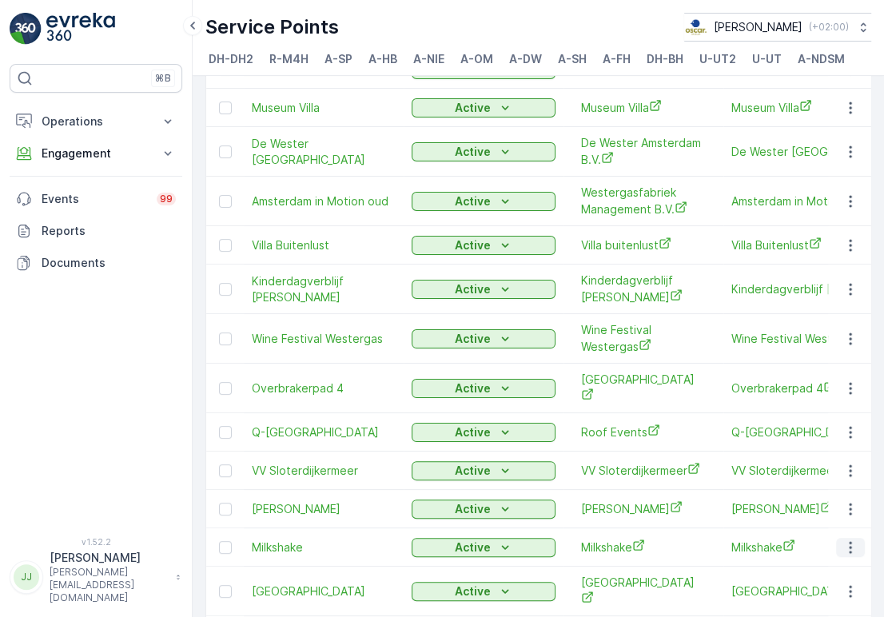
click at [848, 556] on icon "button" at bounding box center [851, 548] width 16 height 16
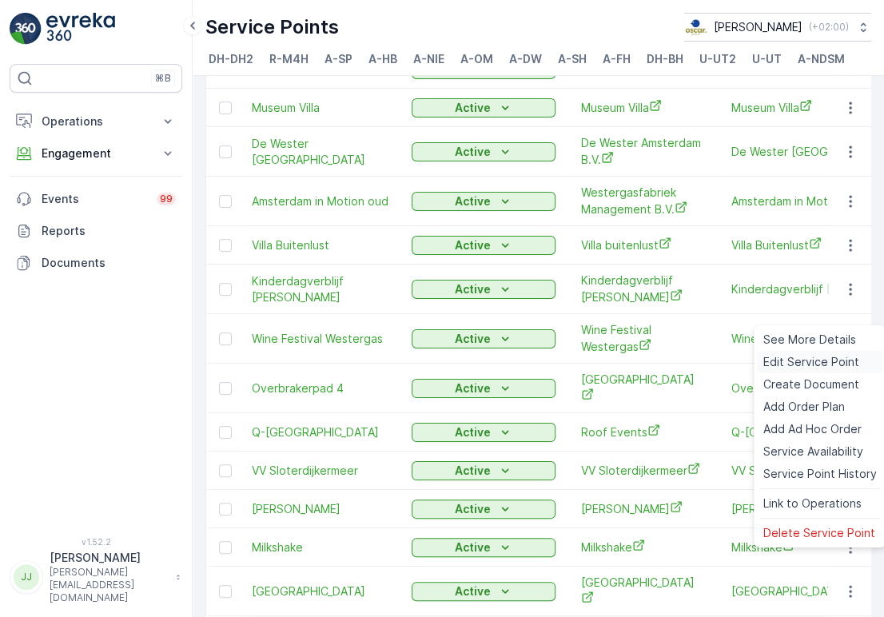
click at [814, 370] on div "Edit Service Point" at bounding box center [820, 362] width 126 height 22
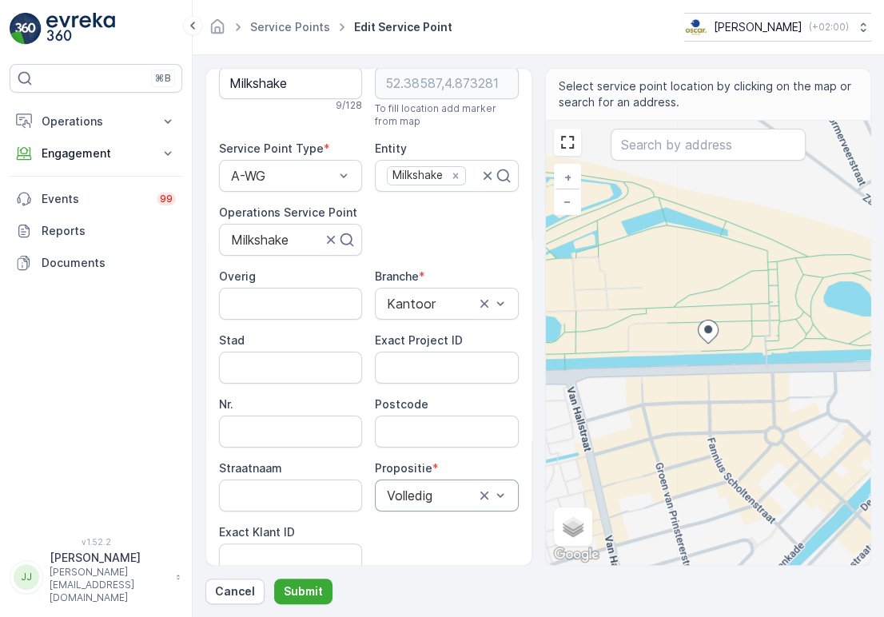
scroll to position [89, 0]
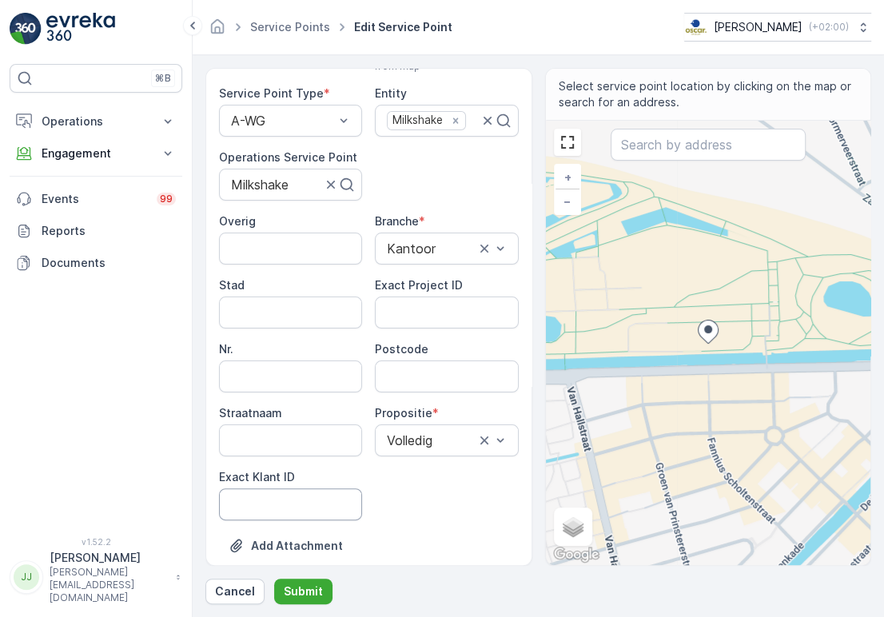
click at [327, 498] on ID "Exact Klant ID" at bounding box center [290, 504] width 143 height 32
paste ID "95"
type ID "95"
click at [434, 309] on ID "Exact Project ID" at bounding box center [446, 313] width 143 height 32
paste ID "2024-0047"
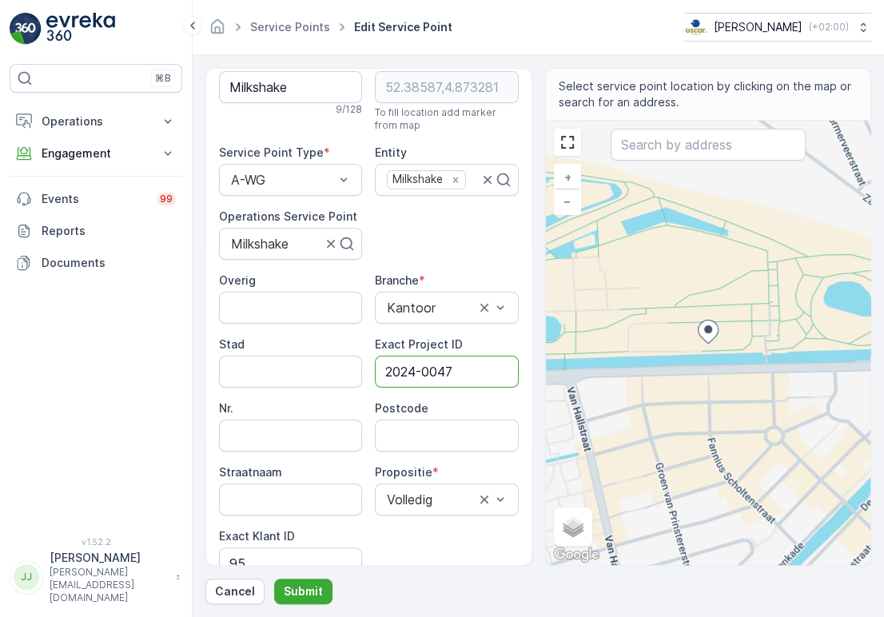
scroll to position [0, 0]
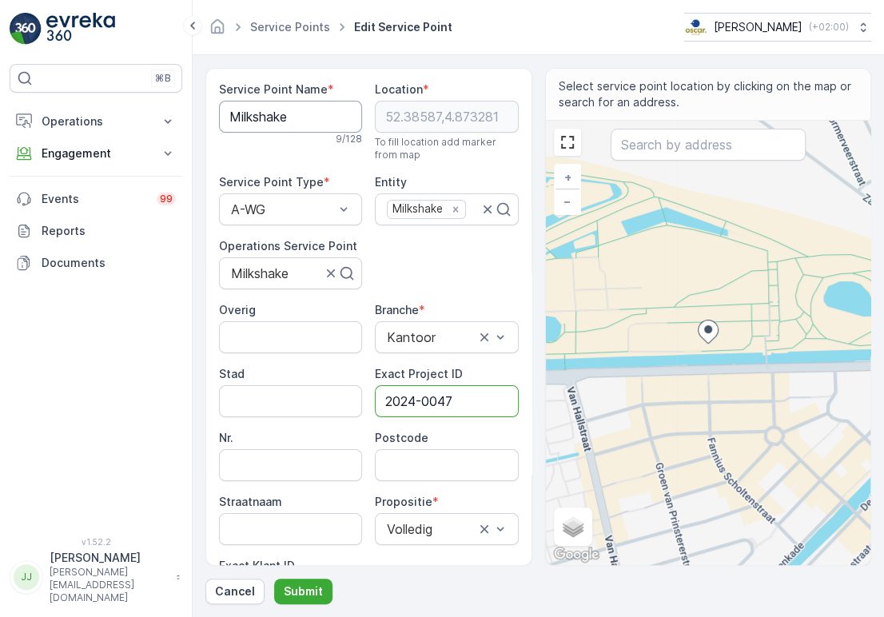
type ID "2024-0047"
click at [250, 112] on Name "Milkshake" at bounding box center [290, 117] width 143 height 32
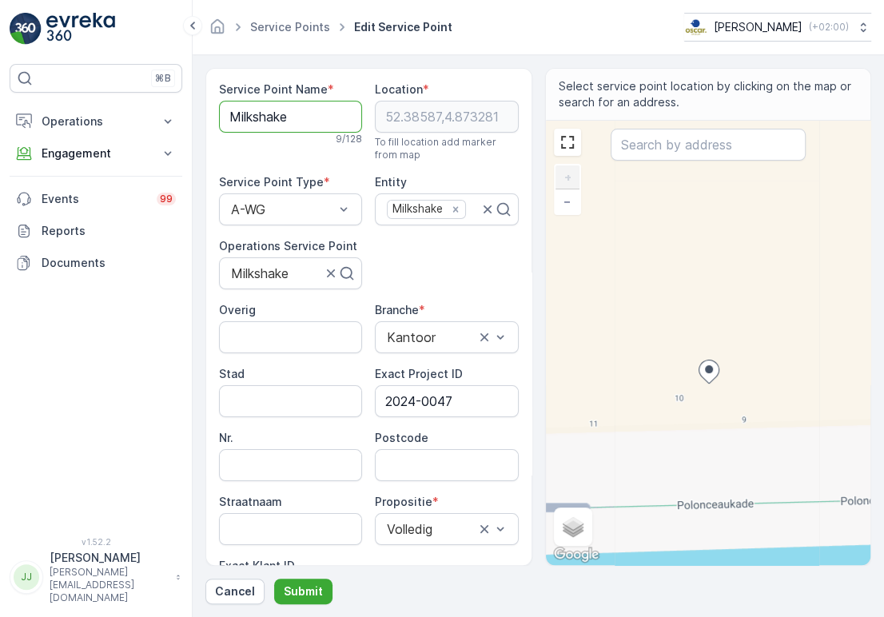
click at [441, 454] on input "Postcode" at bounding box center [446, 465] width 143 height 32
paste input "1014 DA"
type input "1014DA"
click at [300, 586] on p "Submit" at bounding box center [303, 592] width 39 height 16
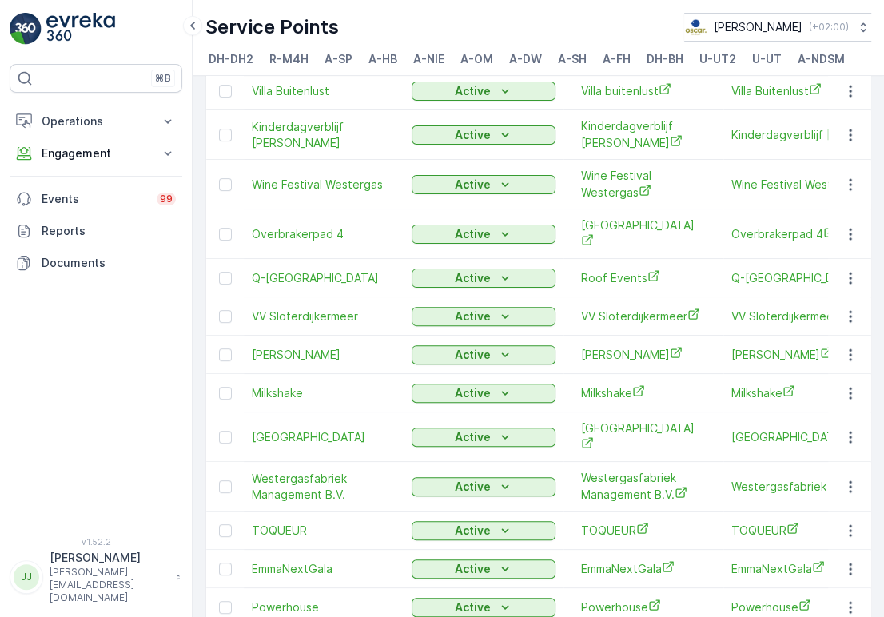
scroll to position [444, 0]
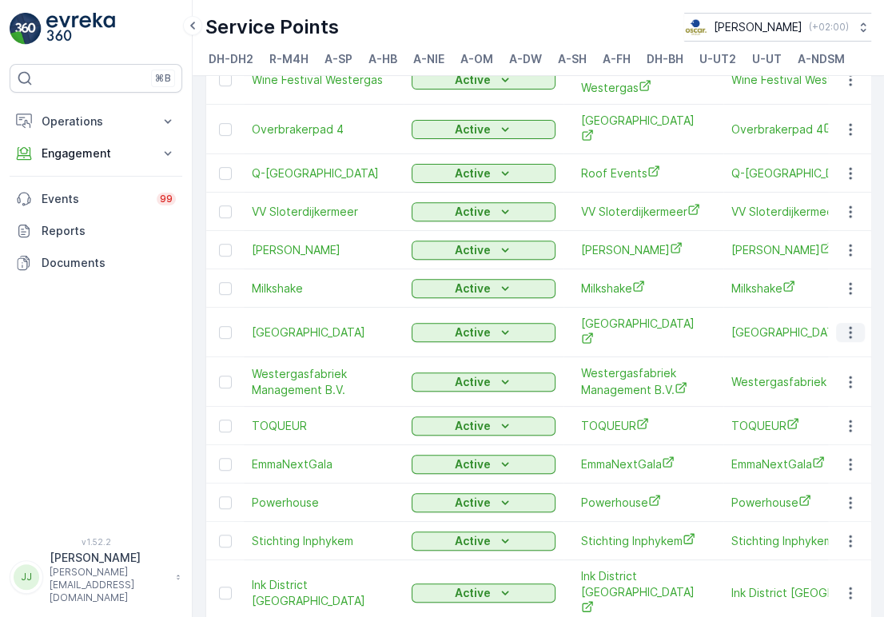
click at [847, 339] on icon "button" at bounding box center [851, 333] width 16 height 16
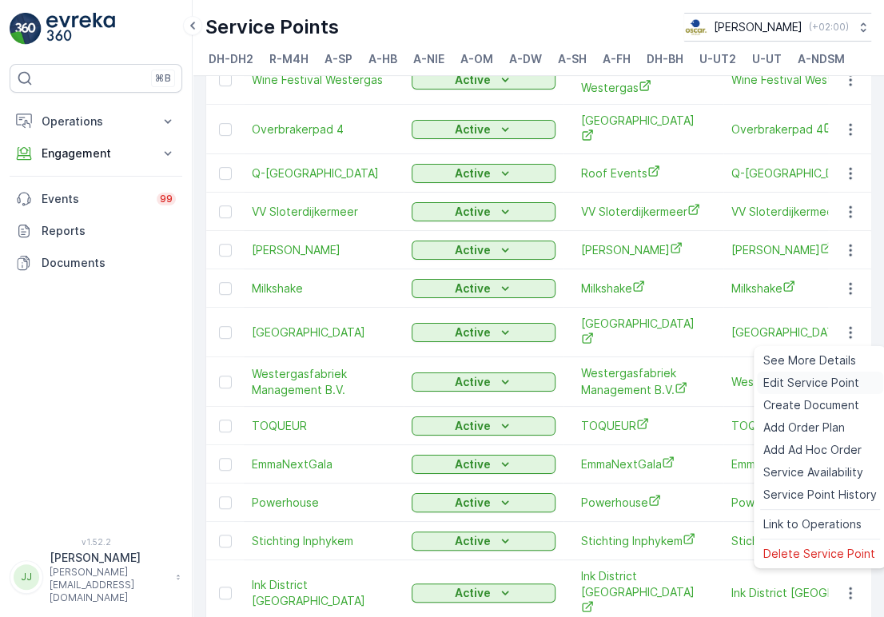
click at [792, 376] on span "Edit Service Point" at bounding box center [811, 383] width 96 height 16
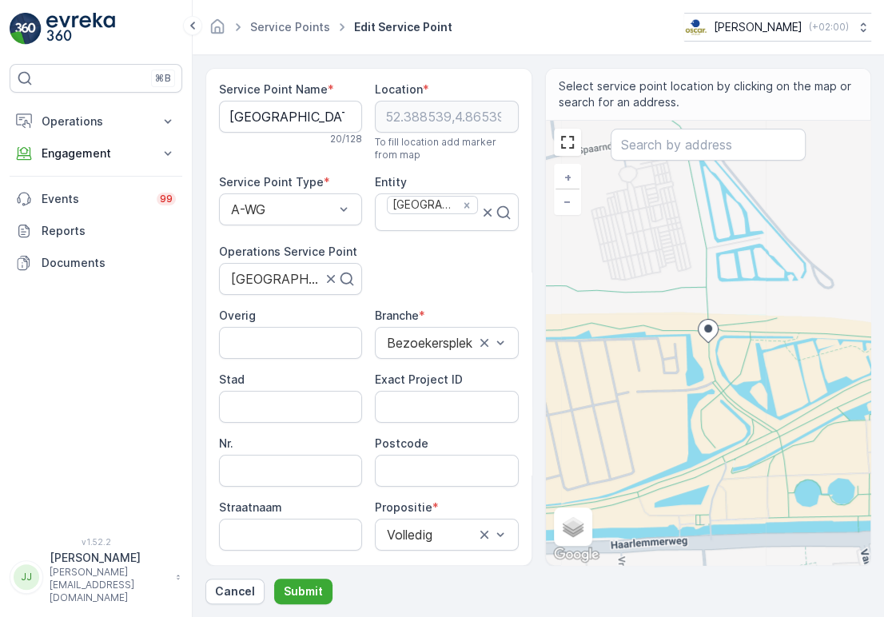
scroll to position [89, 0]
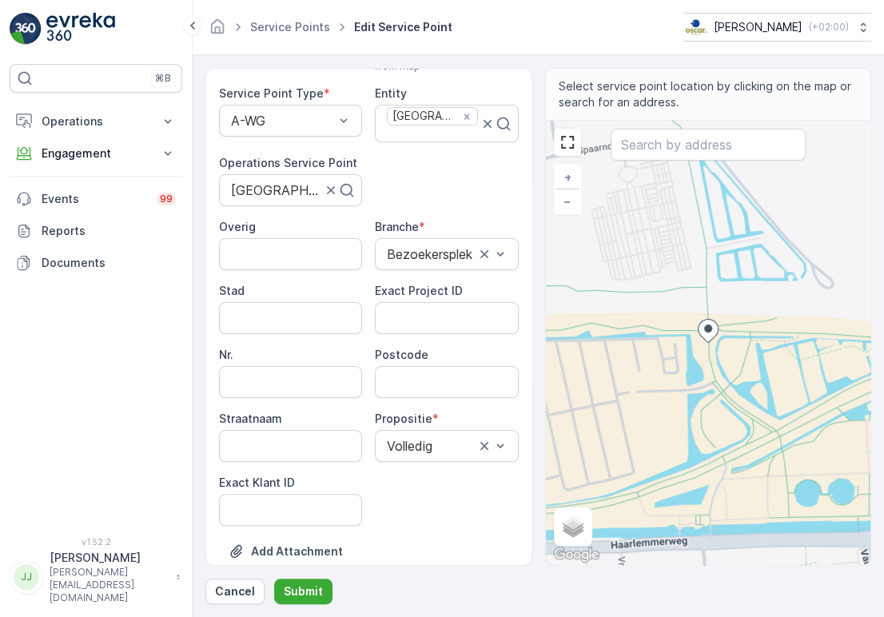
click at [263, 490] on span "Exact Klant ID" at bounding box center [257, 483] width 76 height 16
click at [264, 502] on ID "Exact Klant ID" at bounding box center [290, 510] width 143 height 32
paste ID "123"
type ID "123"
click at [403, 319] on ID "Exact Project ID" at bounding box center [446, 318] width 143 height 32
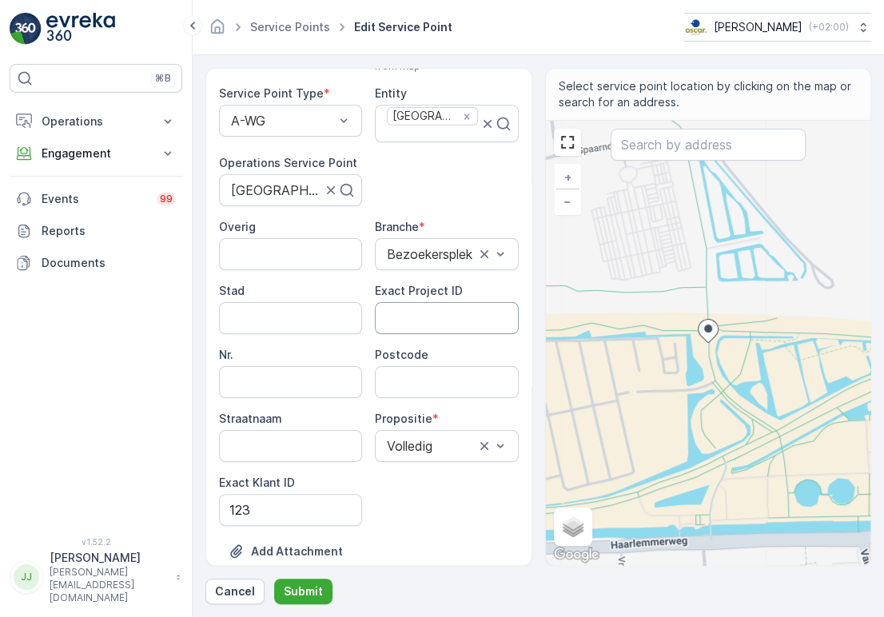
paste ID "OSCAR-2023-142"
type ID "OSCAR-2023-142"
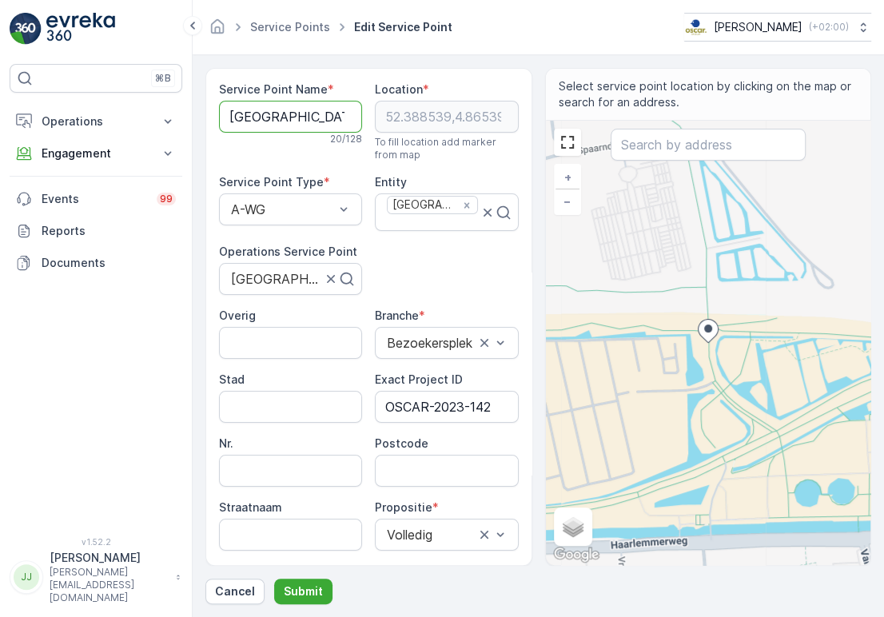
click at [264, 119] on Name "[GEOGRAPHIC_DATA]" at bounding box center [290, 117] width 143 height 32
click at [415, 461] on input "Postcode" at bounding box center [446, 471] width 143 height 32
paste input "1014 AZ"
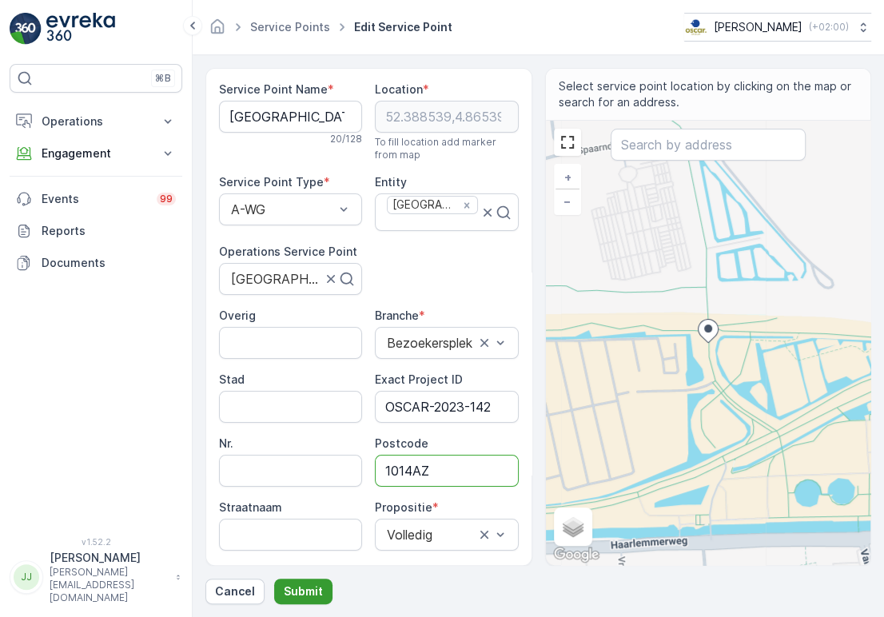
type input "1014AZ"
click at [300, 589] on p "Submit" at bounding box center [303, 592] width 39 height 16
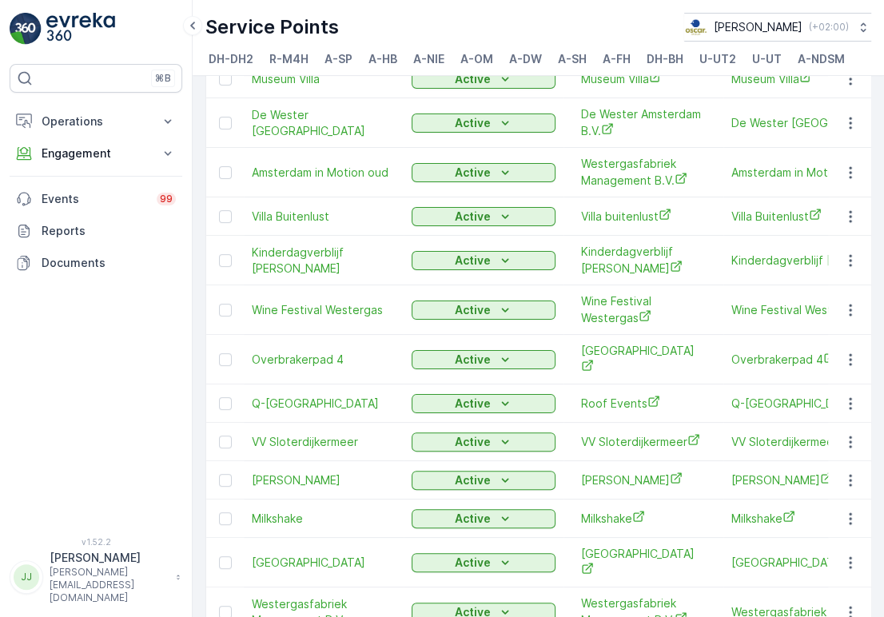
scroll to position [355, 0]
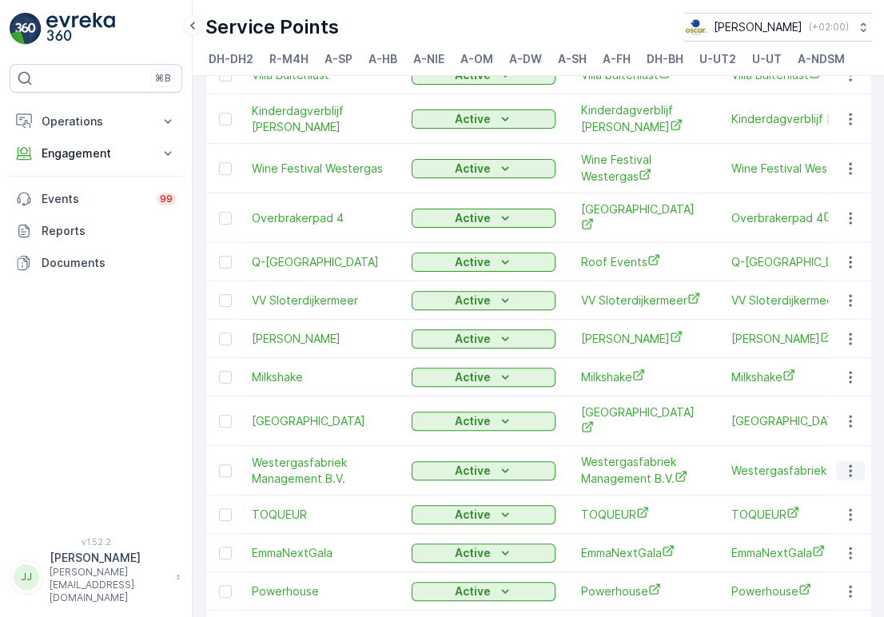
click at [849, 465] on icon "button" at bounding box center [850, 470] width 2 height 12
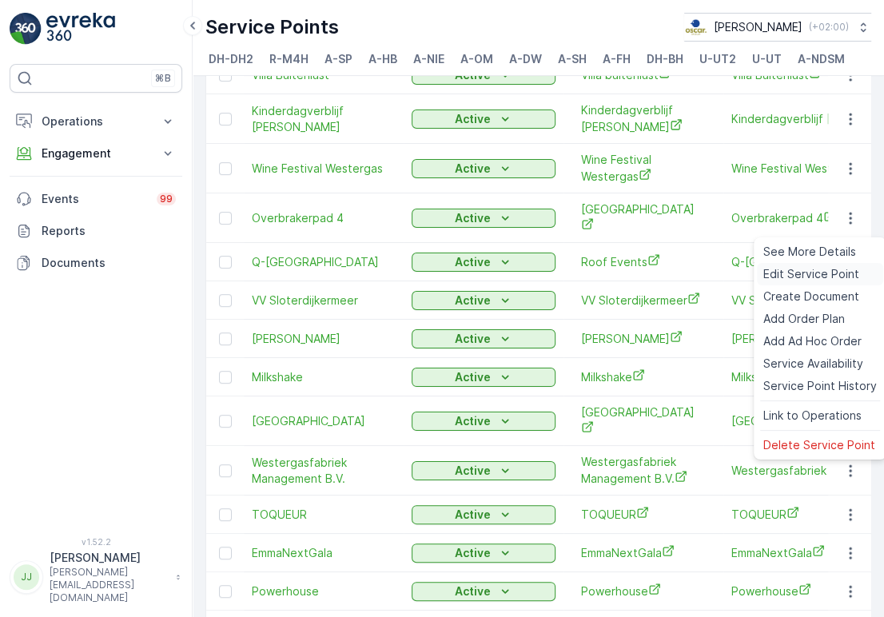
click at [819, 265] on div "Edit Service Point" at bounding box center [820, 274] width 126 height 22
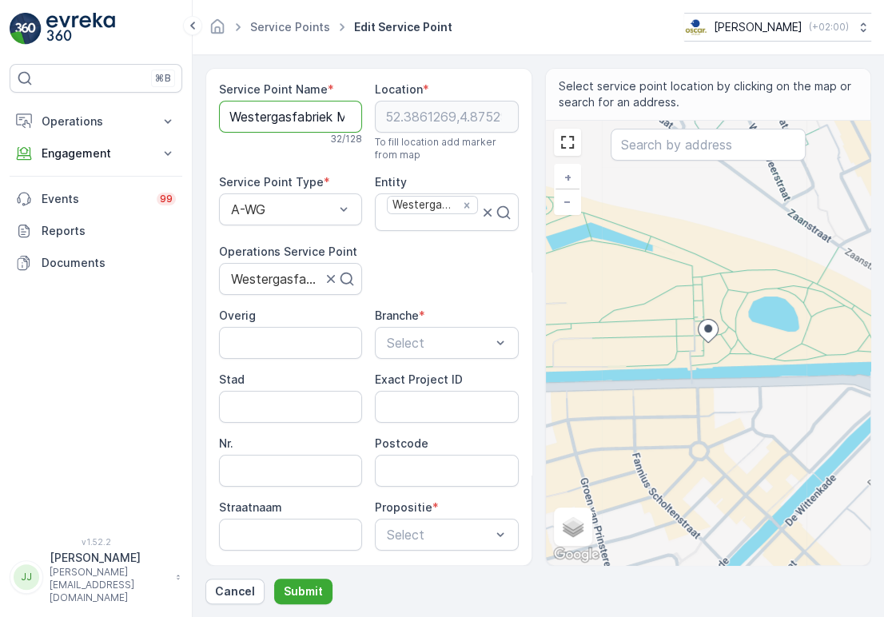
click at [269, 110] on Name "Westergasfabriek Management B.V." at bounding box center [290, 117] width 143 height 32
click at [433, 257] on div "Service Point Name * Westergasfabriek Management B.V. 32 / 128 Location * [GEOG…" at bounding box center [369, 377] width 300 height 591
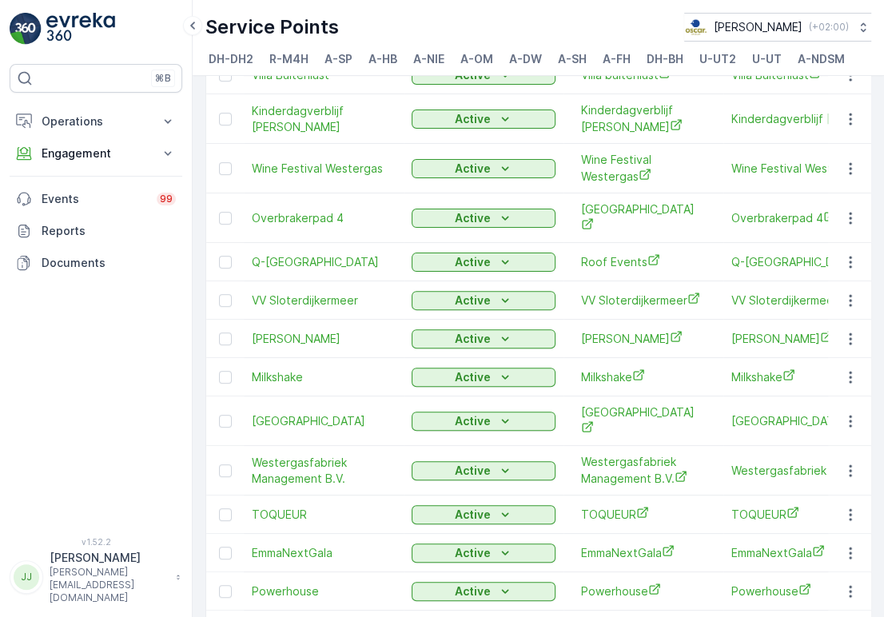
scroll to position [444, 0]
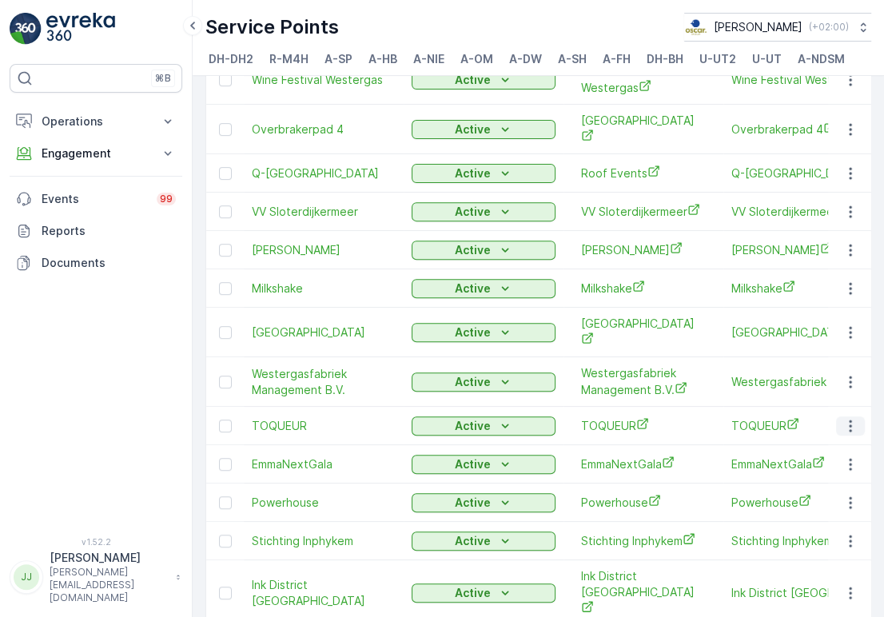
click at [845, 427] on icon "button" at bounding box center [851, 426] width 16 height 16
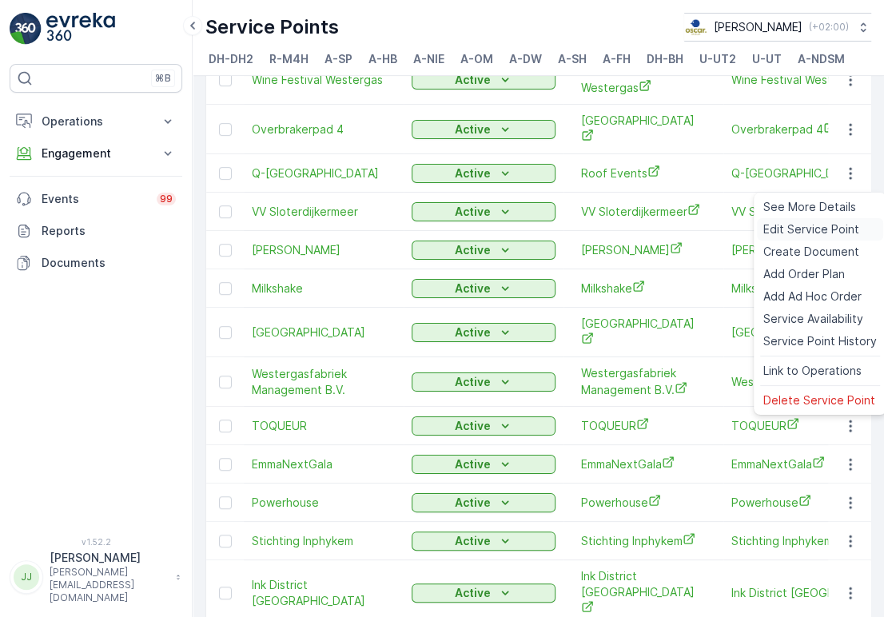
click at [787, 227] on span "Edit Service Point" at bounding box center [811, 229] width 96 height 16
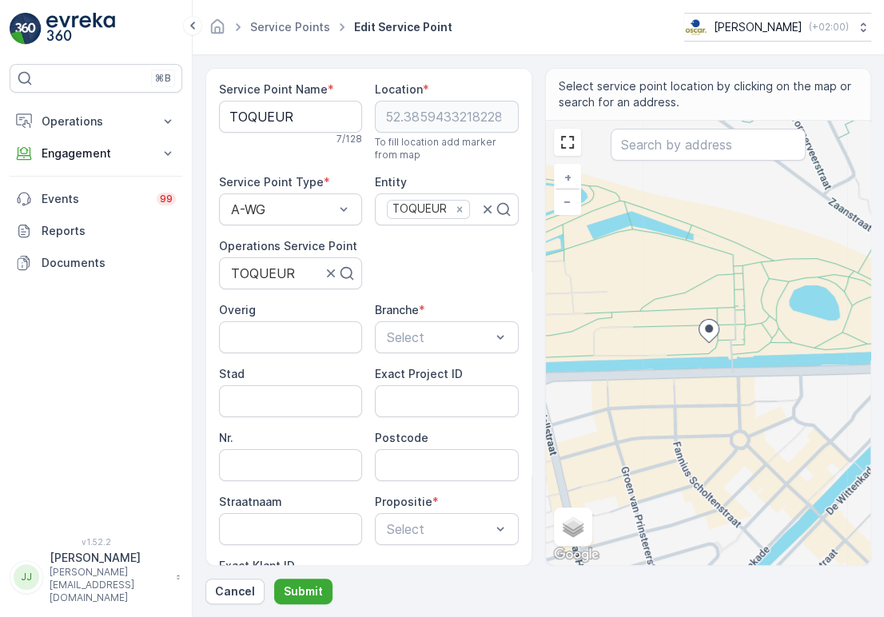
click at [450, 283] on div "Service Point Name * TOQUEUR 7 / 128 Location * [GEOGRAPHIC_DATA] To fill locat…" at bounding box center [369, 374] width 300 height 585
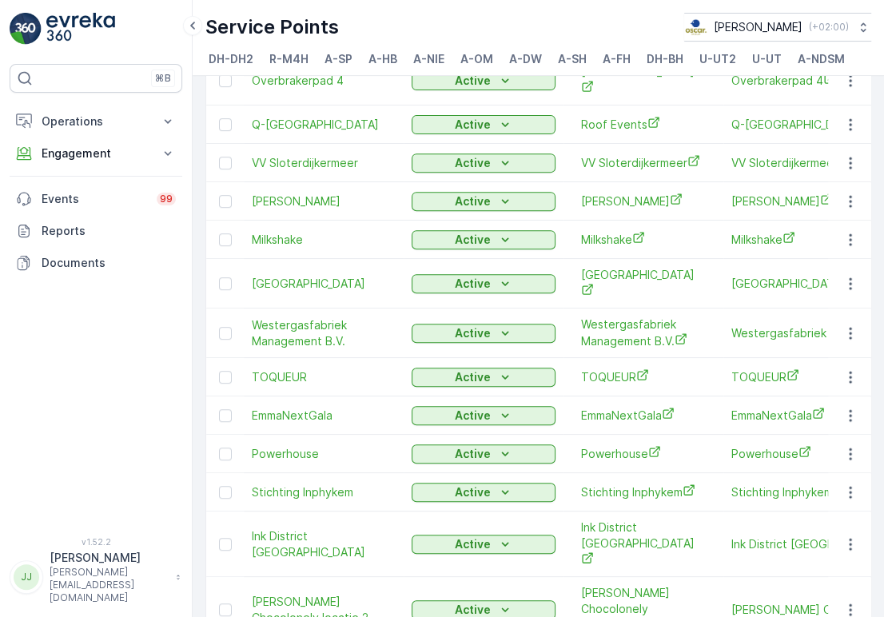
scroll to position [532, 0]
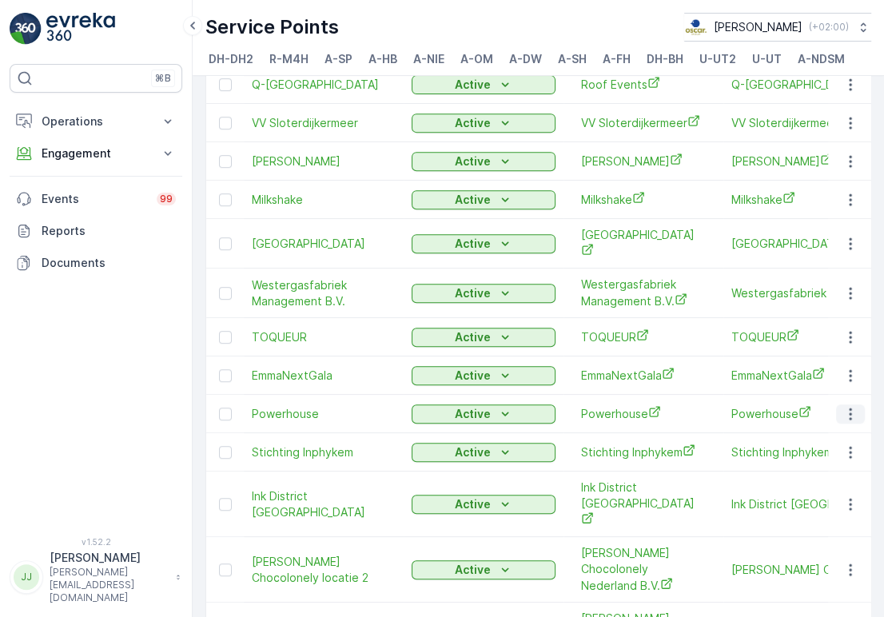
click at [843, 415] on icon "button" at bounding box center [851, 414] width 16 height 16
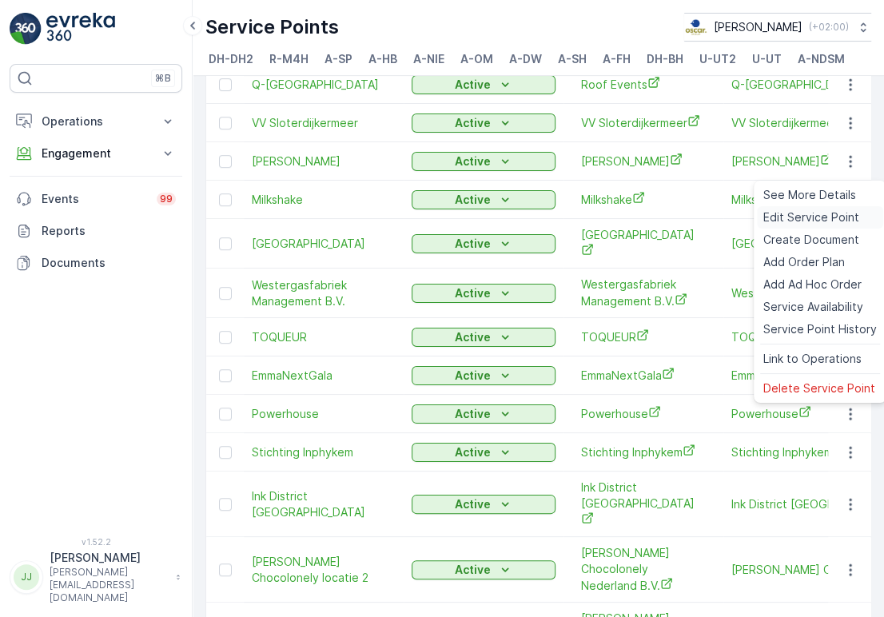
click at [810, 222] on span "Edit Service Point" at bounding box center [811, 217] width 96 height 16
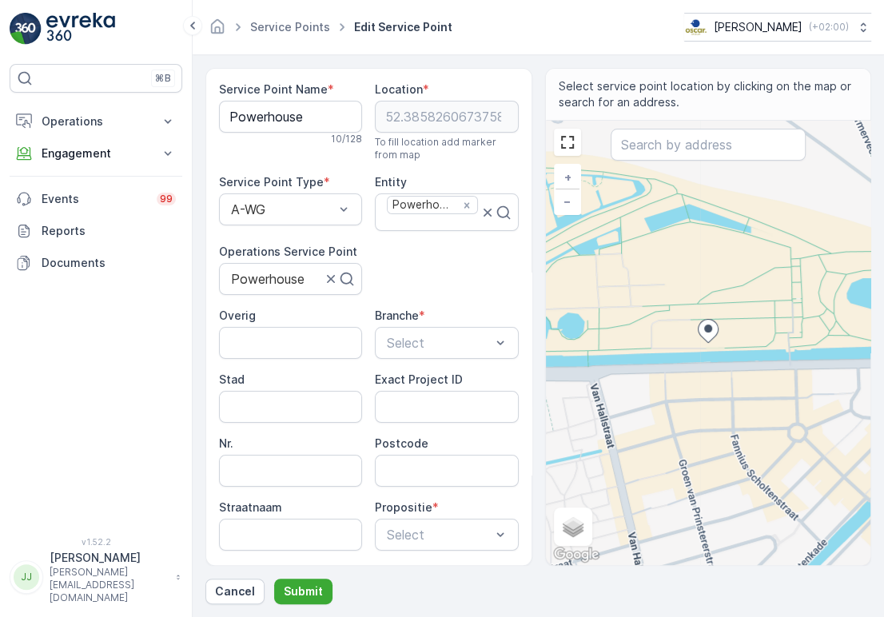
click at [464, 284] on div "Service Point Name * Powerhouse 10 / 128 Location * [GEOGRAPHIC_DATA] To fill l…" at bounding box center [369, 377] width 300 height 591
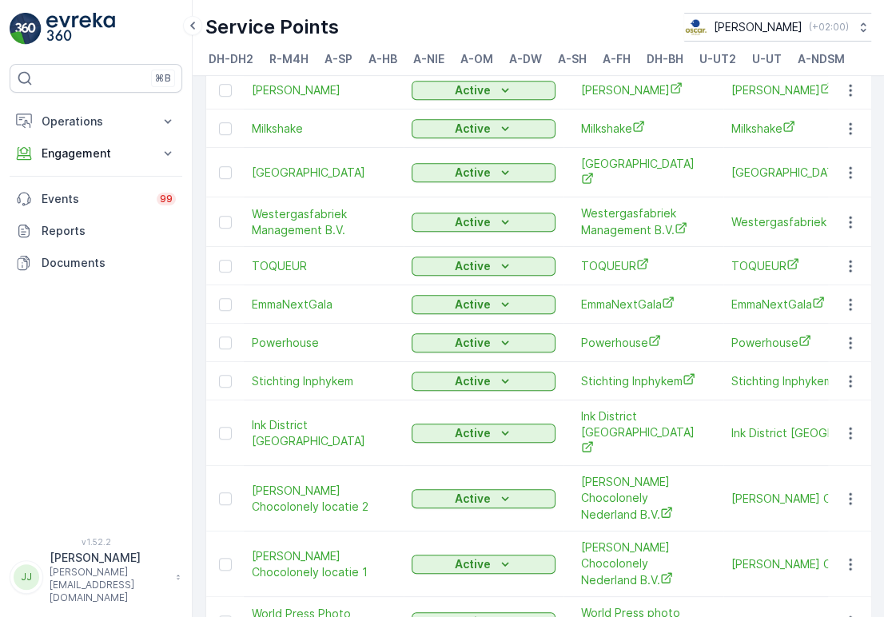
scroll to position [710, 0]
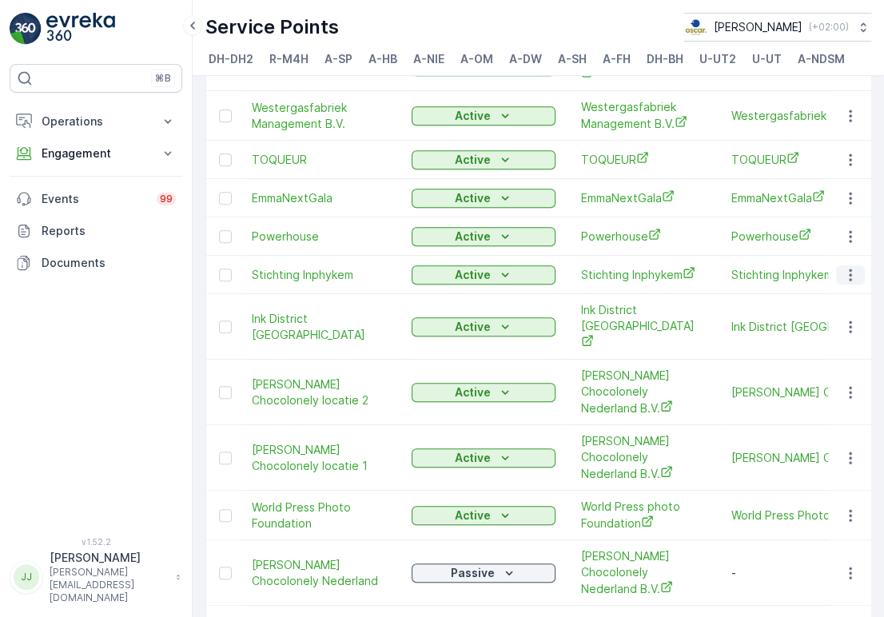
click at [849, 277] on icon "button" at bounding box center [850, 275] width 2 height 12
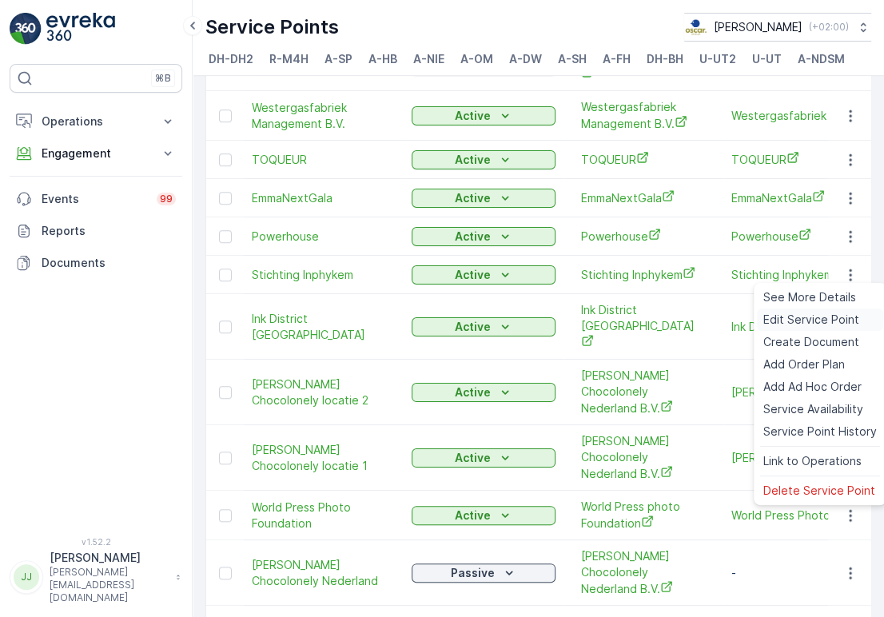
click at [793, 319] on span "Edit Service Point" at bounding box center [811, 320] width 96 height 16
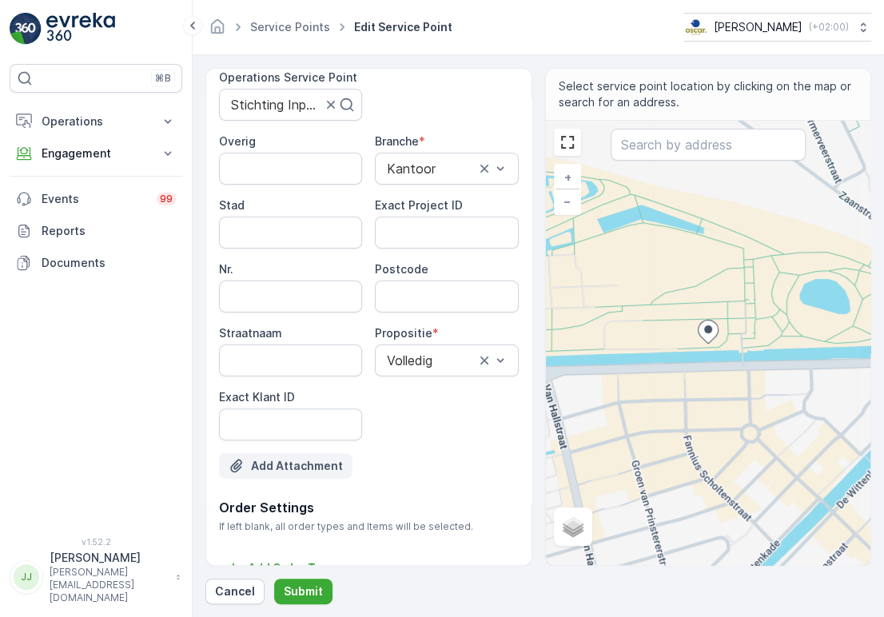
scroll to position [177, 0]
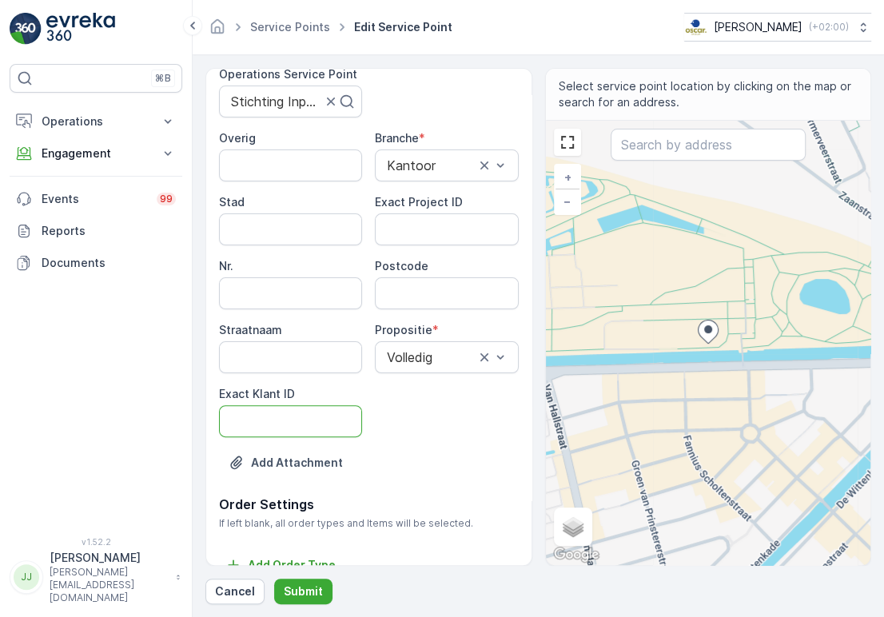
click at [269, 414] on ID "Exact Klant ID" at bounding box center [290, 421] width 143 height 32
paste ID "121"
type ID "121"
click at [420, 229] on ID "Exact Project ID" at bounding box center [446, 229] width 143 height 32
paste ID "OSCAR-2023-075"
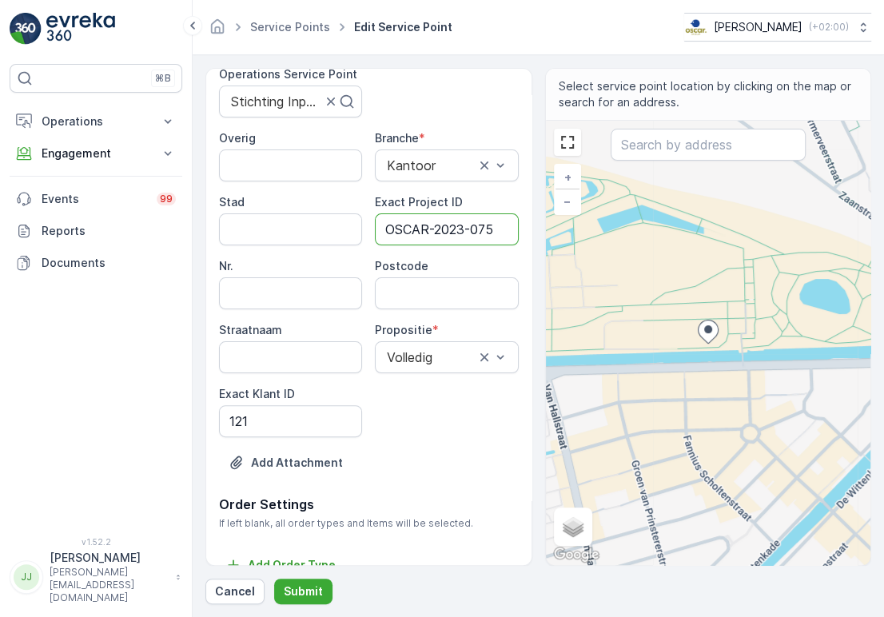
type ID "OSCAR-2023-075"
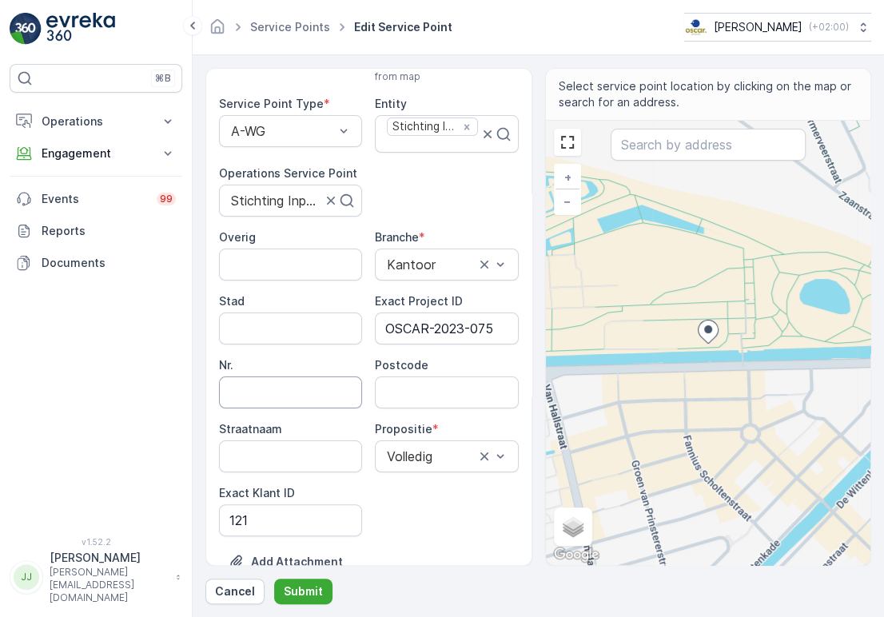
scroll to position [0, 0]
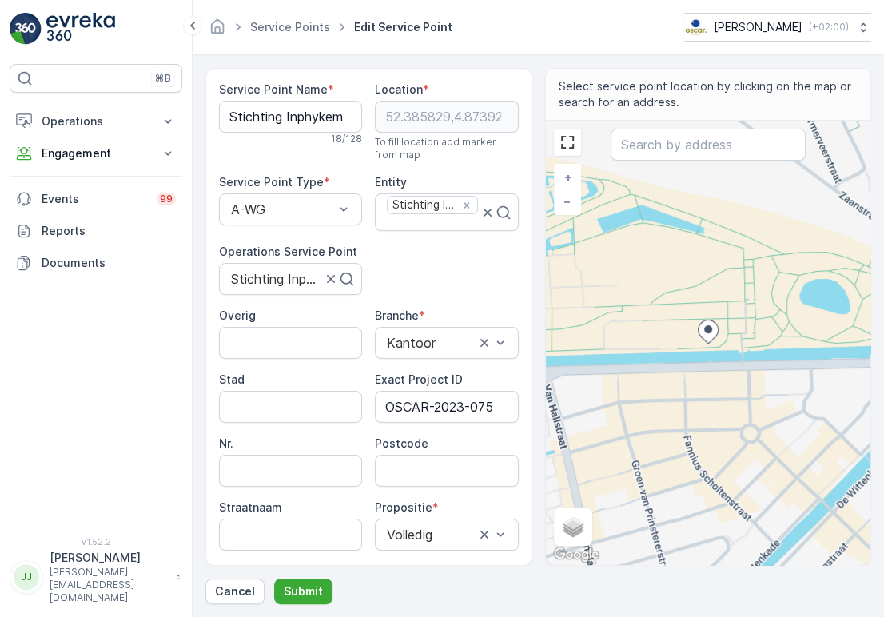
click at [264, 123] on Name "Stichting Inphykem" at bounding box center [290, 117] width 143 height 32
click at [425, 467] on input "Postcode" at bounding box center [446, 471] width 143 height 32
paste input "1014 DA"
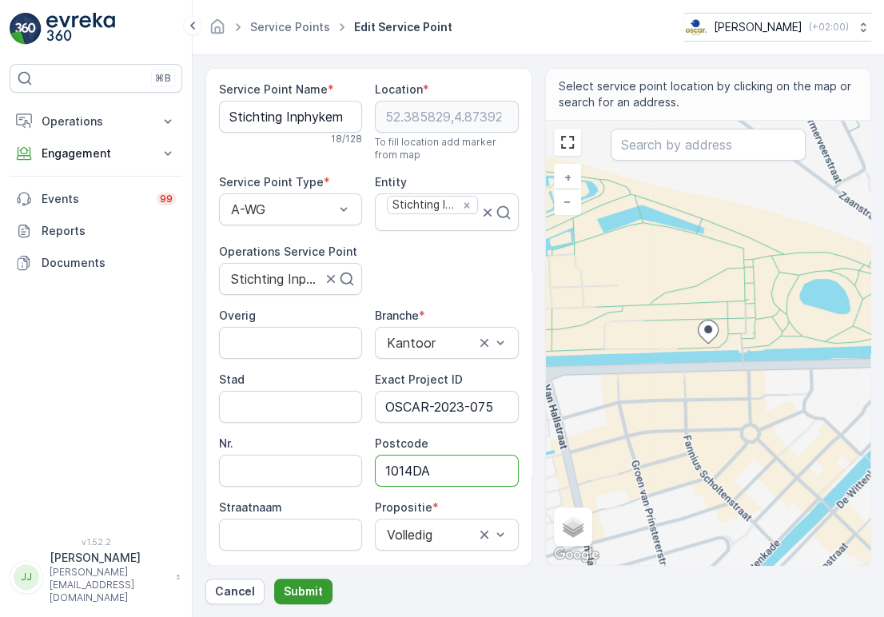
type input "1014DA"
click at [293, 581] on button "Submit" at bounding box center [303, 592] width 58 height 26
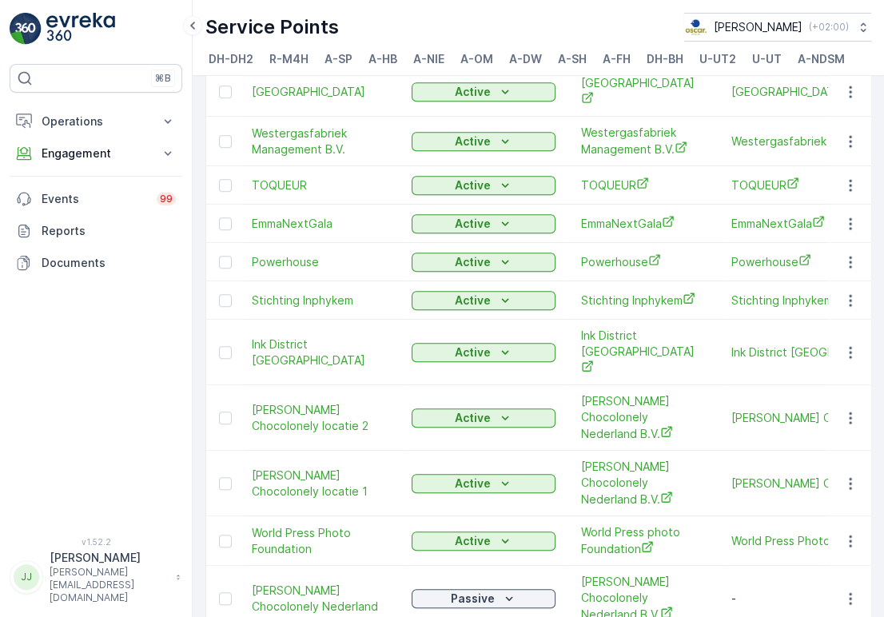
scroll to position [691, 0]
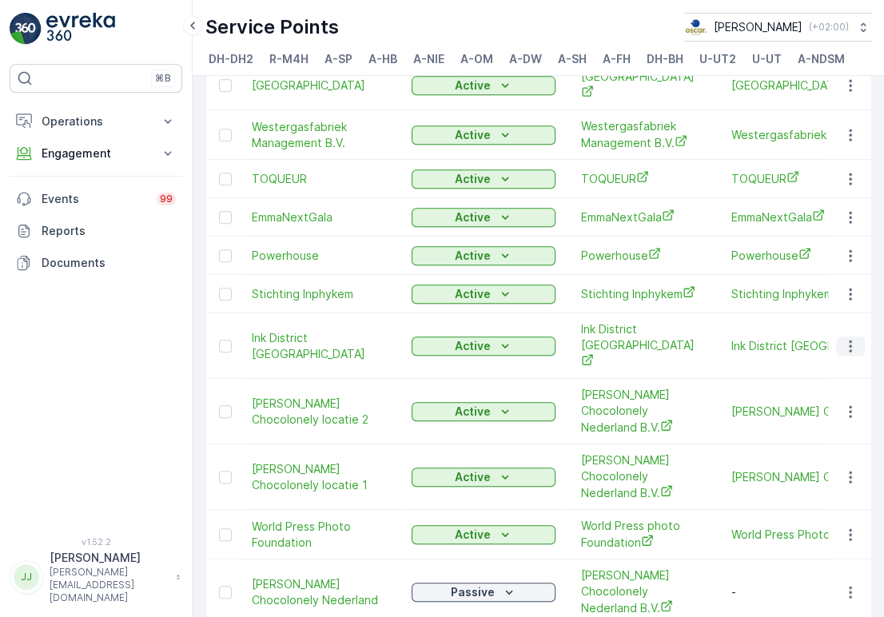
click at [843, 339] on icon "button" at bounding box center [851, 346] width 16 height 16
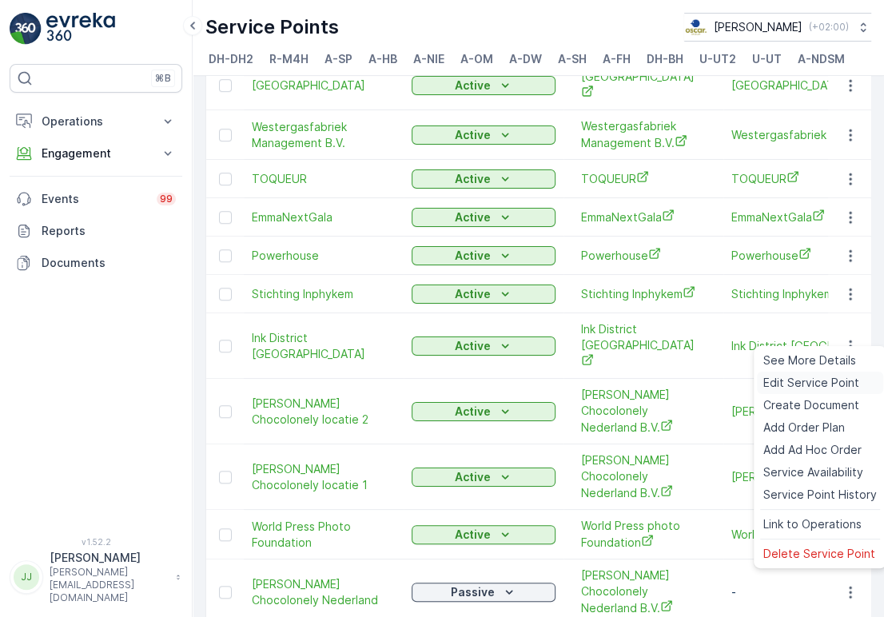
click at [784, 385] on span "Edit Service Point" at bounding box center [811, 383] width 96 height 16
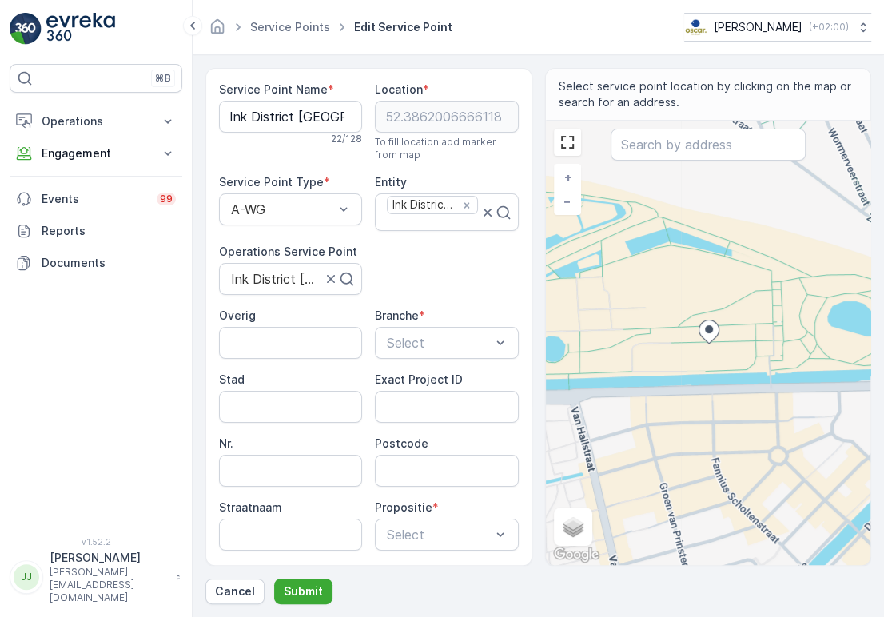
click at [455, 271] on div "Service Point Name * [GEOGRAPHIC_DATA] 22 / 128 Location * [GEOGRAPHIC_DATA] To…" at bounding box center [369, 377] width 300 height 591
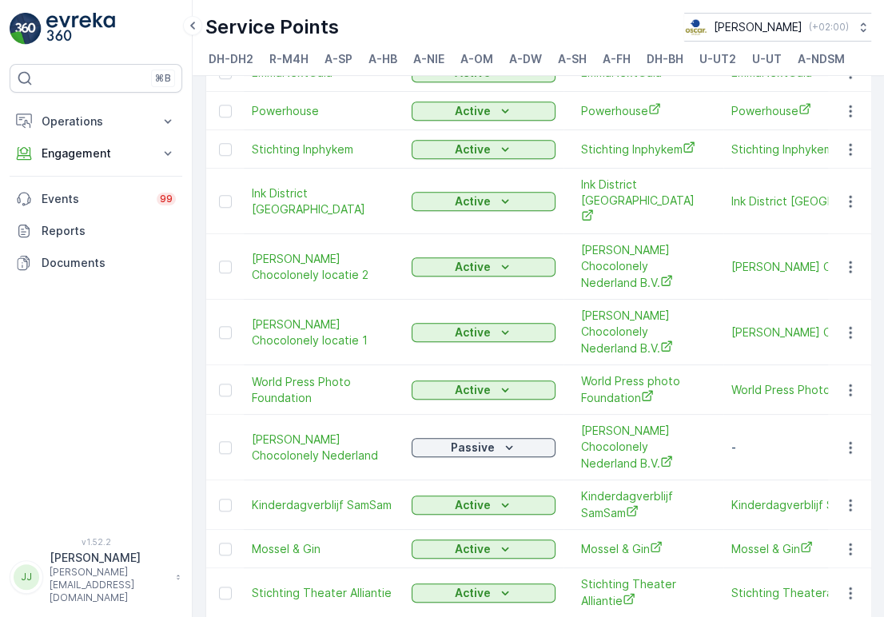
scroll to position [835, 0]
click at [843, 383] on icon "button" at bounding box center [851, 391] width 16 height 16
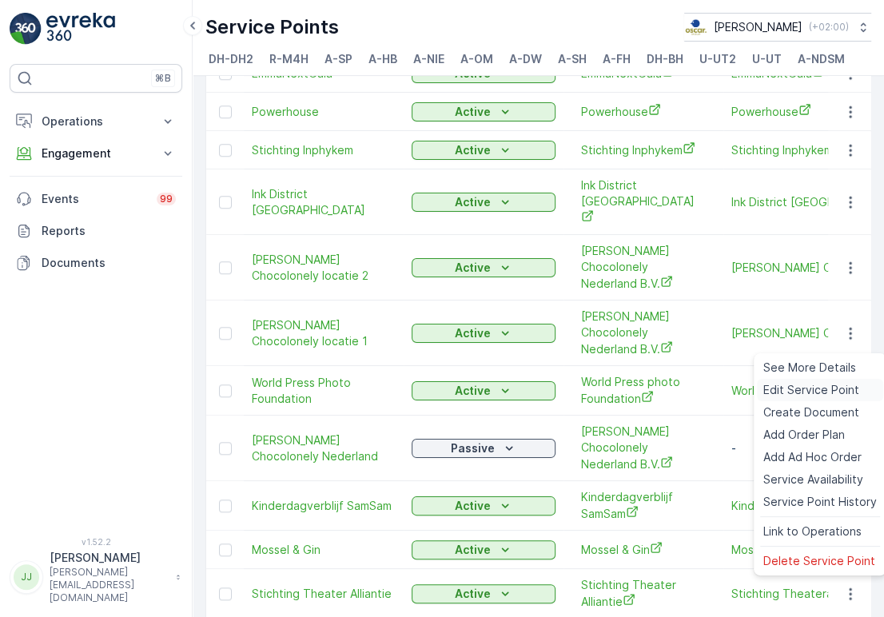
click at [787, 397] on span "Edit Service Point" at bounding box center [811, 390] width 96 height 16
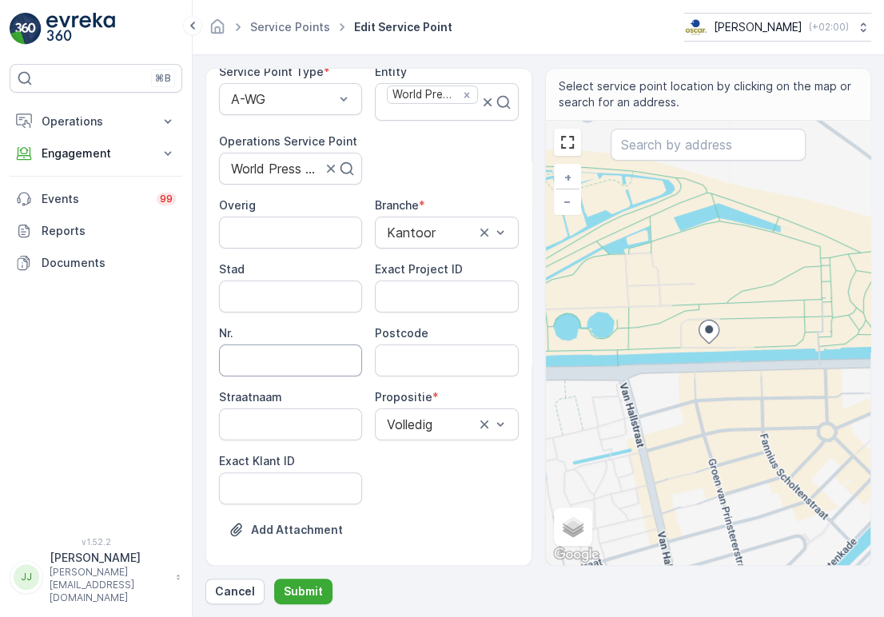
scroll to position [114, 0]
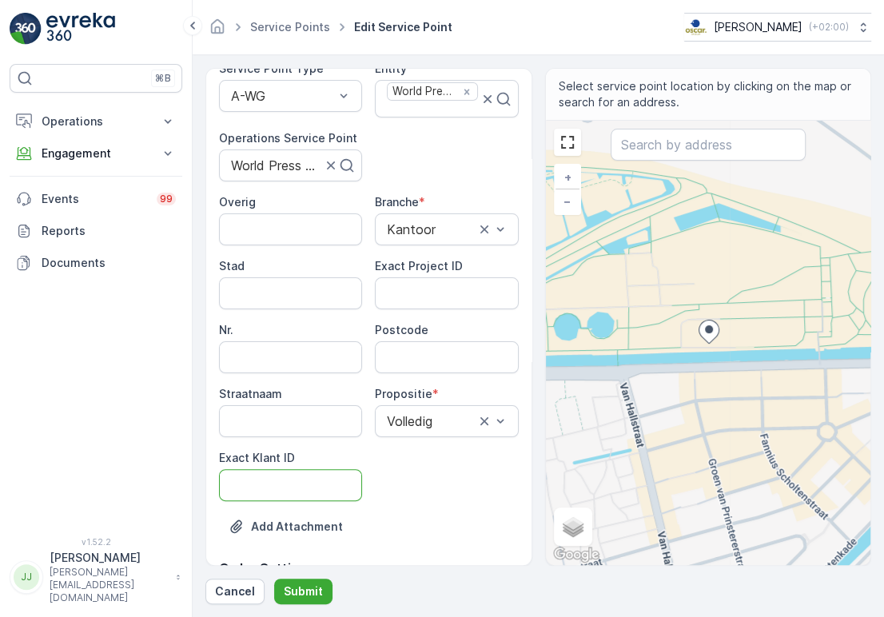
click at [268, 484] on ID "Exact Klant ID" at bounding box center [290, 485] width 143 height 32
paste ID "454"
type ID "454"
click at [413, 308] on ID "Exact Project ID" at bounding box center [446, 293] width 143 height 32
paste ID "OSCAR-2023-146"
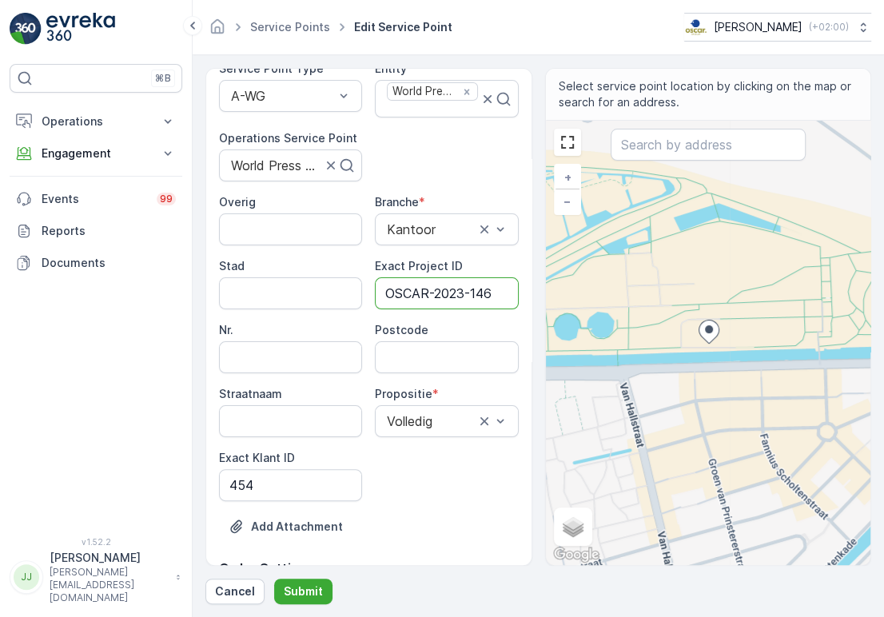
type ID "OSCAR-2023-146"
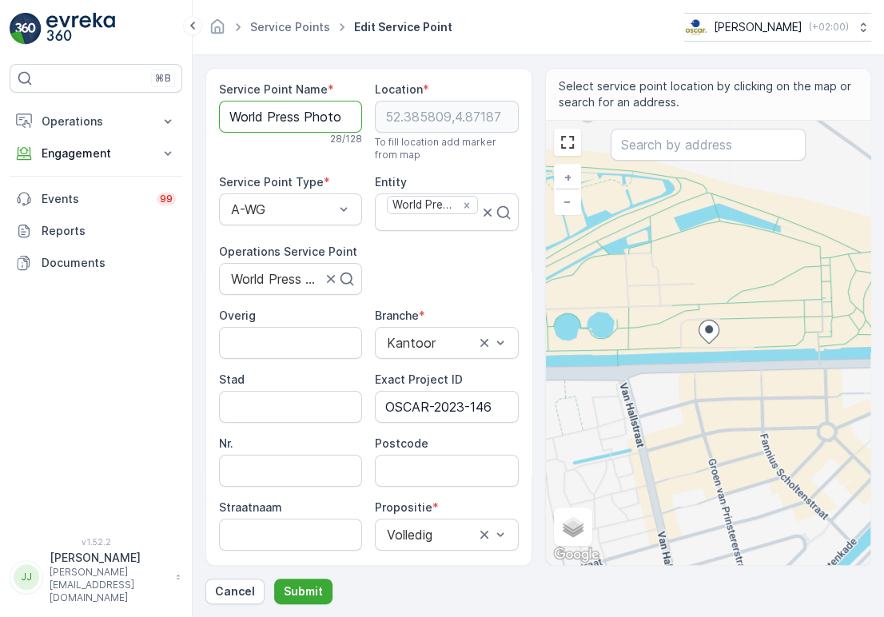
click at [281, 112] on Name "World Press Photo Foundation" at bounding box center [290, 117] width 143 height 32
click at [422, 473] on input "Postcode" at bounding box center [446, 471] width 143 height 32
paste input "1014 DA"
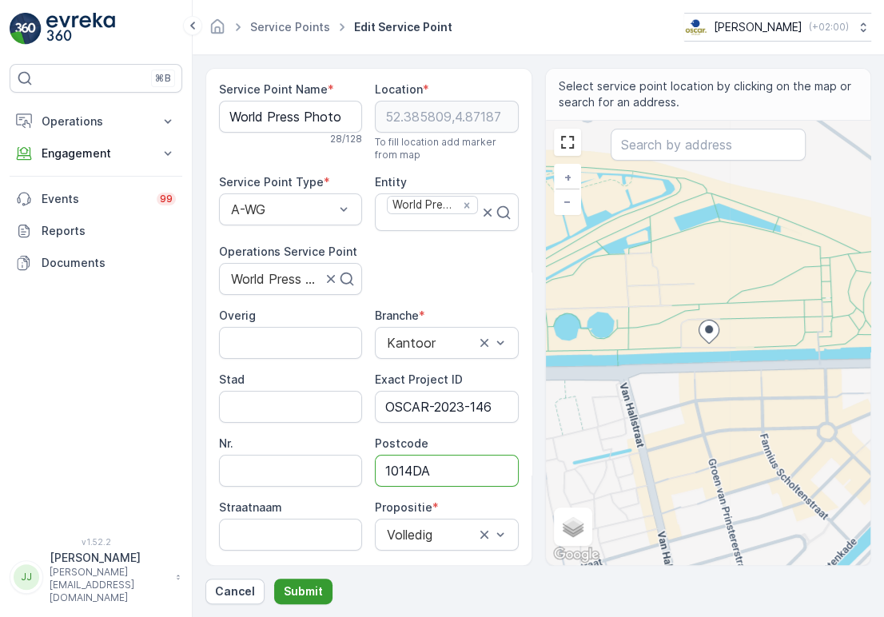
type input "1014DA"
click at [302, 583] on button "Submit" at bounding box center [303, 592] width 58 height 26
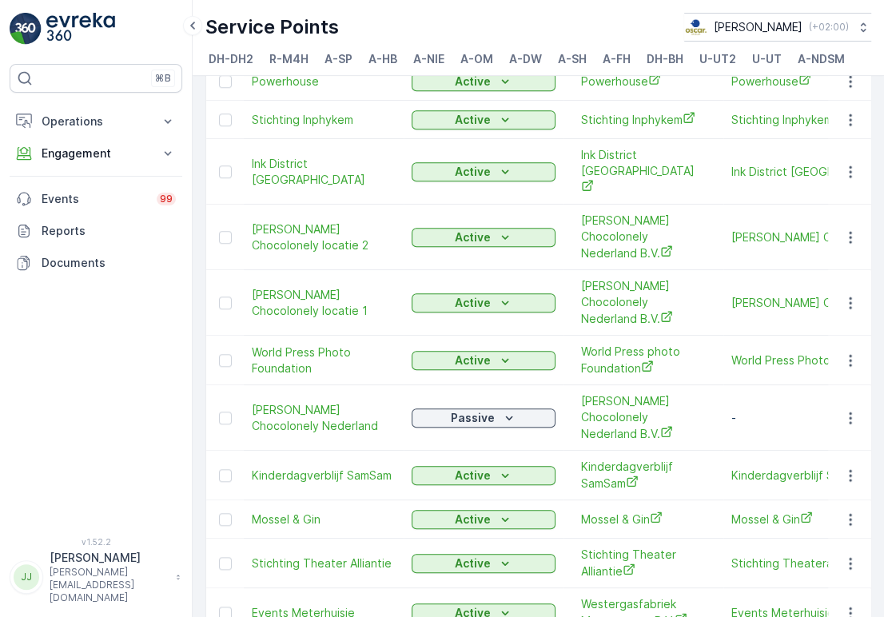
scroll to position [866, 0]
click at [844, 467] on icon "button" at bounding box center [851, 475] width 16 height 16
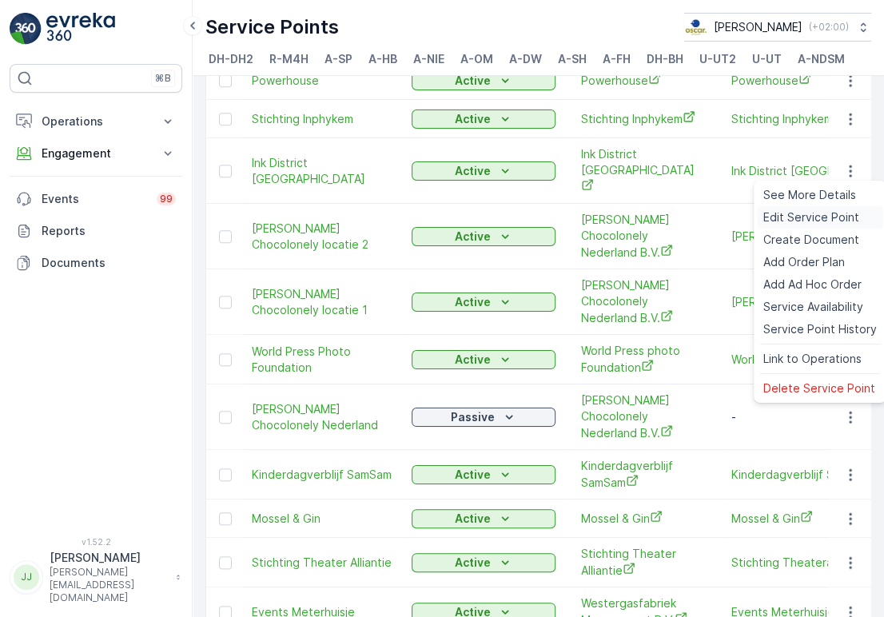
click at [780, 212] on span "Edit Service Point" at bounding box center [811, 217] width 96 height 16
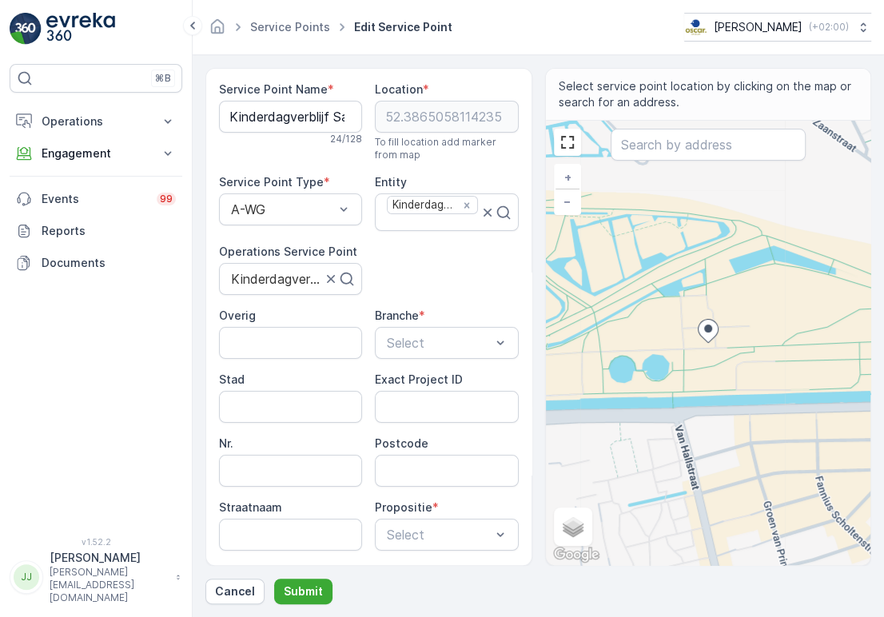
click at [429, 259] on div "Service Point Name * Kinderdagverblijf SamSam 24 / 128 Location * [GEOGRAPHIC_D…" at bounding box center [369, 377] width 300 height 591
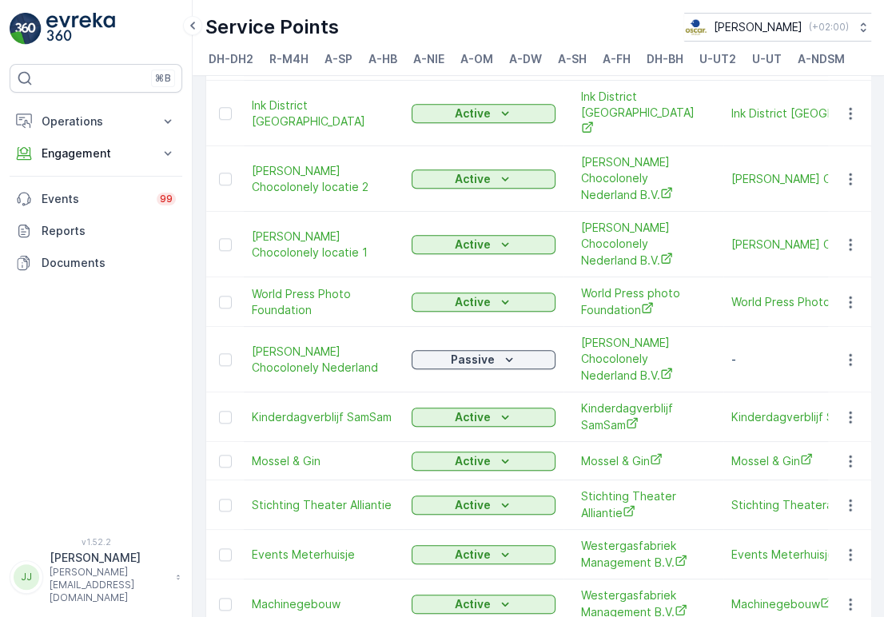
scroll to position [930, 0]
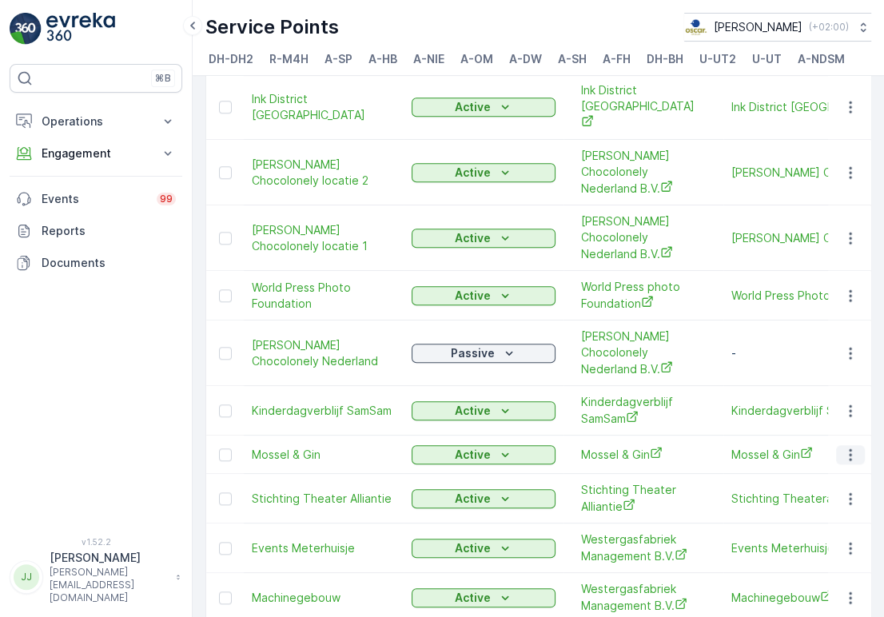
click at [849, 447] on icon "button" at bounding box center [851, 455] width 16 height 16
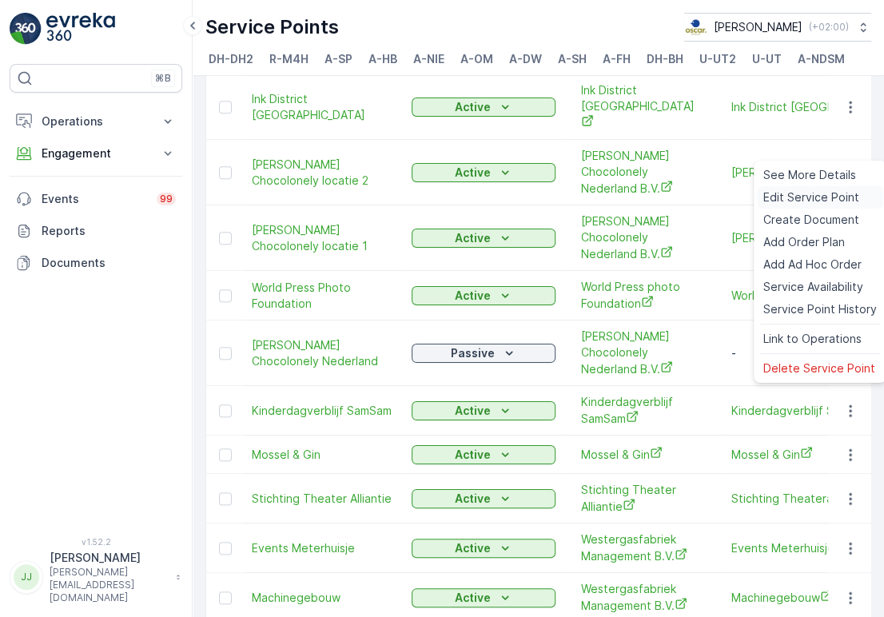
click at [811, 194] on span "Edit Service Point" at bounding box center [811, 197] width 96 height 16
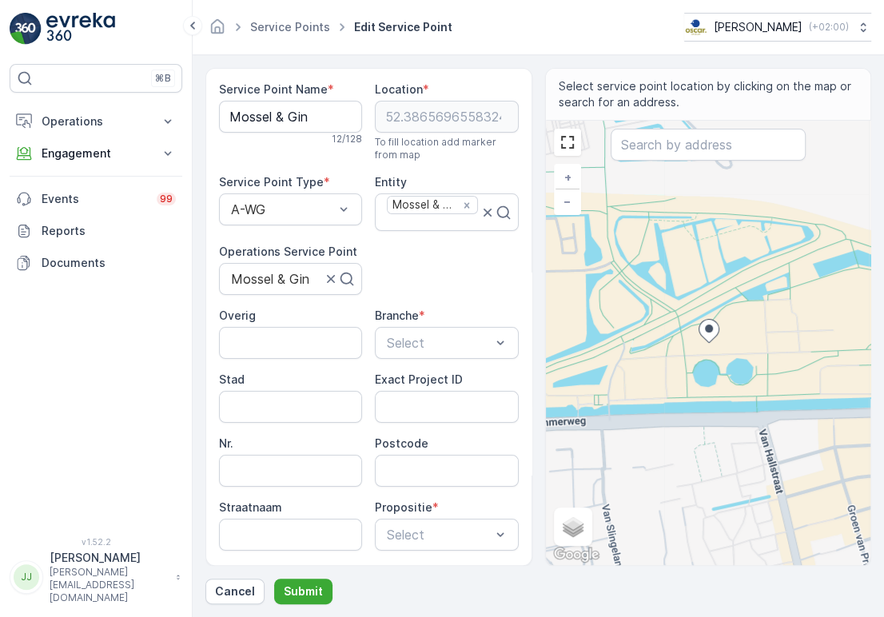
click at [407, 292] on div "Service Point Name * Mossel & Gin 12 / 128 Location * [GEOGRAPHIC_DATA] To fill…" at bounding box center [369, 377] width 300 height 591
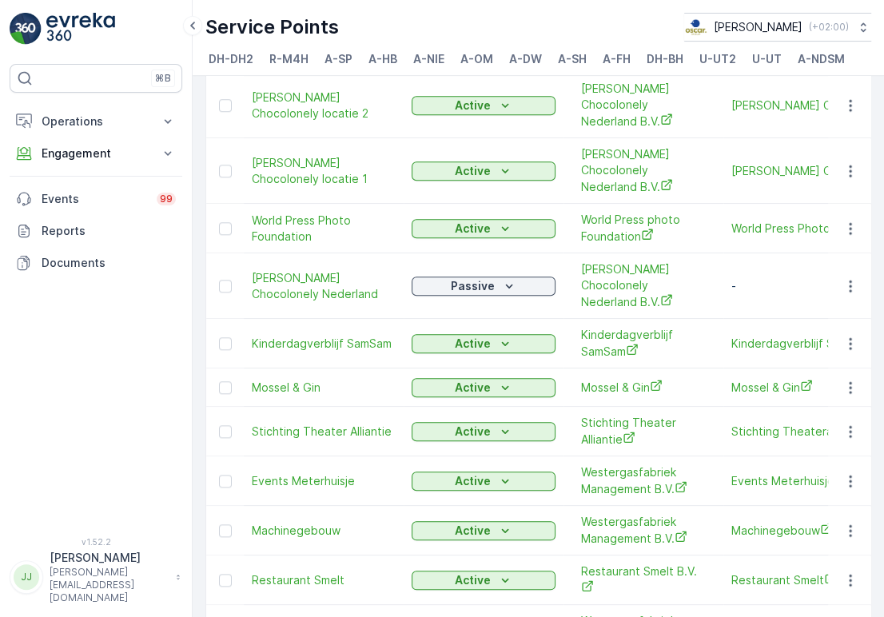
scroll to position [1001, 0]
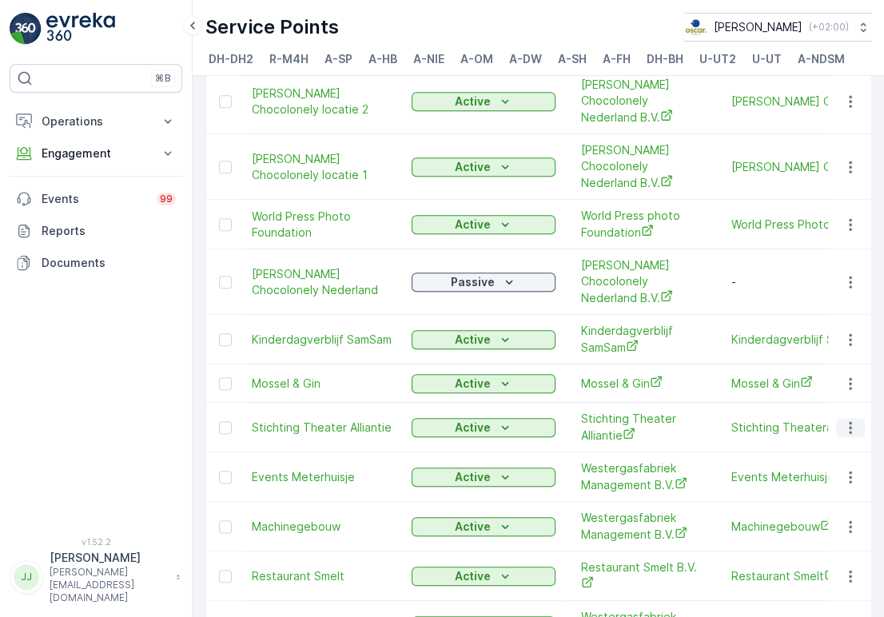
click at [836, 418] on button "button" at bounding box center [850, 427] width 29 height 19
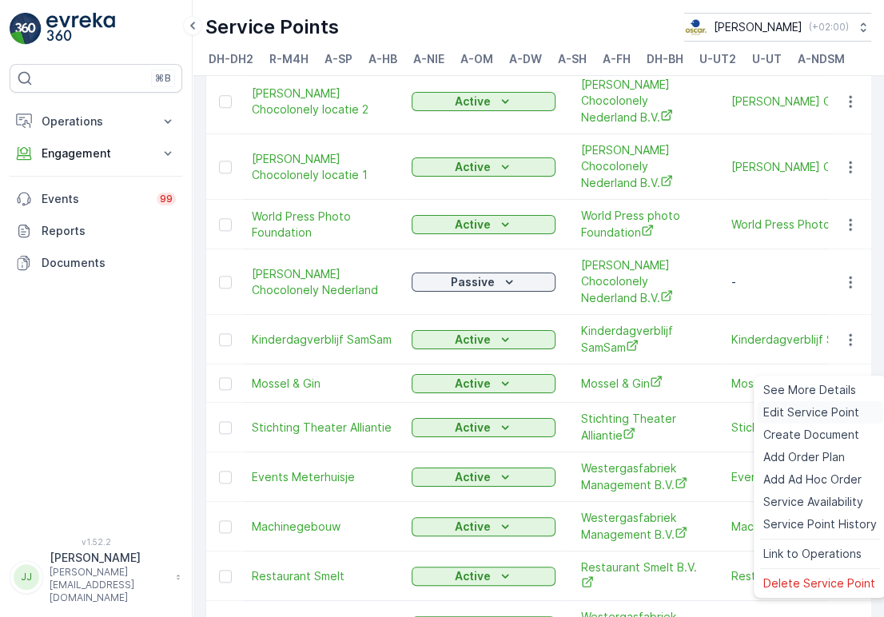
click at [797, 413] on span "Edit Service Point" at bounding box center [811, 413] width 96 height 16
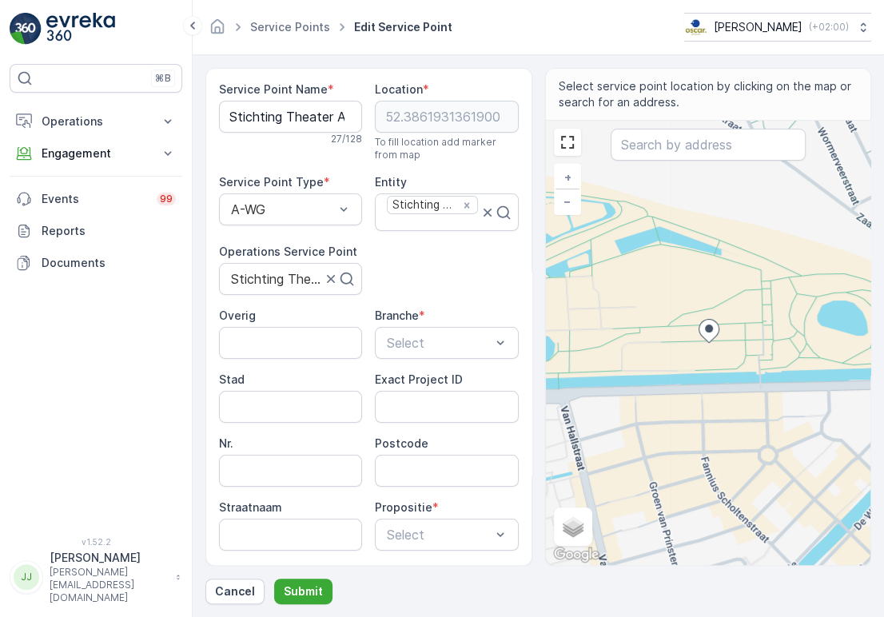
click at [410, 293] on div "Service Point Name * Stichting Theater Alliantie 27 / 128 Location * [GEOGRAPHI…" at bounding box center [369, 377] width 300 height 591
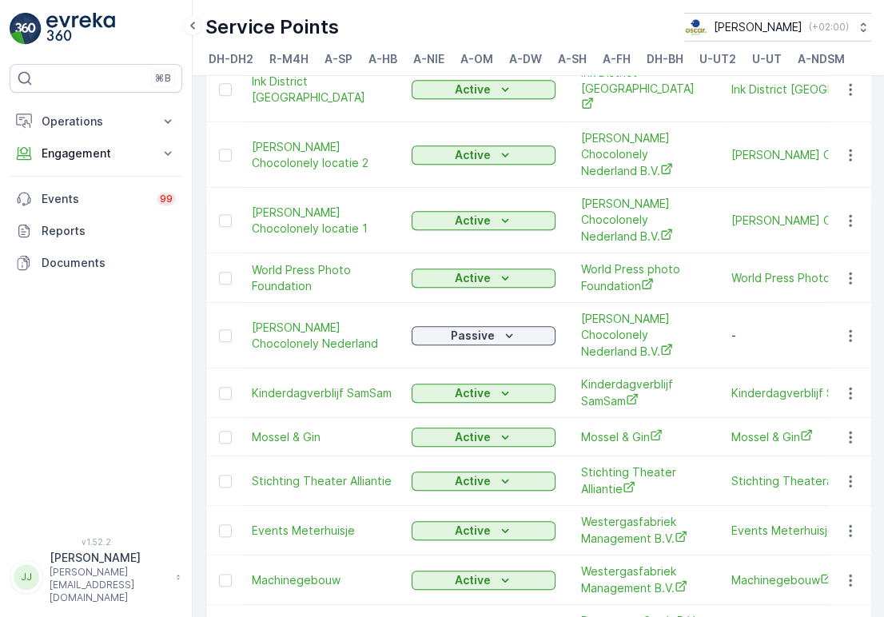
scroll to position [951, 0]
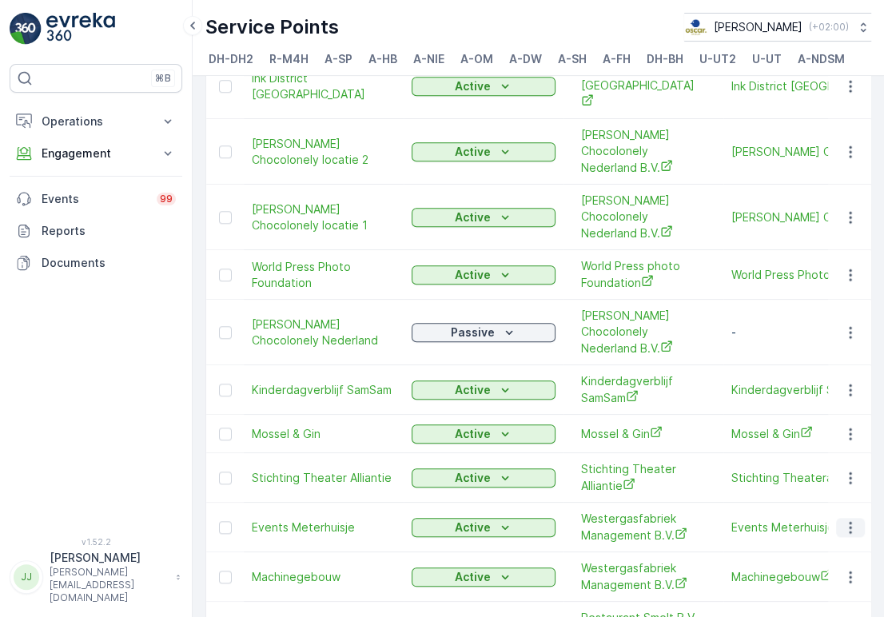
click at [843, 520] on icon "button" at bounding box center [851, 528] width 16 height 16
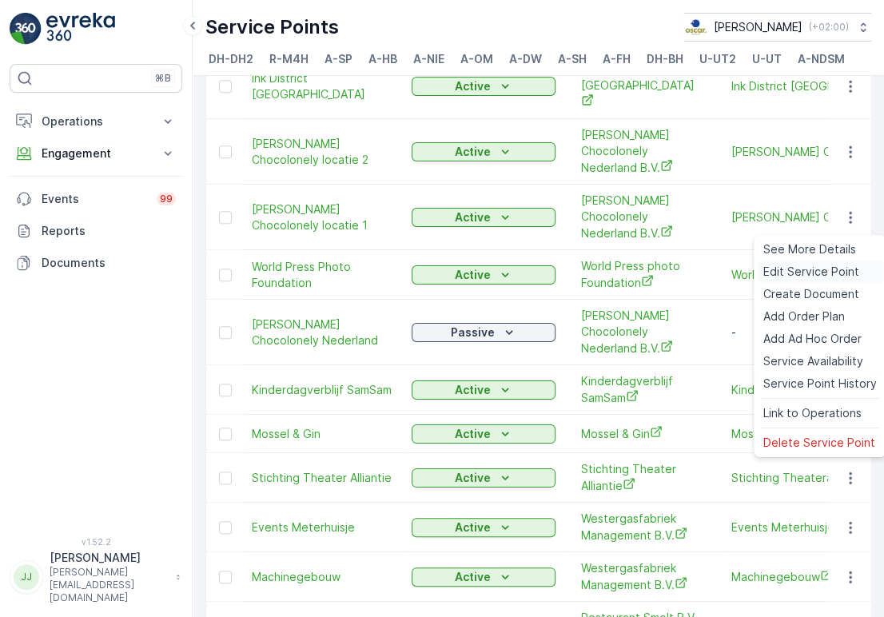
click at [827, 277] on span "Edit Service Point" at bounding box center [811, 272] width 96 height 16
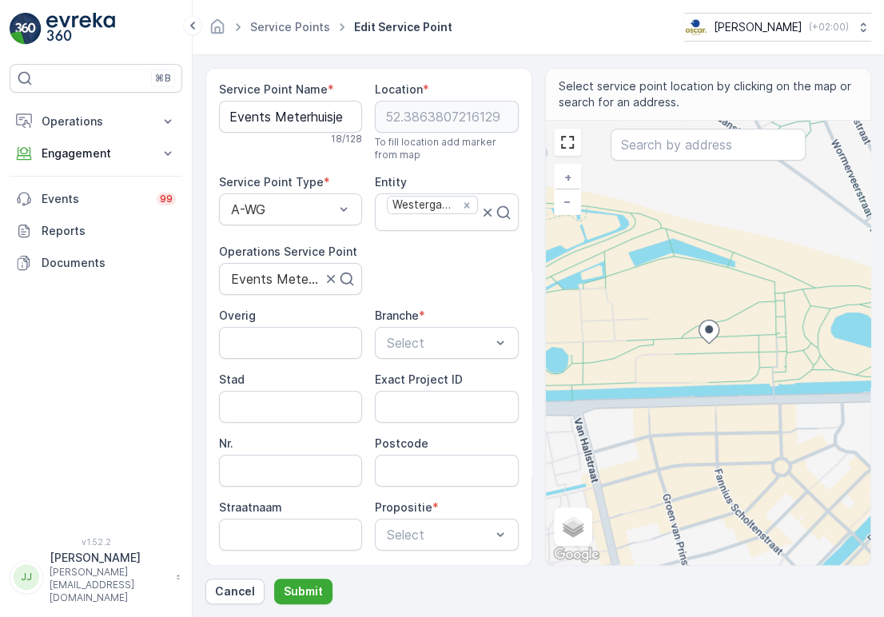
click at [445, 304] on div "Service Point Name * Events Meterhuisje 18 / 128 Location * [GEOGRAPHIC_DATA] T…" at bounding box center [369, 377] width 300 height 591
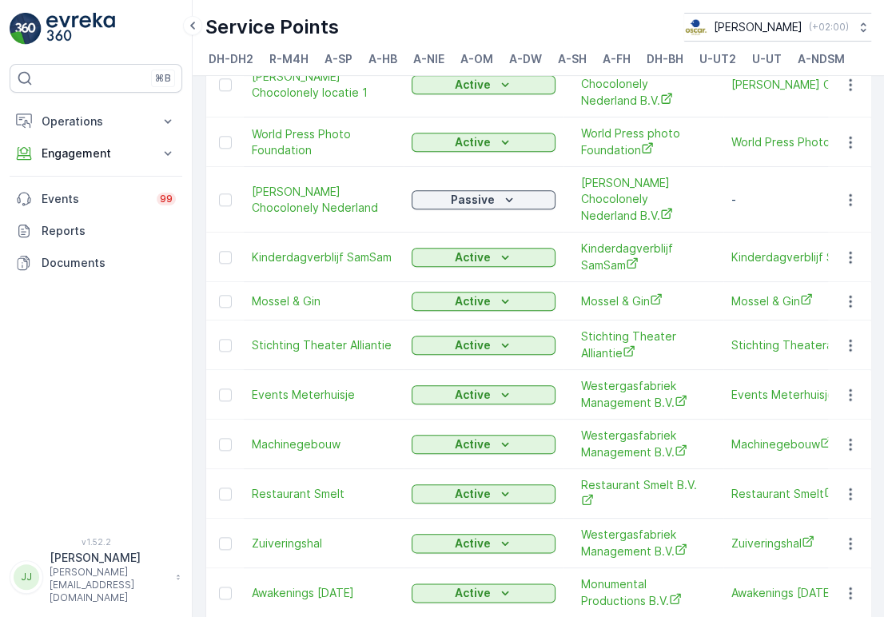
scroll to position [1084, 0]
click at [843, 485] on icon "button" at bounding box center [851, 493] width 16 height 16
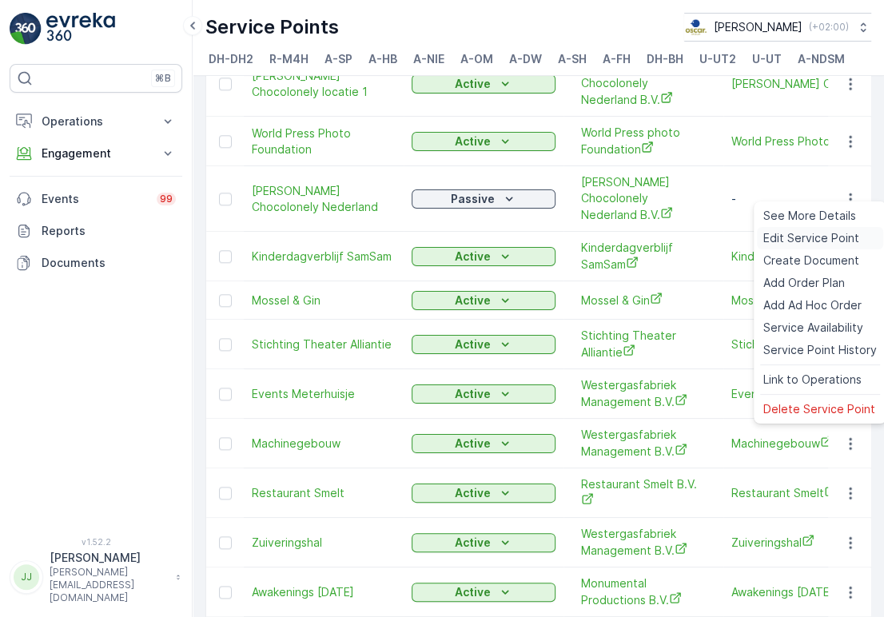
click at [791, 233] on span "Edit Service Point" at bounding box center [811, 238] width 96 height 16
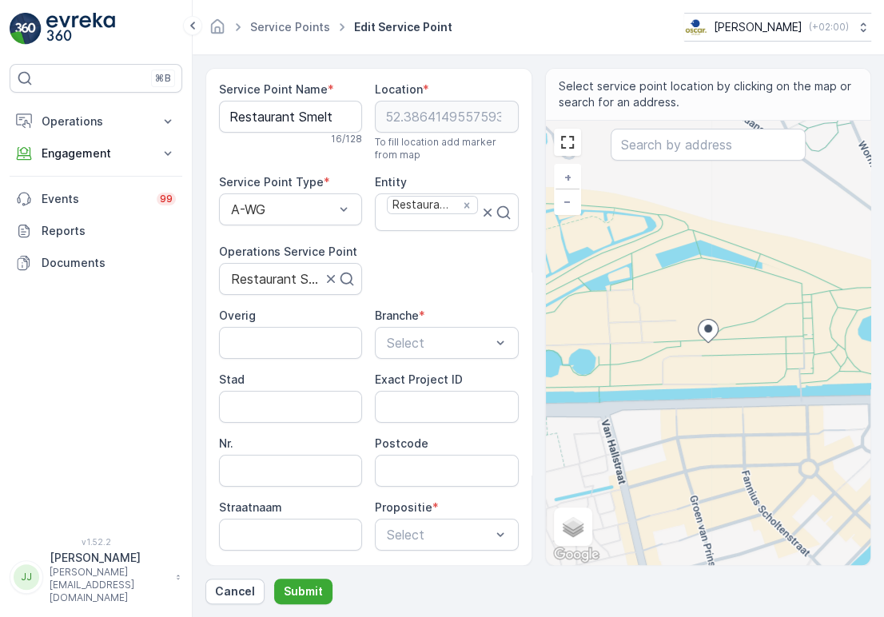
click at [422, 262] on div "Service Point Name * Restaurant Smelt 16 / 128 Location * [GEOGRAPHIC_DATA] To …" at bounding box center [369, 377] width 300 height 591
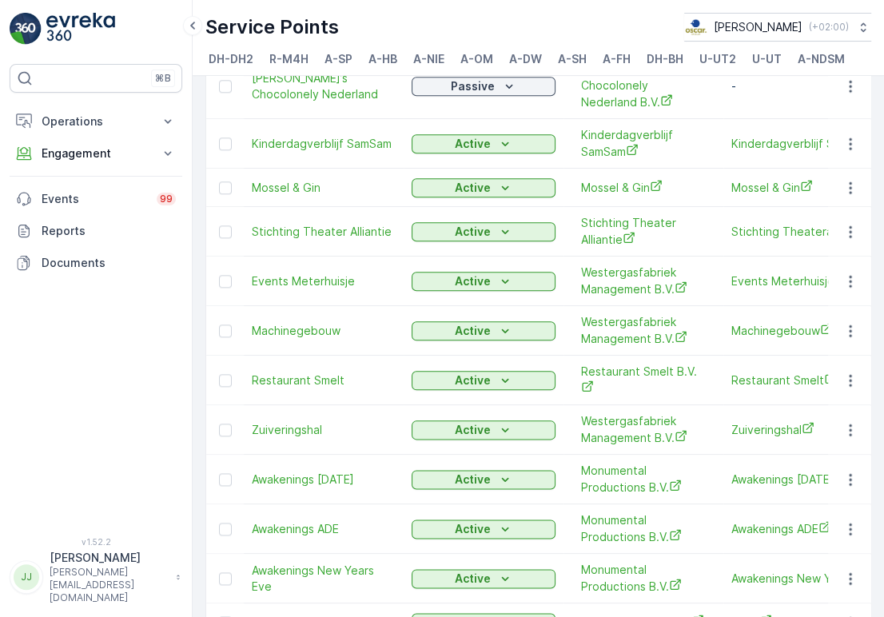
scroll to position [1233, 0]
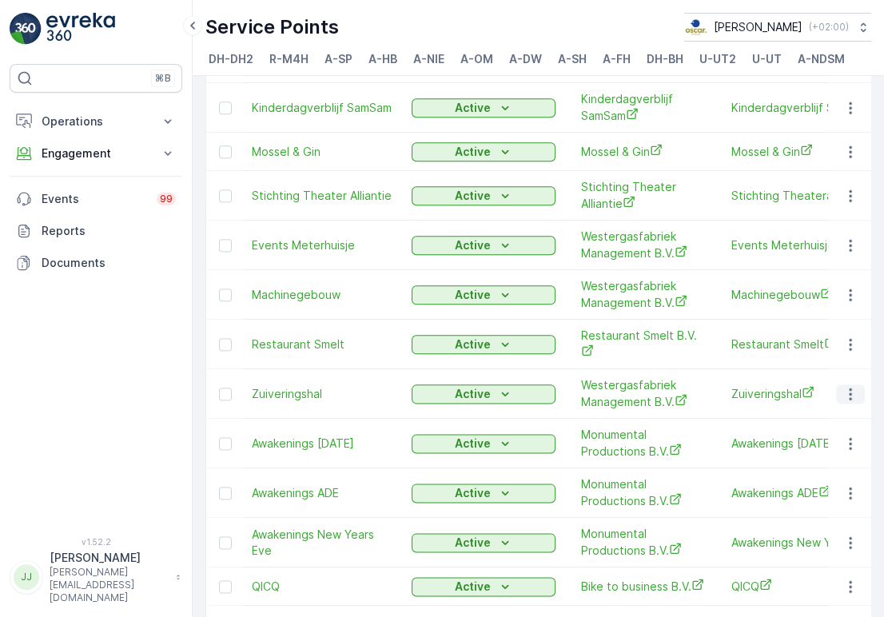
click at [844, 386] on icon "button" at bounding box center [851, 394] width 16 height 16
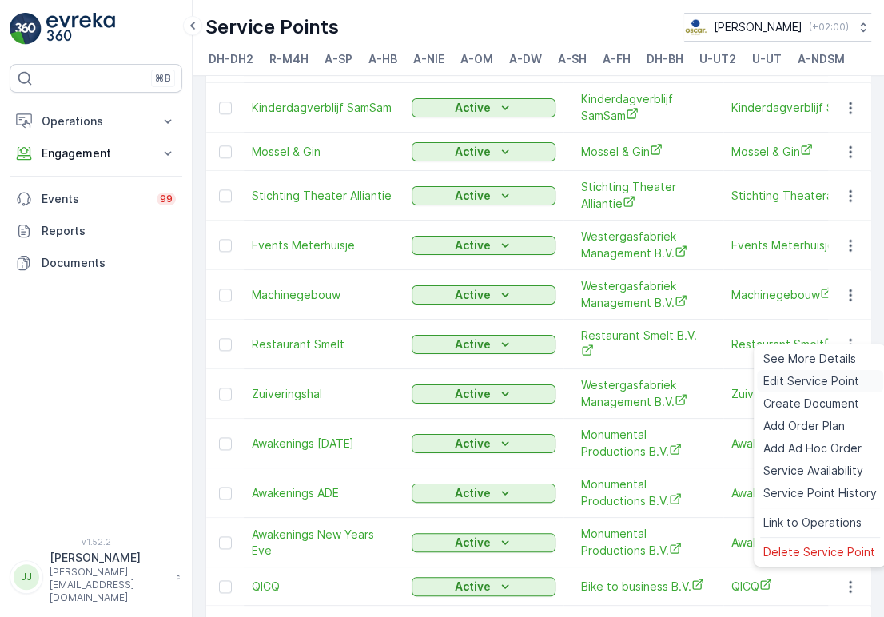
click at [796, 384] on span "Edit Service Point" at bounding box center [811, 381] width 96 height 16
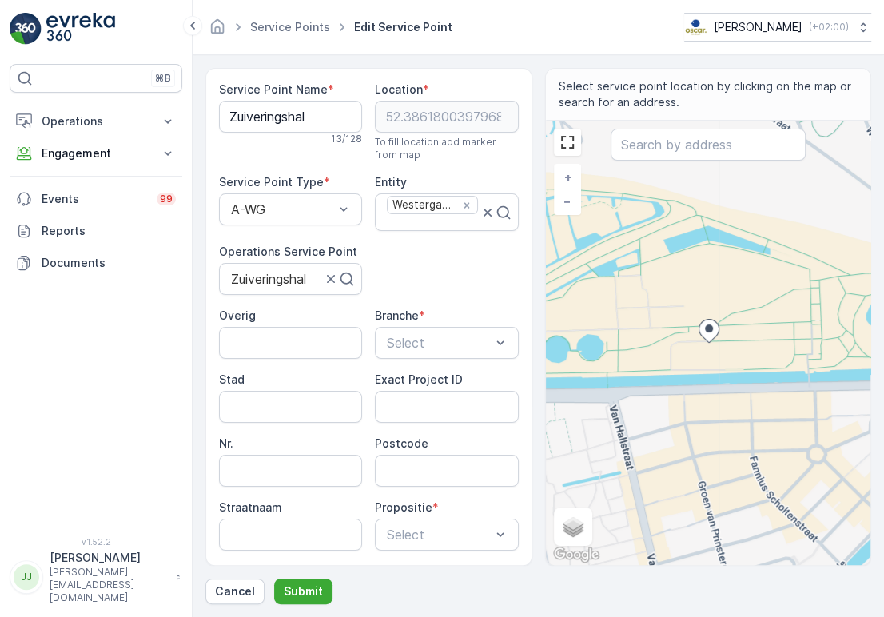
click at [511, 43] on div "Service Points Edit Service Point Oscar Circulair ( +02:00 )" at bounding box center [539, 27] width 692 height 55
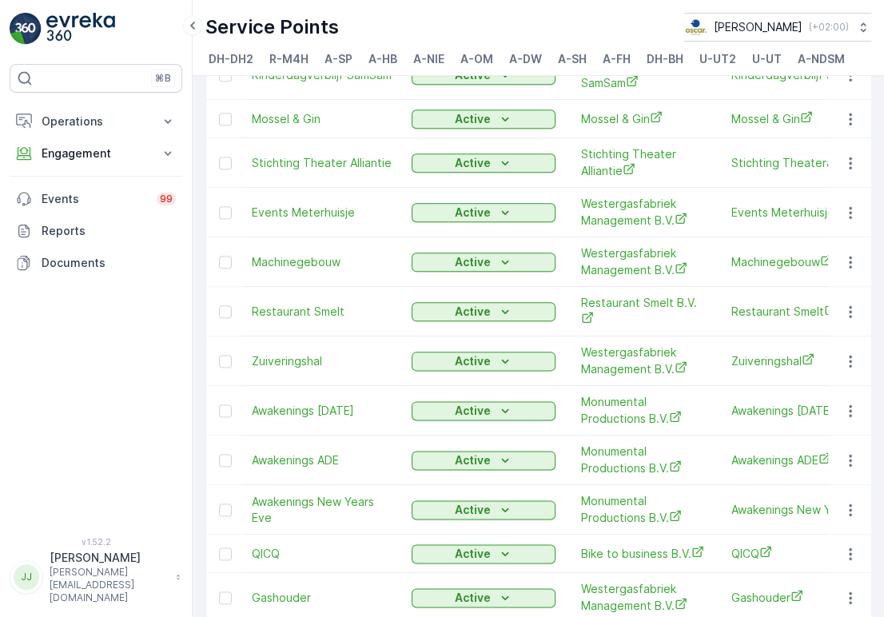
scroll to position [1274, 0]
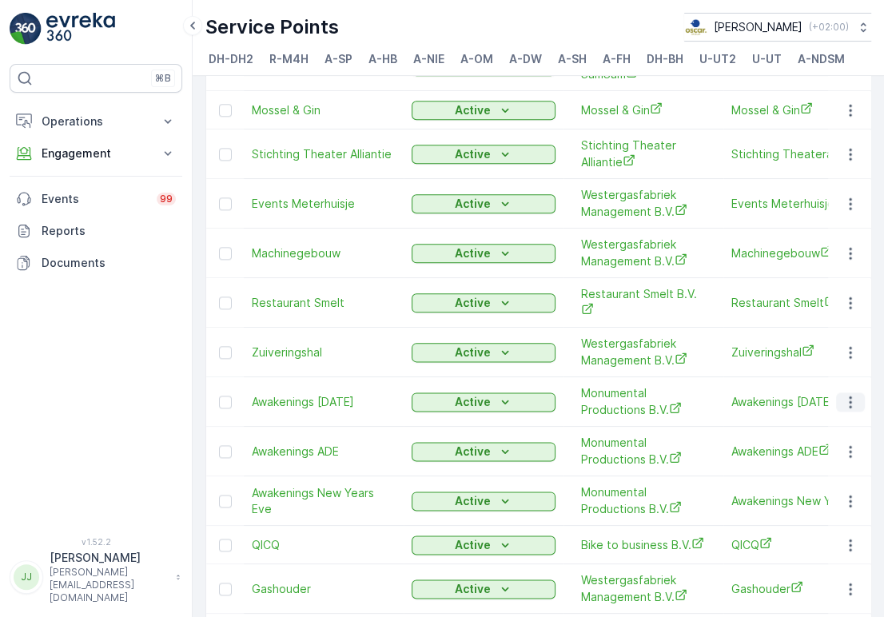
click at [838, 393] on button "button" at bounding box center [850, 402] width 29 height 19
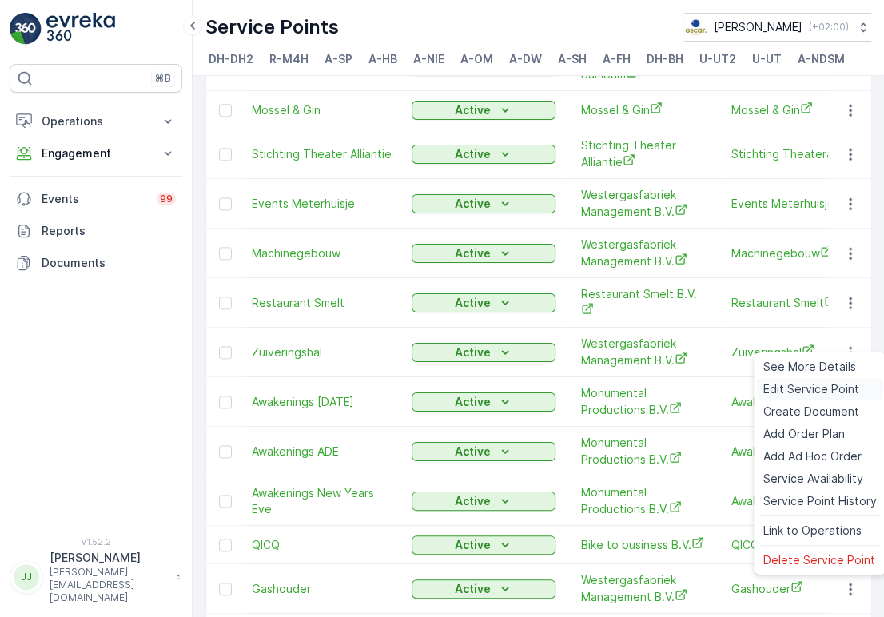
click at [803, 386] on span "Edit Service Point" at bounding box center [811, 389] width 96 height 16
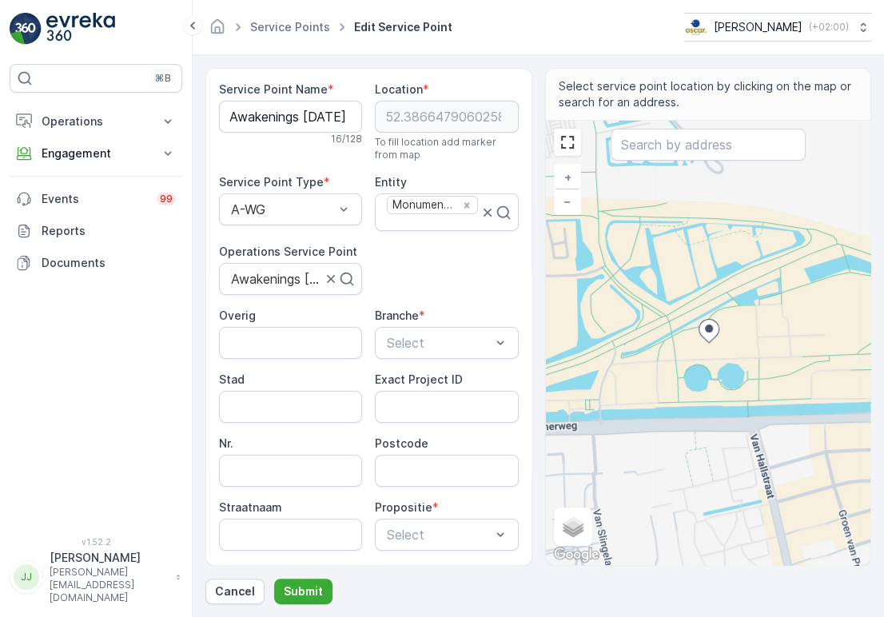
click at [429, 294] on div "Service Point Name * Awakenings Pasen 16 / 128 Location * 52.38664790602581,4.8…" at bounding box center [369, 377] width 300 height 591
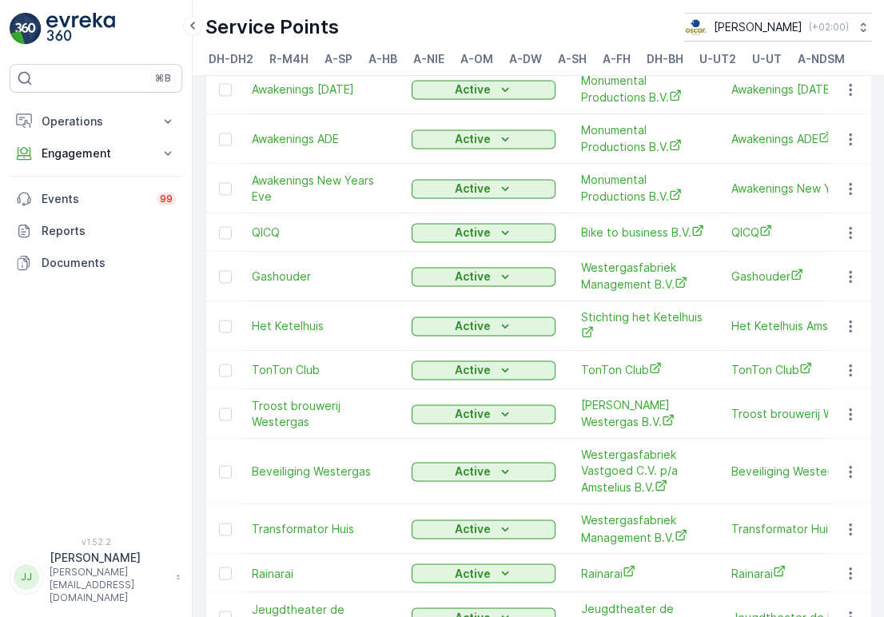
click at [215, 554] on td at bounding box center [225, 573] width 38 height 38
click at [222, 567] on div at bounding box center [225, 573] width 13 height 13
click at [219, 567] on input "checkbox" at bounding box center [219, 567] width 0 height 0
click at [221, 568] on icon at bounding box center [225, 573] width 11 height 11
click at [219, 567] on input "checkbox" at bounding box center [219, 567] width 0 height 0
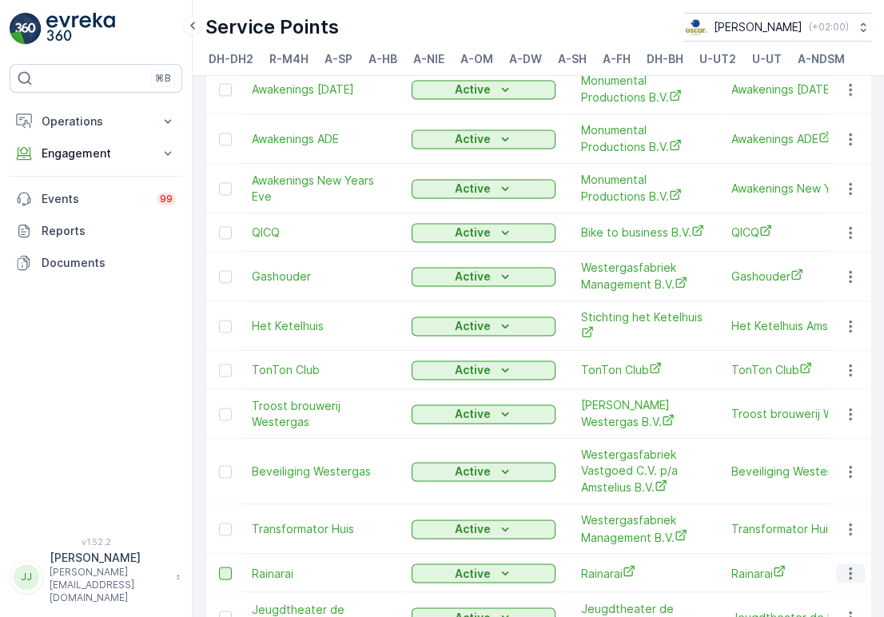
click at [843, 565] on icon "button" at bounding box center [851, 573] width 16 height 16
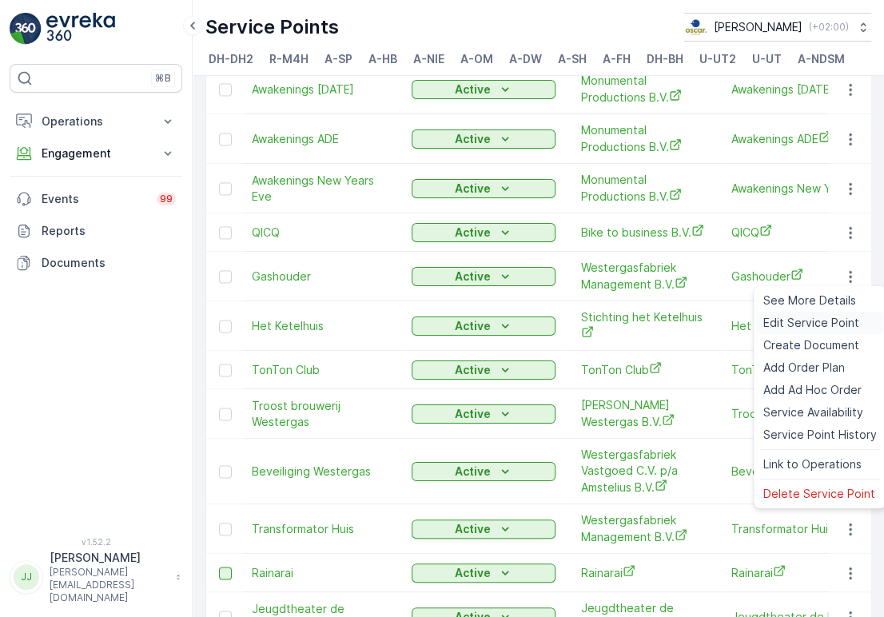
click at [794, 325] on span "Edit Service Point" at bounding box center [811, 323] width 96 height 16
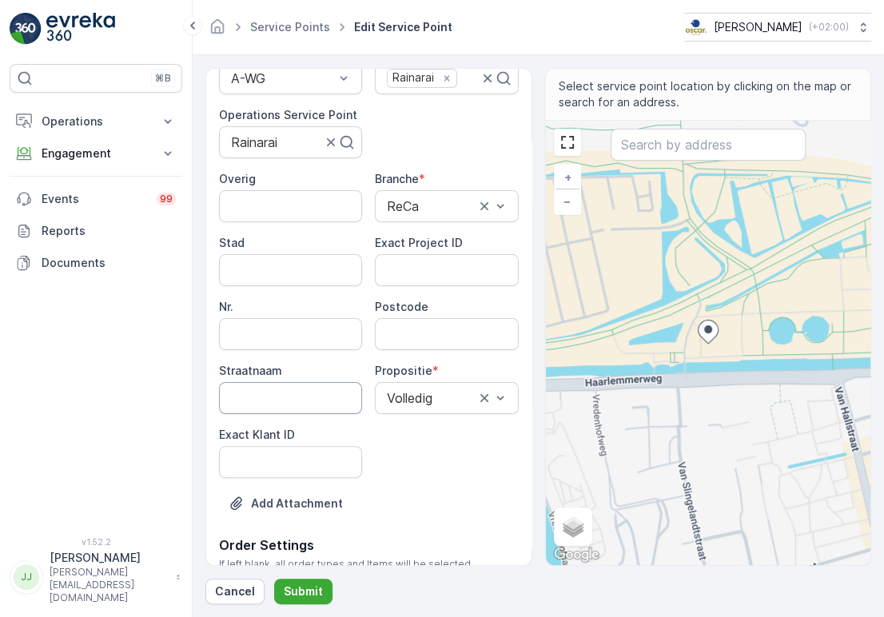
scroll to position [132, 0]
click at [273, 459] on ID "Exact Klant ID" at bounding box center [290, 461] width 143 height 32
paste ID "421"
type ID "421"
click at [413, 274] on ID "Exact Project ID" at bounding box center [446, 269] width 143 height 32
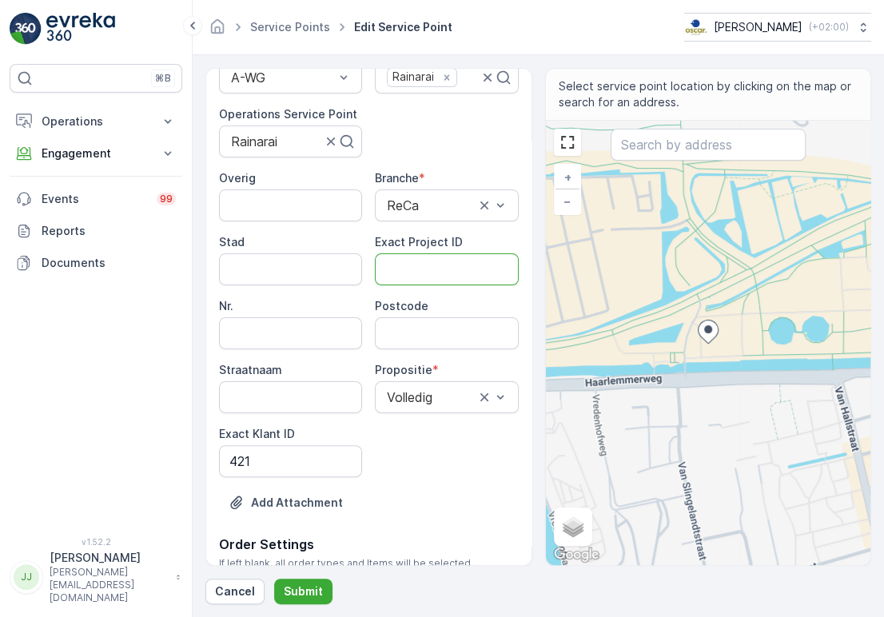
paste ID "OSCAR-2021-022"
type ID "OSCAR-2021-022"
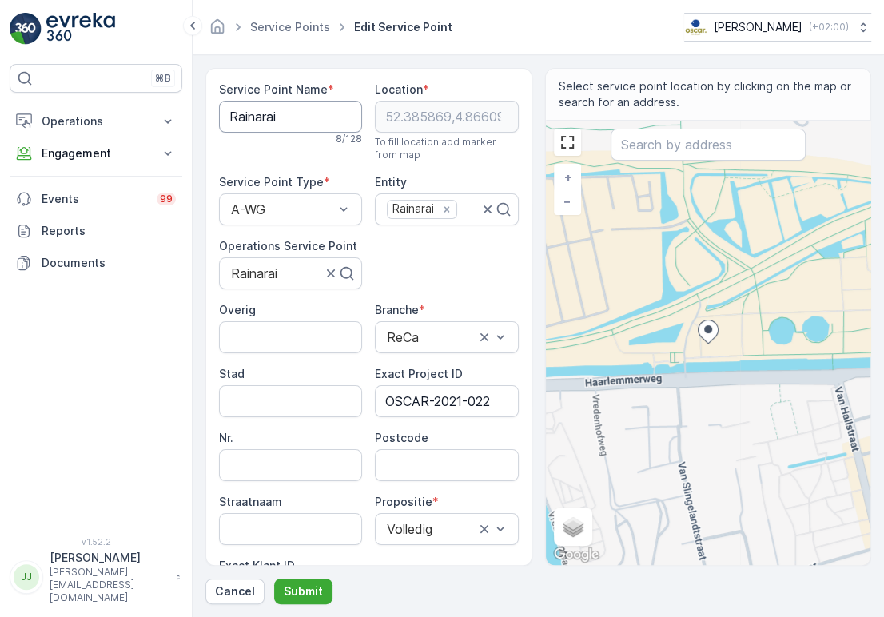
click at [251, 110] on Name "Rainarai" at bounding box center [290, 117] width 143 height 32
click at [445, 470] on input "Postcode" at bounding box center [446, 465] width 143 height 32
paste input "1014 DA"
type input "1014DA"
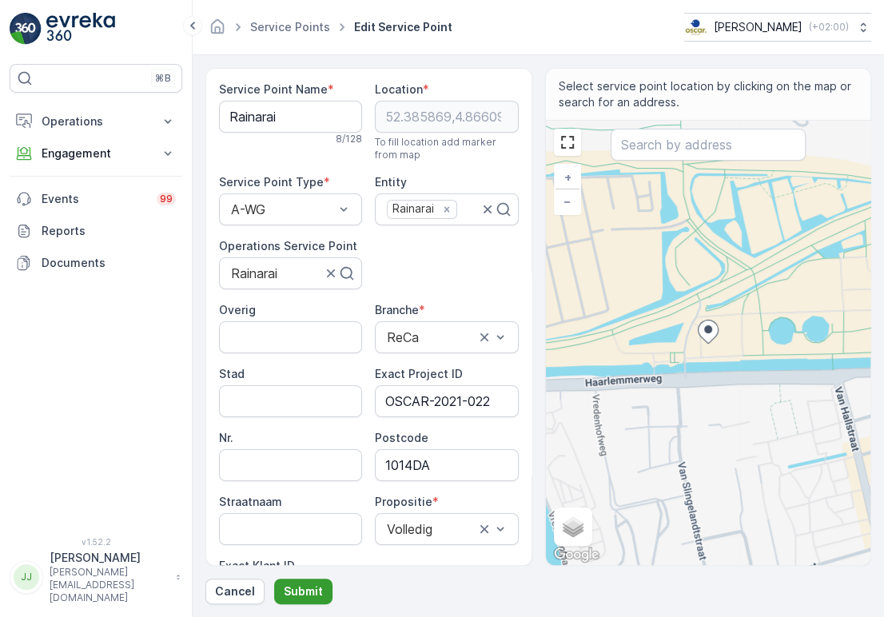
click at [293, 589] on p "Submit" at bounding box center [303, 592] width 39 height 16
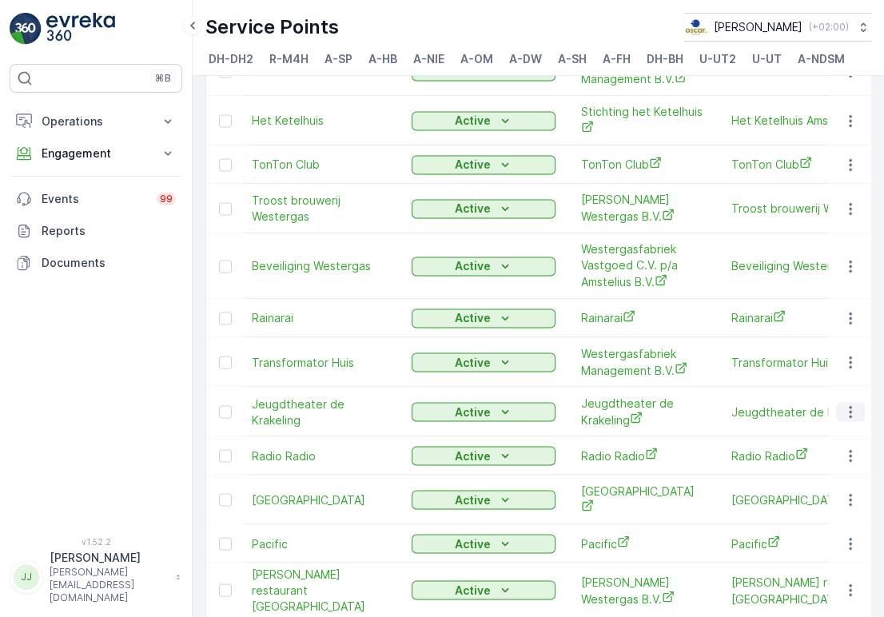
click at [846, 404] on icon "button" at bounding box center [851, 412] width 16 height 16
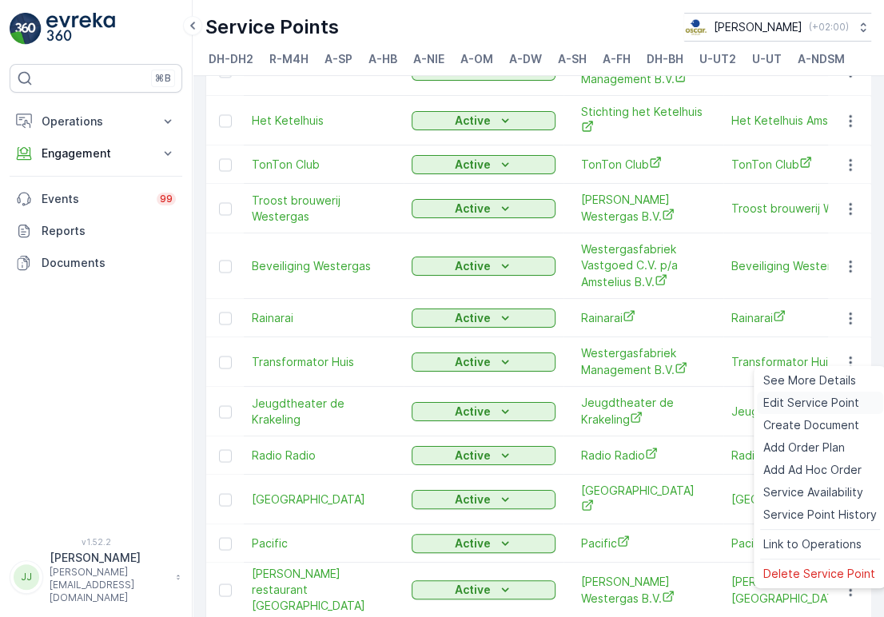
click at [815, 397] on span "Edit Service Point" at bounding box center [811, 403] width 96 height 16
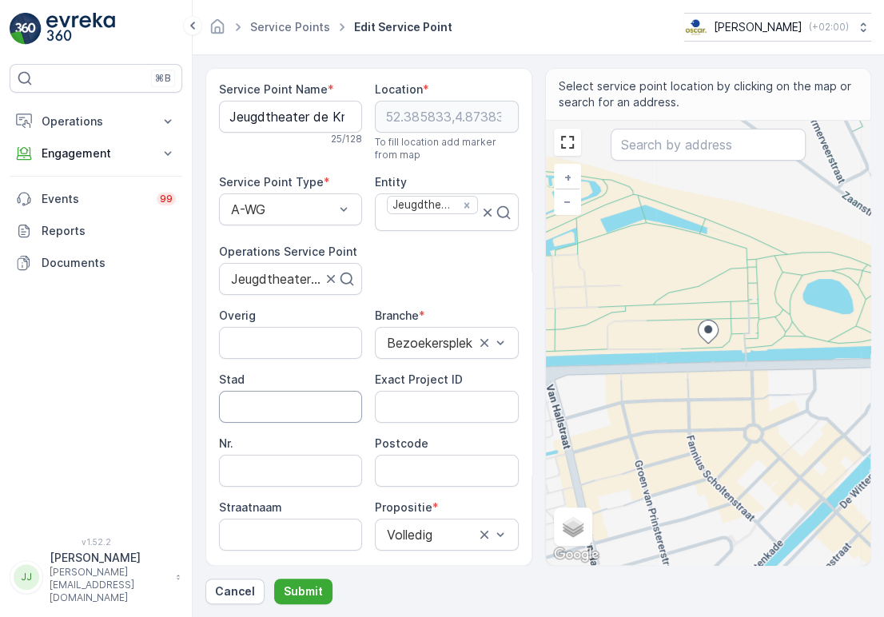
scroll to position [96, 0]
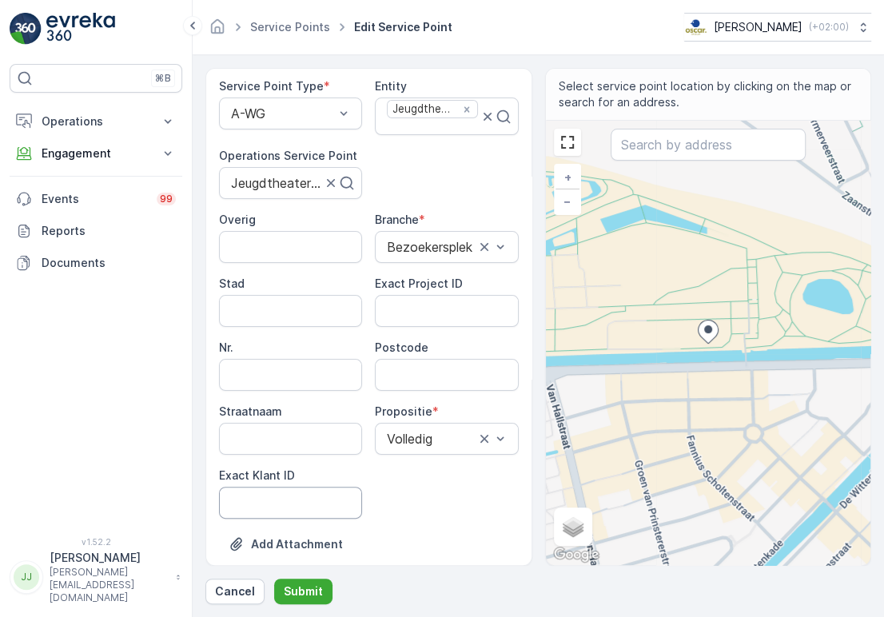
click at [278, 489] on ID "Exact Klant ID" at bounding box center [290, 503] width 143 height 32
paste ID "392"
type ID "392"
click at [421, 312] on ID "Exact Project ID" at bounding box center [446, 311] width 143 height 32
paste ID "OSCAR-2021-011"
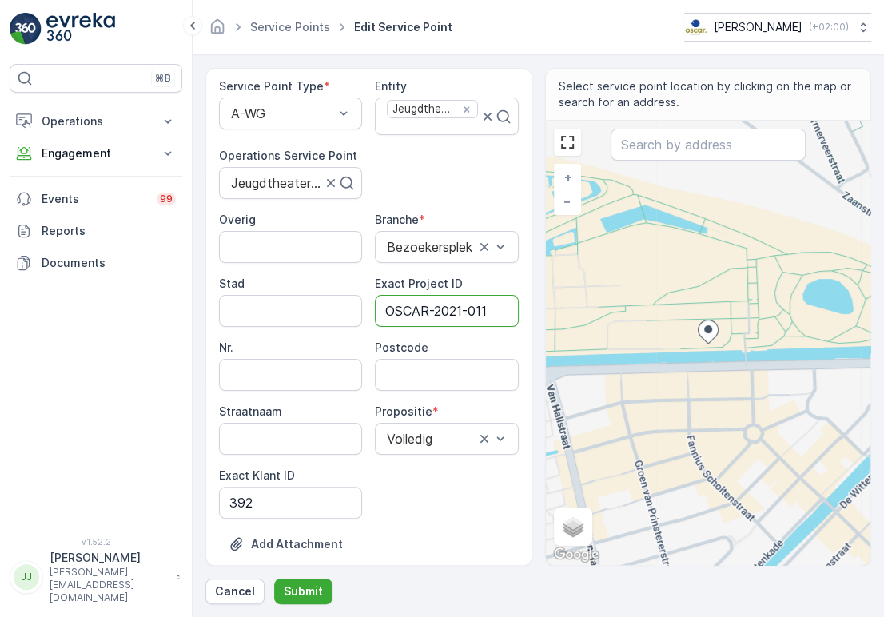
type ID "OSCAR-2021-011"
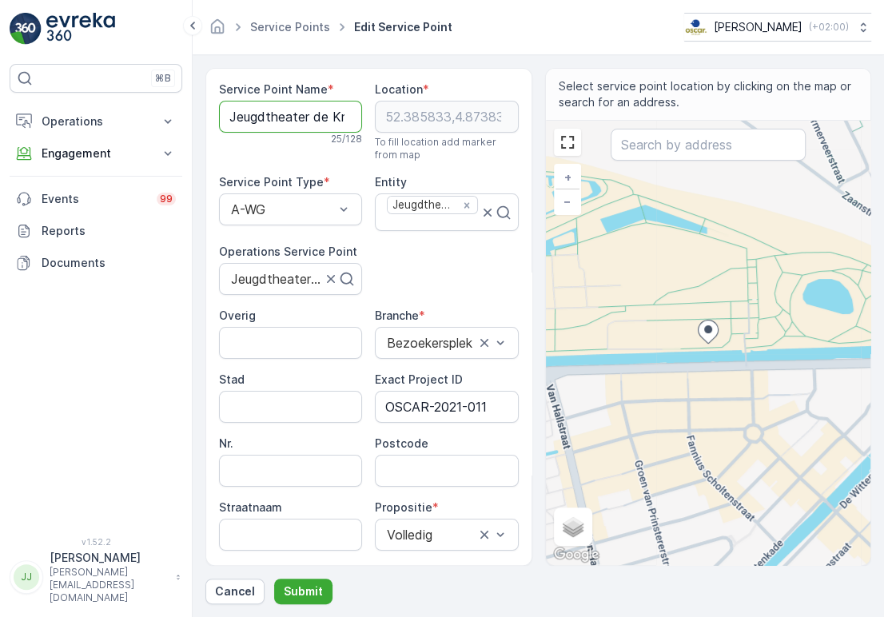
click at [294, 115] on Name "Jeugdtheater de Krakeling" at bounding box center [290, 117] width 143 height 32
click at [456, 468] on input "Postcode" at bounding box center [446, 471] width 143 height 32
paste input "1014 DB"
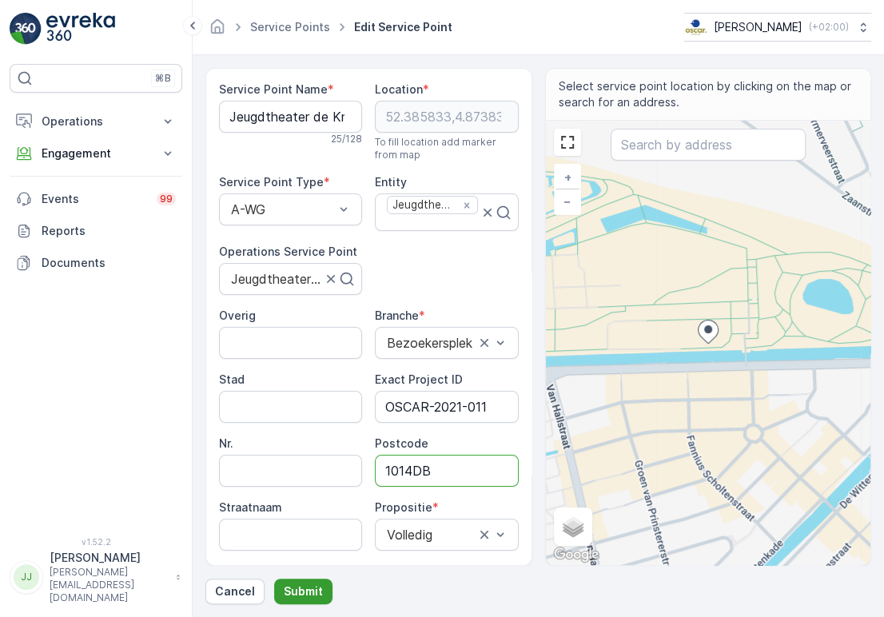
type input "1014DB"
click at [284, 588] on p "Submit" at bounding box center [303, 592] width 39 height 16
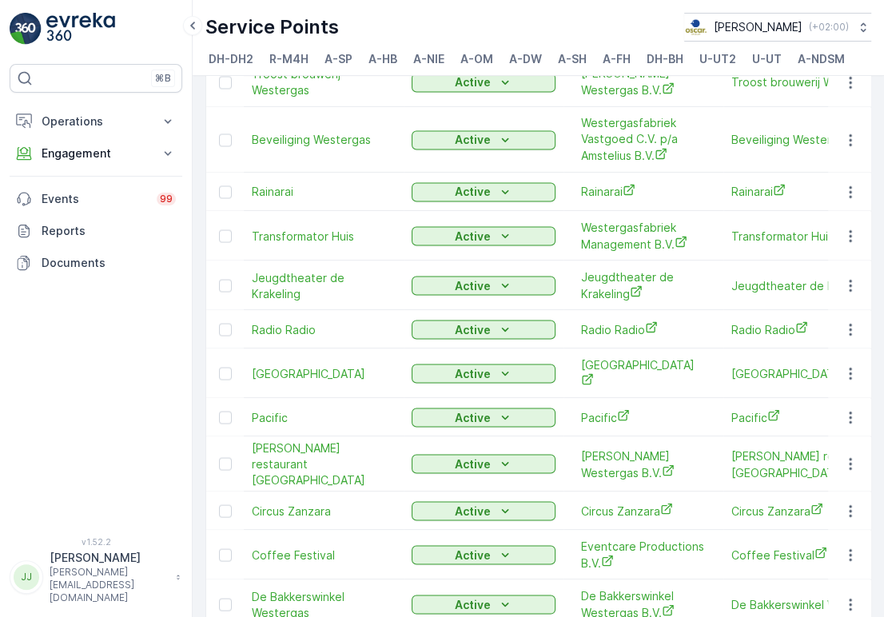
scroll to position [1912, 0]
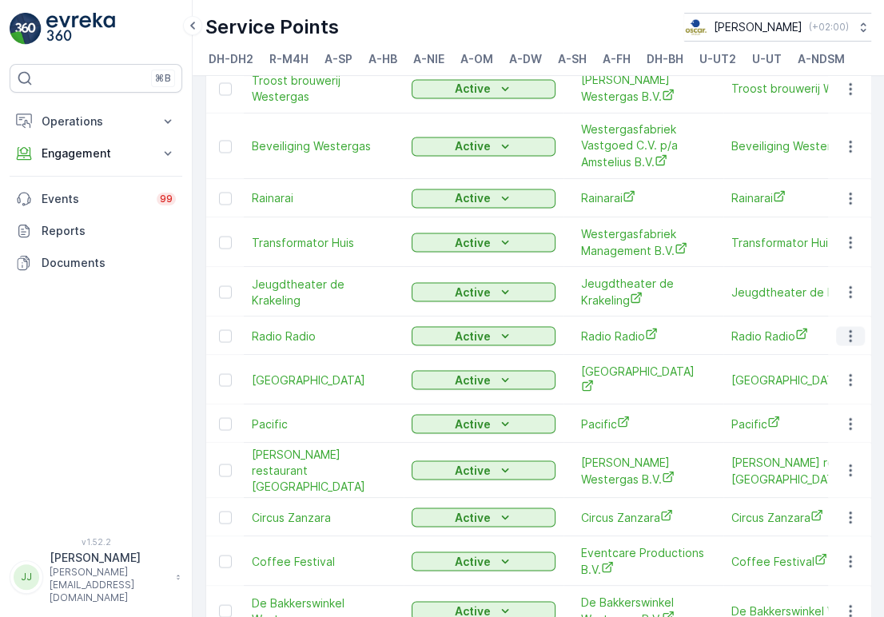
click at [844, 328] on icon "button" at bounding box center [851, 336] width 16 height 16
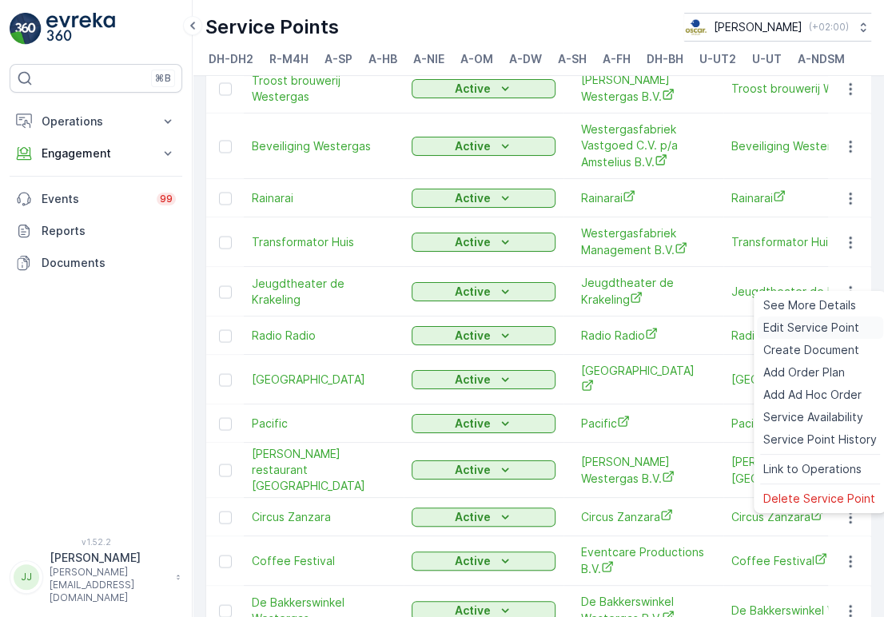
click at [829, 321] on span "Edit Service Point" at bounding box center [811, 328] width 96 height 16
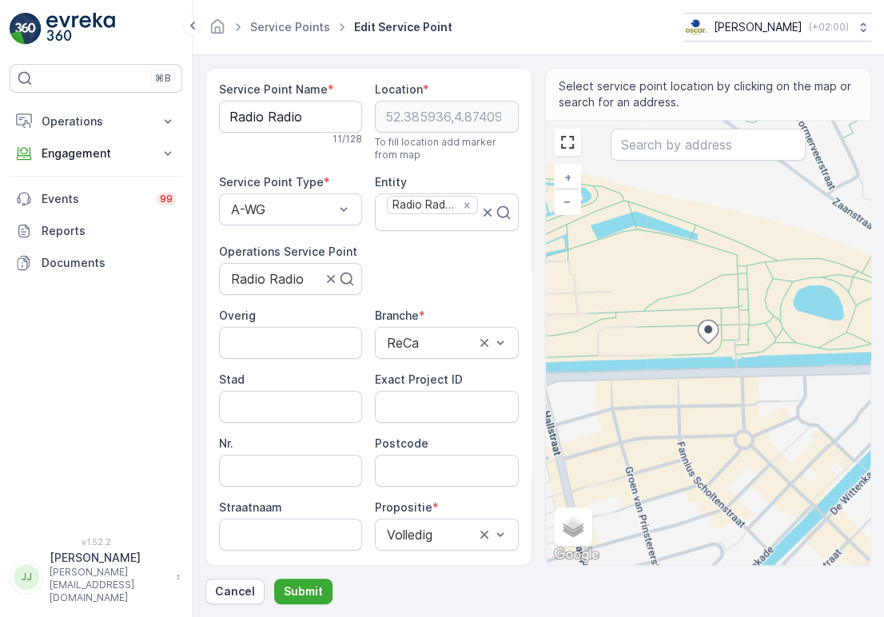
scroll to position [121, 0]
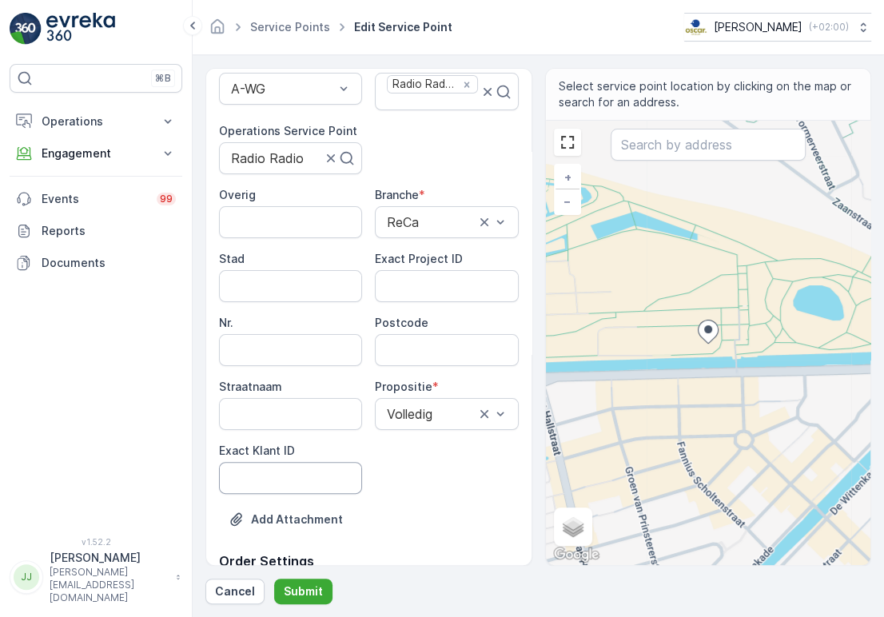
click at [283, 468] on ID "Exact Klant ID" at bounding box center [290, 478] width 143 height 32
paste ID "420"
type ID "420"
click at [403, 293] on ID "Exact Project ID" at bounding box center [446, 286] width 143 height 32
paste ID "OSCAR-2021-021"
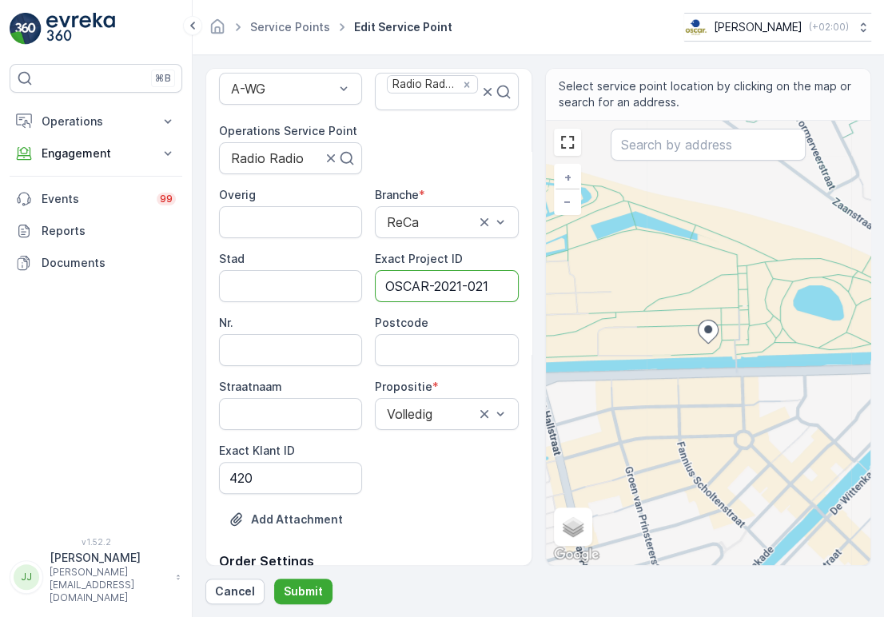
type ID "OSCAR-2021-021"
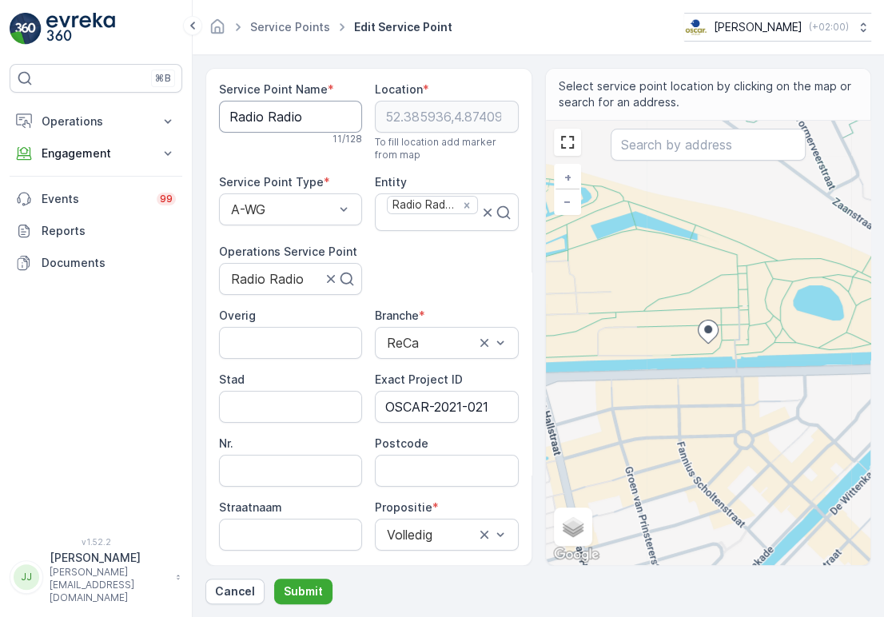
click at [252, 124] on Name "Radio Radio" at bounding box center [290, 117] width 143 height 32
click at [416, 459] on input "Postcode" at bounding box center [446, 471] width 143 height 32
paste input "1014 DB"
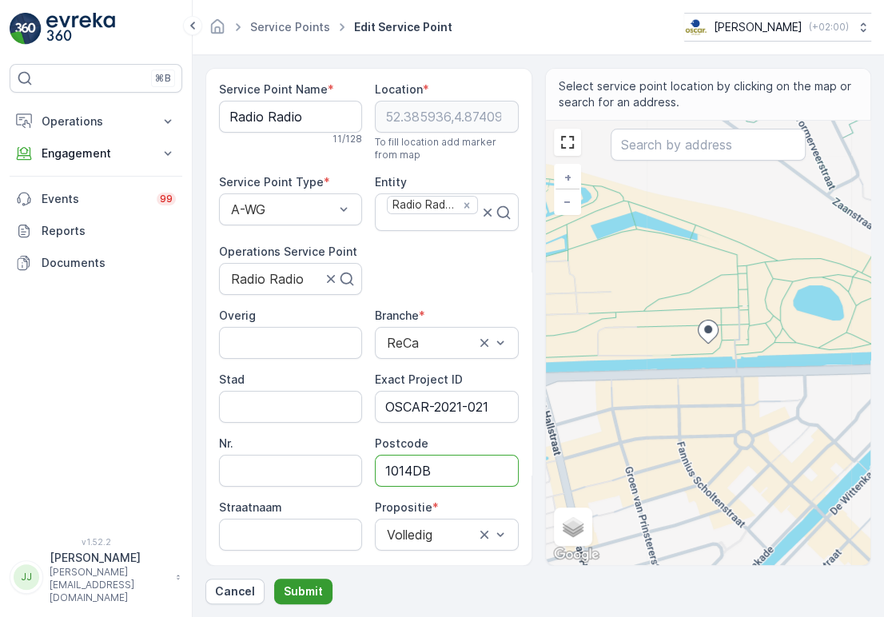
type input "1014DB"
click at [299, 595] on p "Submit" at bounding box center [303, 592] width 39 height 16
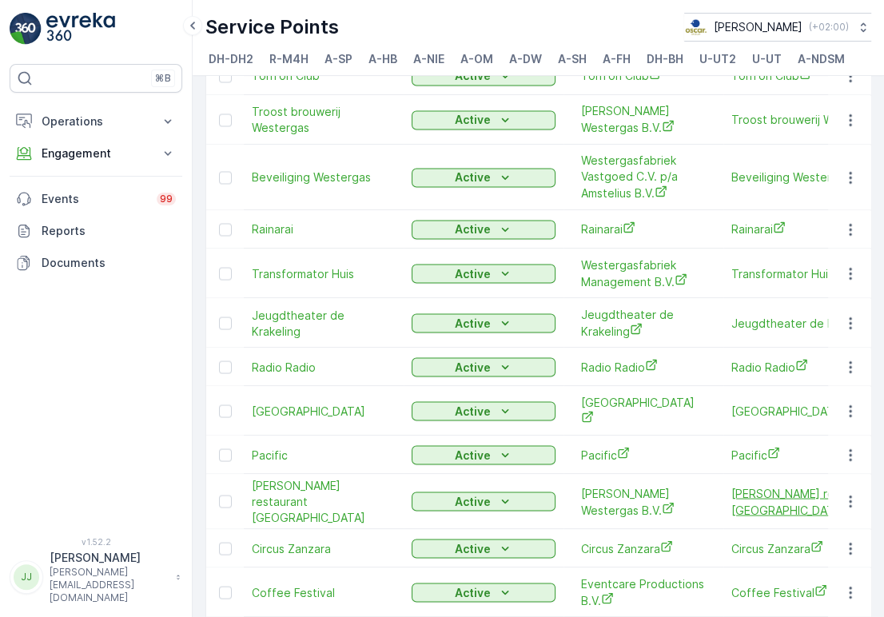
scroll to position [1878, 0]
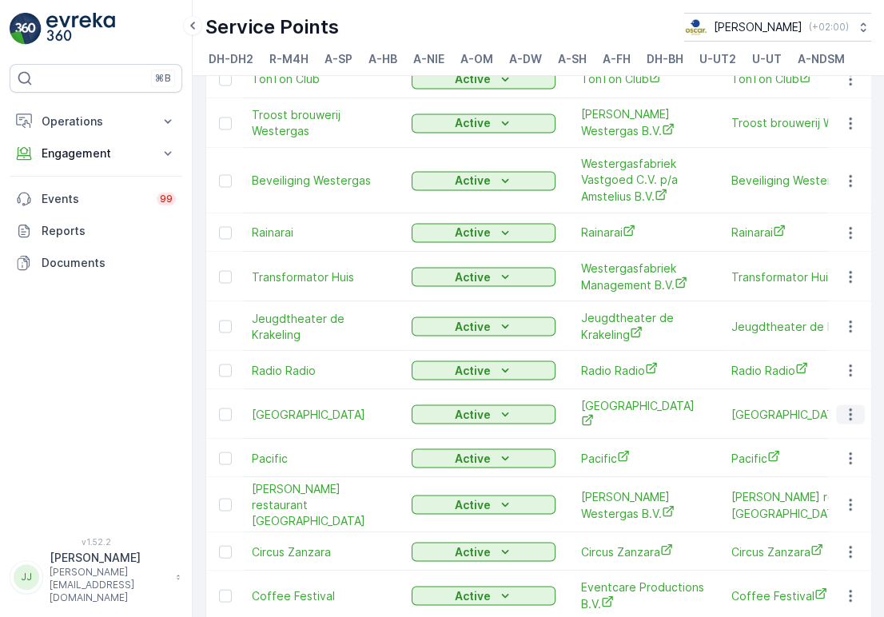
click at [850, 406] on icon "button" at bounding box center [851, 414] width 16 height 16
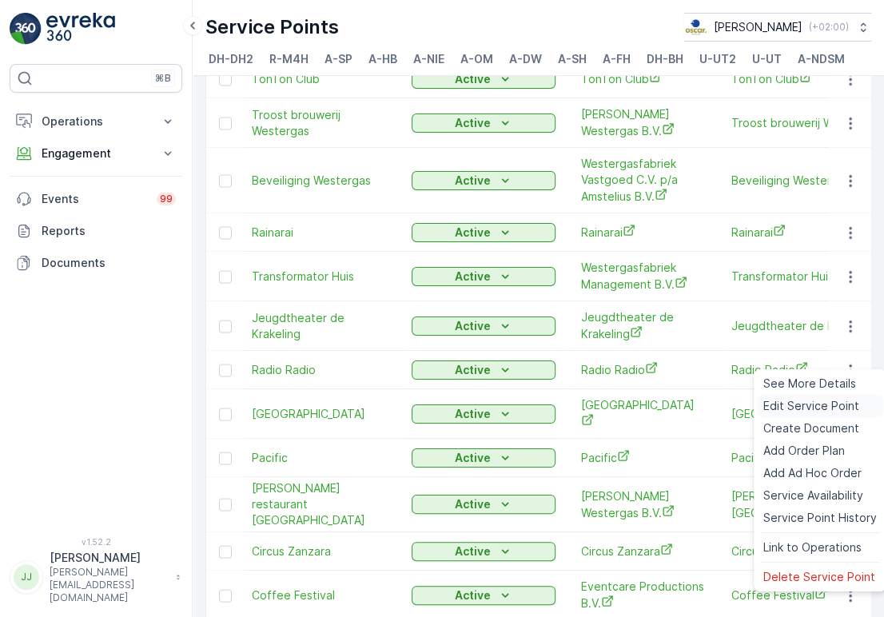
click at [812, 395] on div "Edit Service Point" at bounding box center [820, 406] width 126 height 22
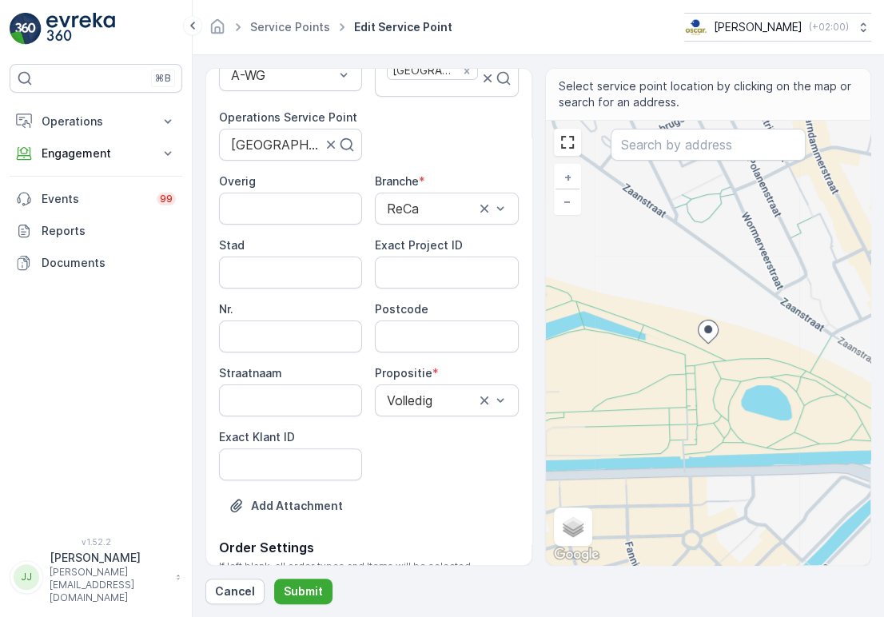
scroll to position [134, 0]
click at [320, 456] on ID "Exact Klant ID" at bounding box center [290, 465] width 143 height 32
paste ID "414"
type ID "414"
click at [427, 269] on ID "Exact Project ID" at bounding box center [446, 273] width 143 height 32
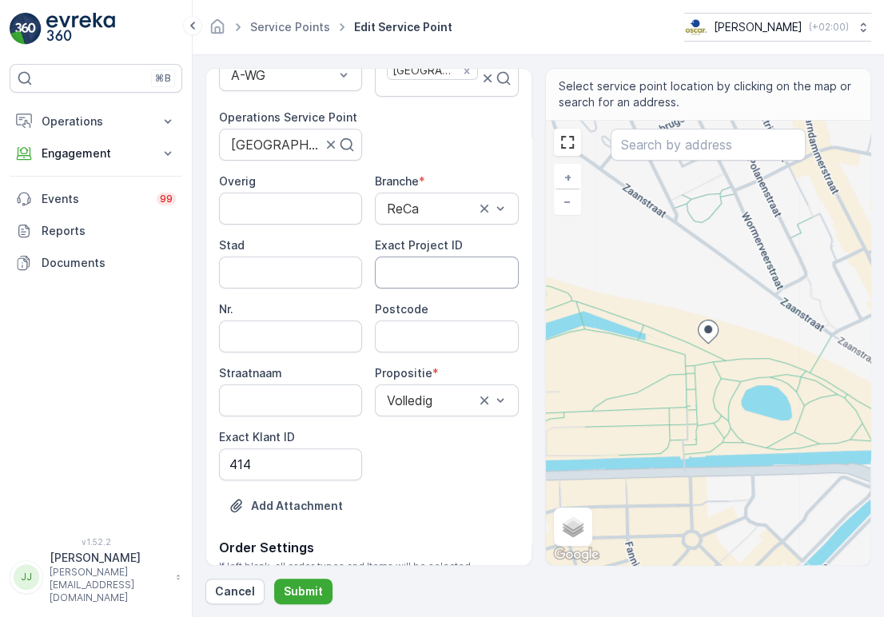
paste ID "OSCAR-2022-014"
type ID "OSCAR-2022-014"
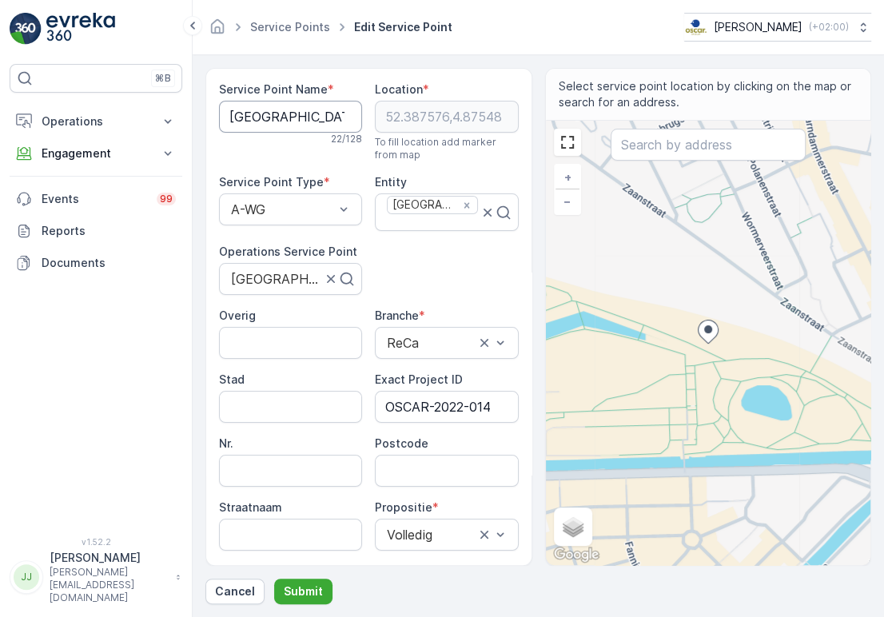
click at [248, 114] on Name "[GEOGRAPHIC_DATA]" at bounding box center [290, 117] width 143 height 32
click at [406, 456] on input "Postcode" at bounding box center [446, 471] width 143 height 32
paste input "1014 BX"
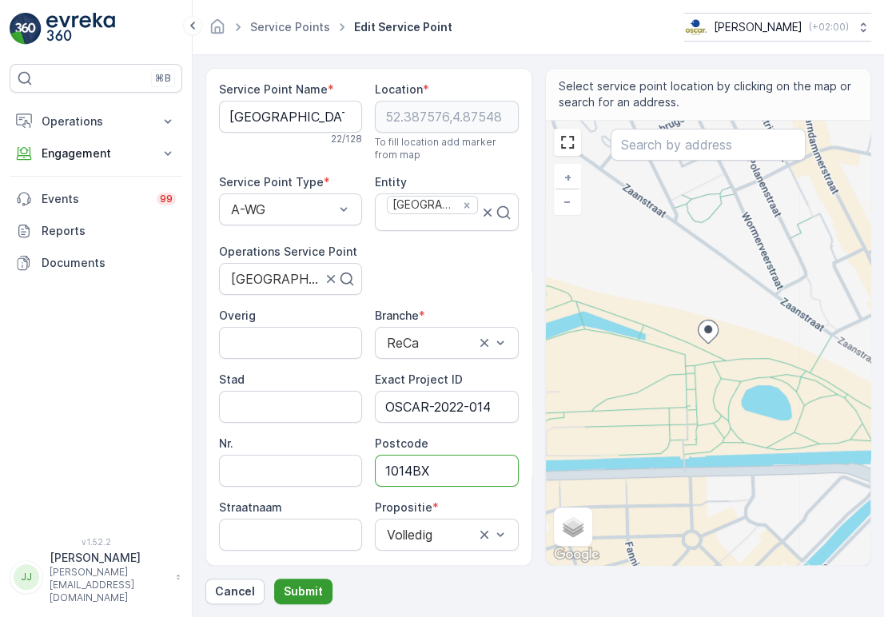
type input "1014BX"
click at [295, 584] on p "Submit" at bounding box center [303, 592] width 39 height 16
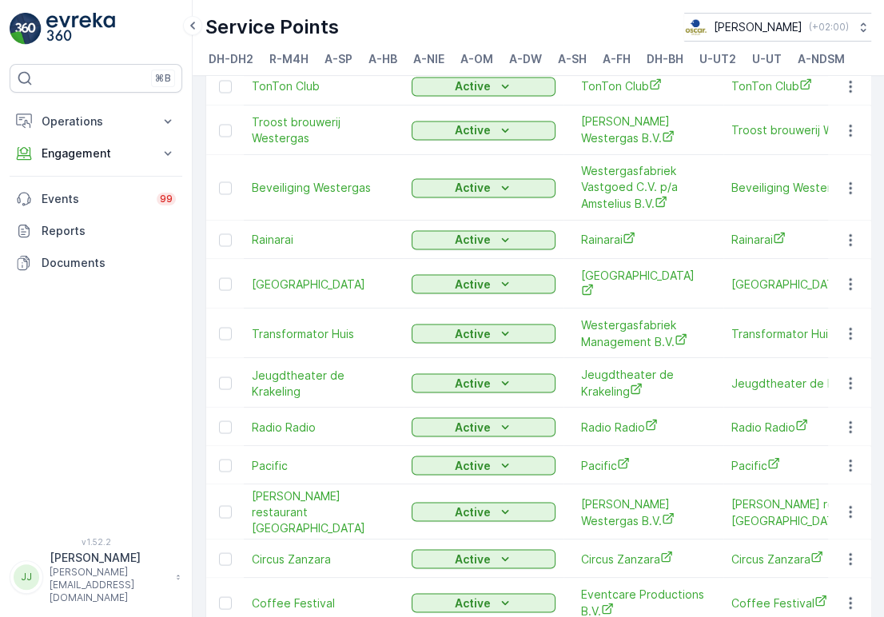
scroll to position [1940, 0]
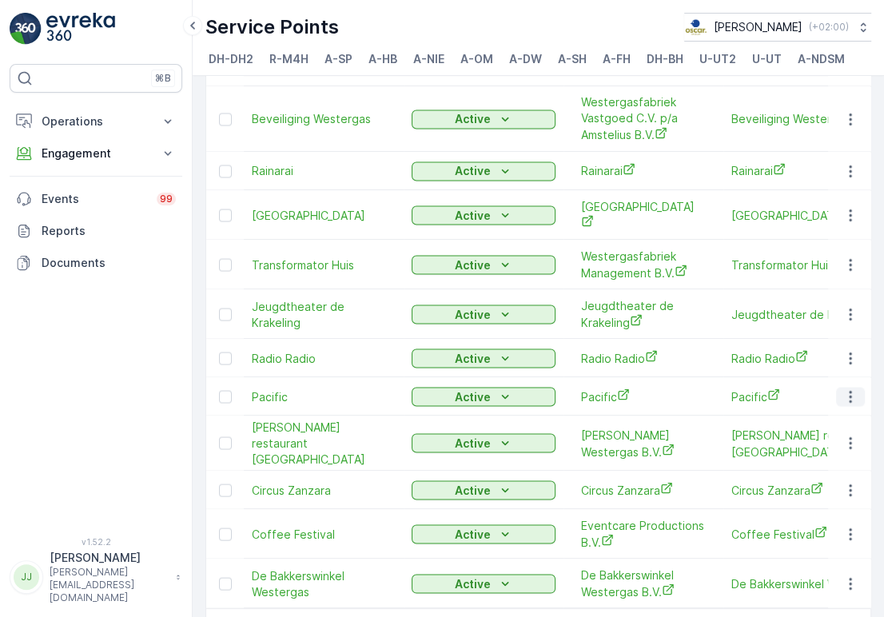
click at [843, 389] on icon "button" at bounding box center [851, 397] width 16 height 16
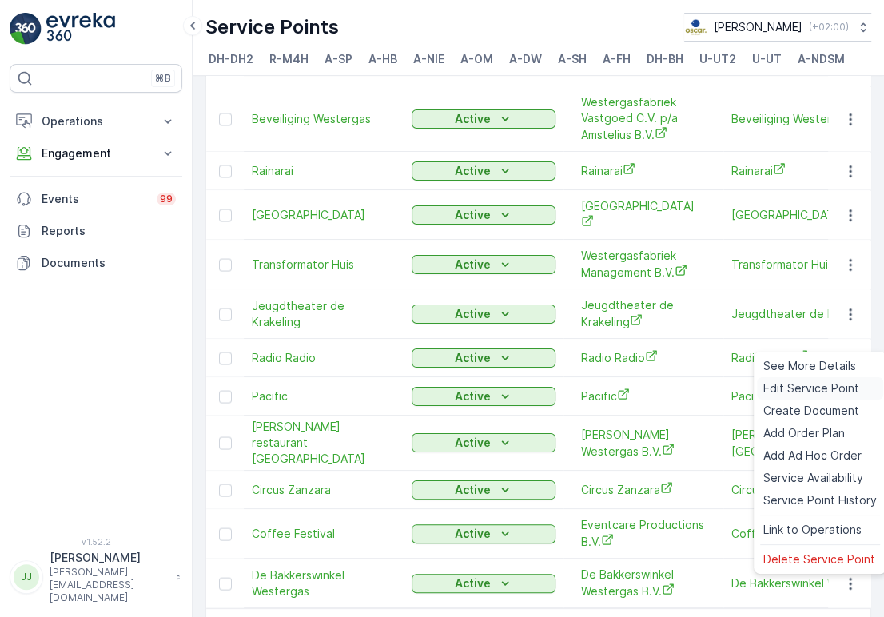
click at [817, 381] on span "Edit Service Point" at bounding box center [811, 389] width 96 height 16
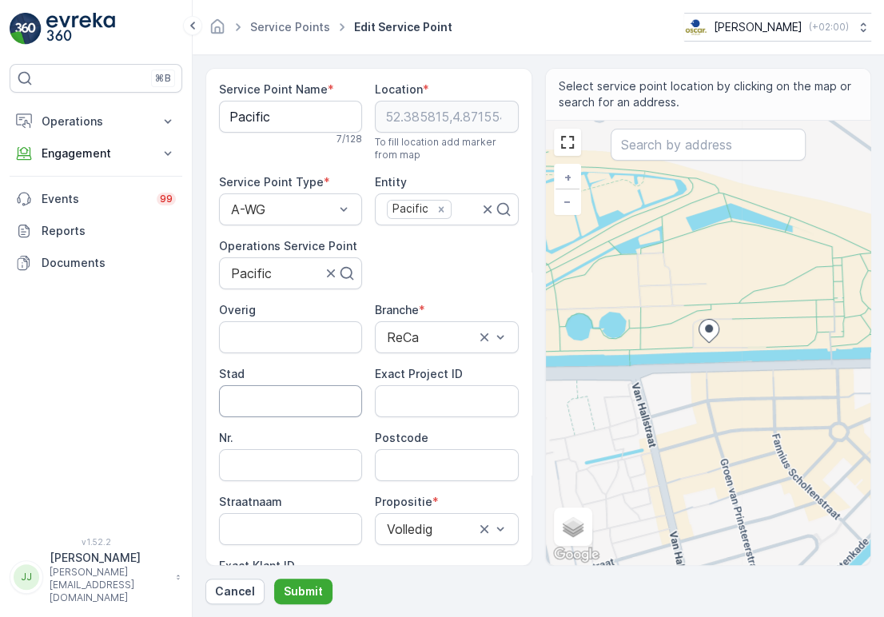
scroll to position [75, 0]
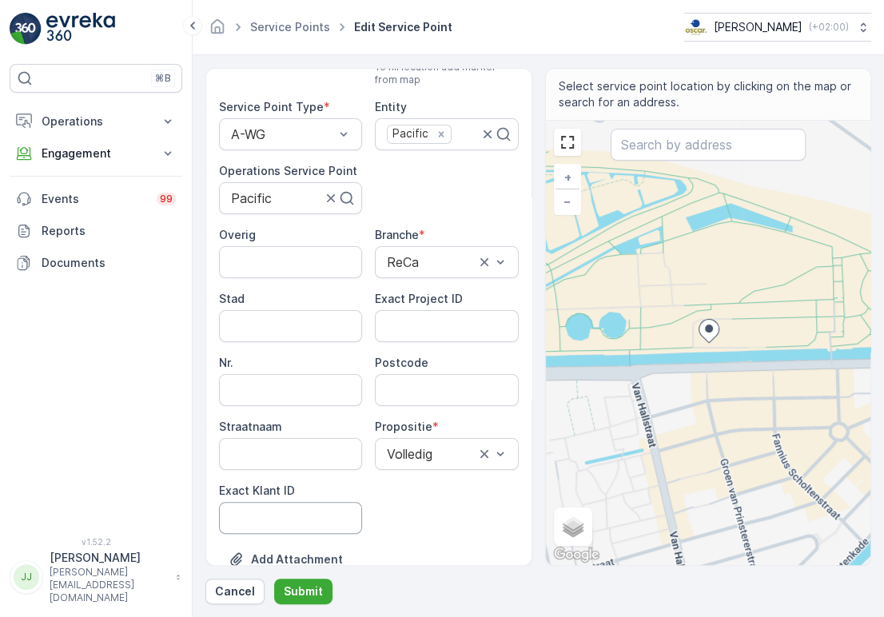
click at [277, 512] on ID "Exact Klant ID" at bounding box center [290, 518] width 143 height 32
paste ID "413"
type ID "413"
click at [408, 325] on ID "Exact Project ID" at bounding box center [446, 326] width 143 height 32
paste ID "OSCAR-2021-018"
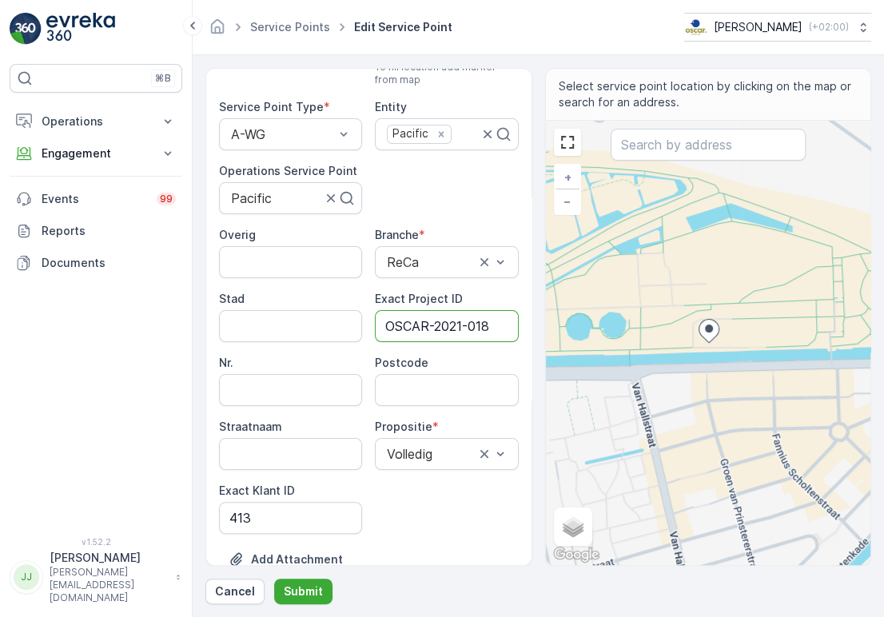
scroll to position [0, 0]
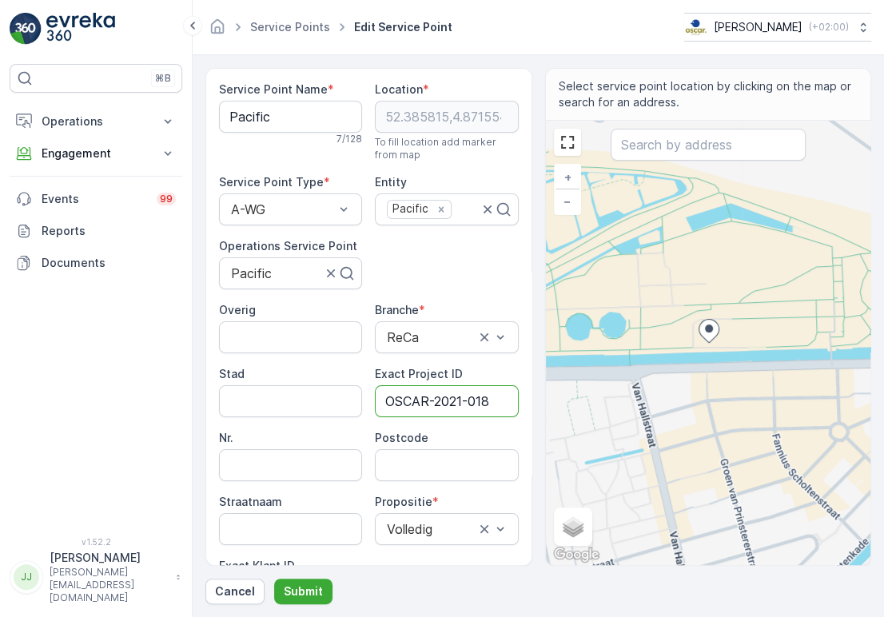
type ID "OSCAR-2021-018"
click at [276, 113] on Name "Pacific" at bounding box center [290, 117] width 143 height 32
click at [425, 478] on input "Postcode" at bounding box center [446, 465] width 143 height 32
paste input "1014 DA"
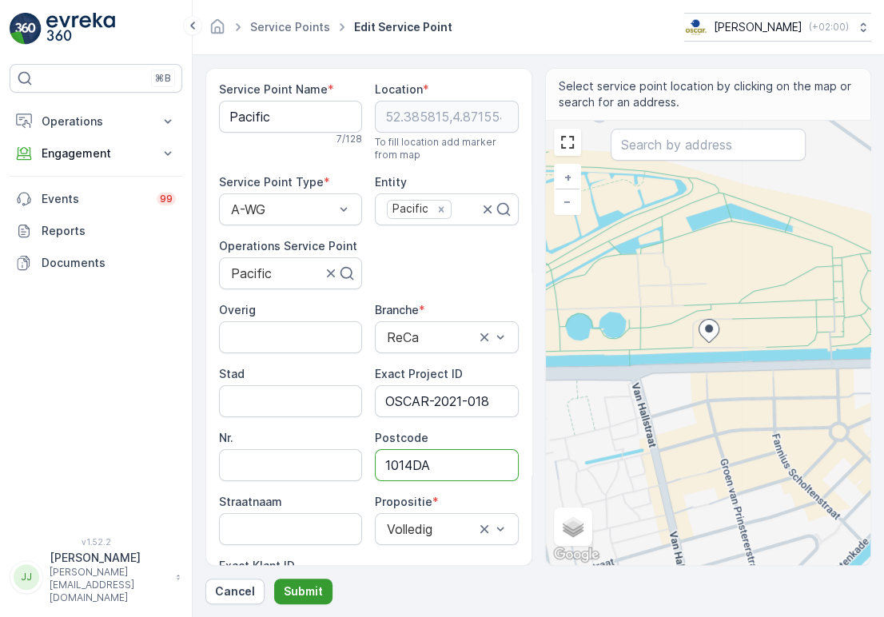
type input "1014DA"
click at [294, 592] on p "Submit" at bounding box center [303, 592] width 39 height 16
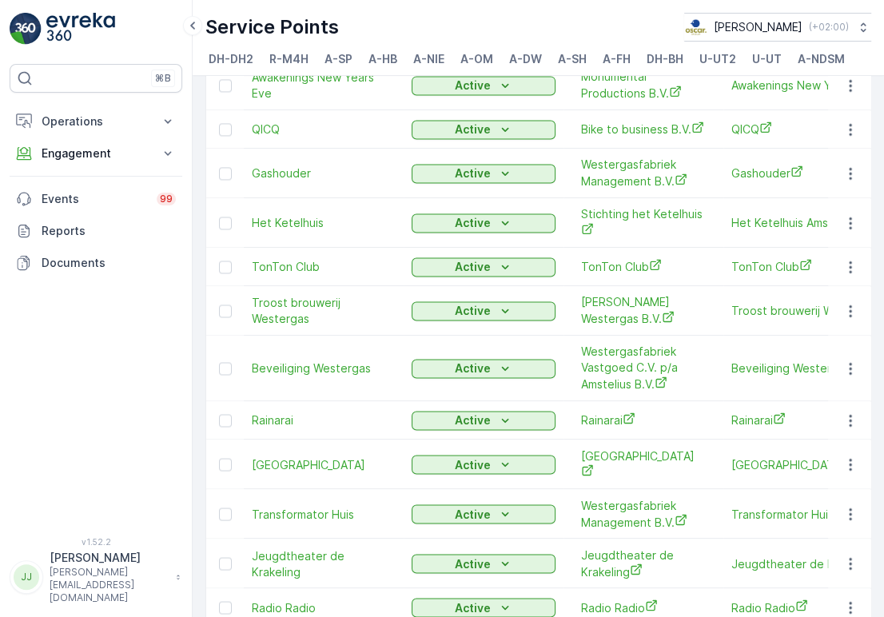
scroll to position [1940, 0]
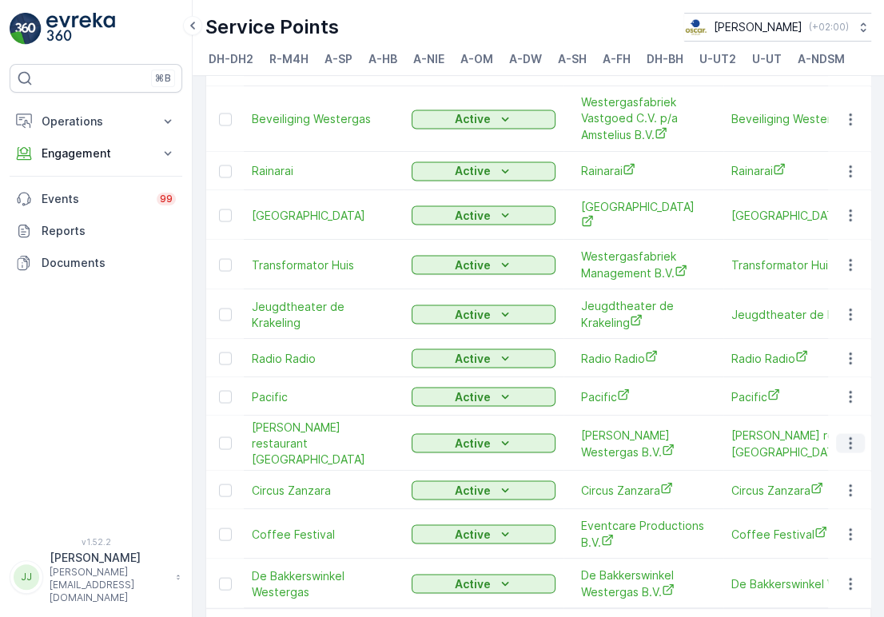
click at [843, 435] on icon "button" at bounding box center [851, 443] width 16 height 16
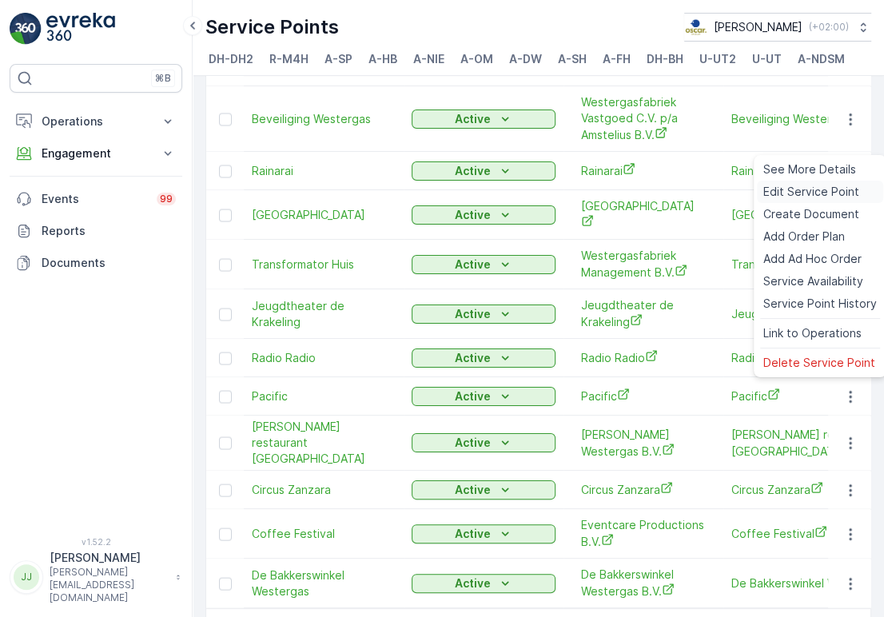
click at [791, 196] on span "Edit Service Point" at bounding box center [811, 192] width 96 height 16
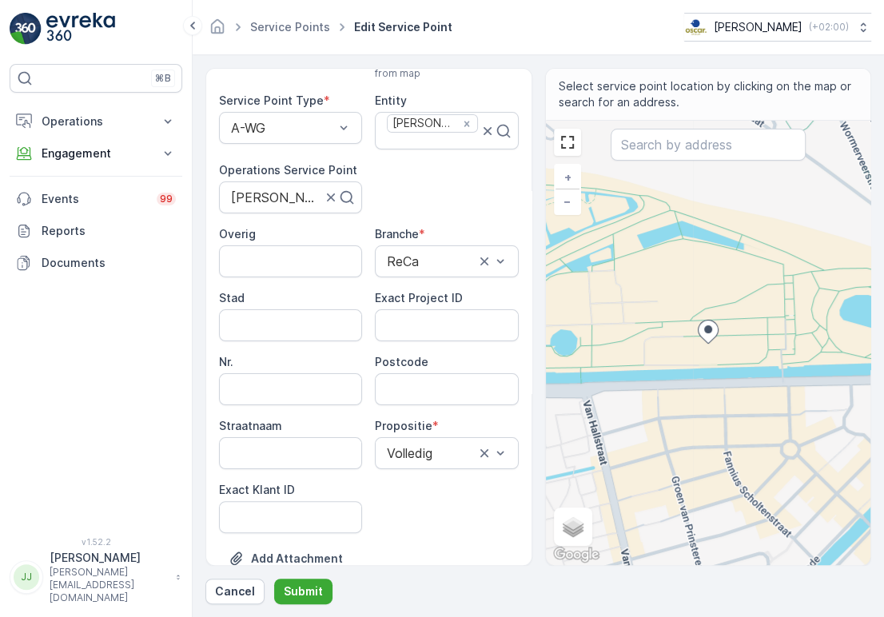
scroll to position [83, 0]
click at [271, 504] on ID "Exact Klant ID" at bounding box center [290, 516] width 143 height 32
paste ID "445"
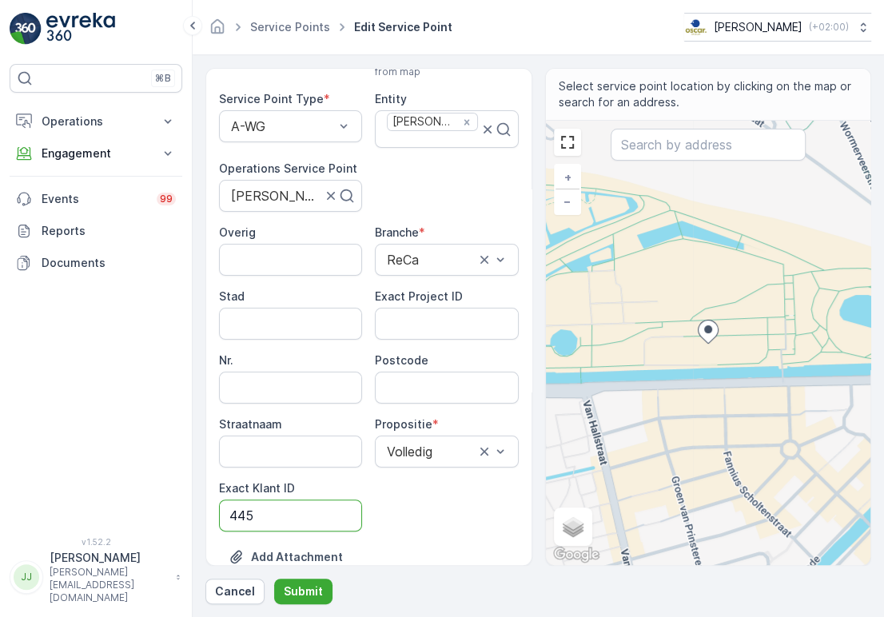
type ID "445"
click at [427, 331] on ID "Exact Project ID" at bounding box center [446, 324] width 143 height 32
paste ID "OSCAR-2021-028"
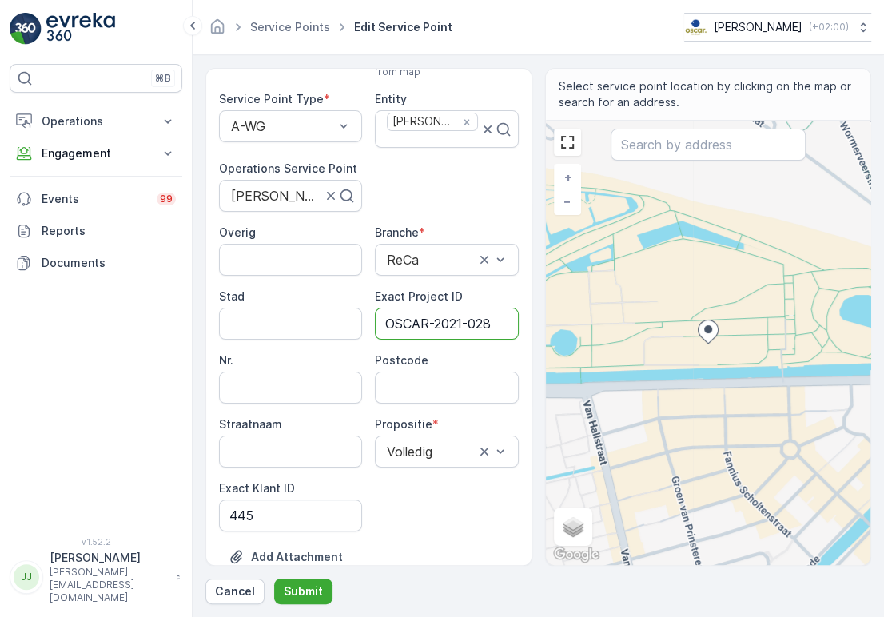
type ID "OSCAR-2021-028"
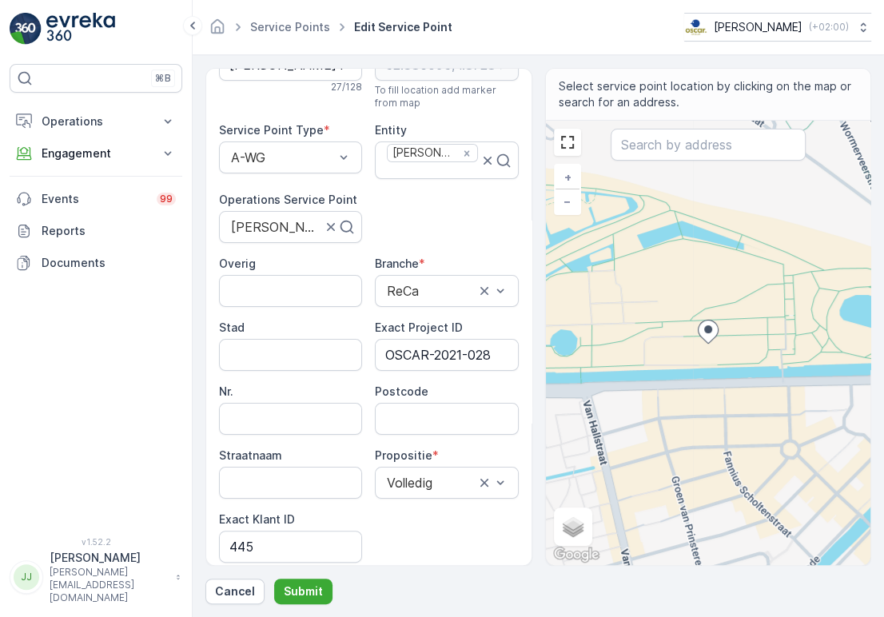
scroll to position [32, 0]
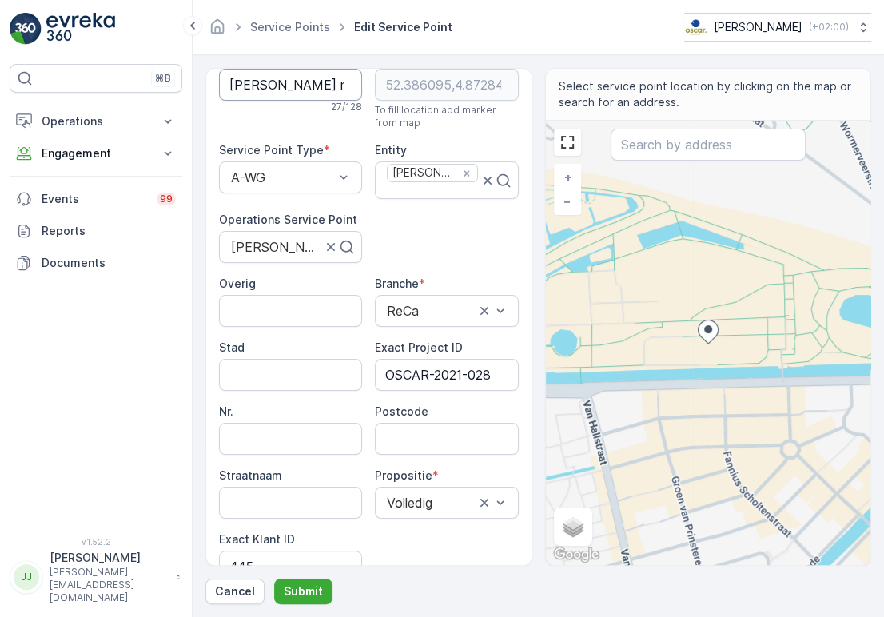
click at [279, 82] on Name "Troost restaurant [GEOGRAPHIC_DATA]" at bounding box center [290, 85] width 143 height 32
click at [416, 423] on input "Postcode" at bounding box center [446, 439] width 143 height 32
paste input "1014 DA"
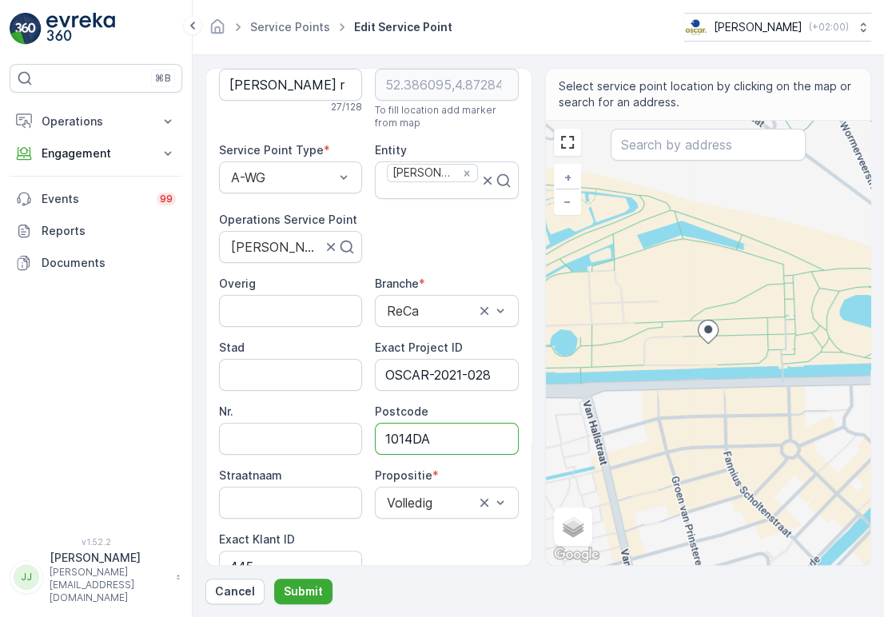
type input "1014DA"
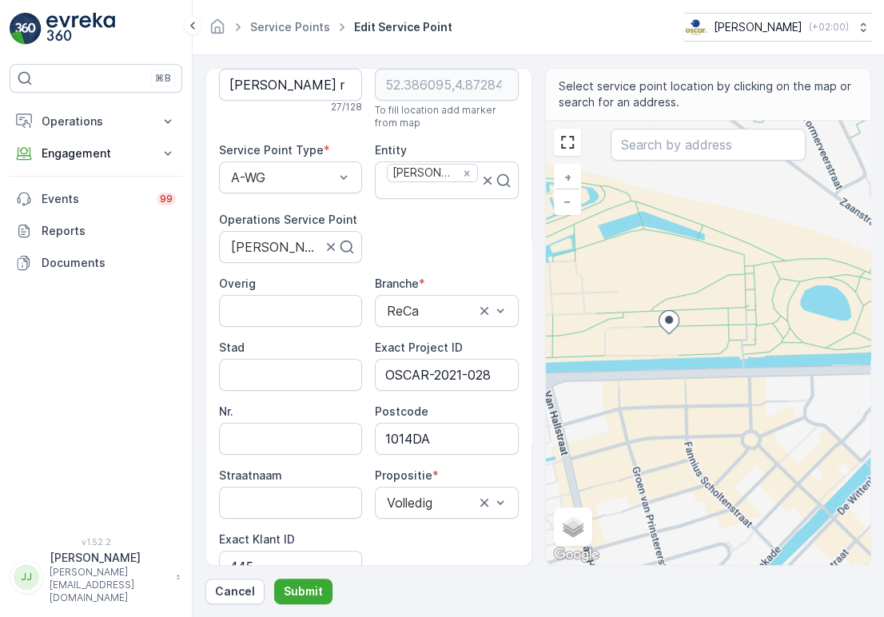
drag, startPoint x: 717, startPoint y: 337, endPoint x: 678, endPoint y: 328, distance: 40.3
click at [678, 328] on icon at bounding box center [668, 322] width 21 height 24
click at [291, 589] on p "Submit" at bounding box center [303, 592] width 39 height 16
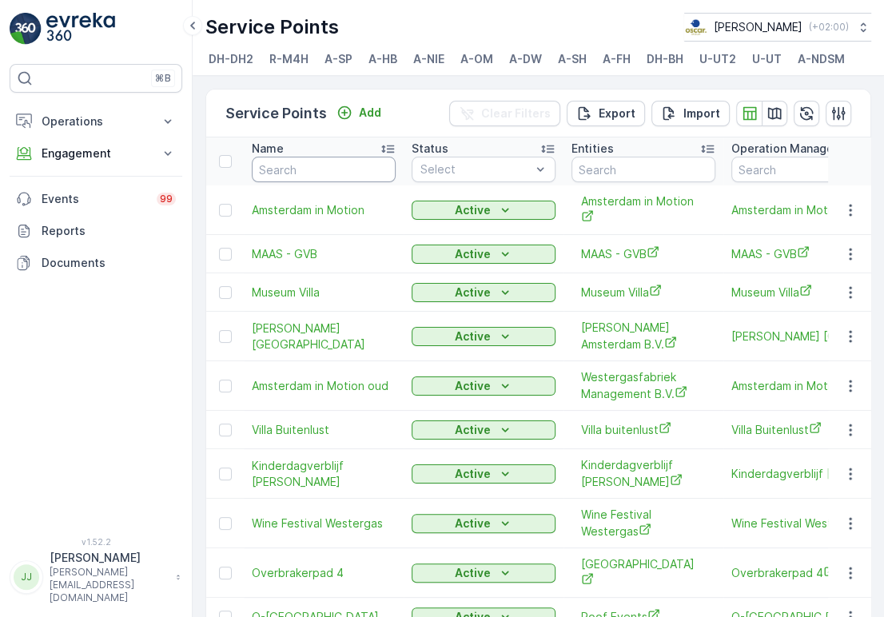
click at [288, 182] on input "text" at bounding box center [324, 170] width 144 height 26
type input "troost"
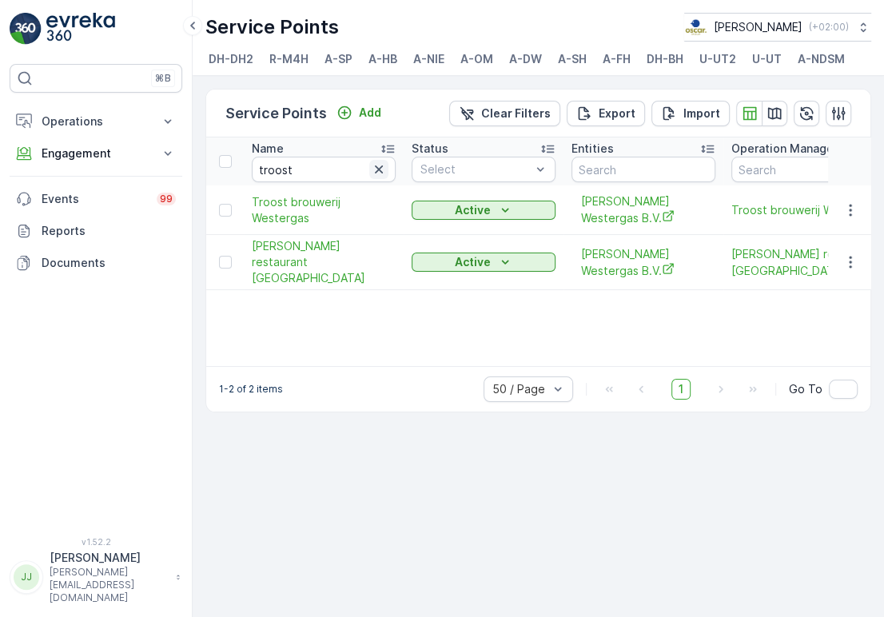
click at [371, 177] on icon "button" at bounding box center [379, 169] width 16 height 16
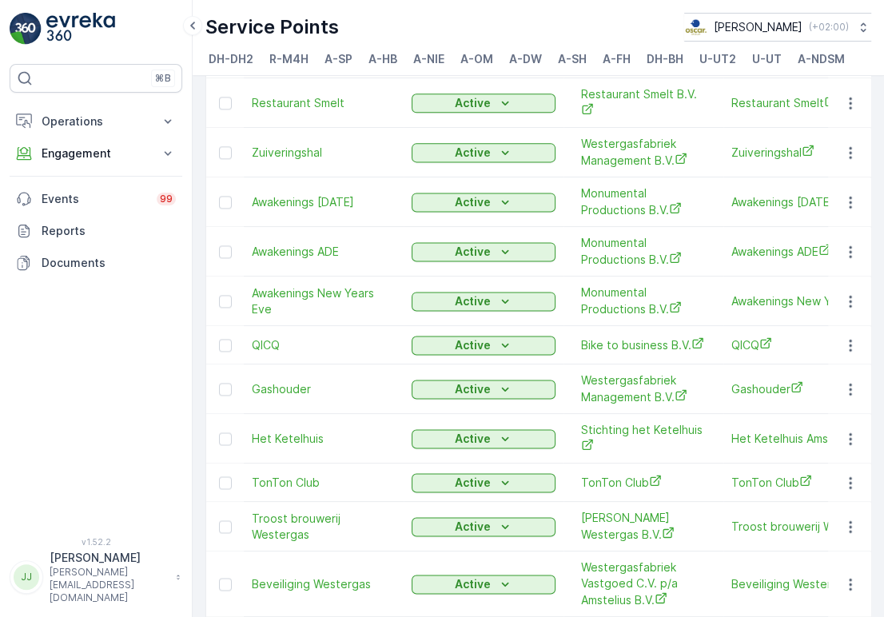
scroll to position [1940, 0]
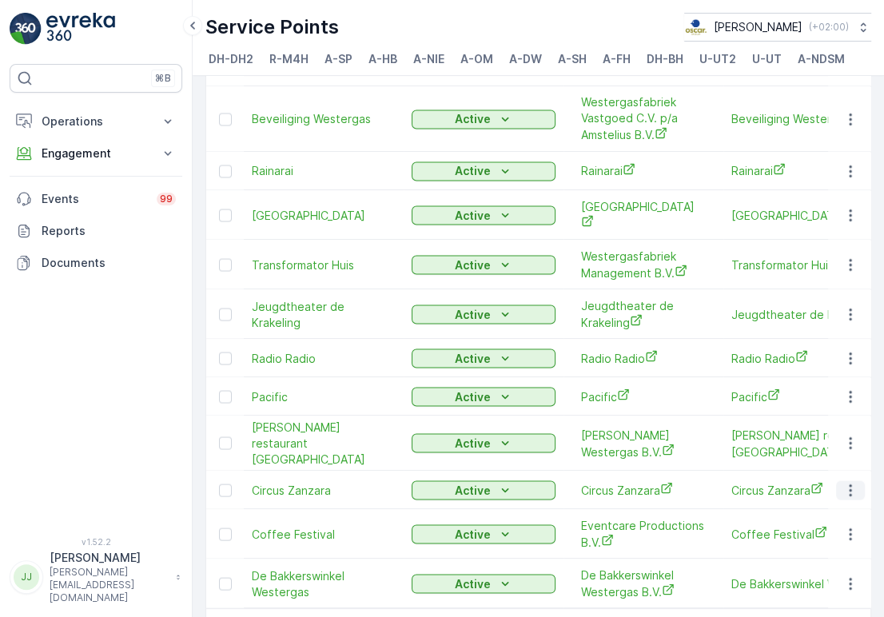
click at [850, 482] on icon "button" at bounding box center [851, 490] width 16 height 16
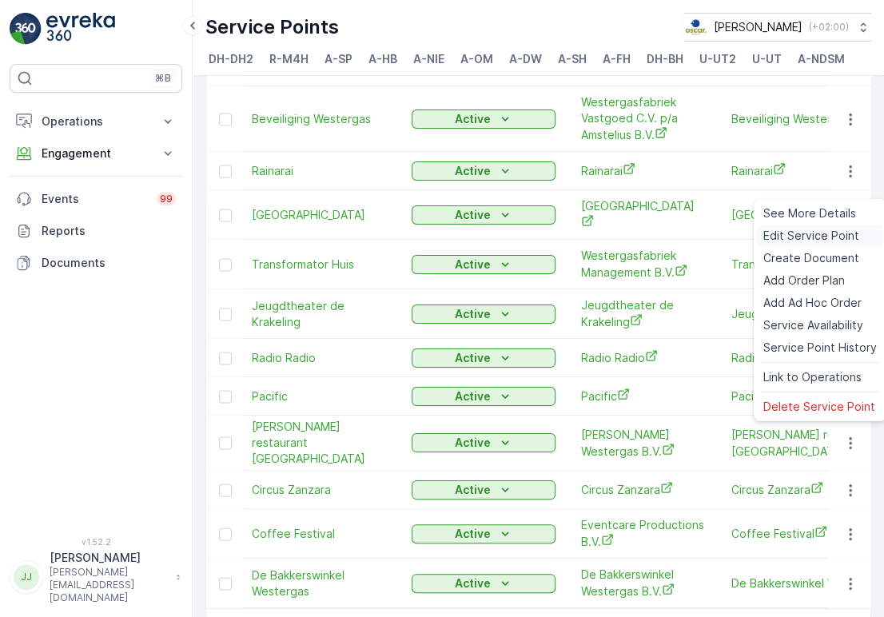
click at [822, 234] on span "Edit Service Point" at bounding box center [811, 236] width 96 height 16
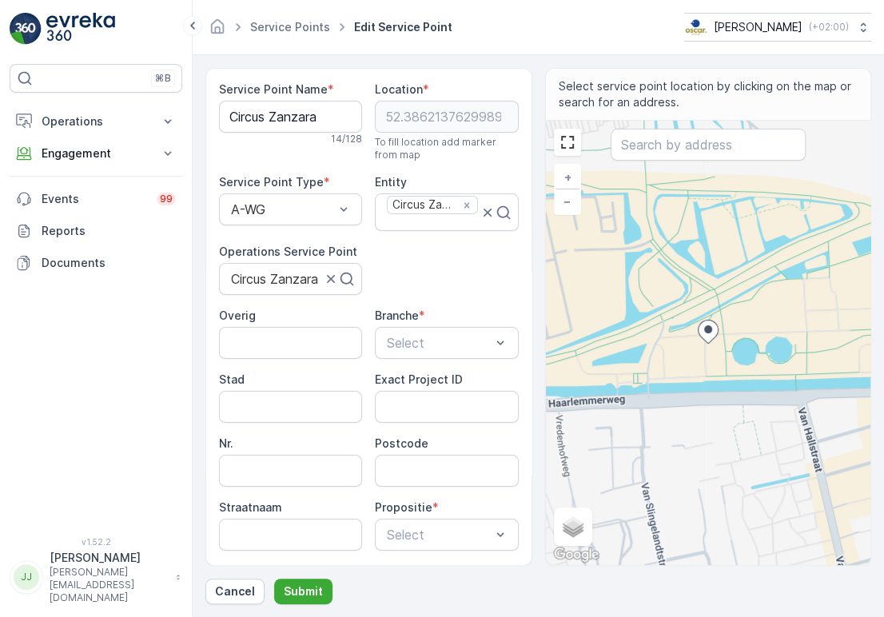
click at [395, 257] on div "Service Point Name * Circus Zanzara 14 / 128 Location * 52.3862137629989,4.8670…" at bounding box center [369, 377] width 300 height 591
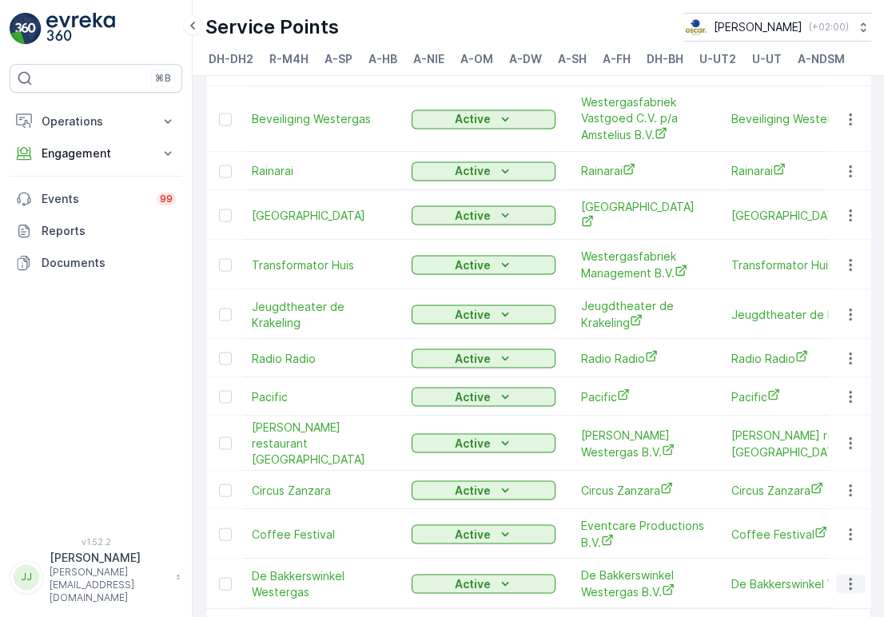
click at [843, 576] on icon "button" at bounding box center [851, 584] width 16 height 16
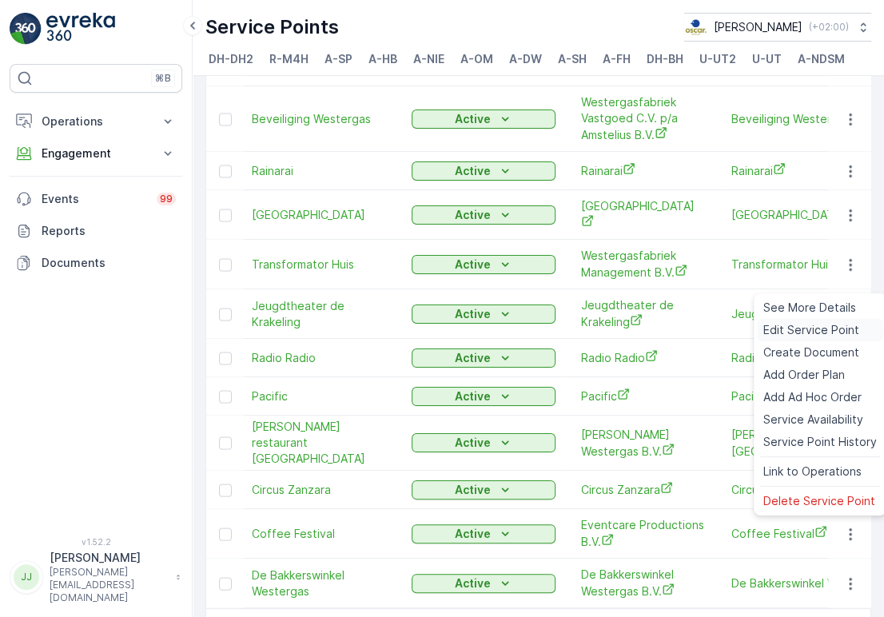
click at [803, 326] on span "Edit Service Point" at bounding box center [811, 330] width 96 height 16
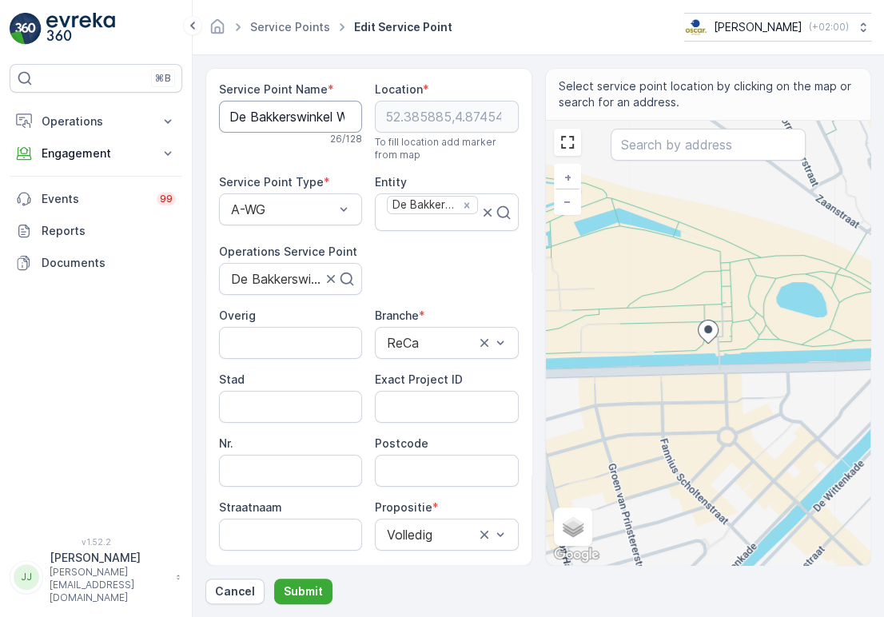
click at [261, 114] on Name "De Bakkerswinkel Westergas" at bounding box center [290, 117] width 143 height 32
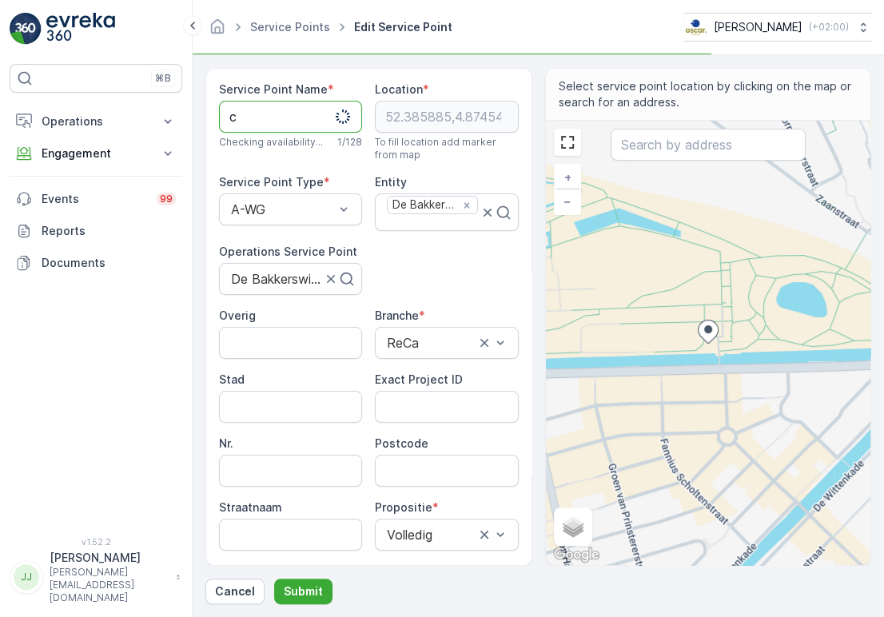
type Name "De Bakkerswinkel Westergas"
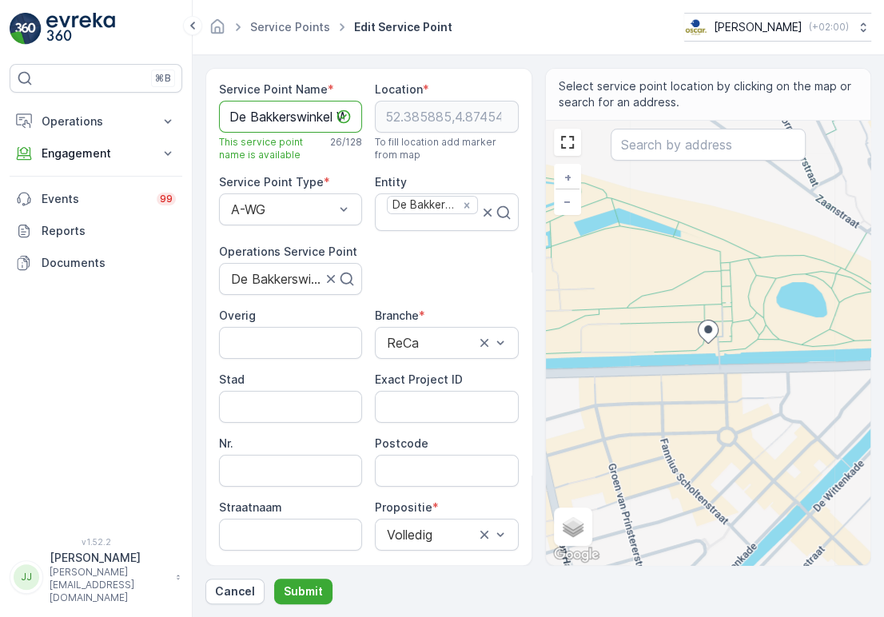
click at [387, 249] on div "Service Point Name * De Bakkerswinkel Westergas This service point name is avai…" at bounding box center [369, 377] width 300 height 591
click at [247, 548] on input "Straatnaam" at bounding box center [290, 535] width 143 height 32
paste input "360"
type input "360"
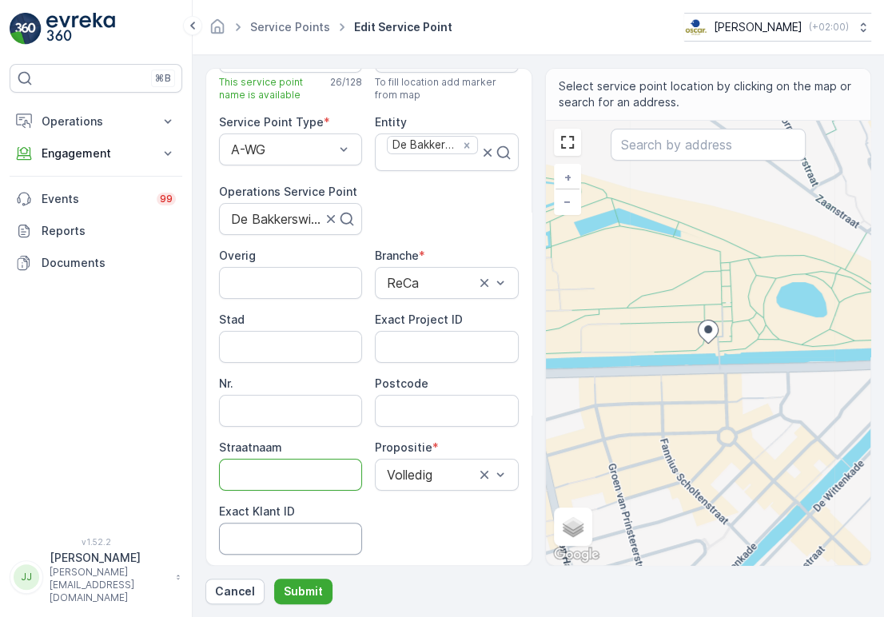
click at [296, 528] on ID "Exact Klant ID" at bounding box center [290, 539] width 143 height 32
paste ID "360"
type ID "360"
click at [441, 349] on ID "Exact Project ID" at bounding box center [446, 347] width 143 height 32
paste ID "OSCAR-2021-032"
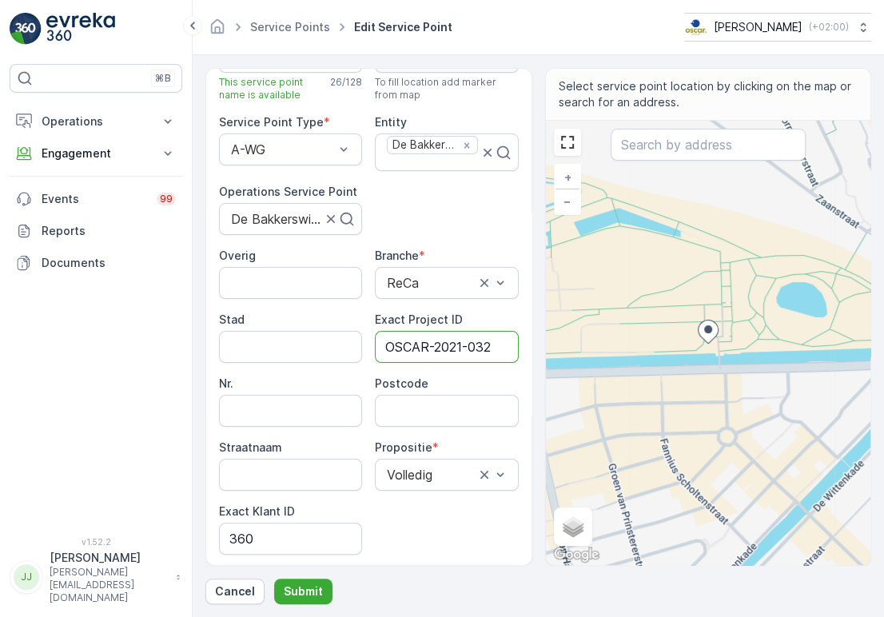
type ID "OSCAR-2021-032"
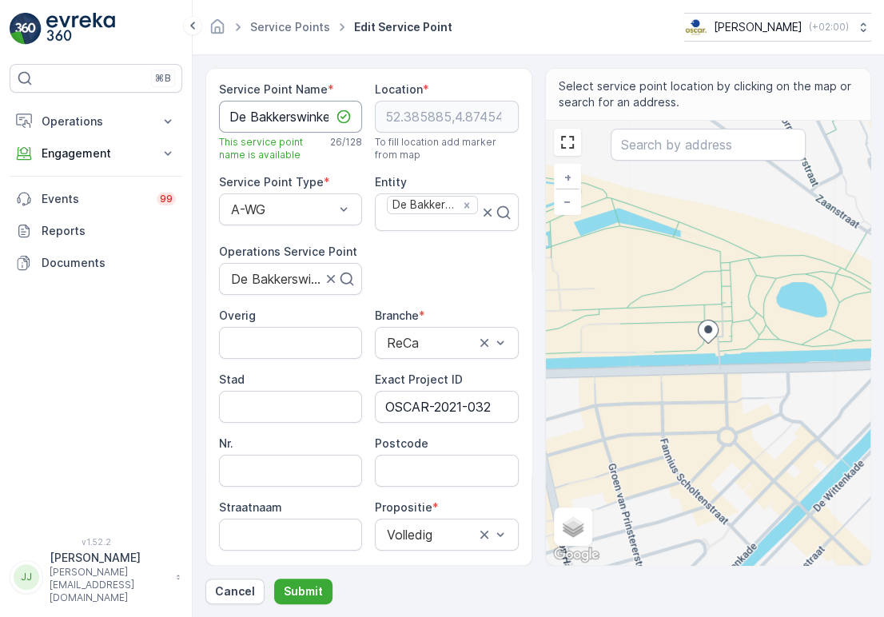
click at [287, 116] on Name "De Bakkerswinkel Westergas" at bounding box center [290, 117] width 143 height 32
click at [425, 455] on input "Postcode" at bounding box center [446, 471] width 143 height 32
paste input "1014 DA"
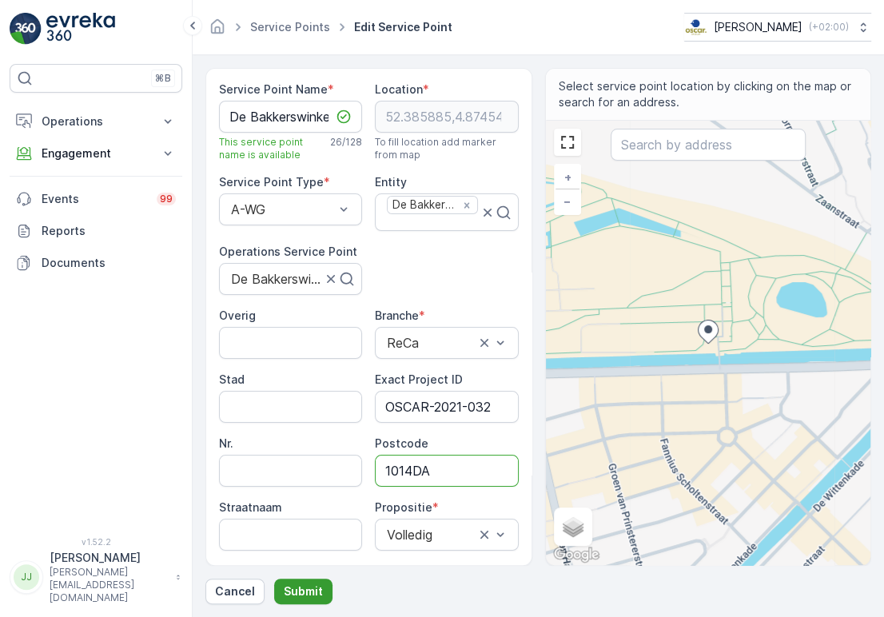
type input "1014DA"
click at [289, 584] on p "Submit" at bounding box center [303, 592] width 39 height 16
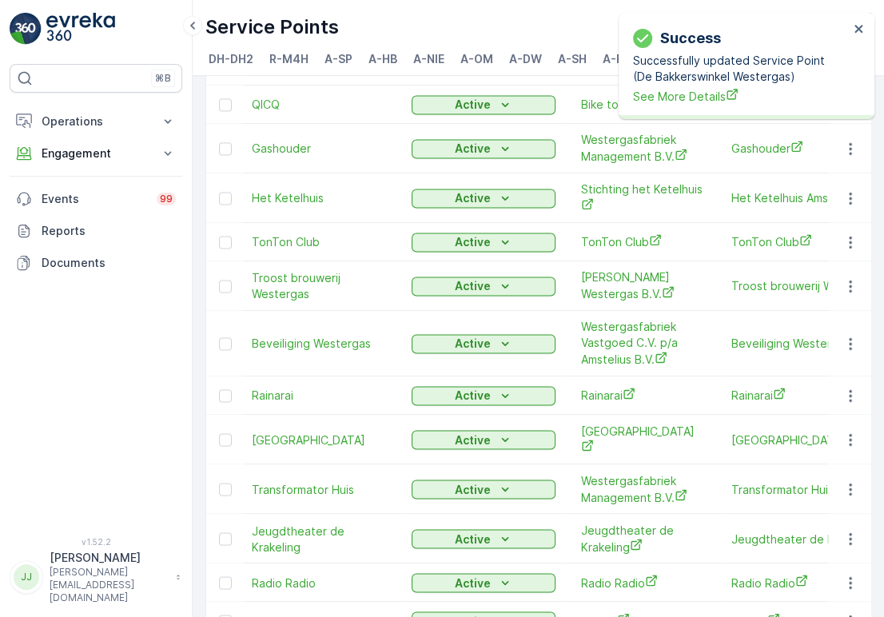
scroll to position [1940, 0]
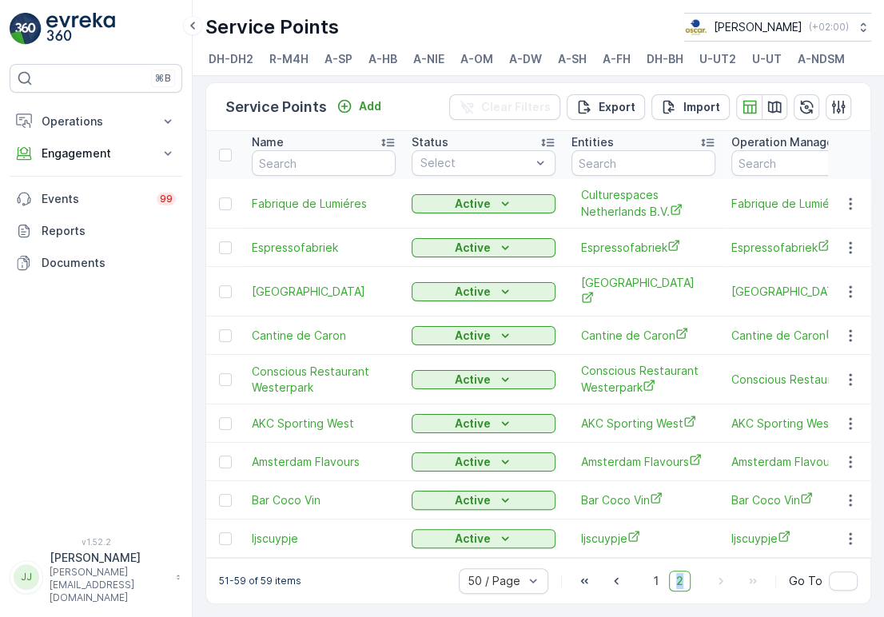
scroll to position [22, 0]
click at [846, 196] on icon "button" at bounding box center [851, 204] width 16 height 16
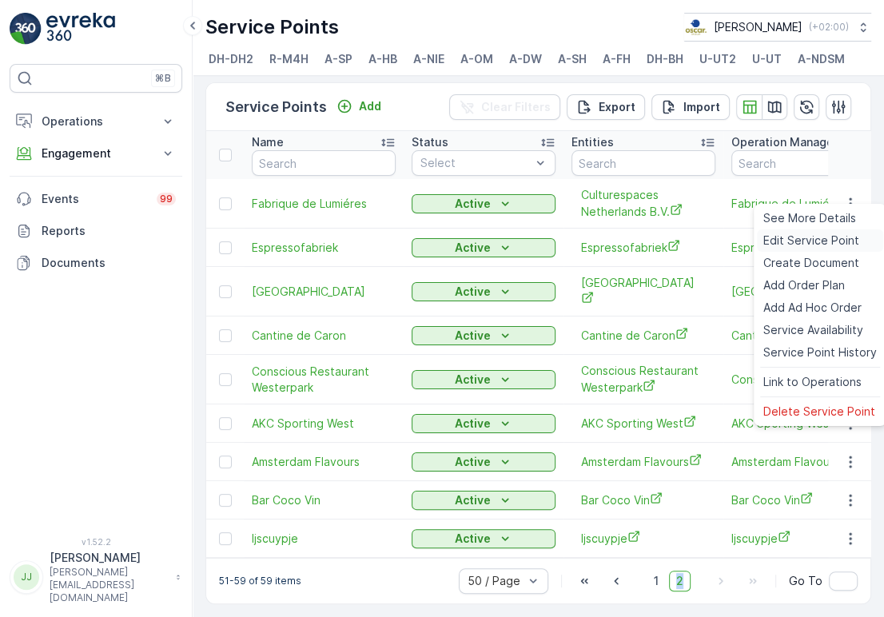
click at [799, 240] on span "Edit Service Point" at bounding box center [811, 241] width 96 height 16
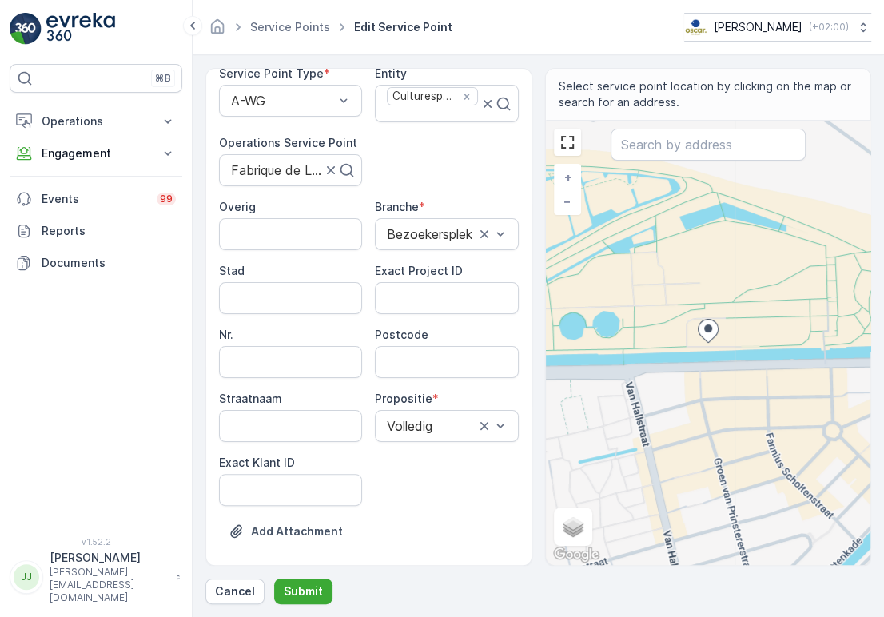
scroll to position [109, 0]
click at [273, 484] on ID "Exact Klant ID" at bounding box center [290, 490] width 143 height 32
paste ID "63"
type ID "63"
click at [451, 302] on ID "Exact Project ID" at bounding box center [446, 298] width 143 height 32
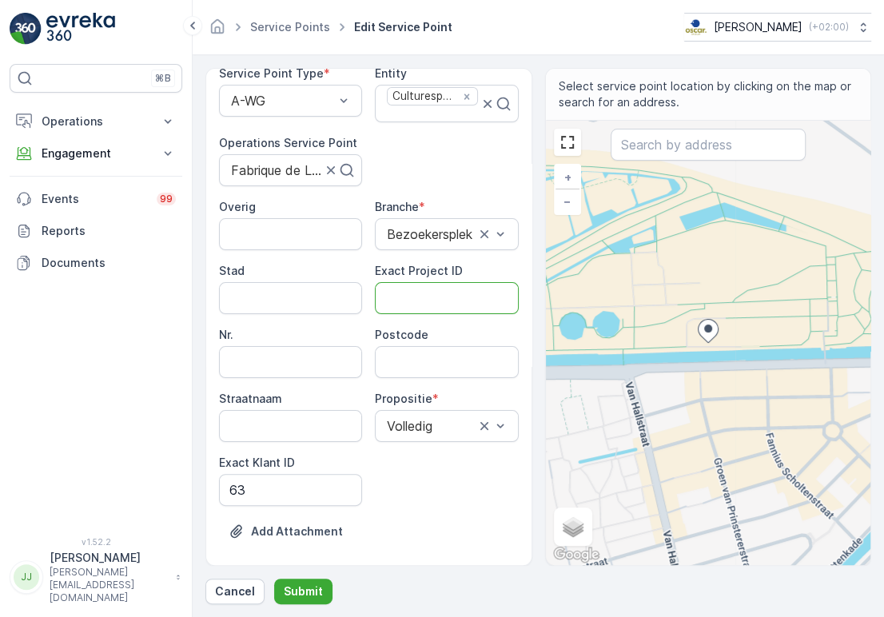
paste ID "OSCAR-2022-010"
type ID "OSCAR-2022-010"
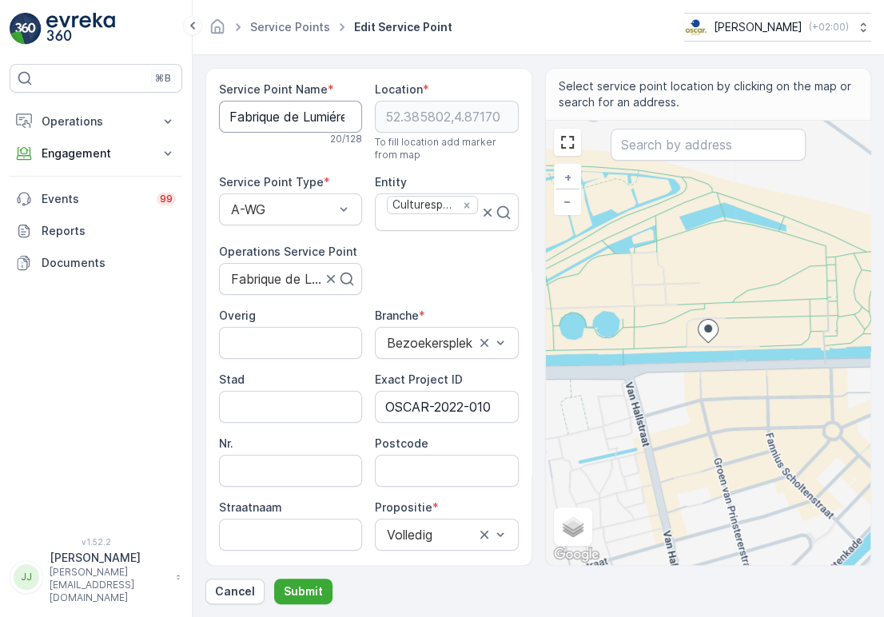
click at [288, 118] on Name "Fabrique de Lumiéres" at bounding box center [290, 117] width 143 height 32
click at [429, 459] on input "Postcode" at bounding box center [446, 471] width 143 height 32
paste input "1014 DB"
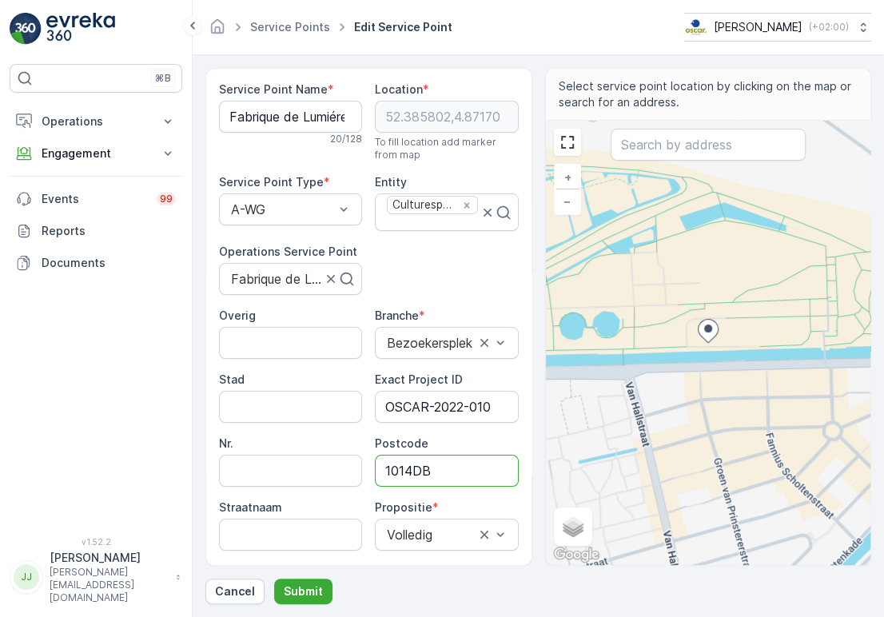
type input "1014DB"
click at [307, 576] on div "Service Point Name * Fabrique de Lumiéres 20 / 128 Location * 52.385802,4.87170…" at bounding box center [538, 336] width 666 height 536
click at [304, 587] on p "Submit" at bounding box center [303, 592] width 39 height 16
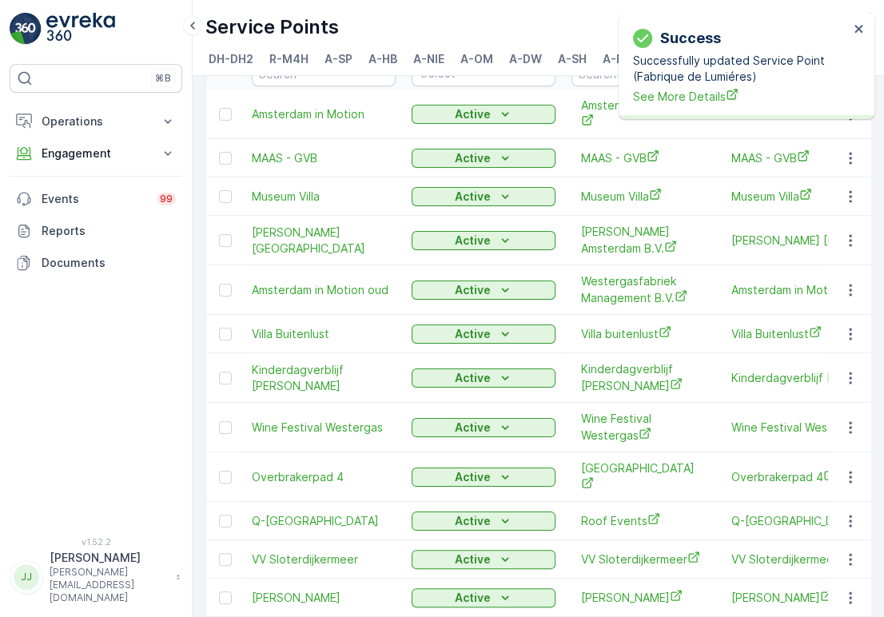
scroll to position [1940, 0]
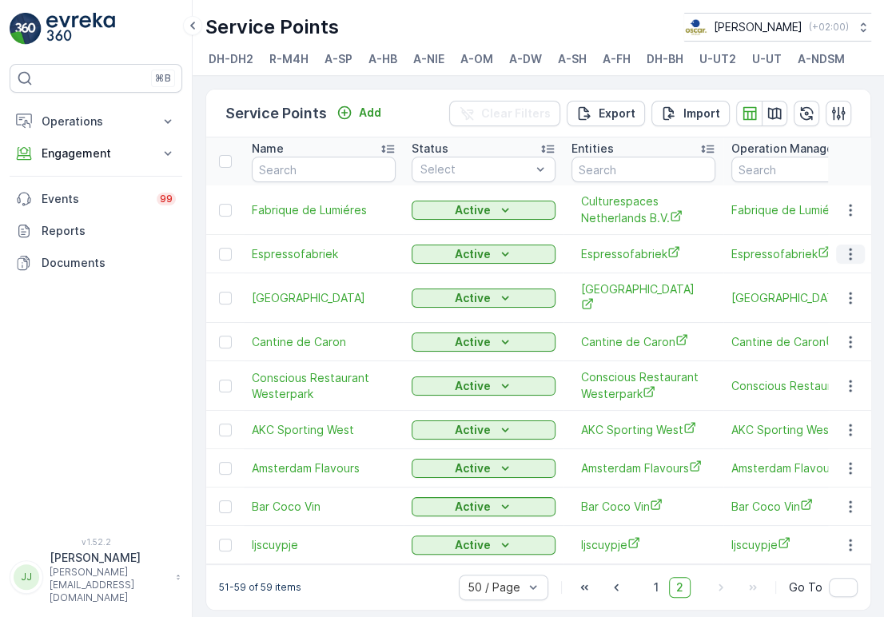
click at [852, 261] on icon "button" at bounding box center [851, 254] width 16 height 16
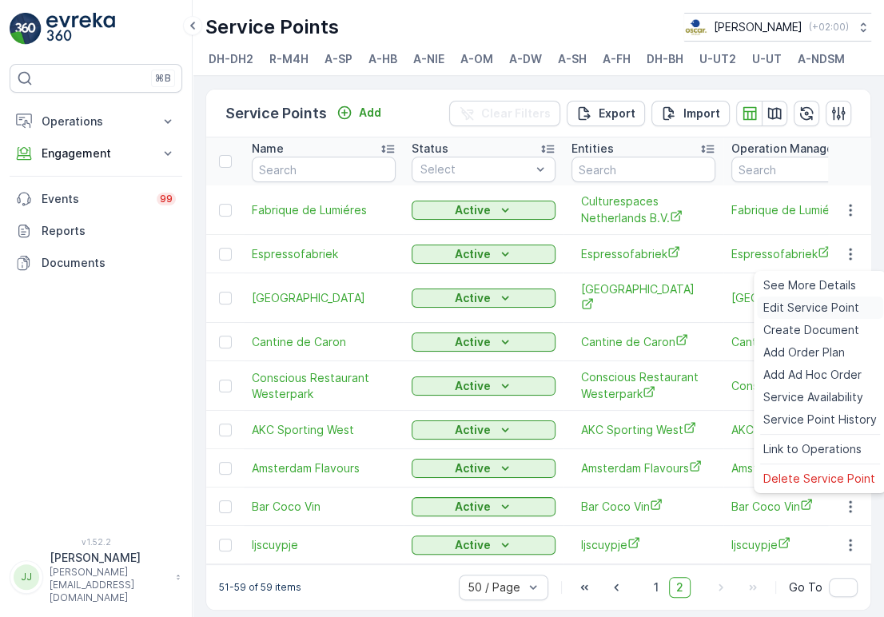
click at [826, 307] on span "Edit Service Point" at bounding box center [811, 308] width 96 height 16
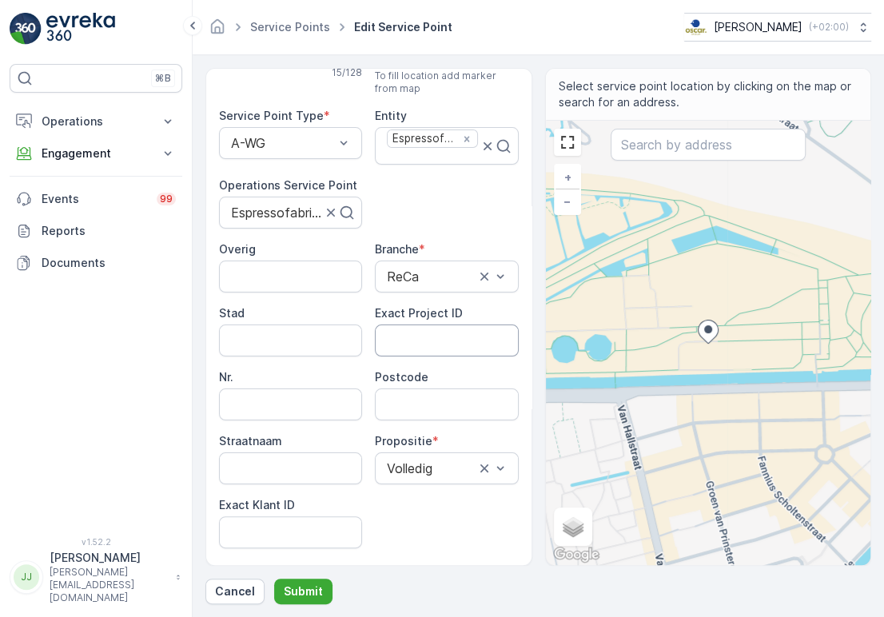
scroll to position [67, 0]
click at [312, 516] on ID "Exact Klant ID" at bounding box center [290, 532] width 143 height 32
paste ID "370"
type ID "370"
click at [452, 346] on ID "Exact Project ID" at bounding box center [446, 340] width 143 height 32
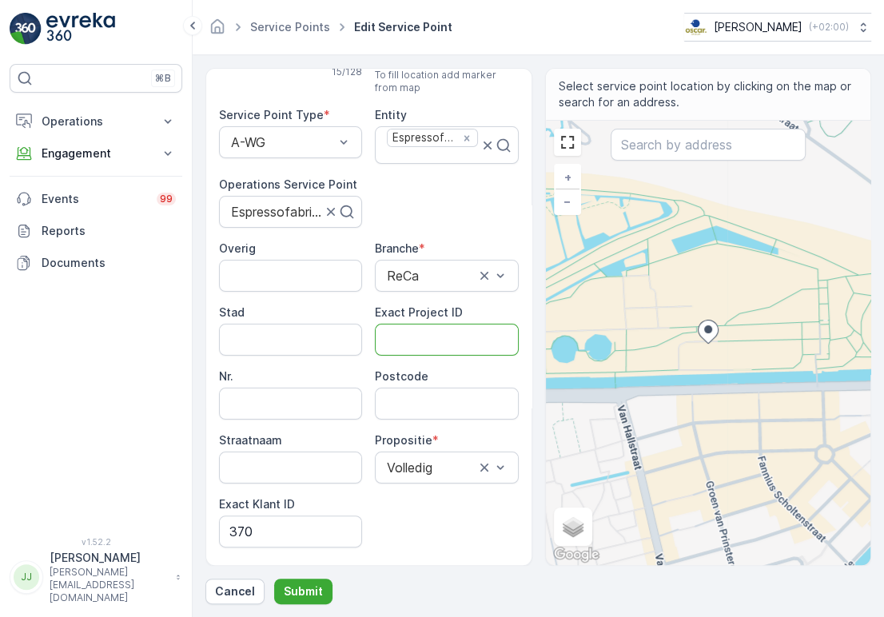
paste ID "OSCAR-2021-009"
type ID "OSCAR-2021-009"
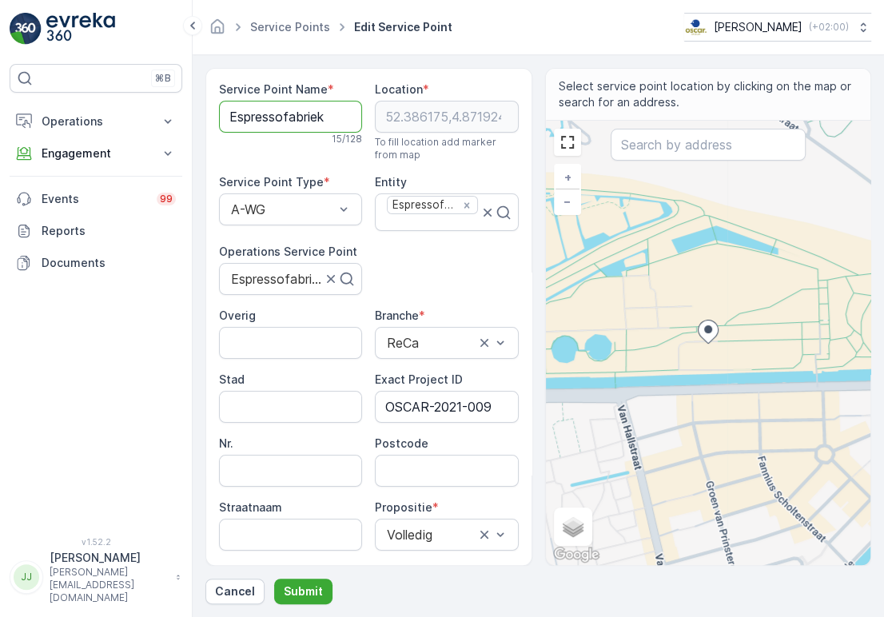
click at [296, 114] on Name "Espressofabriek" at bounding box center [290, 117] width 143 height 32
paste input "1014 DB"
click at [404, 469] on input "1014 DB" at bounding box center [446, 471] width 143 height 32
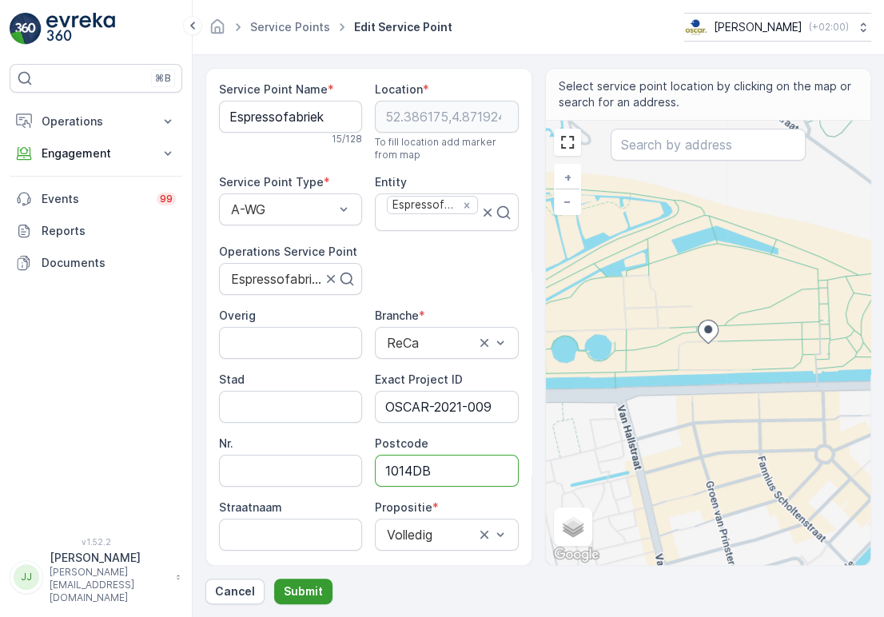
type input "1014DB"
click at [305, 586] on p "Submit" at bounding box center [303, 592] width 39 height 16
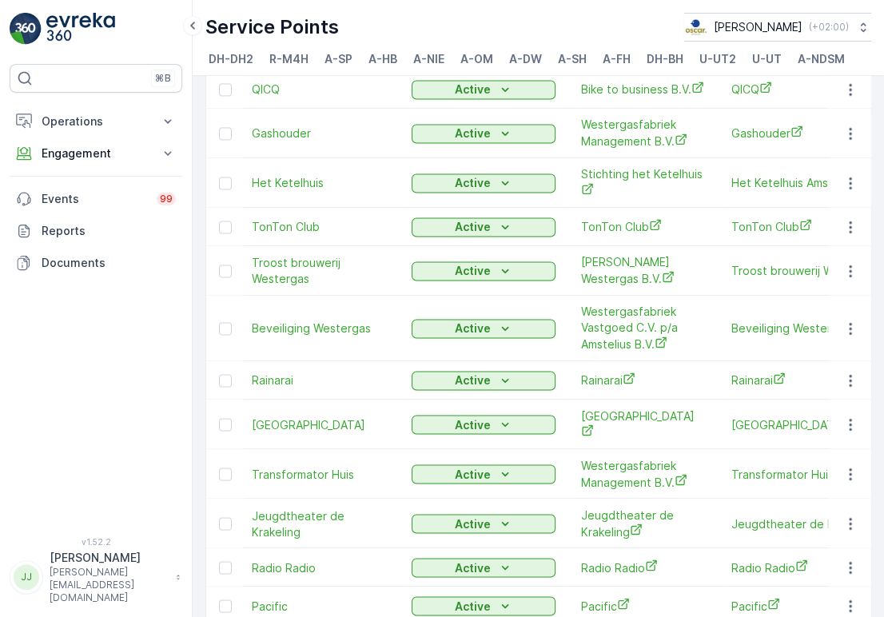
scroll to position [1940, 0]
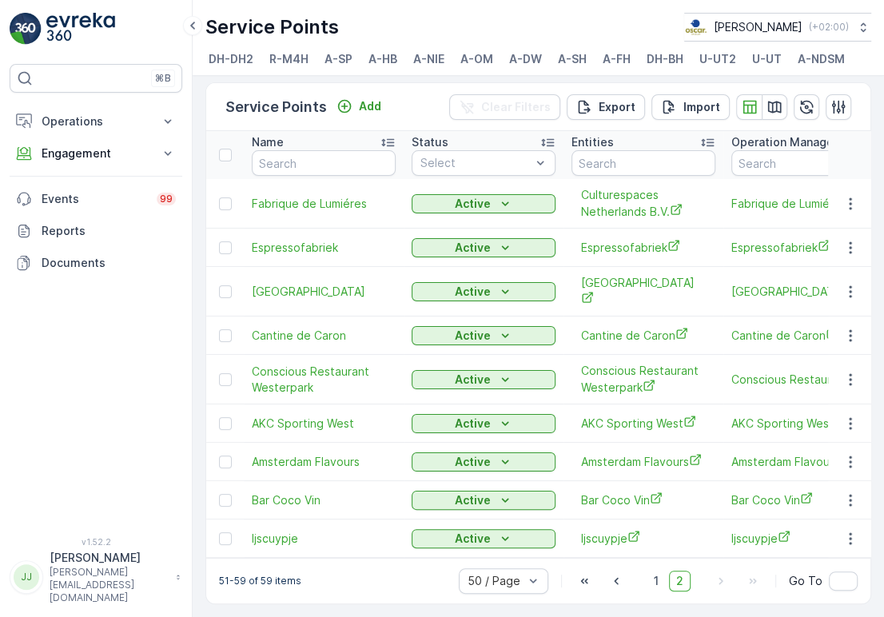
scroll to position [22, 0]
click at [843, 290] on icon "button" at bounding box center [851, 292] width 16 height 16
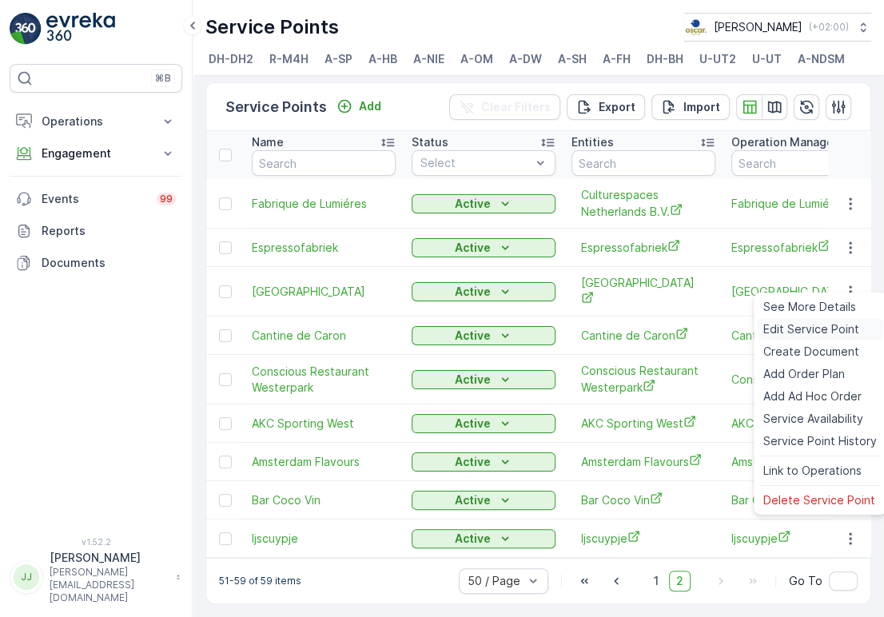
click at [817, 327] on span "Edit Service Point" at bounding box center [811, 329] width 96 height 16
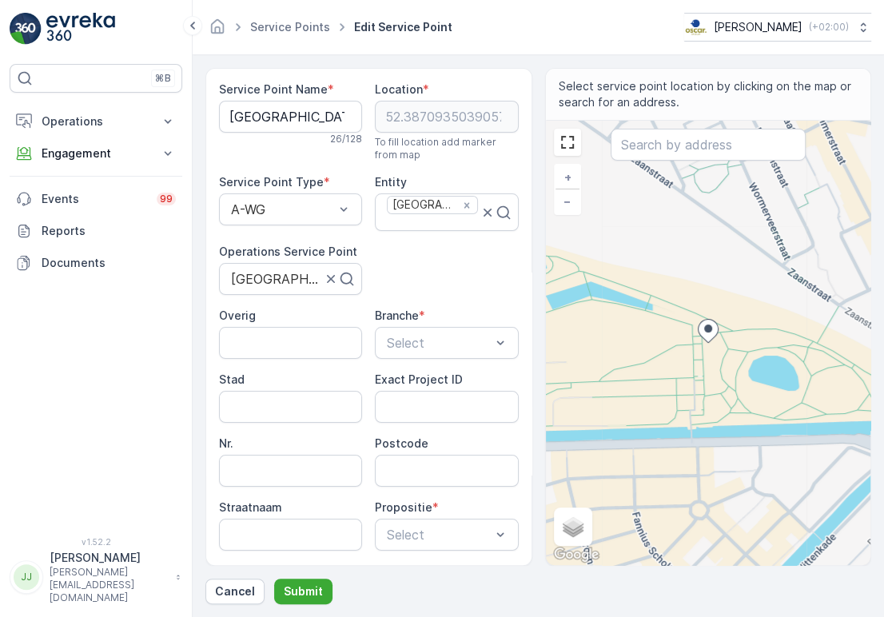
click at [411, 272] on div "Service Point Name * Conscious Hotel Westerpark 26 / 128 Location * 52.38709350…" at bounding box center [369, 377] width 300 height 591
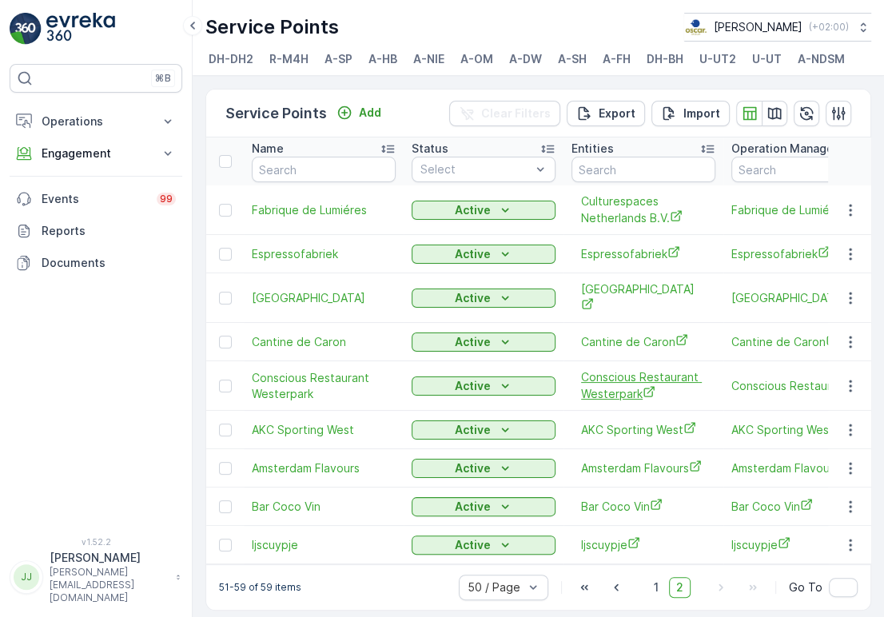
scroll to position [22, 0]
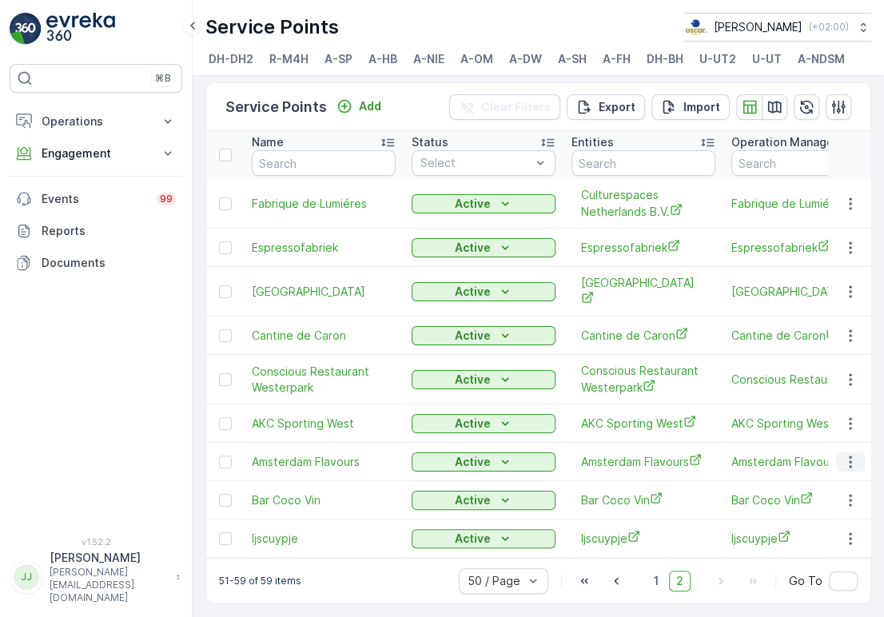
click at [848, 454] on icon "button" at bounding box center [851, 462] width 16 height 16
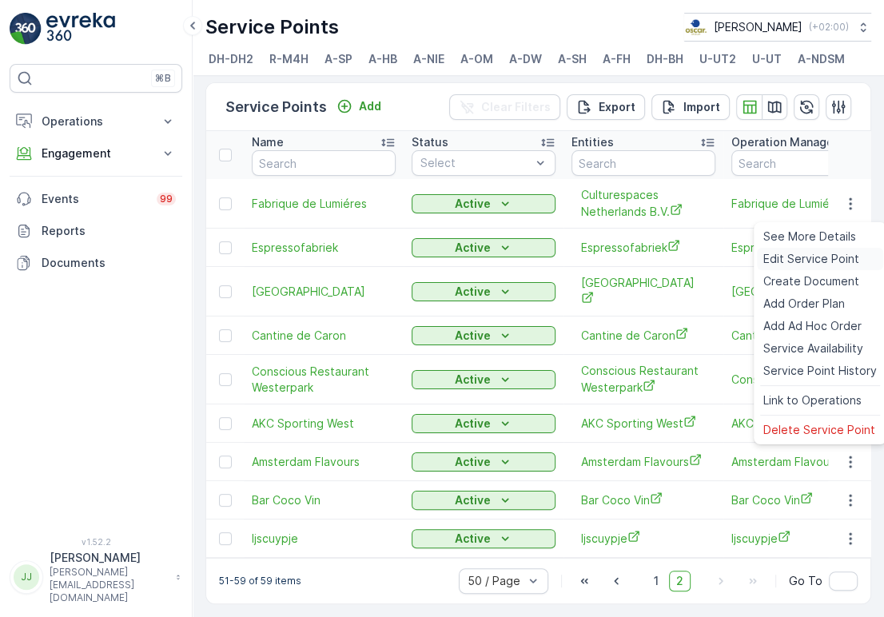
click at [802, 256] on span "Edit Service Point" at bounding box center [811, 259] width 96 height 16
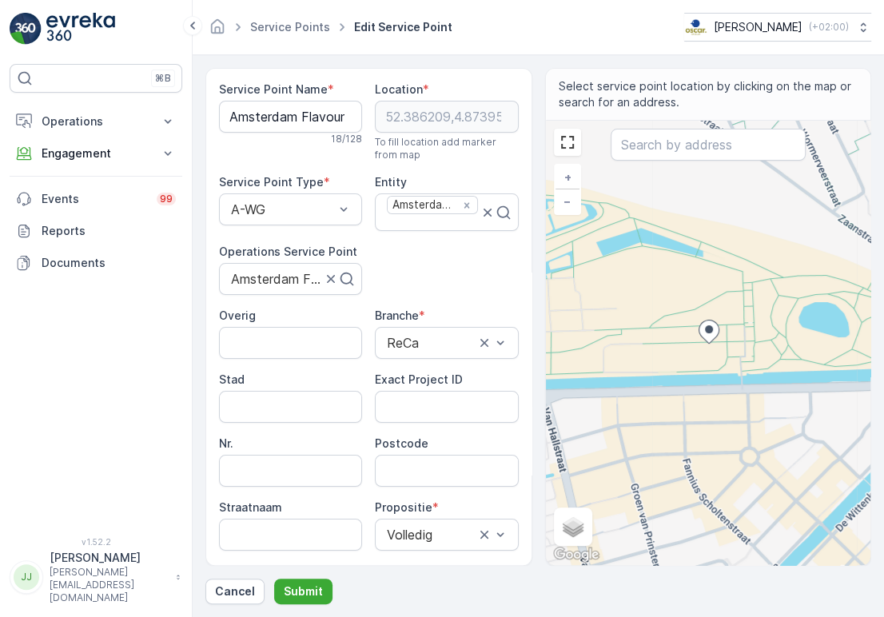
scroll to position [200, 0]
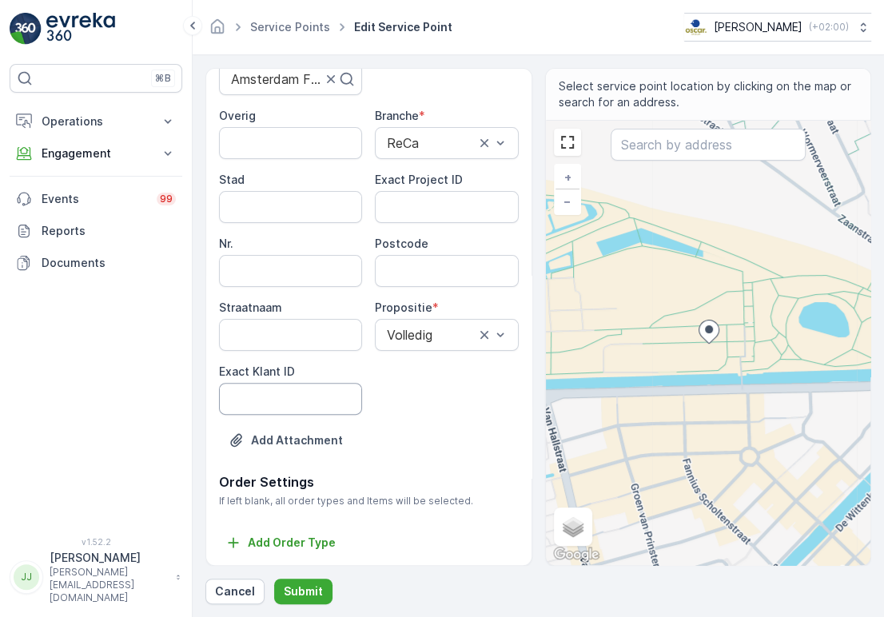
click at [273, 396] on ID "Exact Klant ID" at bounding box center [290, 399] width 143 height 32
paste ID "11"
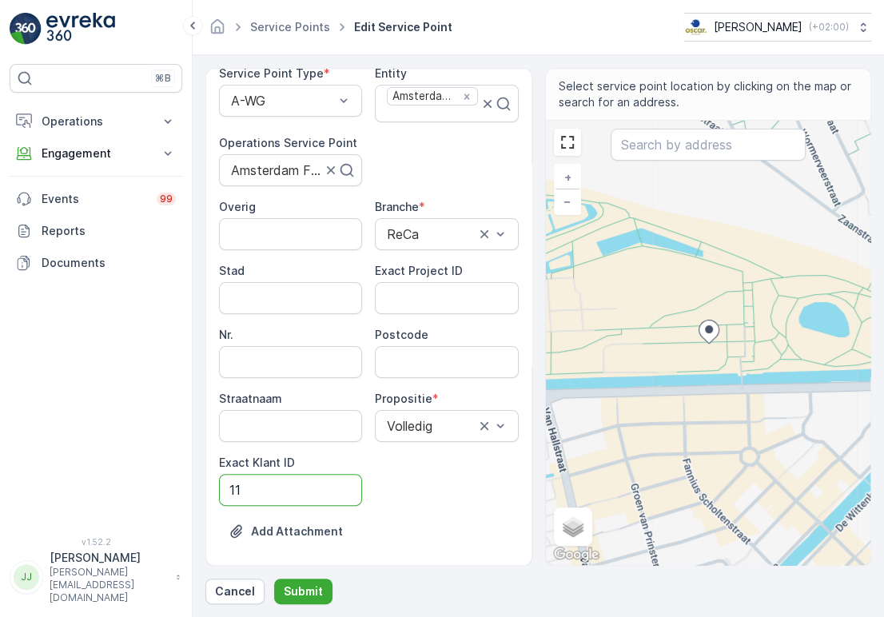
scroll to position [106, 0]
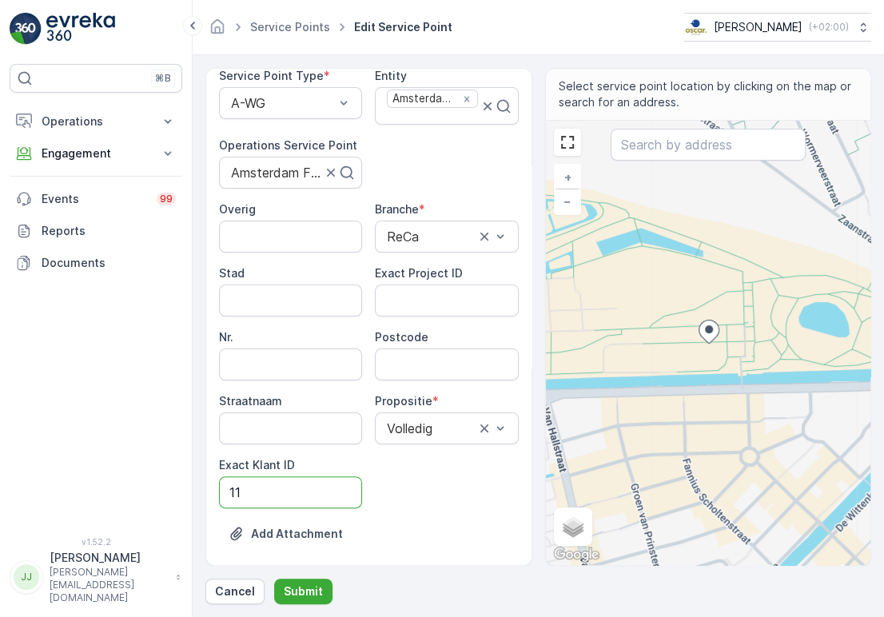
type ID "11"
click at [448, 297] on ID "Exact Project ID" at bounding box center [446, 301] width 143 height 32
paste ID "OSCAR-2021-004"
type ID "OSCAR-2021-004"
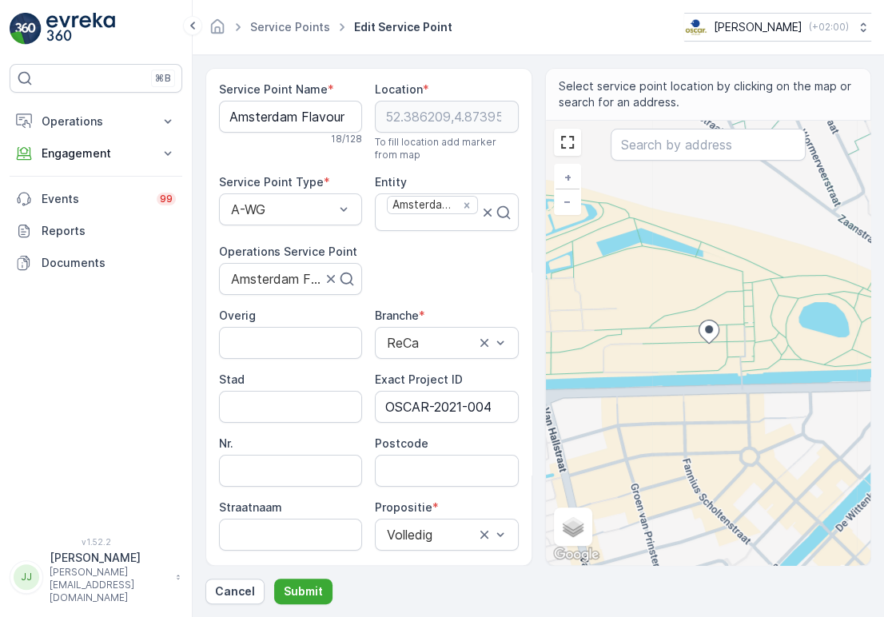
scroll to position [0, 0]
click at [285, 109] on Name "Amsterdam Flavours" at bounding box center [290, 117] width 143 height 32
click at [402, 469] on input "Postcode" at bounding box center [446, 471] width 143 height 32
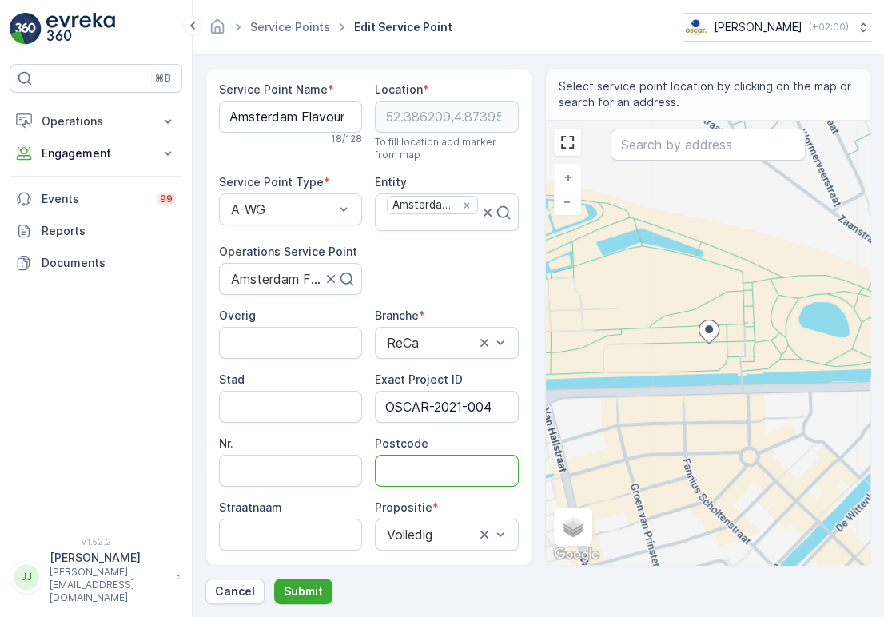
paste input "1014 DB"
type input "1014DB"
click at [293, 589] on p "Submit" at bounding box center [303, 592] width 39 height 16
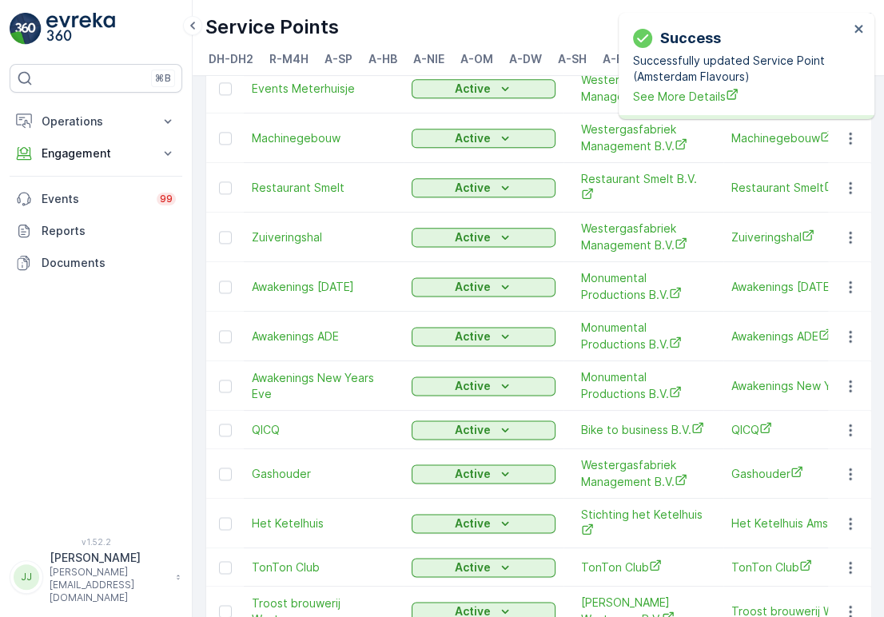
scroll to position [1940, 0]
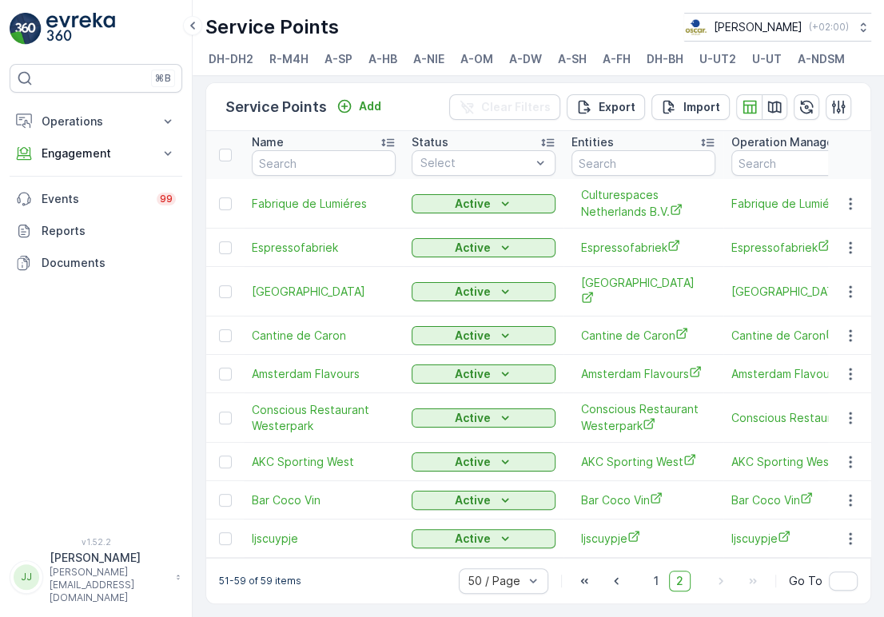
scroll to position [22, 0]
drag, startPoint x: 845, startPoint y: 482, endPoint x: 847, endPoint y: 500, distance: 18.5
click at [847, 500] on button "button" at bounding box center [850, 500] width 29 height 19
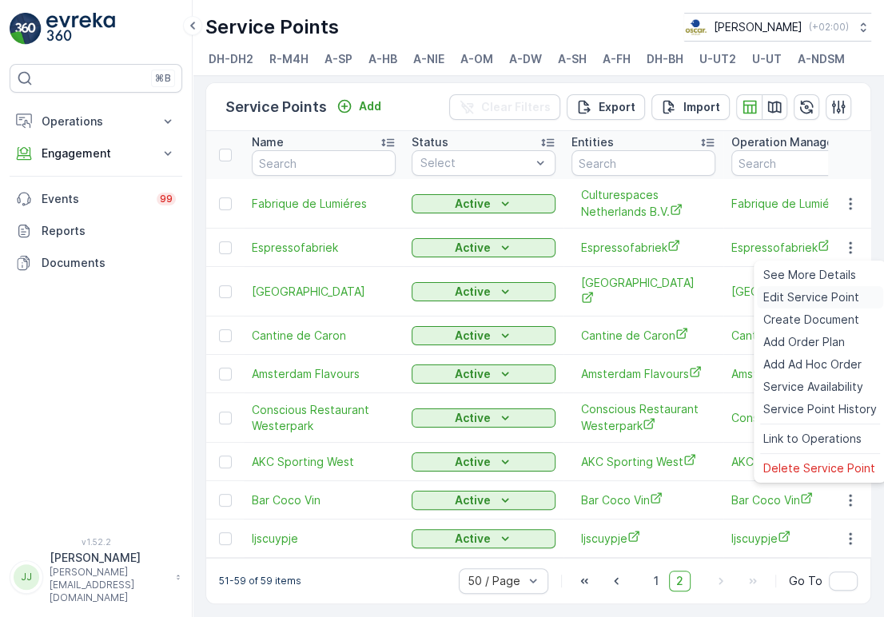
click at [801, 303] on span "Edit Service Point" at bounding box center [811, 297] width 96 height 16
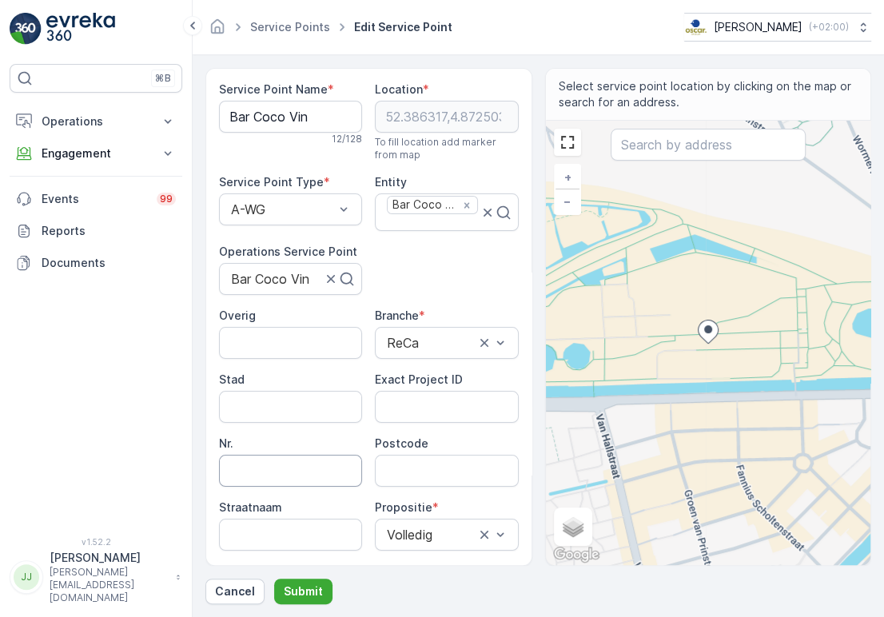
scroll to position [200, 0]
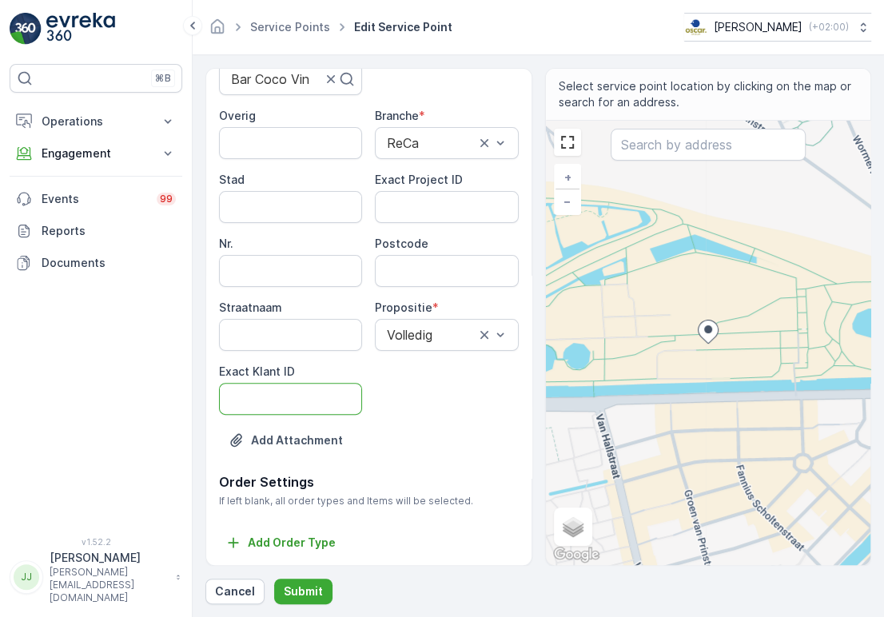
click at [285, 397] on ID "Exact Klant ID" at bounding box center [290, 399] width 143 height 32
paste ID "30"
type ID "30"
click at [414, 222] on div "Overig Branche * ReCa Stad Exact Project ID Nr. Postcode Straatnaam Propositie …" at bounding box center [369, 261] width 300 height 307
paste ID "OSCAR-2021-014"
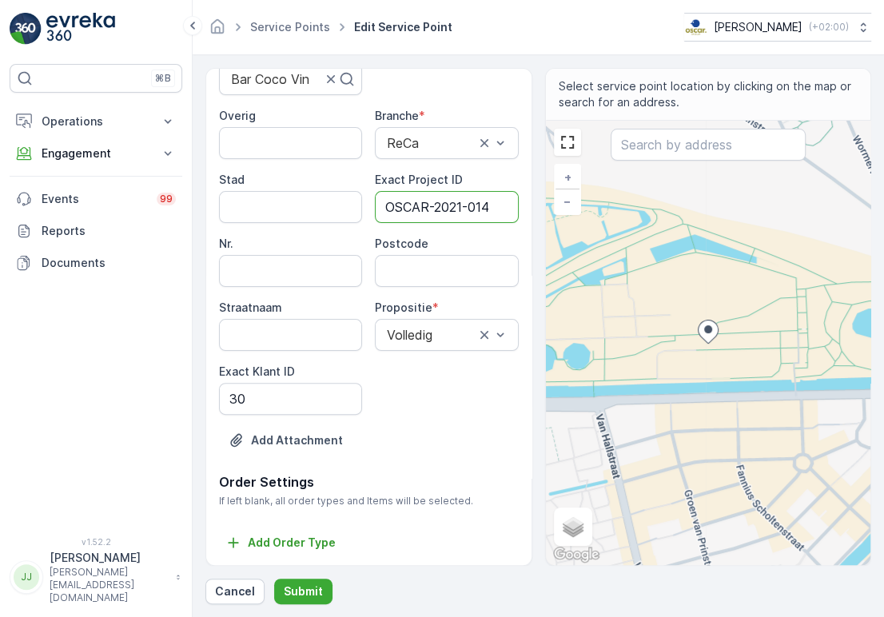
type ID "OSCAR-2021-014"
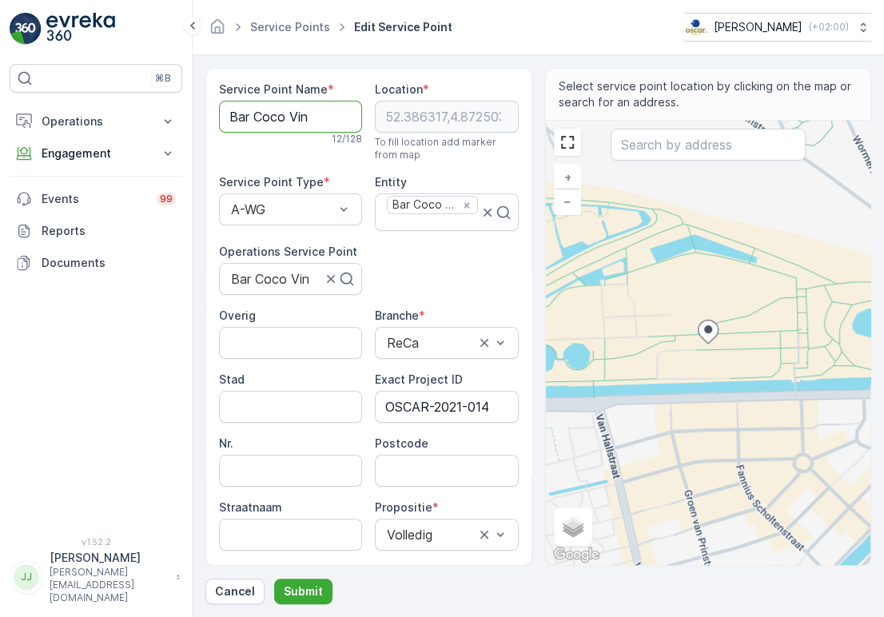
click at [281, 118] on Name "Bar Coco Vin" at bounding box center [290, 117] width 143 height 32
click at [411, 472] on input "Postcode" at bounding box center [446, 471] width 143 height 32
paste input "1014 DC"
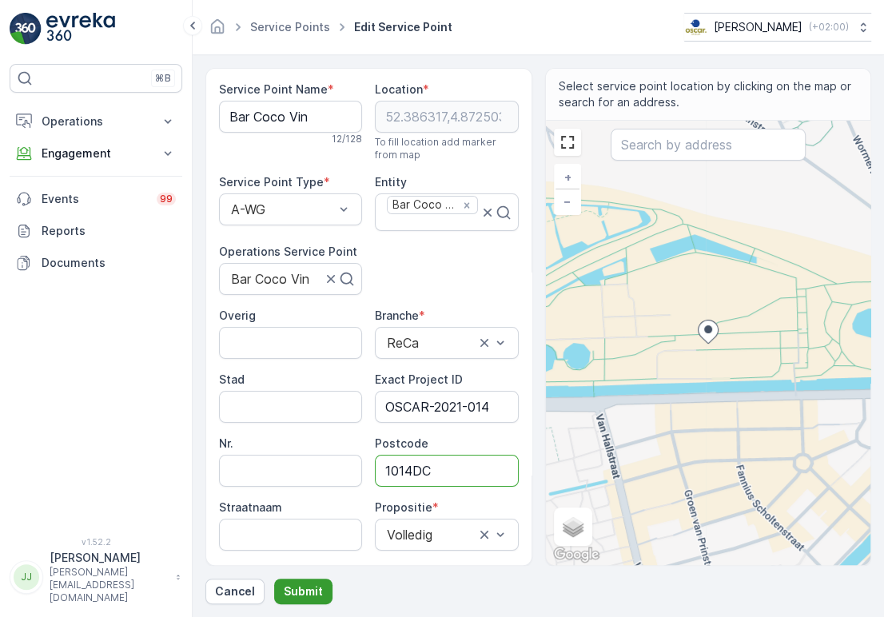
type input "1014DC"
click at [303, 581] on button "Submit" at bounding box center [303, 592] width 58 height 26
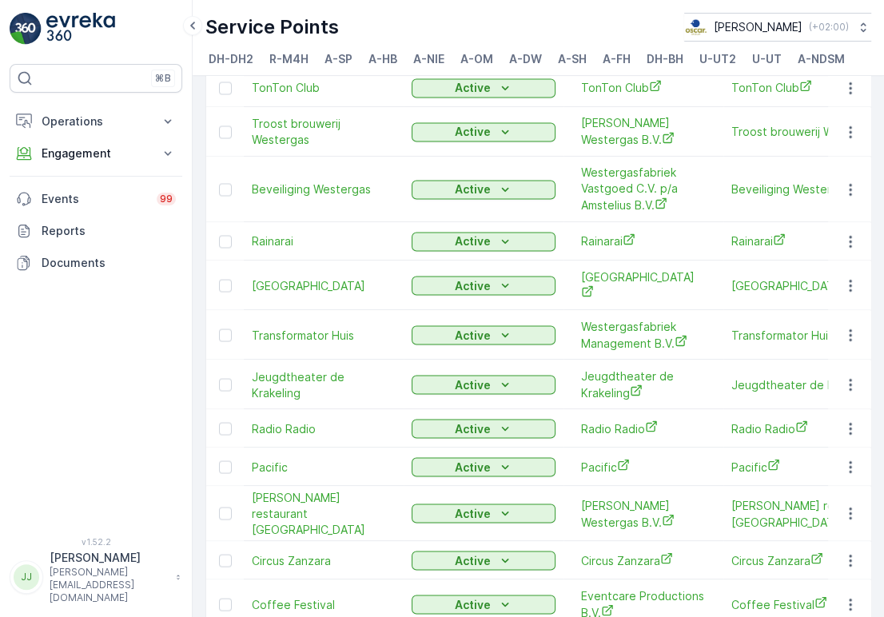
scroll to position [1940, 0]
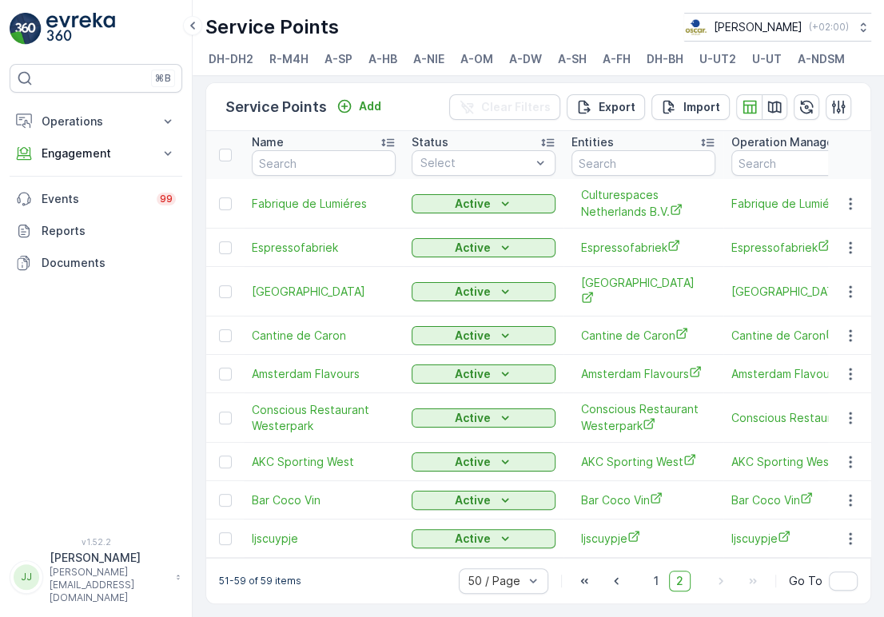
scroll to position [22, 0]
click at [843, 531] on icon "button" at bounding box center [851, 539] width 16 height 16
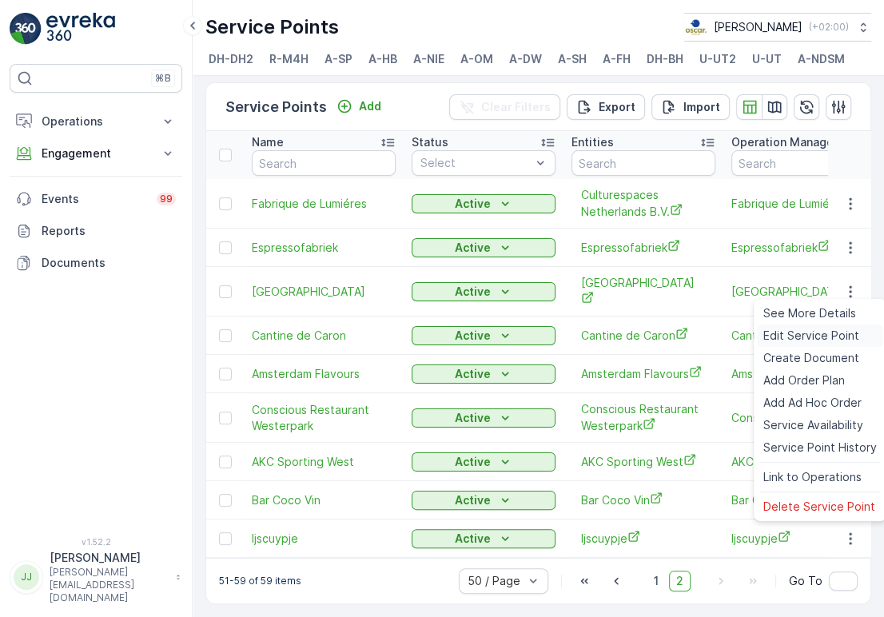
click at [805, 333] on span "Edit Service Point" at bounding box center [811, 336] width 96 height 16
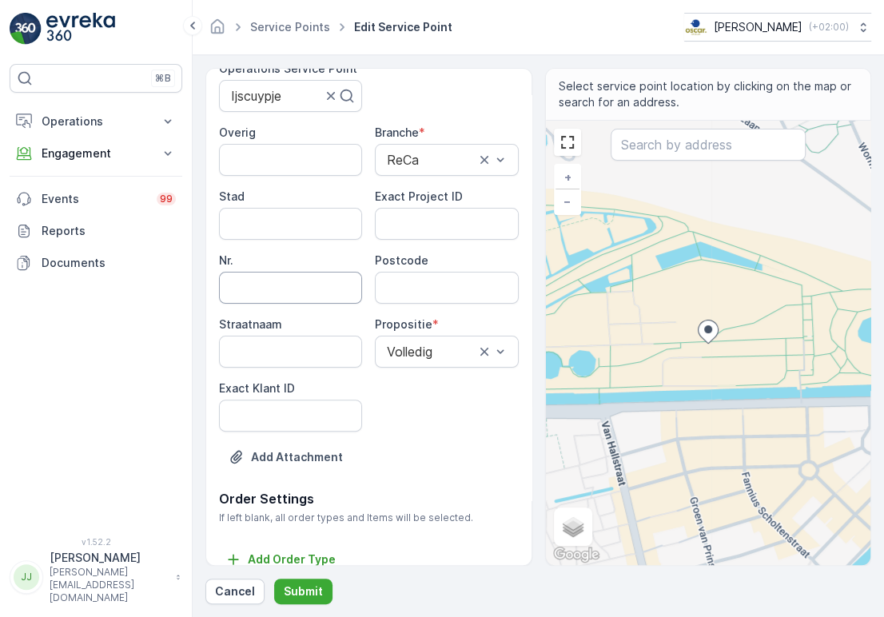
scroll to position [178, 0]
click at [294, 413] on ID "Exact Klant ID" at bounding box center [290, 415] width 143 height 32
paste ID "386"
type ID "386"
click at [424, 231] on ID "Exact Project ID" at bounding box center [446, 223] width 143 height 32
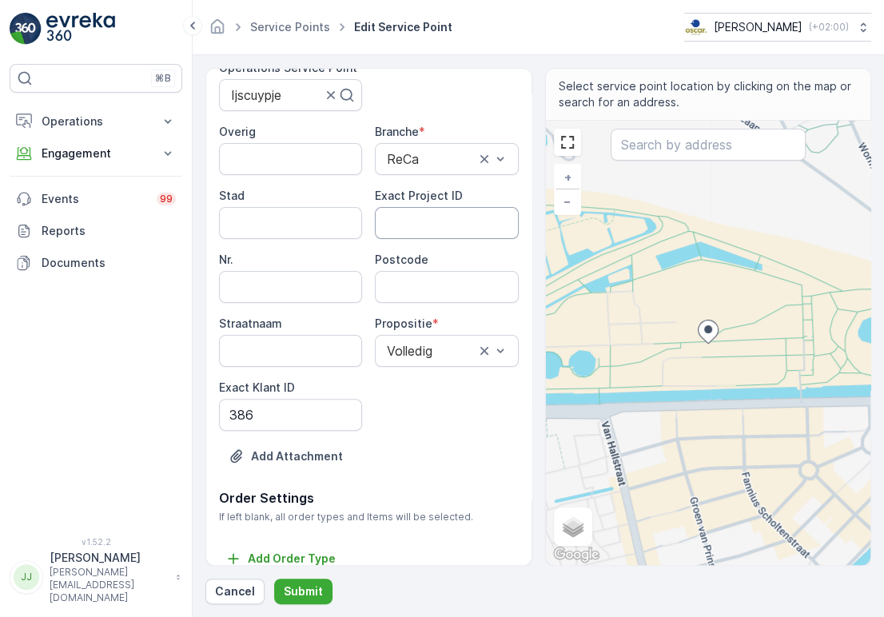
paste ID "OSCAR-2021-010"
type ID "OSCAR-2021-010"
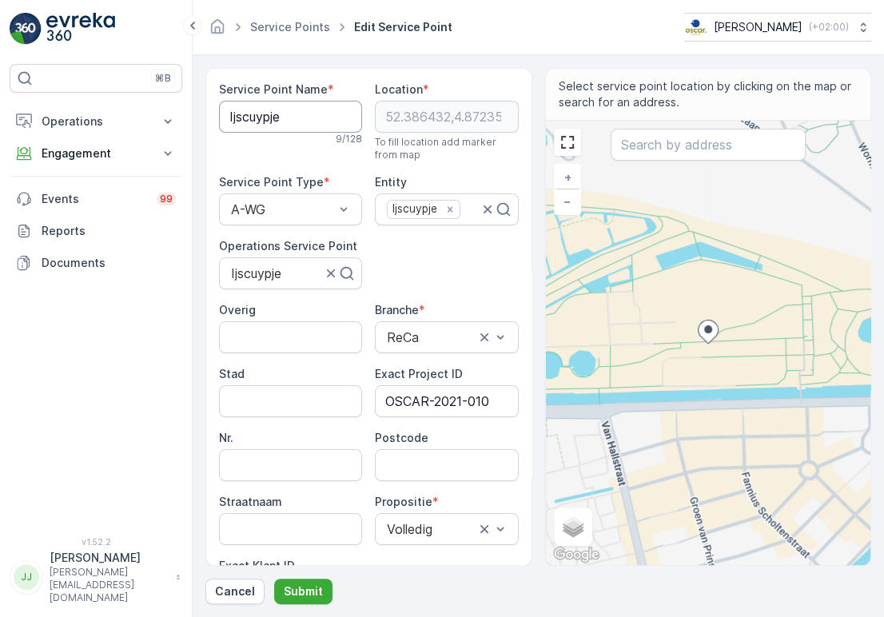
click at [251, 119] on Name "Ijscuypje" at bounding box center [290, 117] width 143 height 32
click at [433, 500] on span "*" at bounding box center [436, 502] width 6 height 16
click at [445, 479] on input "Postcode" at bounding box center [446, 465] width 143 height 32
paste input "1014 DC"
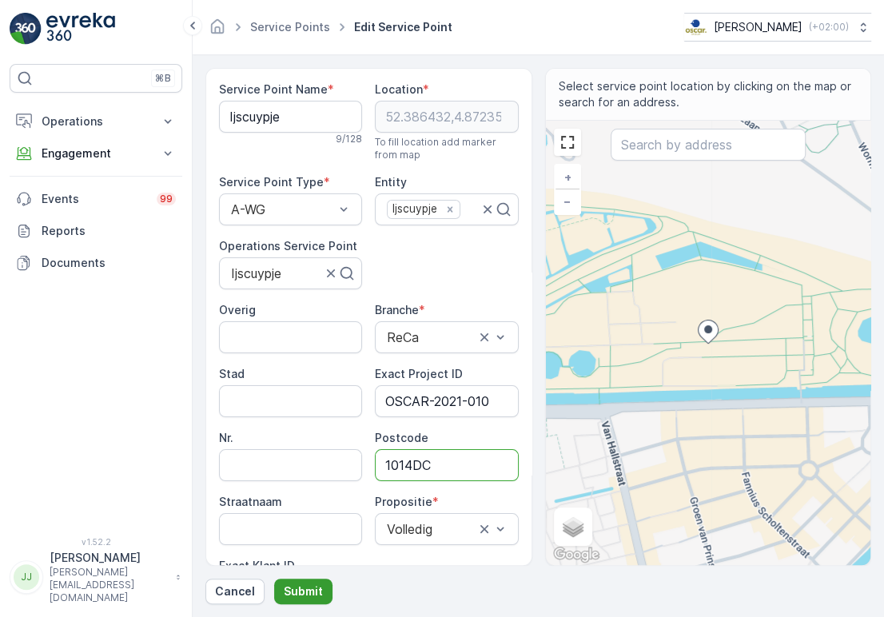
type input "1014DC"
click at [297, 583] on button "Submit" at bounding box center [303, 592] width 58 height 26
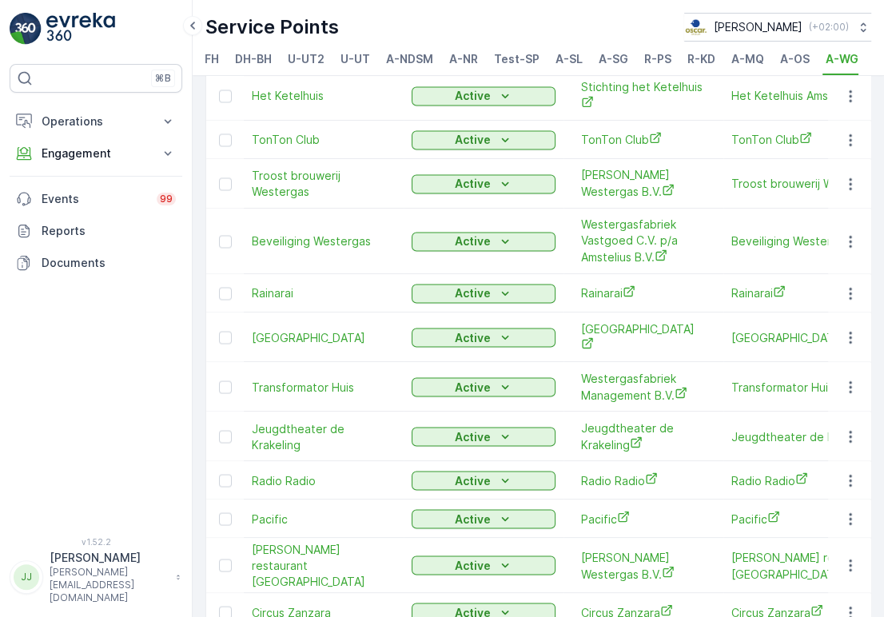
scroll to position [1940, 0]
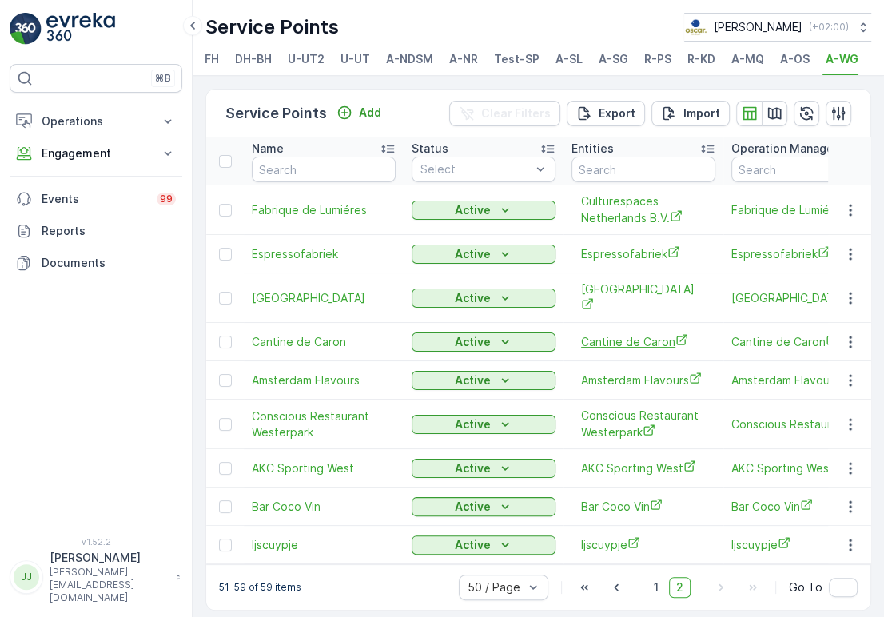
scroll to position [22, 0]
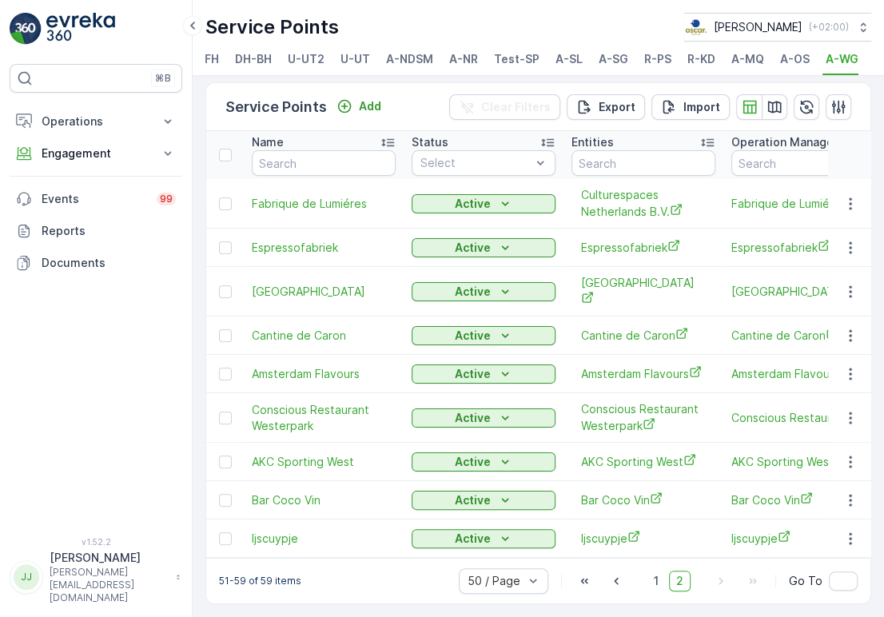
click at [791, 55] on span "A-OS" at bounding box center [795, 59] width 30 height 16
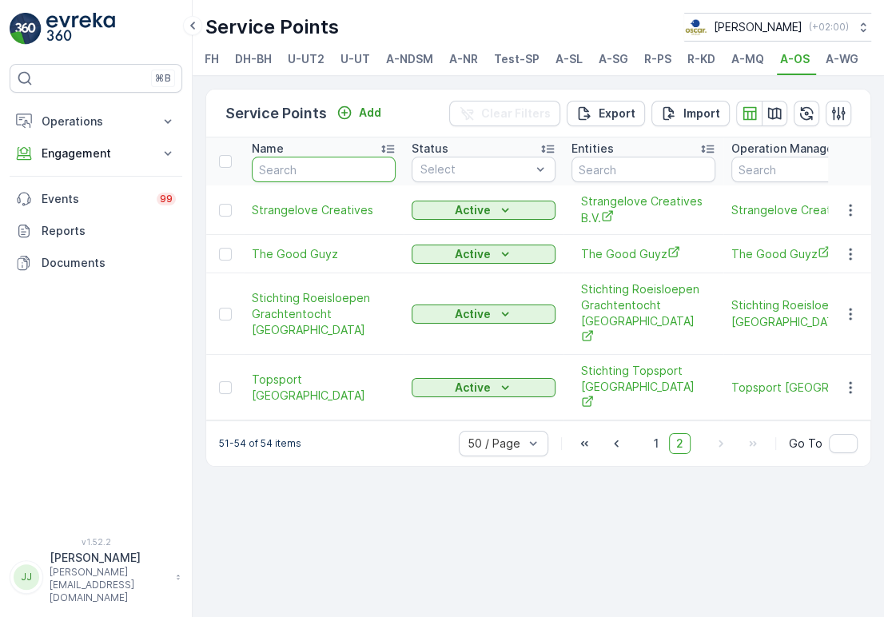
click at [337, 177] on input "text" at bounding box center [324, 170] width 144 height 26
type input "verbond"
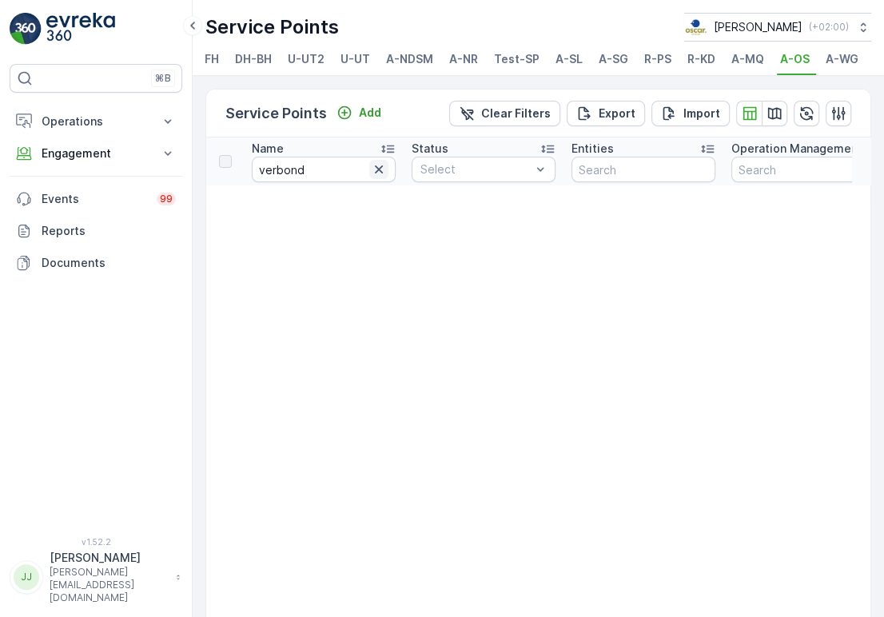
click at [378, 177] on icon "button" at bounding box center [379, 169] width 16 height 16
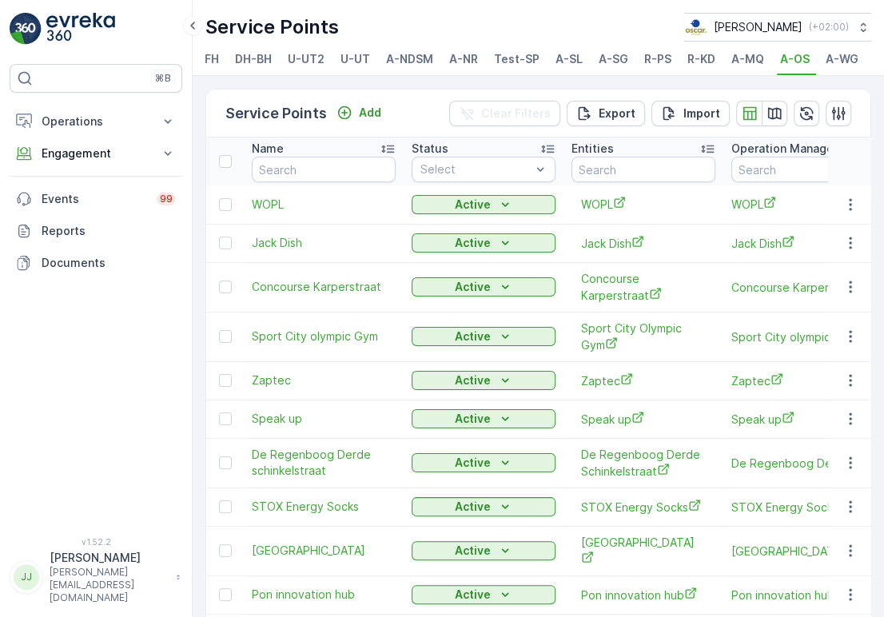
click at [740, 62] on span "A-MQ" at bounding box center [748, 59] width 33 height 16
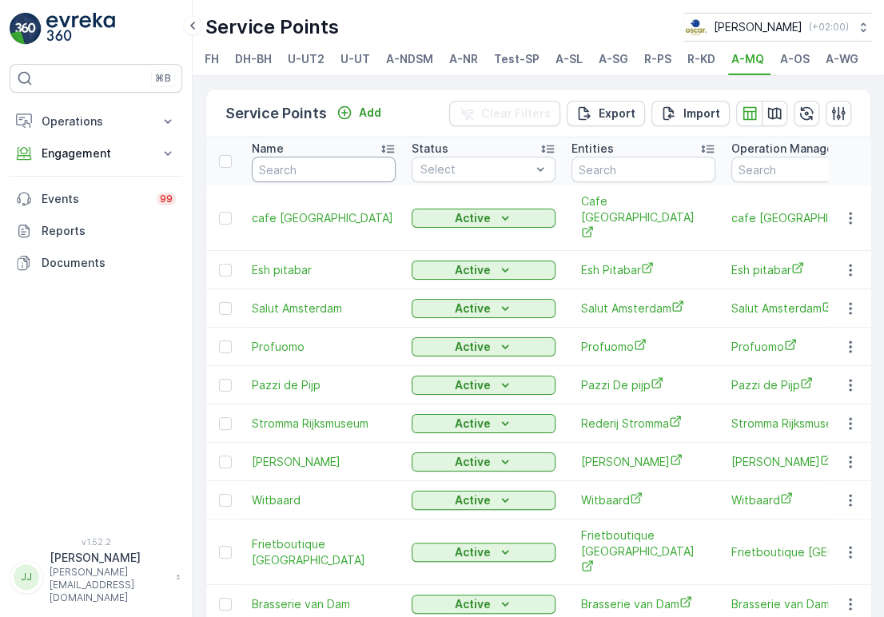
click at [293, 174] on input "text" at bounding box center [324, 170] width 144 height 26
type input "n"
type input "bar"
